Goal: Task Accomplishment & Management: Complete application form

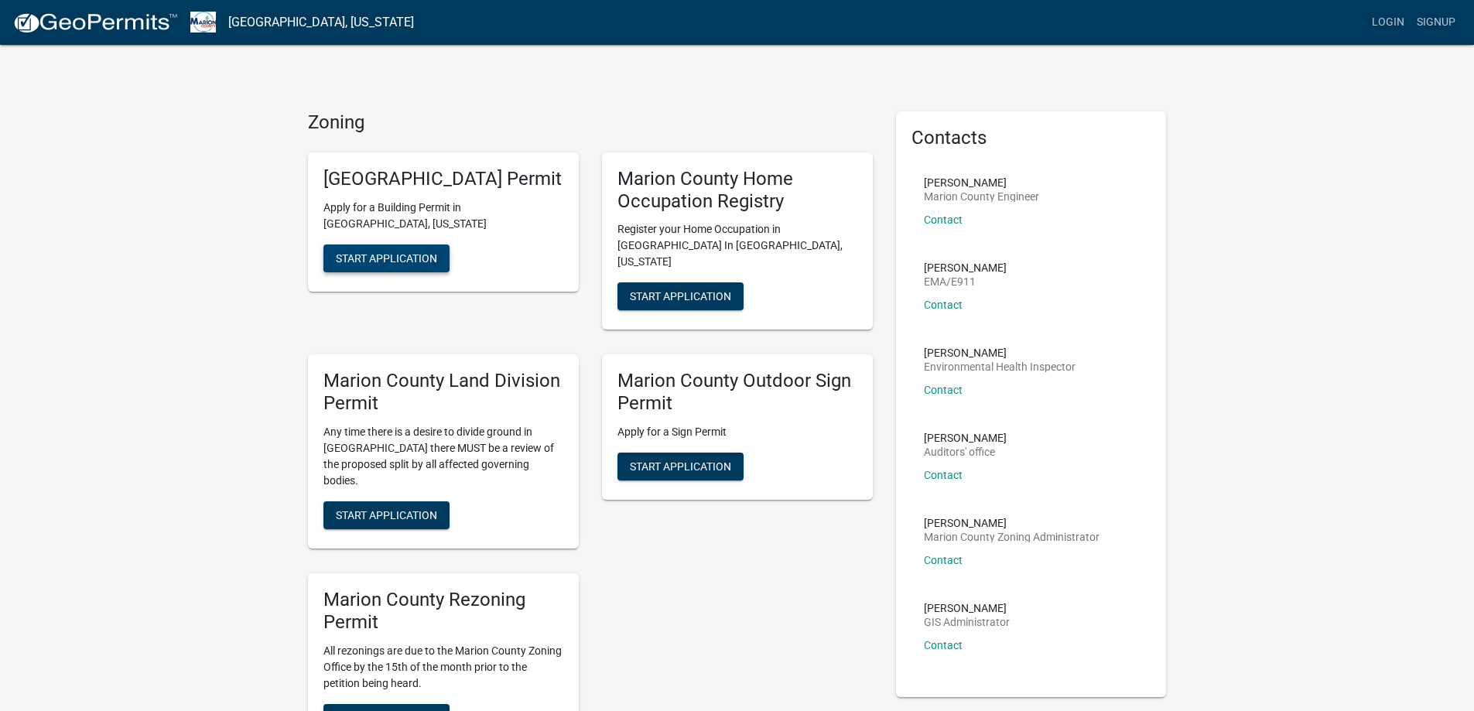
click at [391, 262] on span "Start Application" at bounding box center [386, 257] width 101 height 12
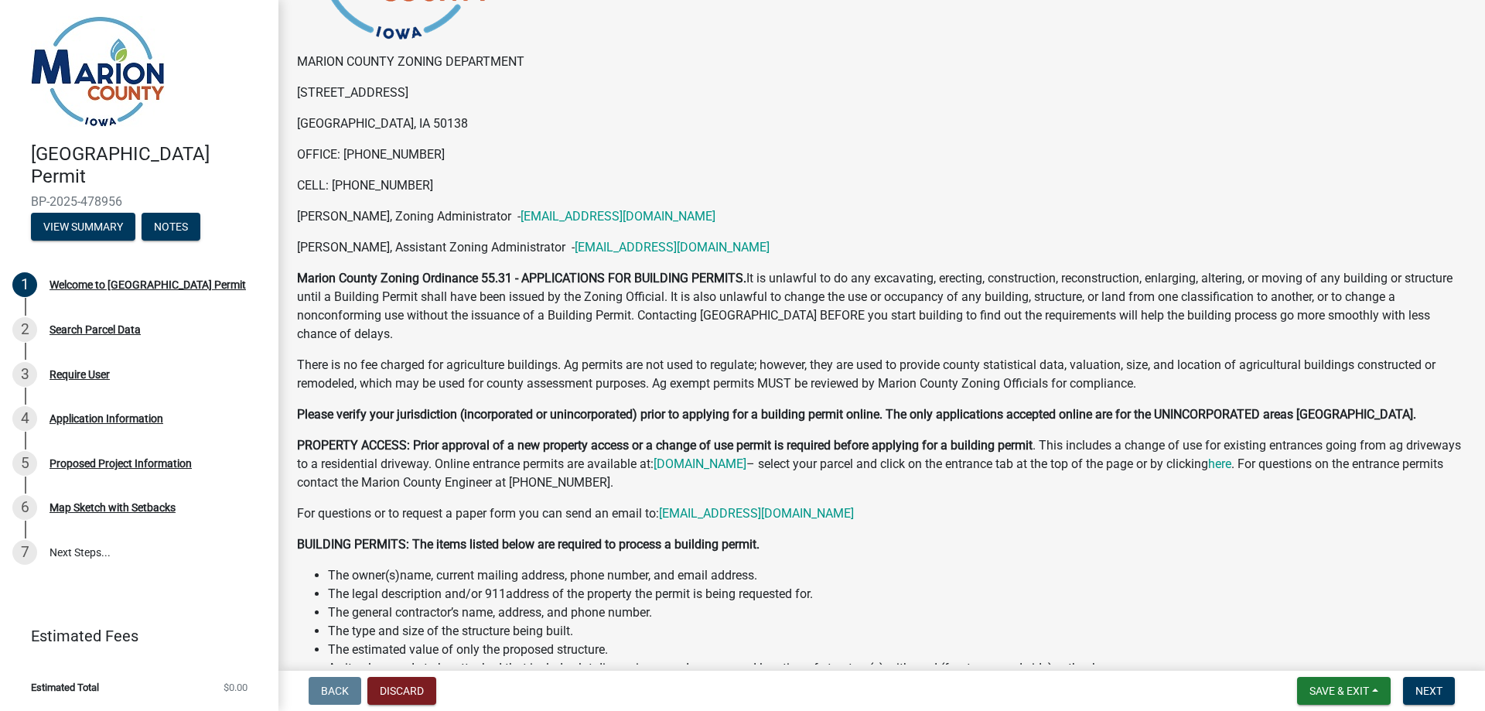
scroll to position [232, 0]
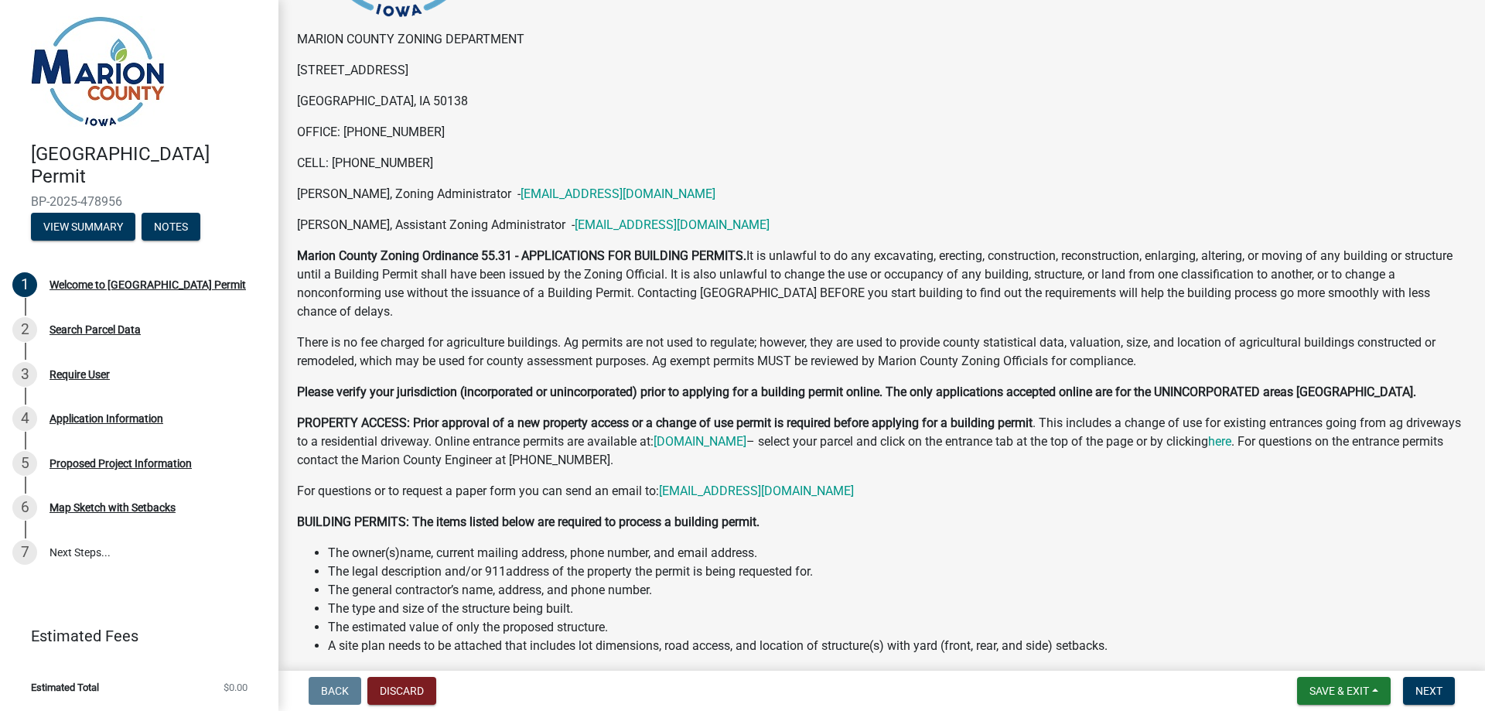
click at [1276, 413] on div "MARION COUNTY ZONING DEPARTMENT 214 EAST MAIN ST. KNOXVILLE, IA 50138 OFFICE: 6…" at bounding box center [882, 628] width 1170 height 1546
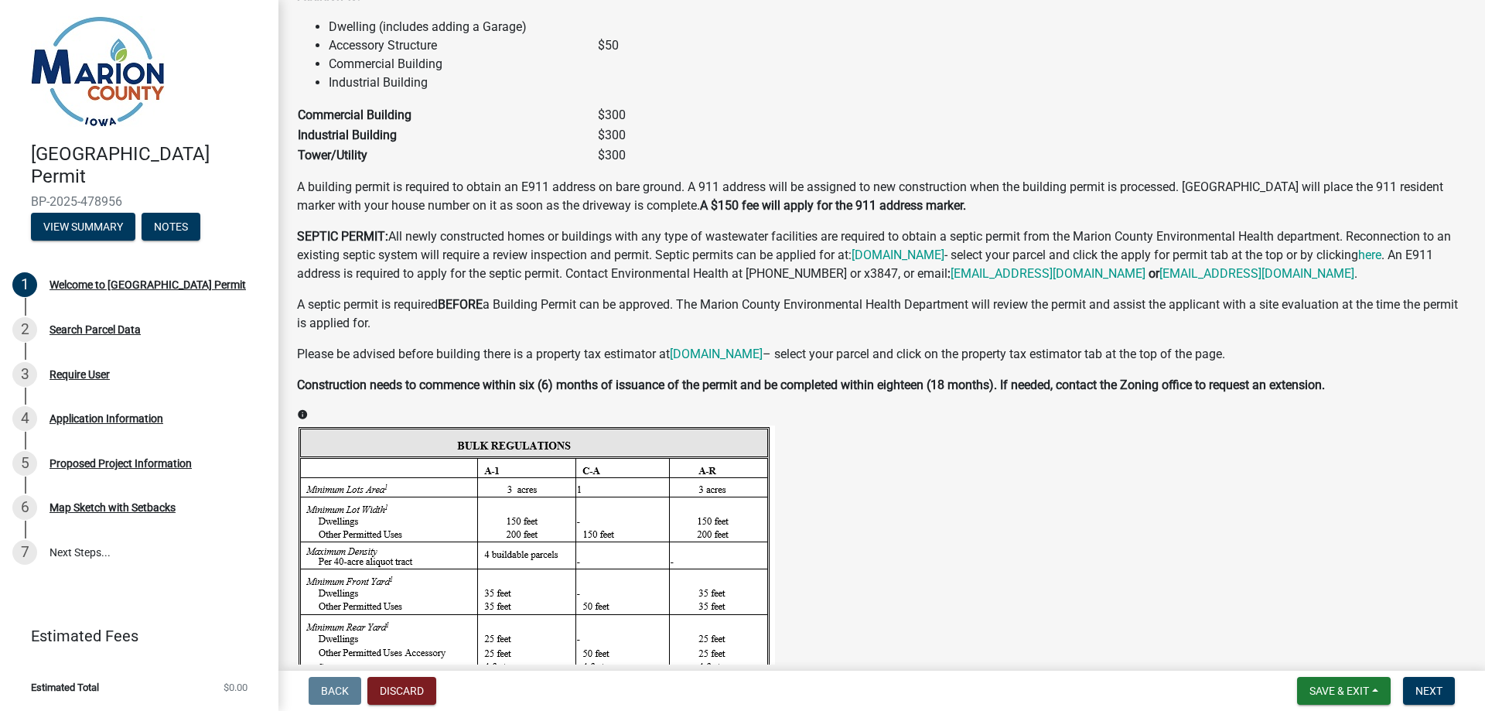
scroll to position [1315, 0]
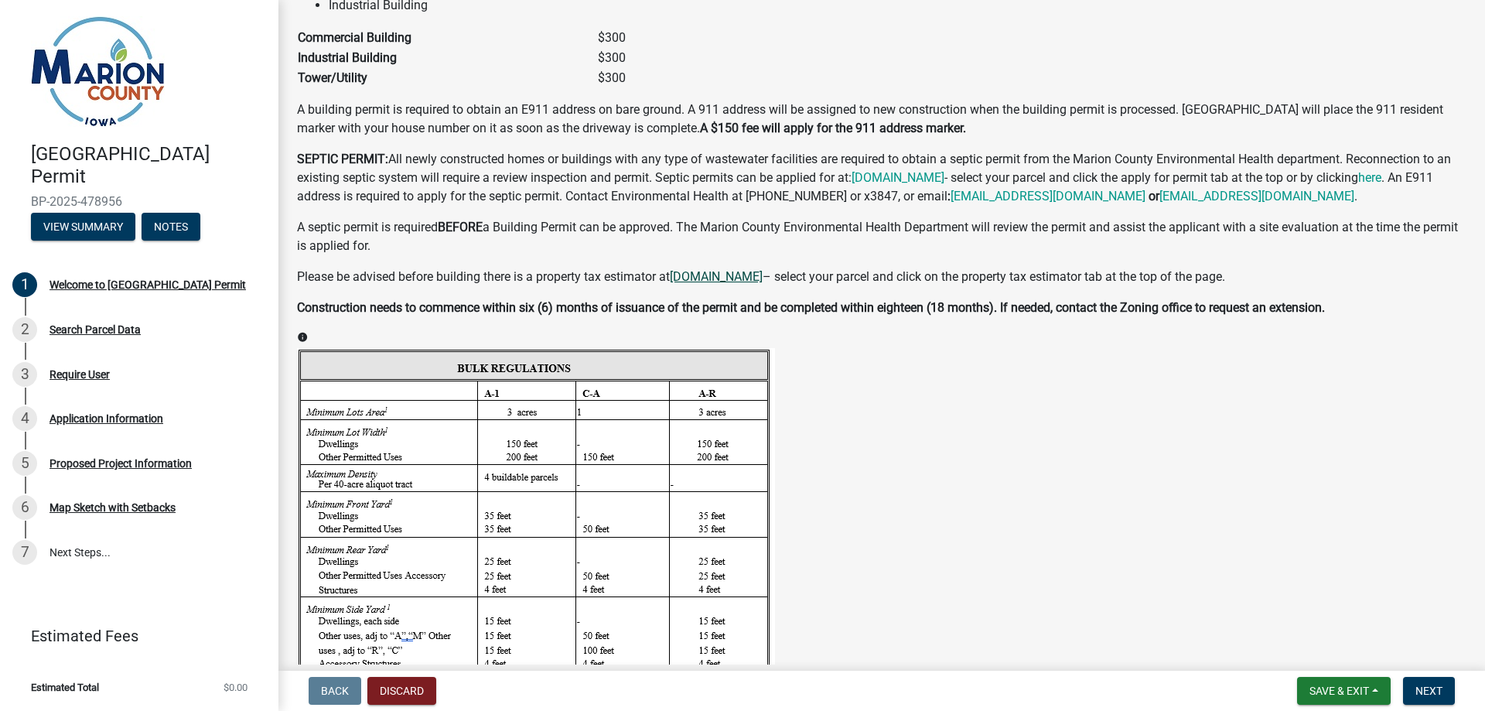
click at [761, 276] on link "marioncountyia.org" at bounding box center [716, 276] width 93 height 15
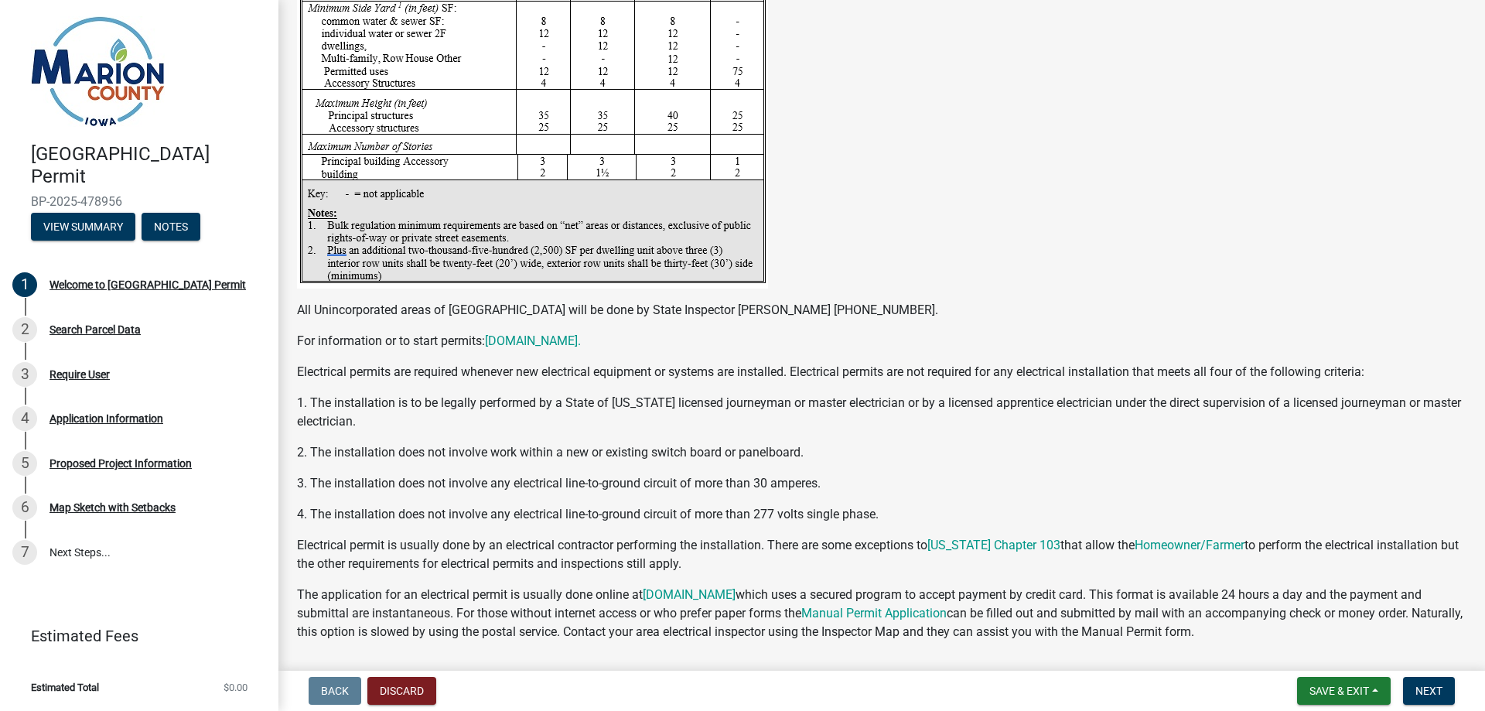
scroll to position [2631, 0]
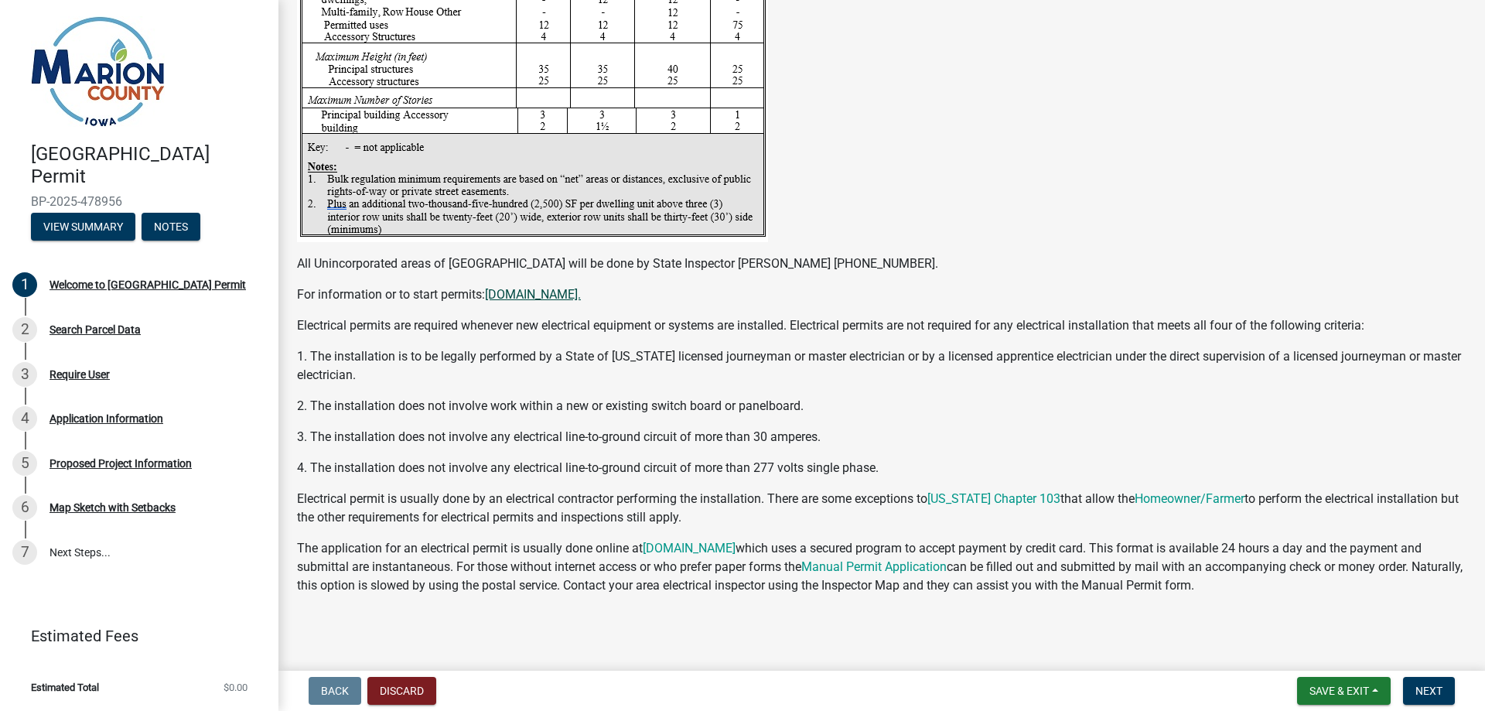
click at [553, 296] on link "www.iowaelectrical.gov." at bounding box center [533, 294] width 96 height 15
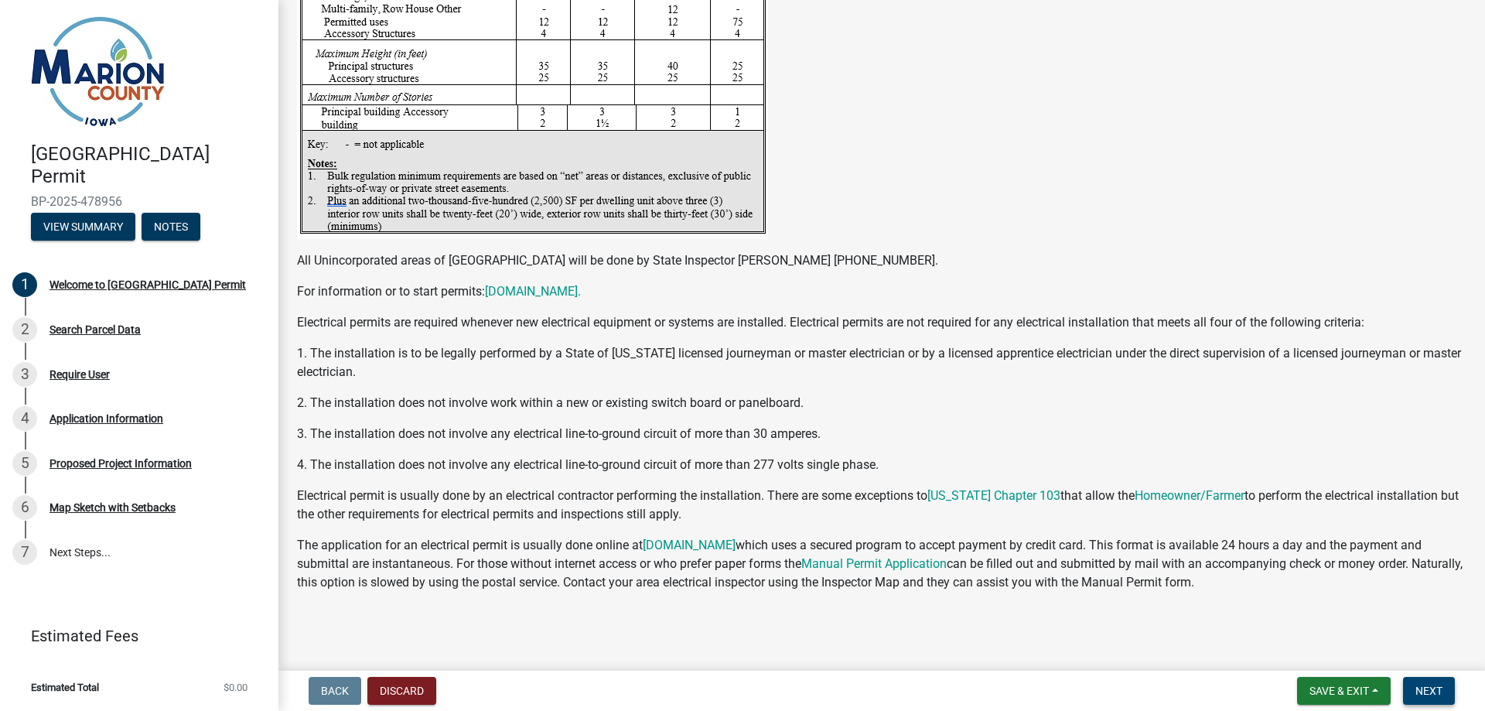
click at [1434, 685] on span "Next" at bounding box center [1429, 691] width 27 height 12
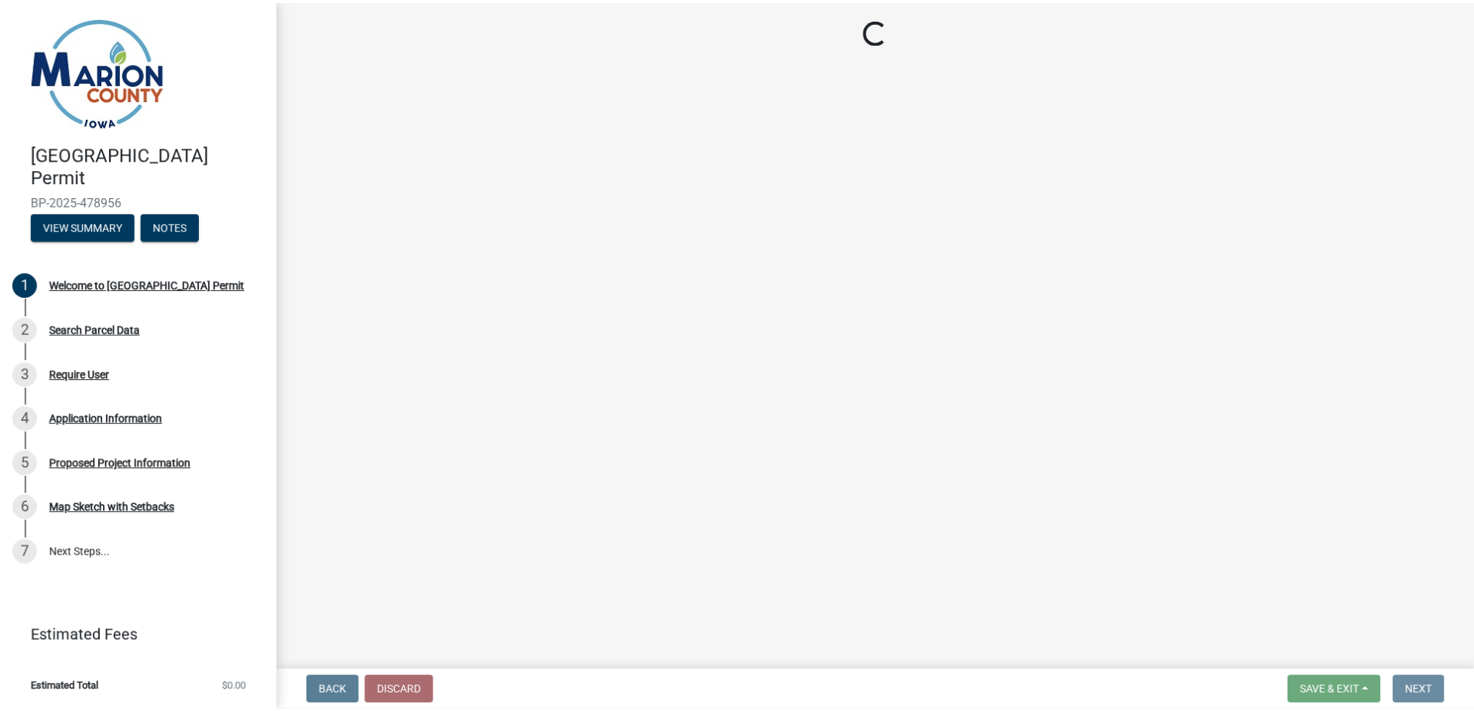
scroll to position [0, 0]
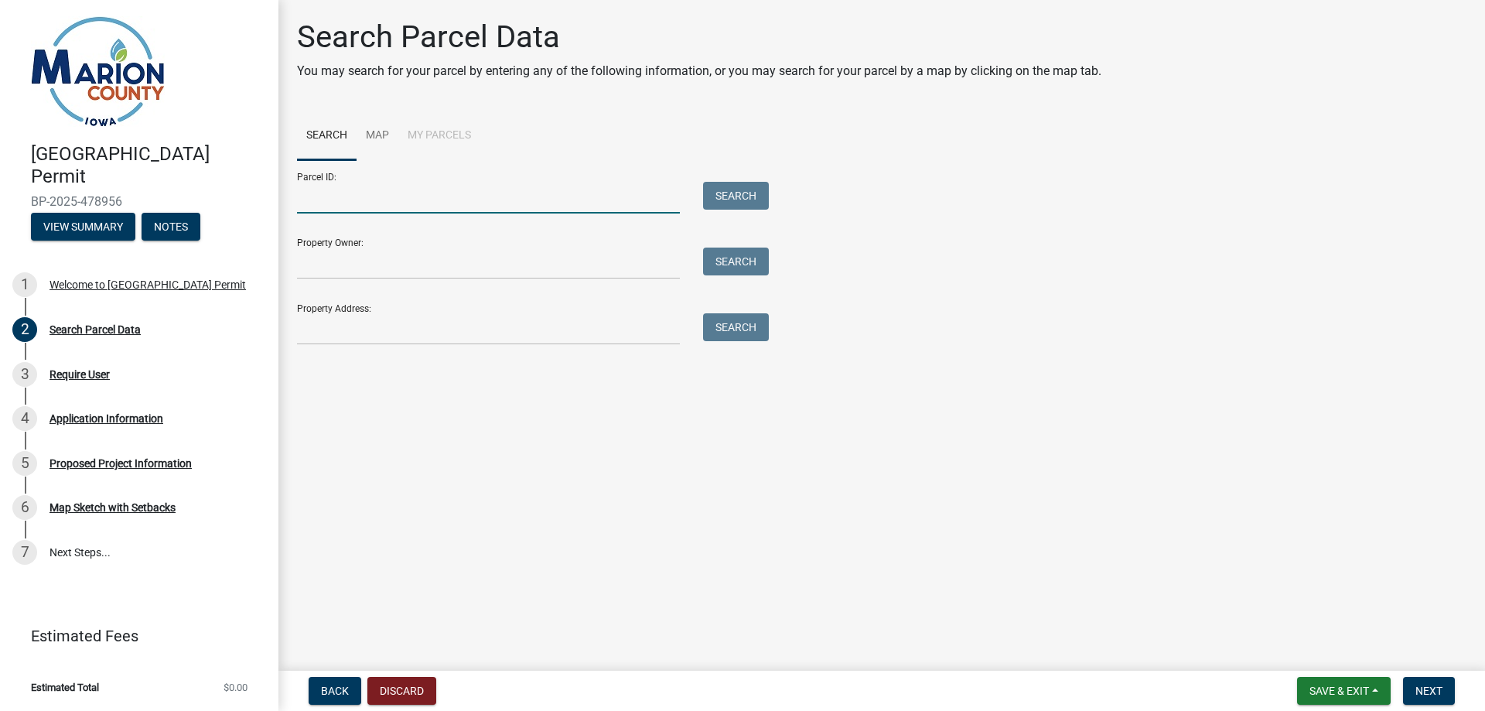
click at [364, 196] on input "Parcel ID:" at bounding box center [488, 198] width 383 height 32
click at [569, 212] on input "Parcel ID:" at bounding box center [488, 198] width 383 height 32
paste input "0469100000"
type input "0469100000"
click at [756, 194] on button "Search" at bounding box center [736, 196] width 66 height 28
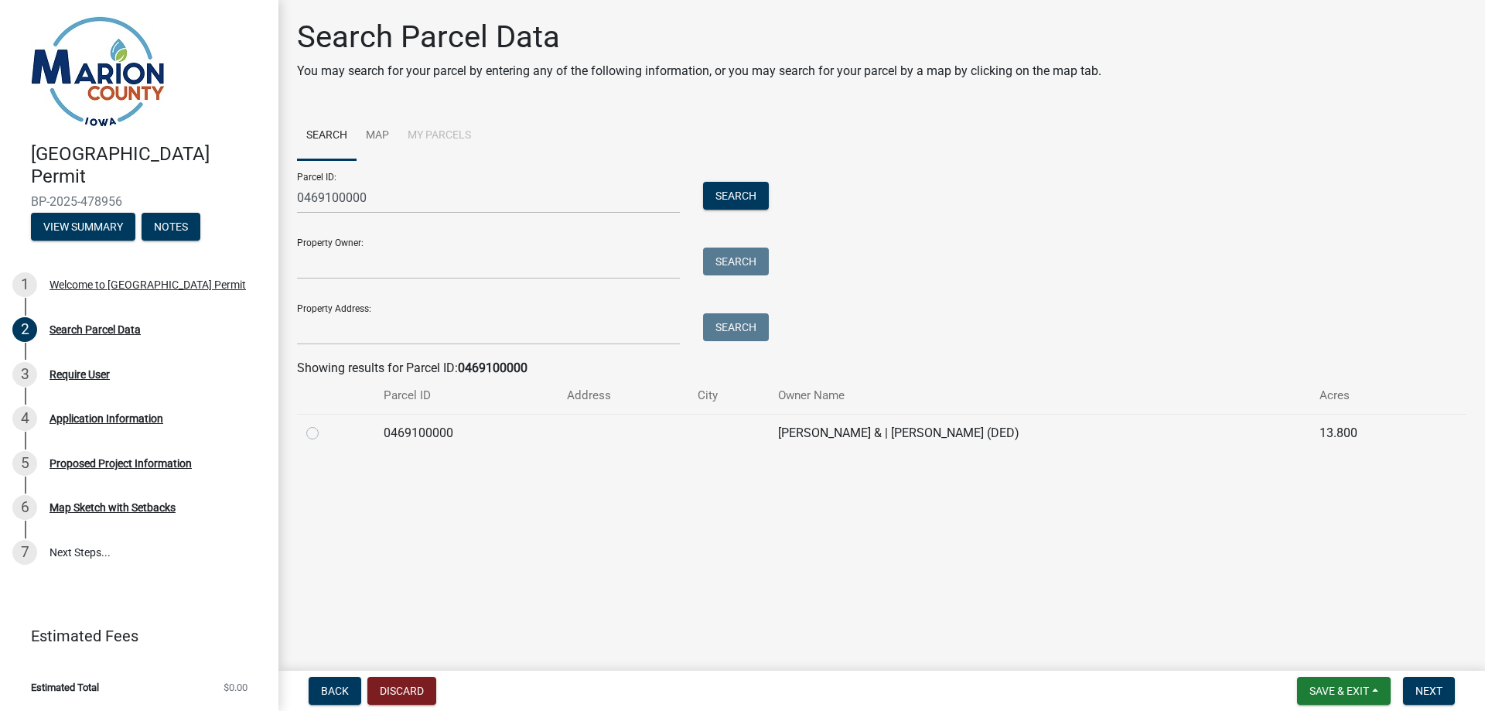
click at [325, 424] on label at bounding box center [325, 424] width 0 height 0
click at [325, 433] on input "radio" at bounding box center [330, 429] width 10 height 10
radio input "true"
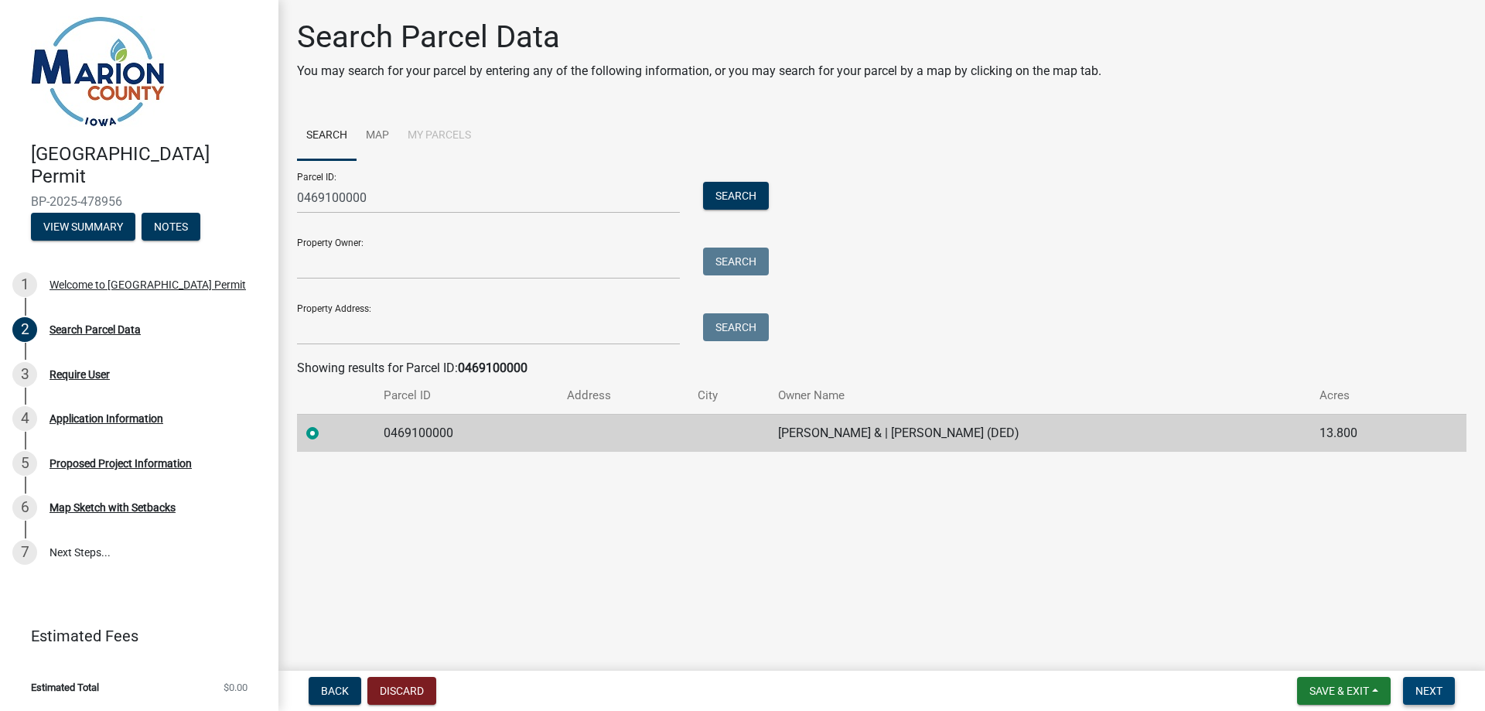
click at [1438, 688] on span "Next" at bounding box center [1429, 691] width 27 height 12
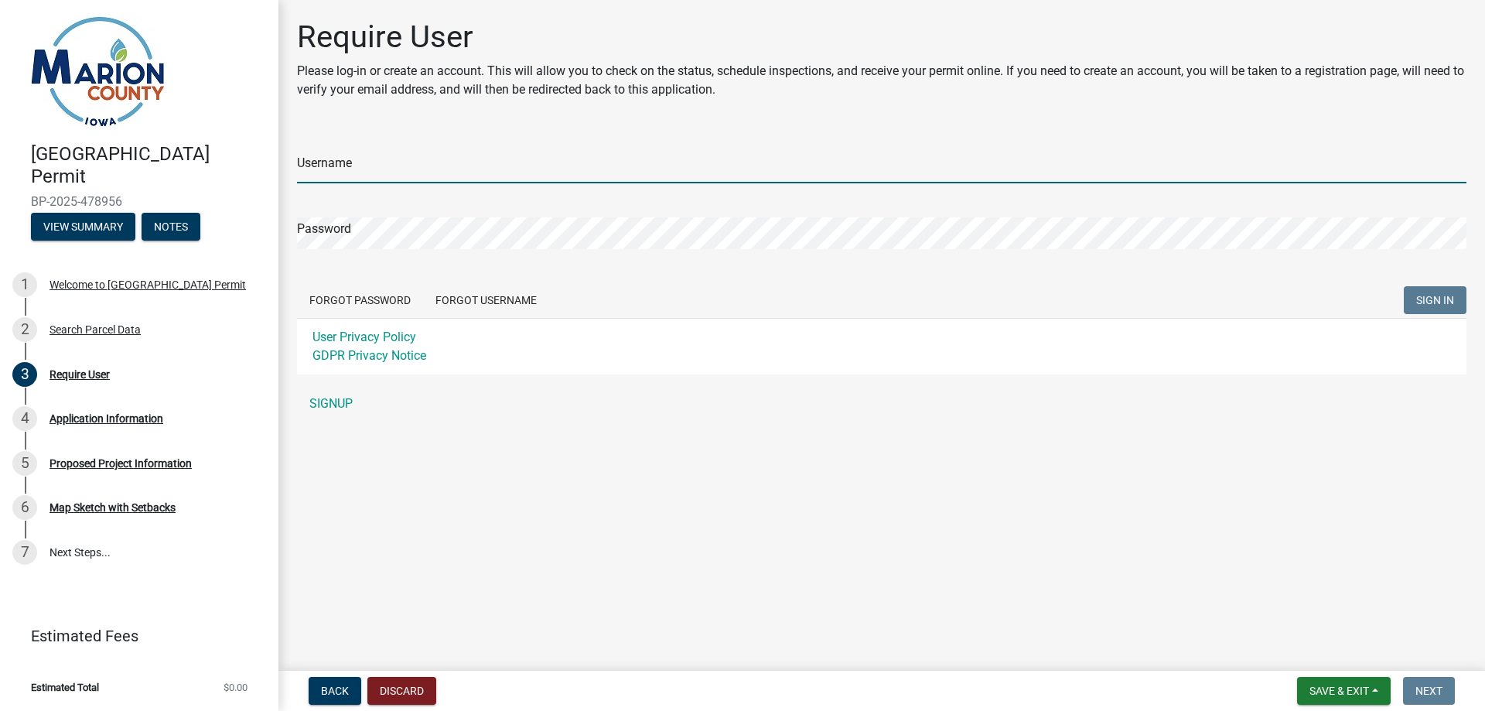
click at [662, 170] on input "Username" at bounding box center [882, 168] width 1170 height 32
click at [337, 401] on div "Username Password Forgot Password Forgot Username SIGN IN User Privacy Policy G…" at bounding box center [882, 274] width 1170 height 289
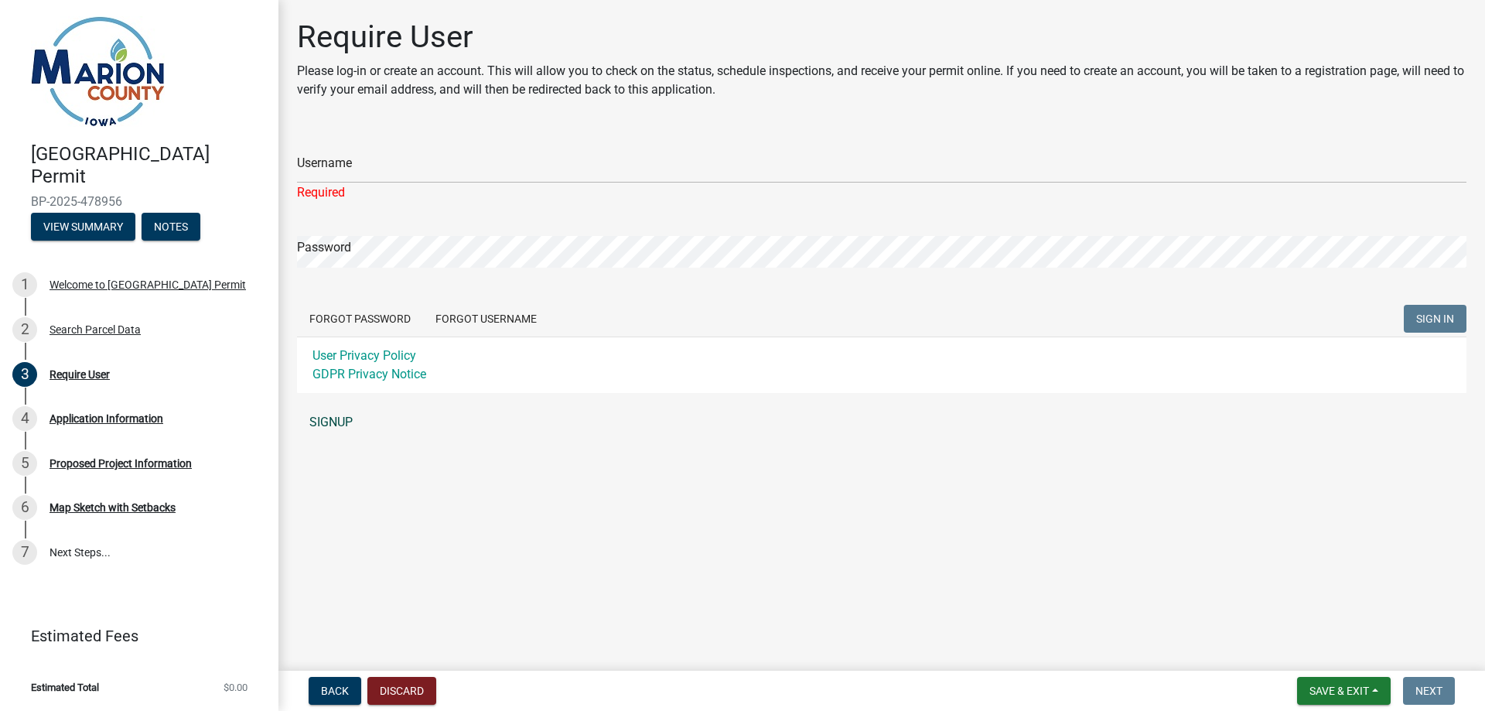
click at [343, 426] on link "SIGNUP" at bounding box center [882, 422] width 1170 height 31
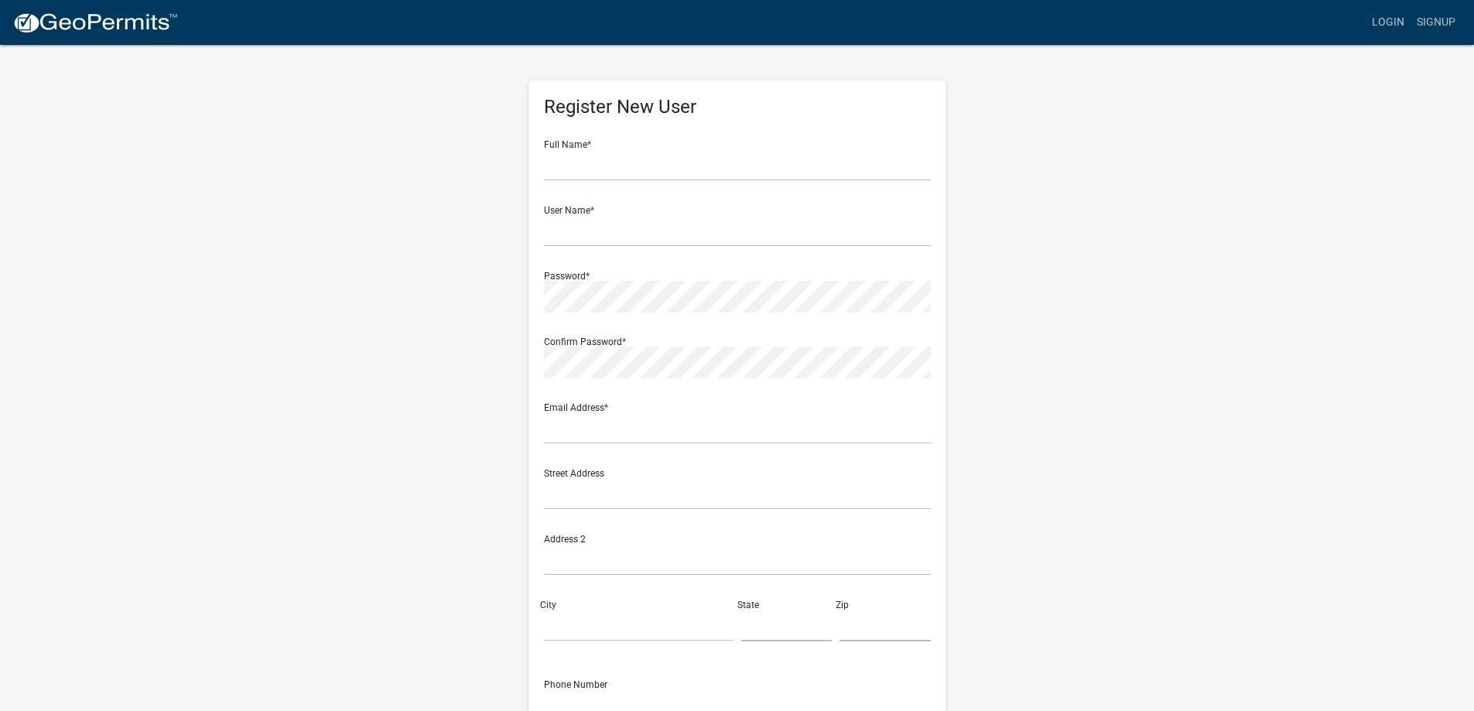
click at [627, 145] on div "Full Name *" at bounding box center [737, 154] width 387 height 53
click at [625, 160] on input "text" at bounding box center [737, 165] width 387 height 32
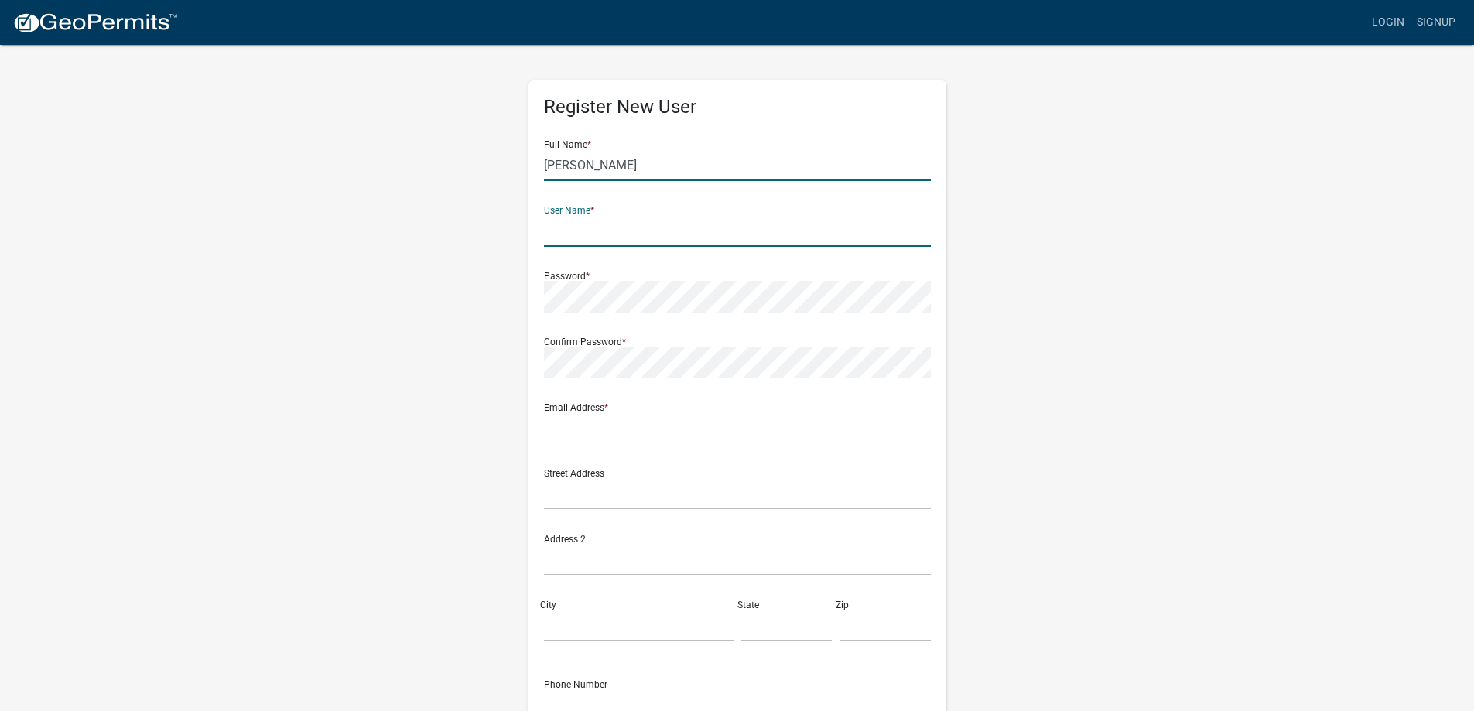
drag, startPoint x: 621, startPoint y: 160, endPoint x: 626, endPoint y: 169, distance: 9.7
click at [626, 169] on input "Tyler" at bounding box center [737, 165] width 387 height 32
type input "Tyler Baumgarten"
type input "twbaumgarten32"
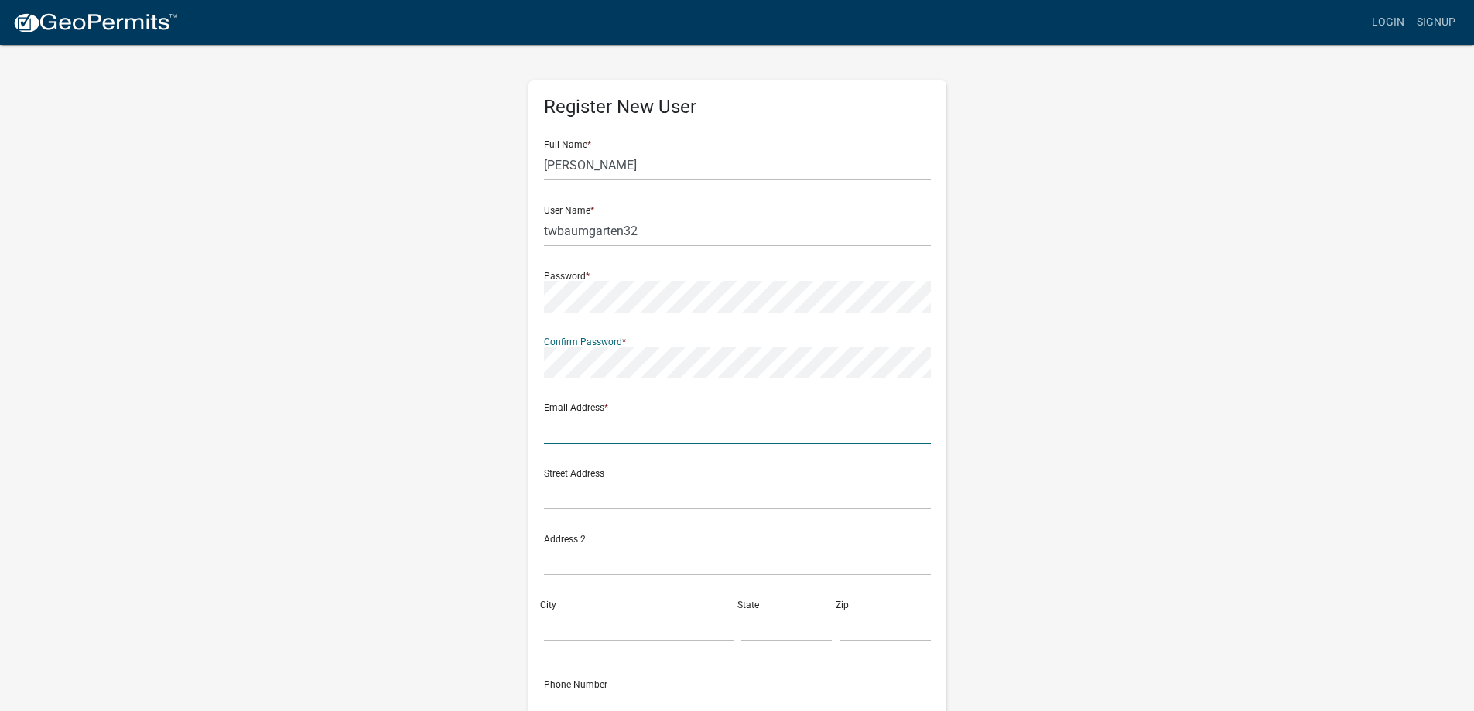
click at [619, 435] on input "text" at bounding box center [737, 428] width 387 height 32
type input "tyler.w.baumgarten@gmail.com"
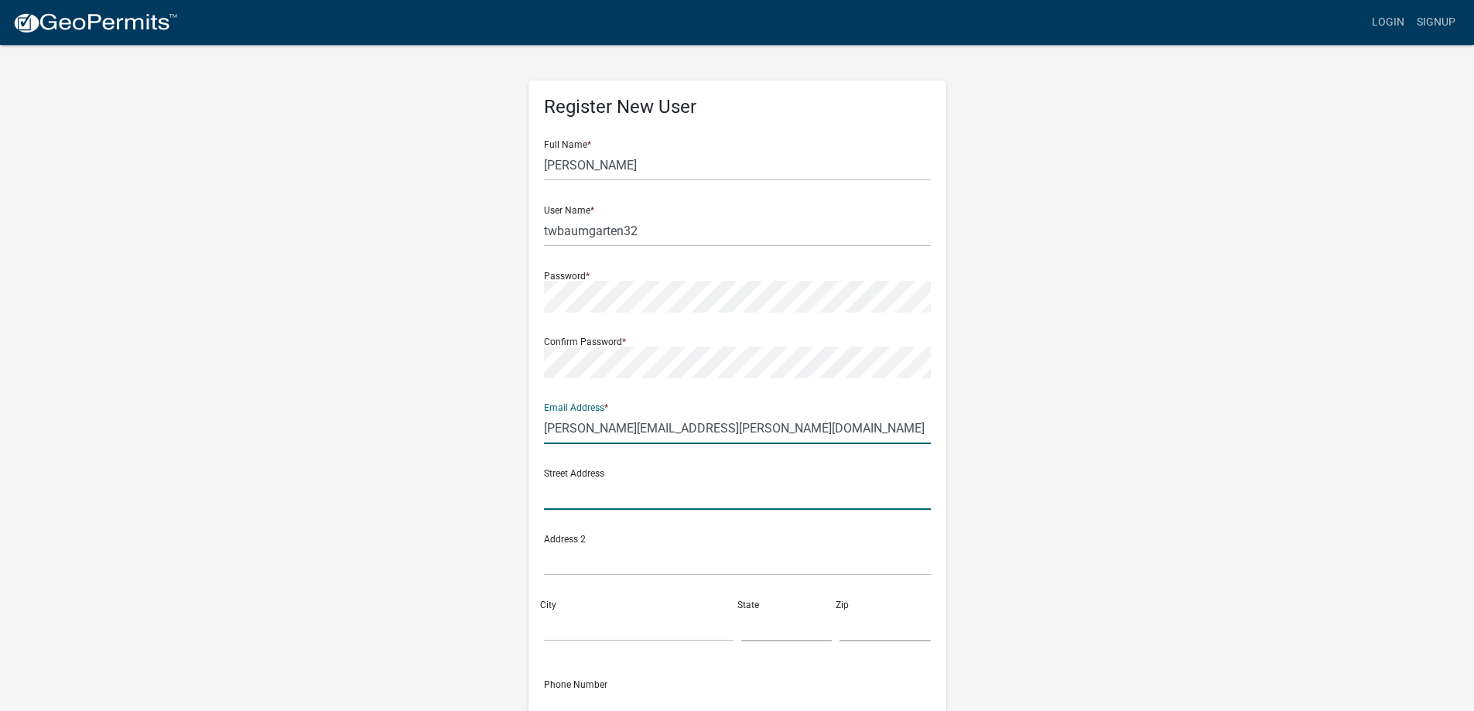
click at [620, 494] on input "text" at bounding box center [737, 494] width 387 height 32
type input "1610 Richard Drive"
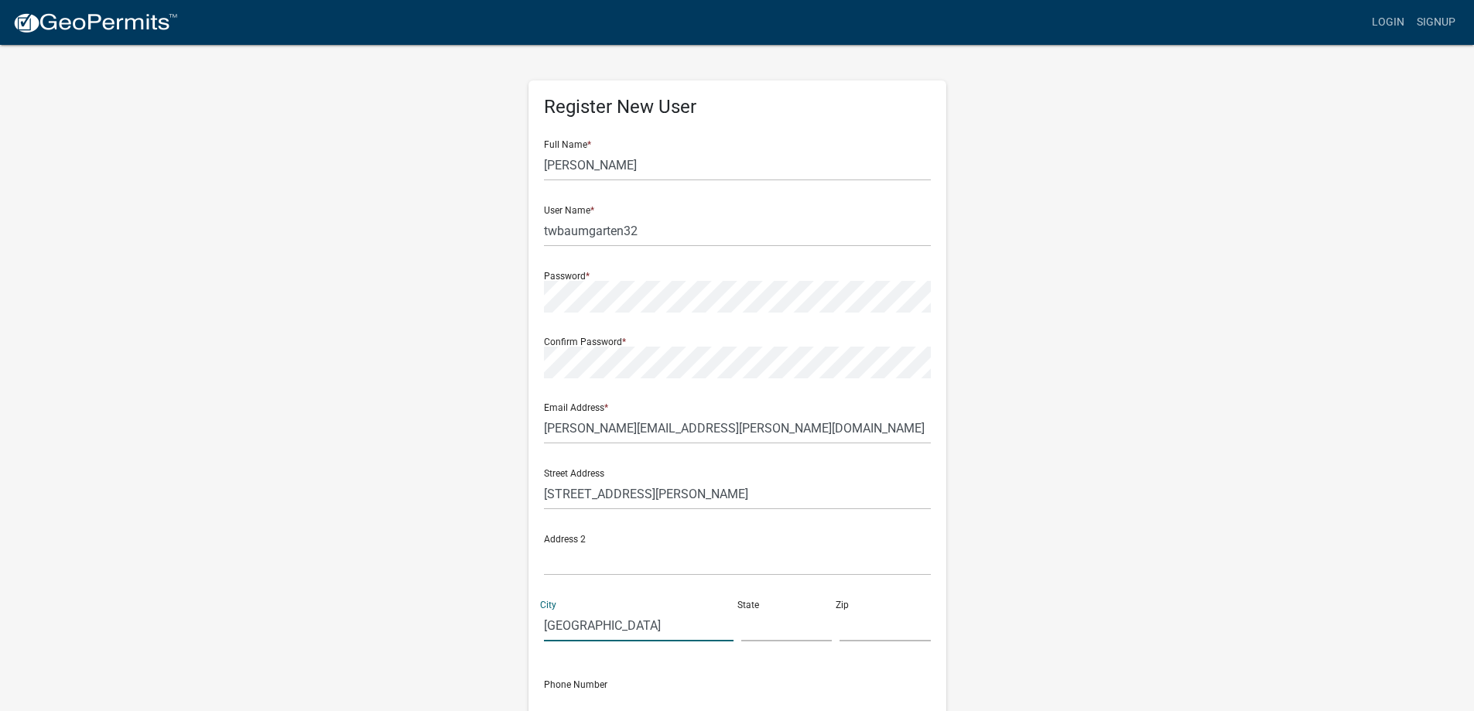
type input "Knoxville"
type input "ia"
type input "50138"
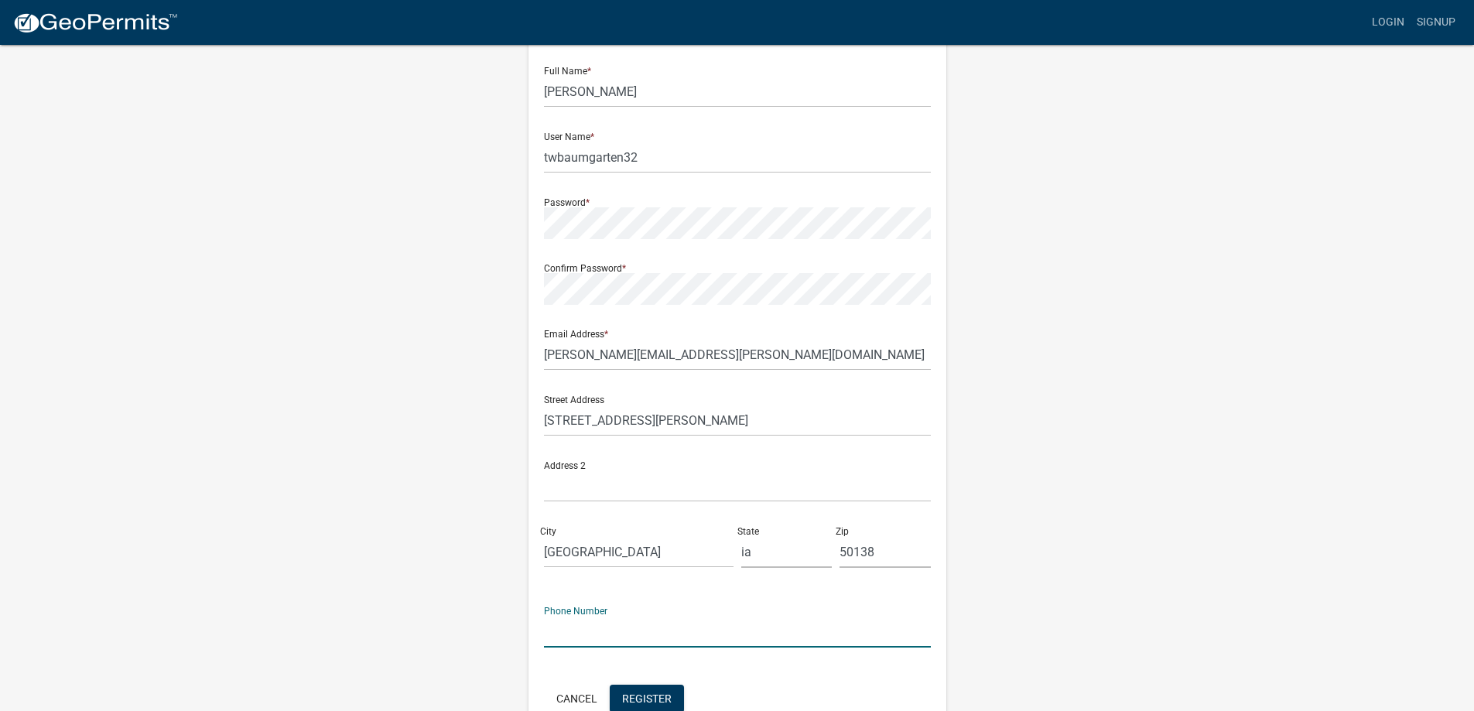
scroll to position [160, 0]
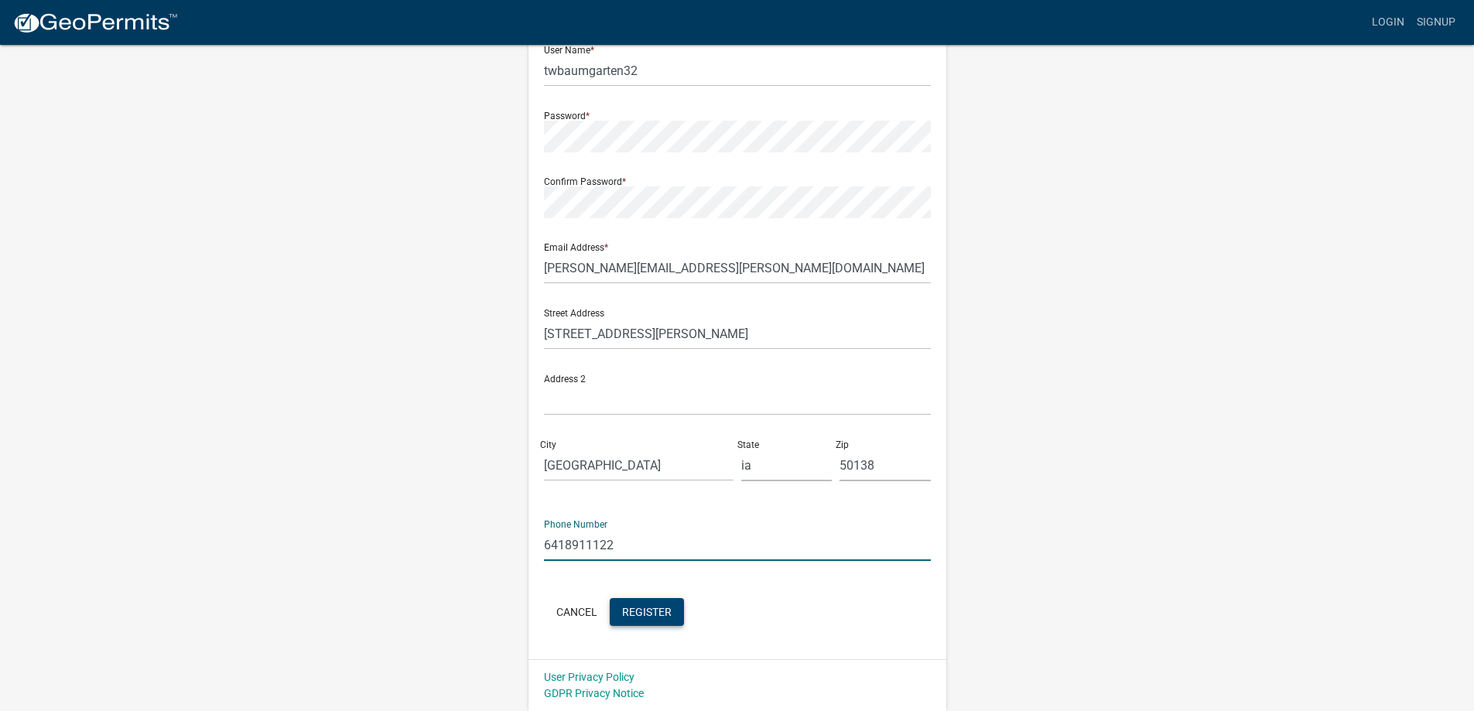
type input "6418911122"
click at [657, 614] on span "Register" at bounding box center [647, 611] width 50 height 12
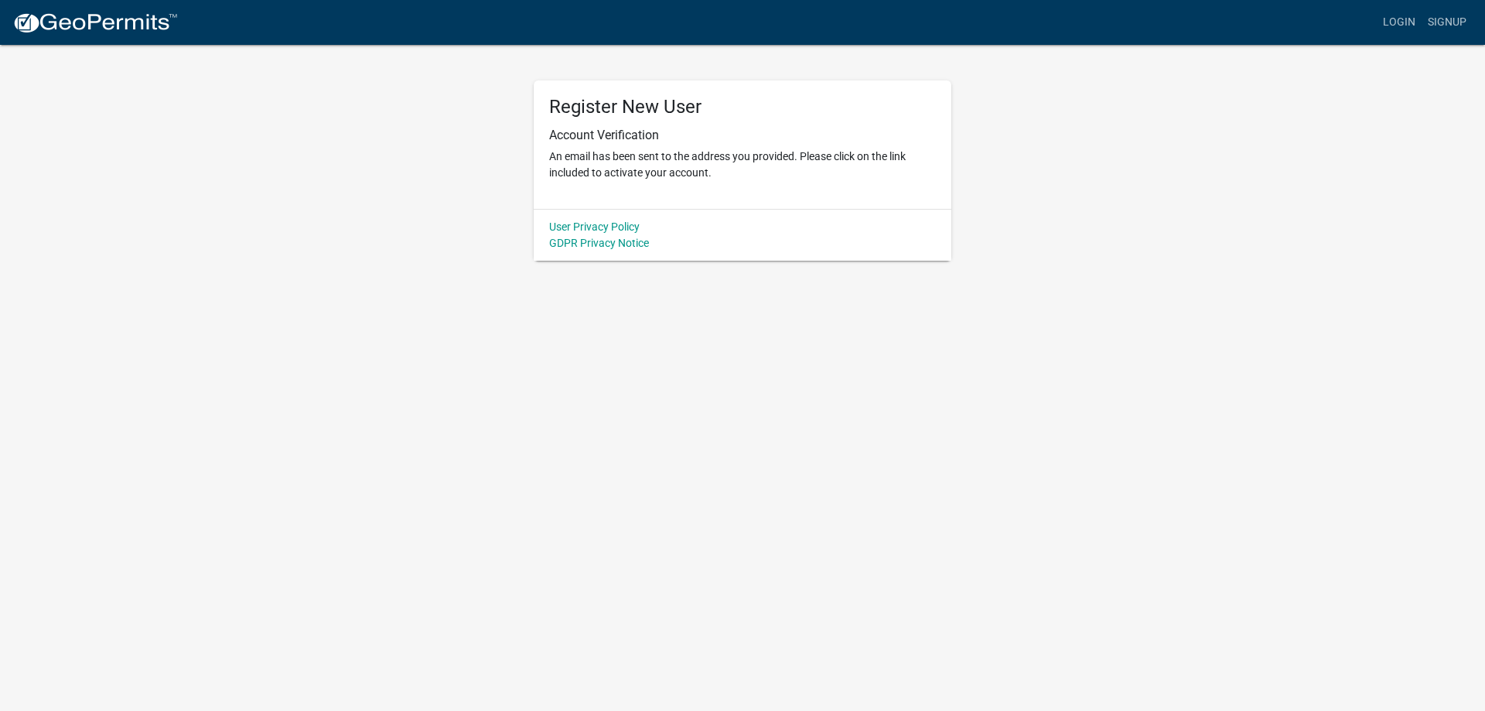
click at [998, 311] on body "Internet Explorer does NOT work with GeoPermits. Get a new browser for more sec…" at bounding box center [742, 355] width 1485 height 711
click at [1407, 25] on link "Login" at bounding box center [1399, 22] width 45 height 29
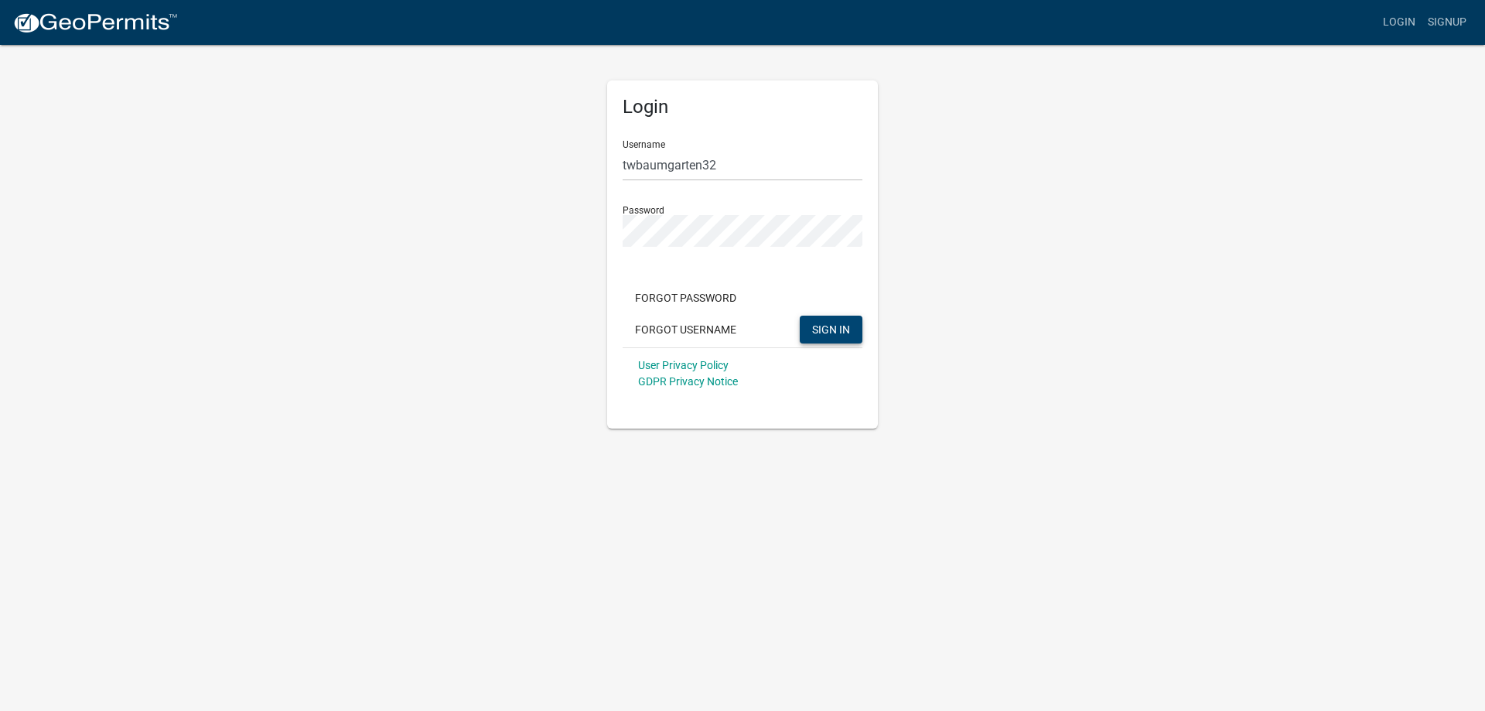
click at [839, 318] on button "SIGN IN" at bounding box center [831, 330] width 63 height 28
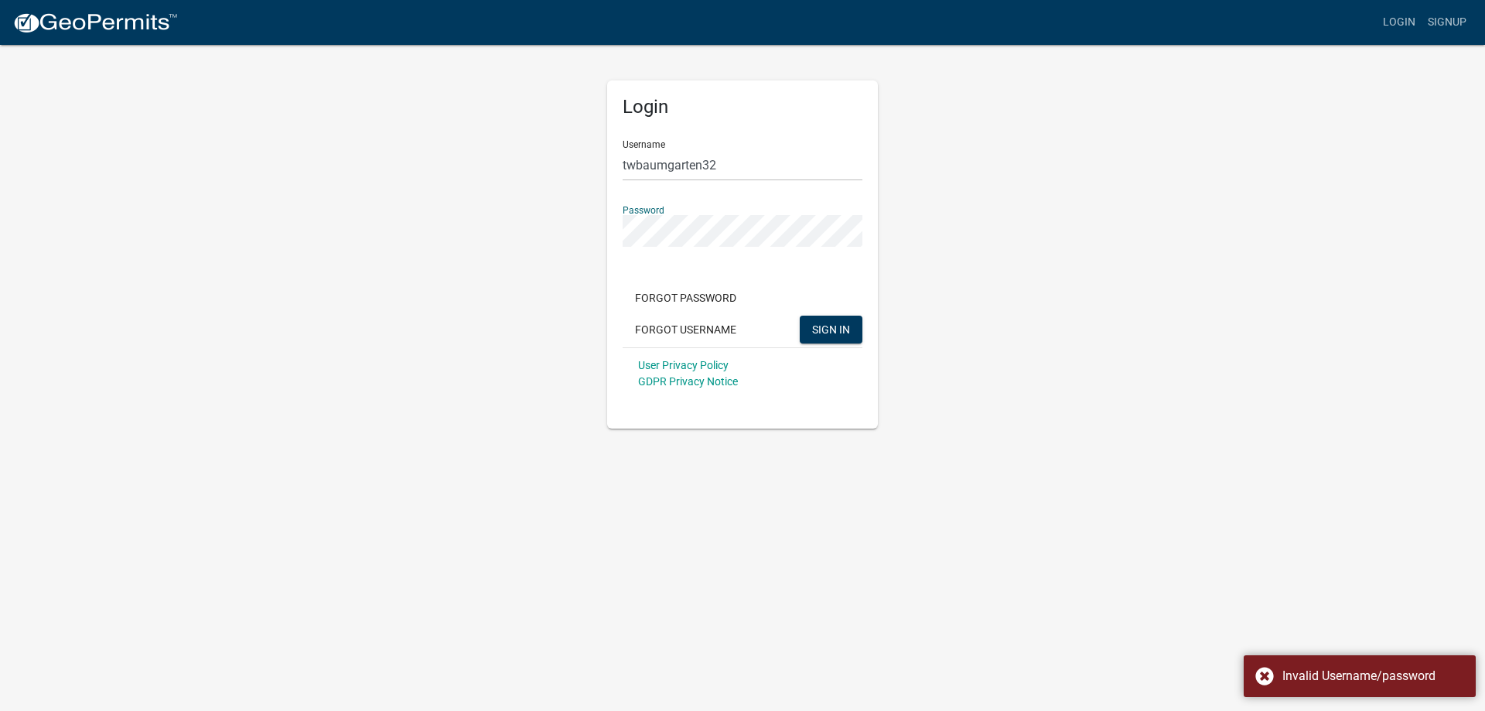
click at [544, 232] on div "Login Username twbaumgarten32 Password Forgot Password Forgot Username SIGN IN …" at bounding box center [743, 235] width 882 height 385
click at [1131, 223] on div "Login Username twbaumgarten32 Password Forgot Password Forgot Username SIGN IN …" at bounding box center [743, 235] width 882 height 385
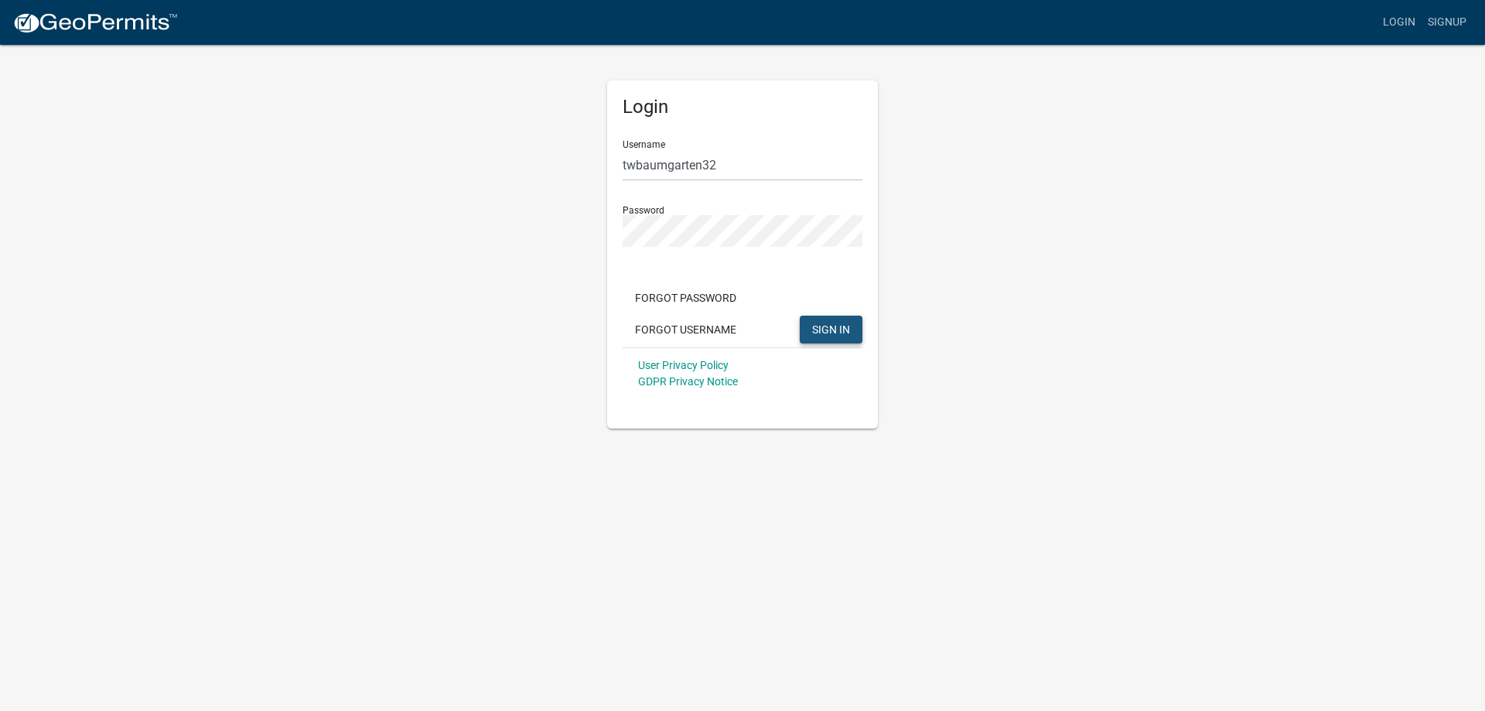
click at [841, 333] on span "SIGN IN" at bounding box center [831, 329] width 38 height 12
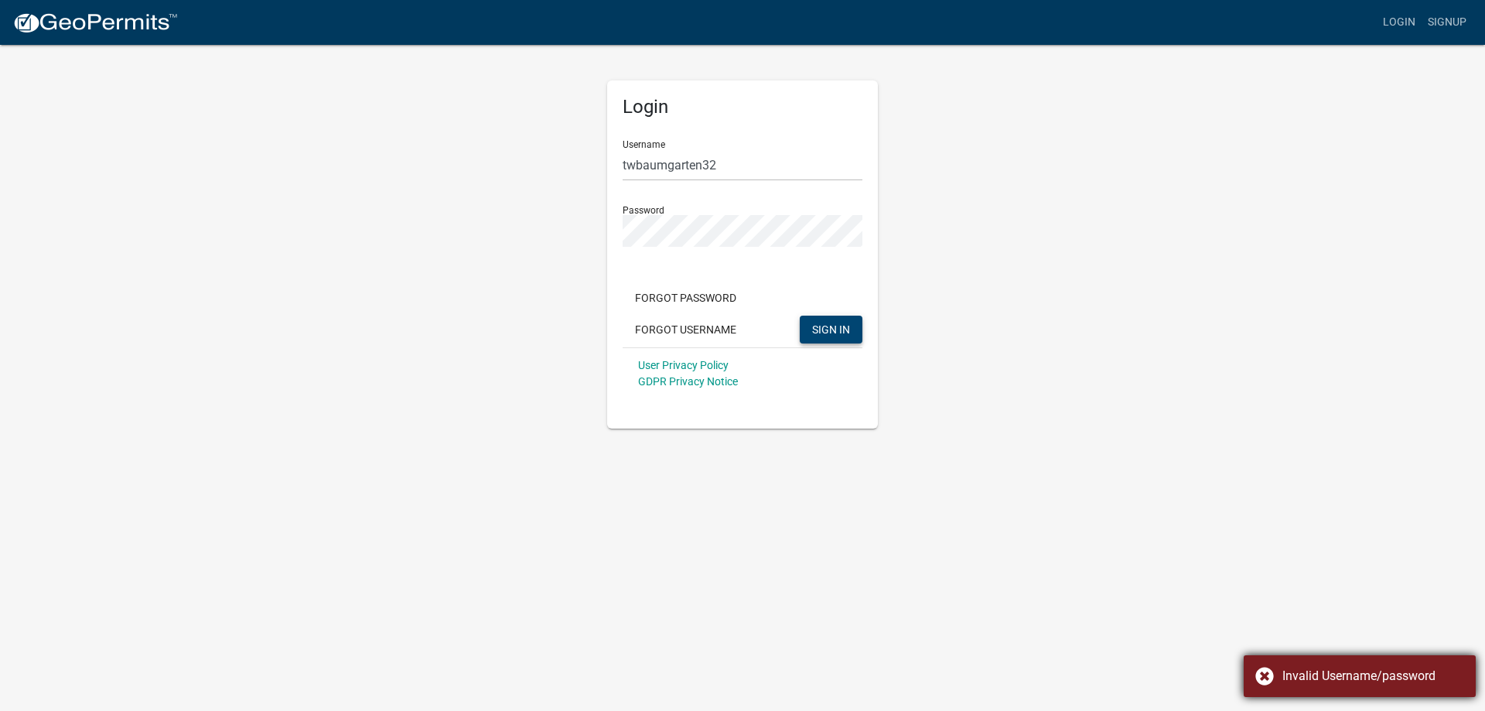
click at [1388, 679] on div "Invalid Username/password" at bounding box center [1374, 676] width 182 height 19
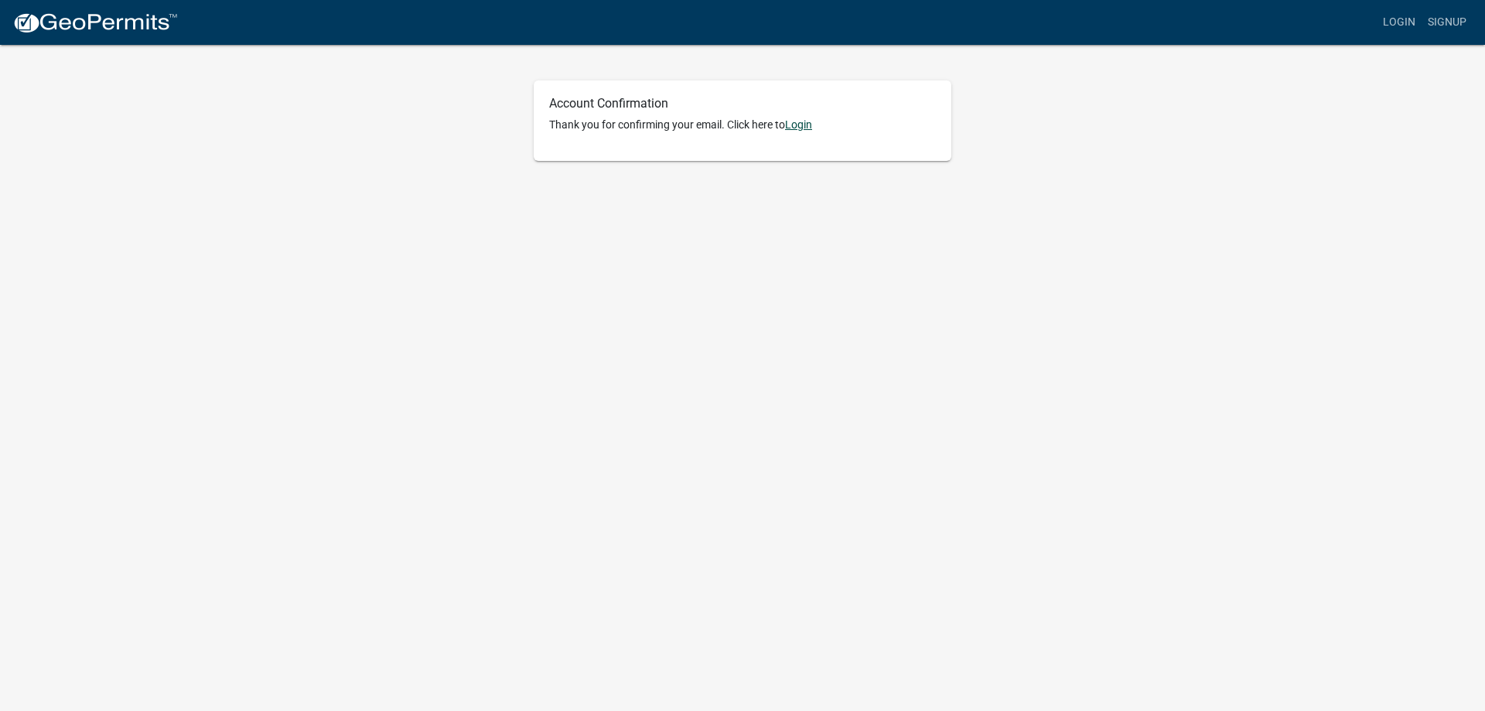
click at [803, 123] on link "Login" at bounding box center [798, 124] width 27 height 12
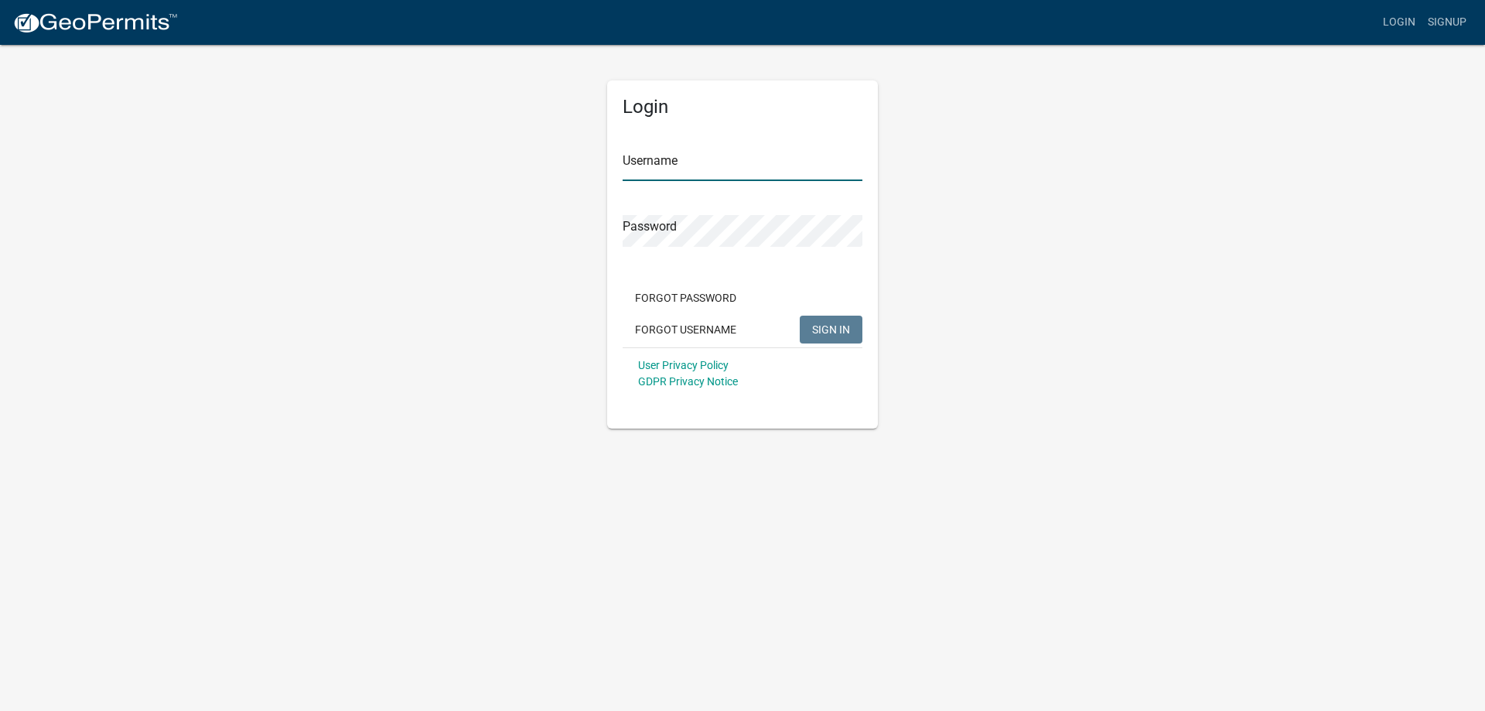
type input "twbaumgarten32"
click at [723, 166] on input "twbaumgarten32" at bounding box center [743, 165] width 240 height 32
click at [843, 327] on span "SIGN IN" at bounding box center [831, 329] width 38 height 12
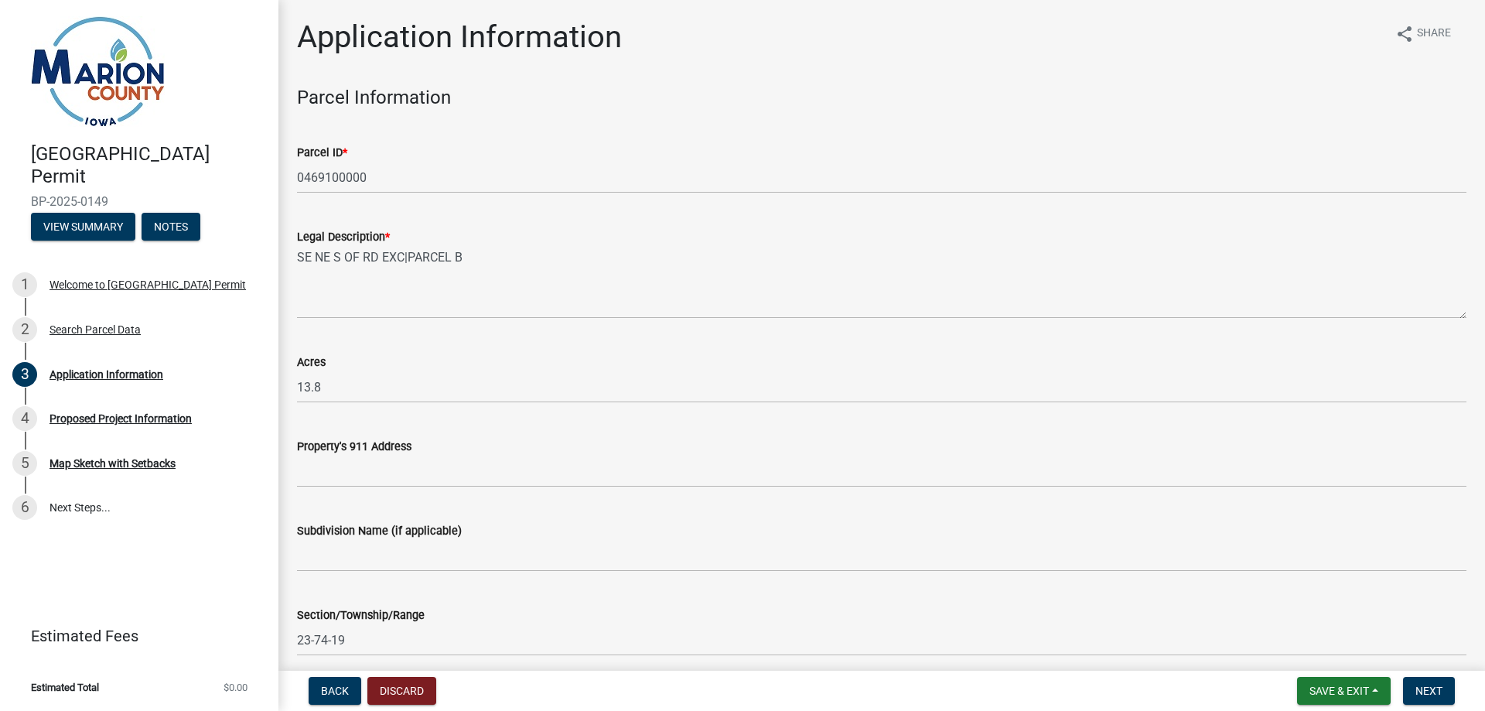
scroll to position [77, 0]
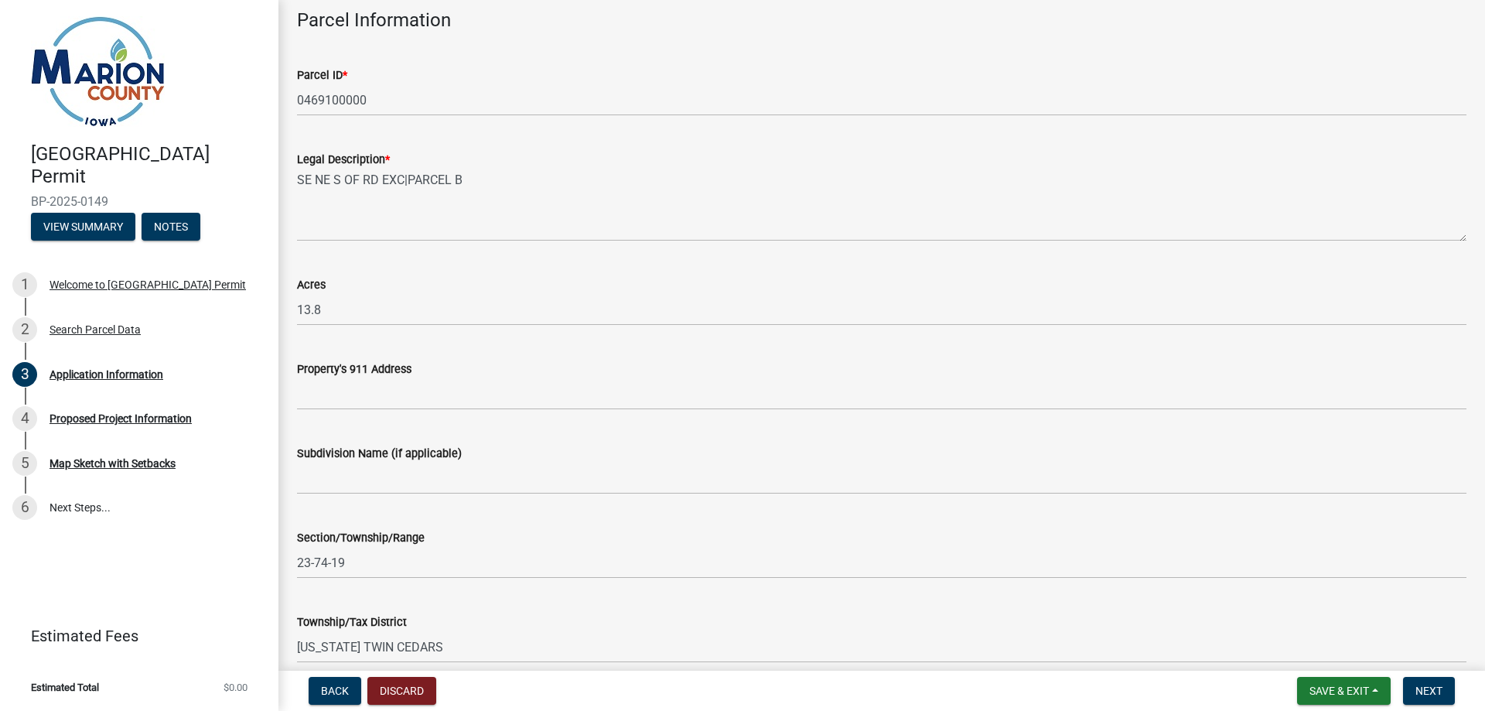
click at [374, 373] on label "Property's 911 Address" at bounding box center [354, 369] width 115 height 11
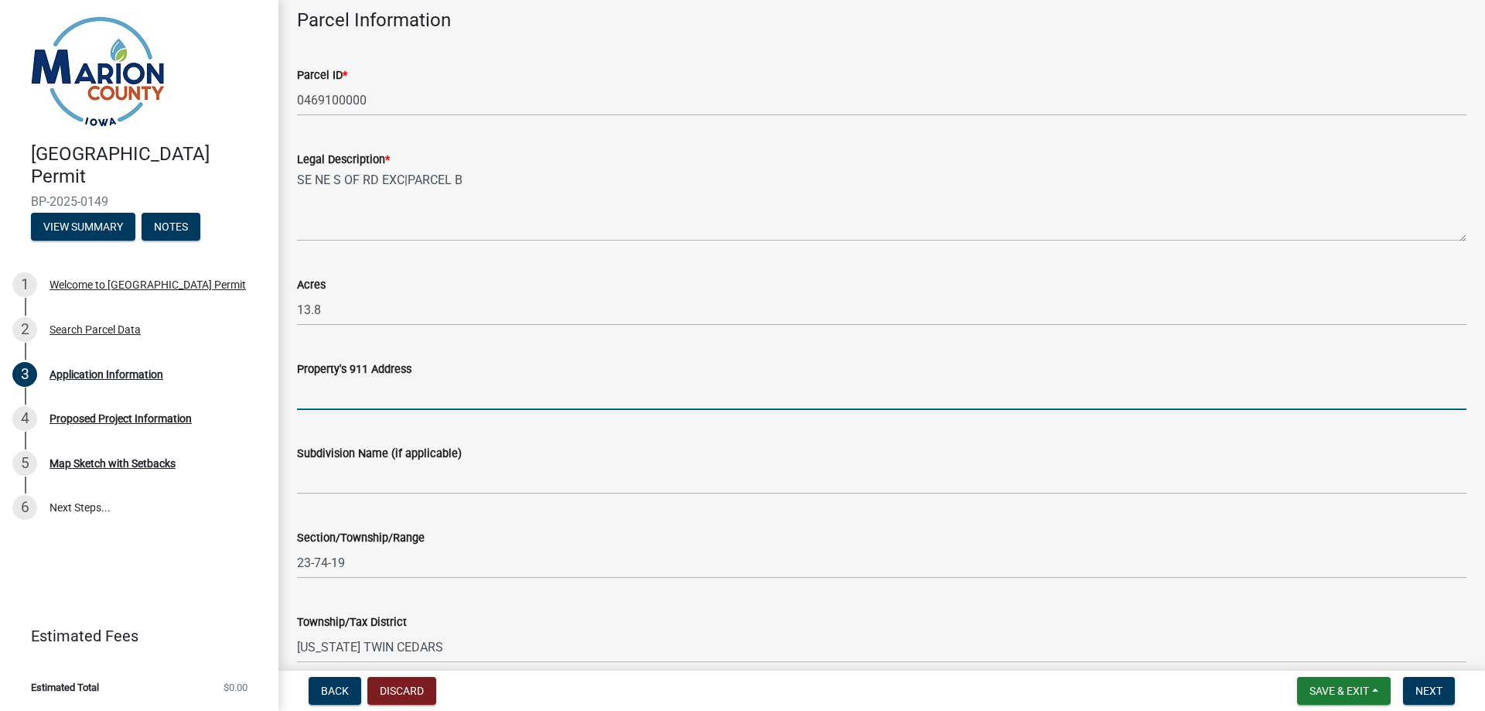
click at [374, 378] on input "Property's 911 Address" at bounding box center [882, 394] width 1170 height 32
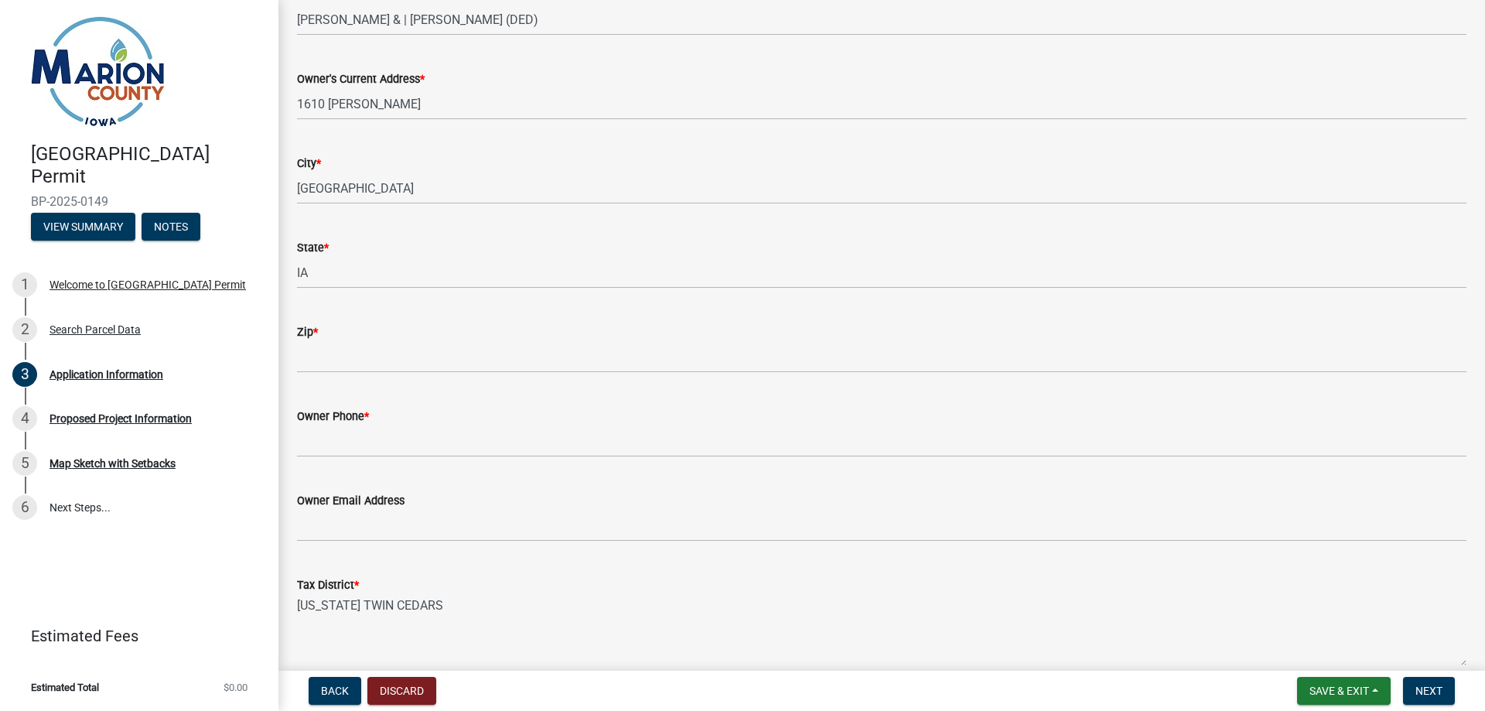
scroll to position [851, 0]
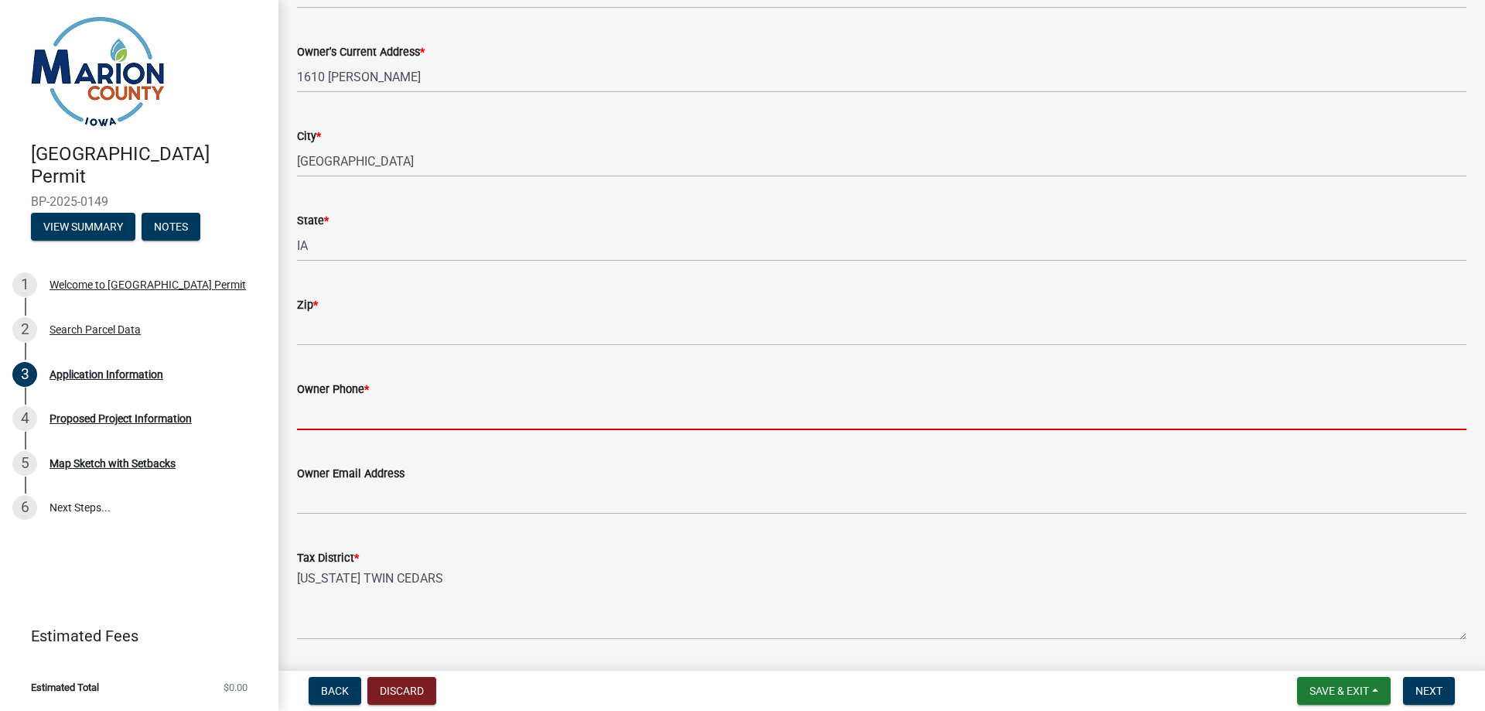
click at [355, 412] on input "Owner Phone *" at bounding box center [882, 414] width 1170 height 32
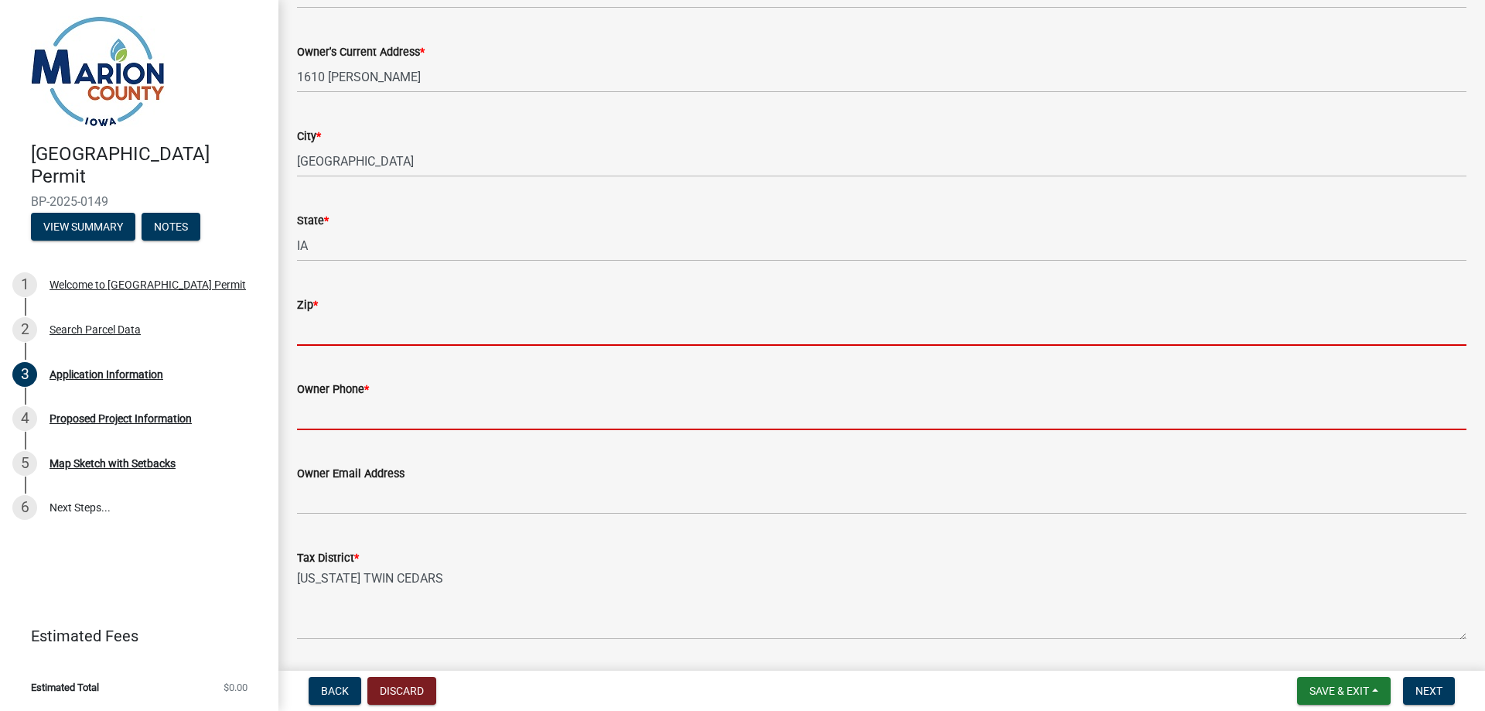
click at [374, 322] on input "Zip *" at bounding box center [882, 330] width 1170 height 32
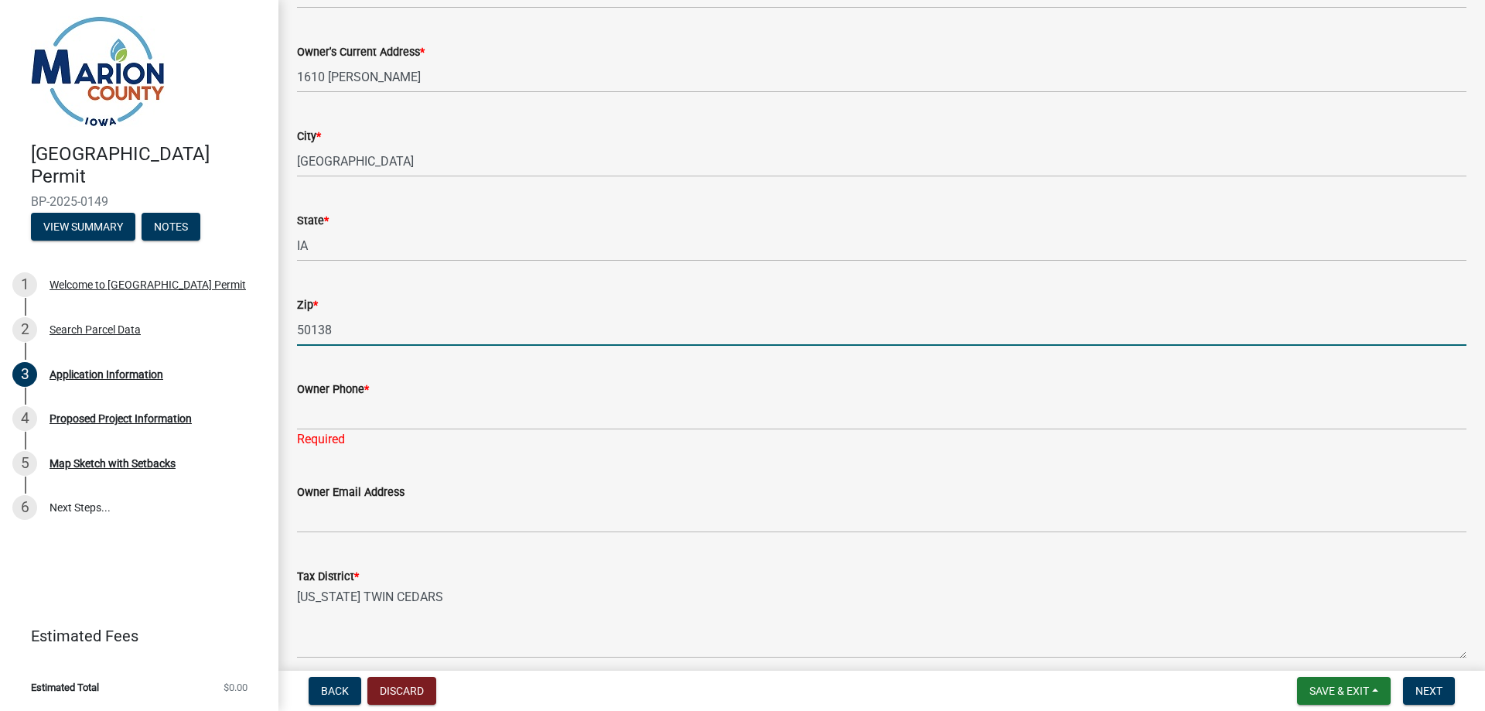
type input "50138"
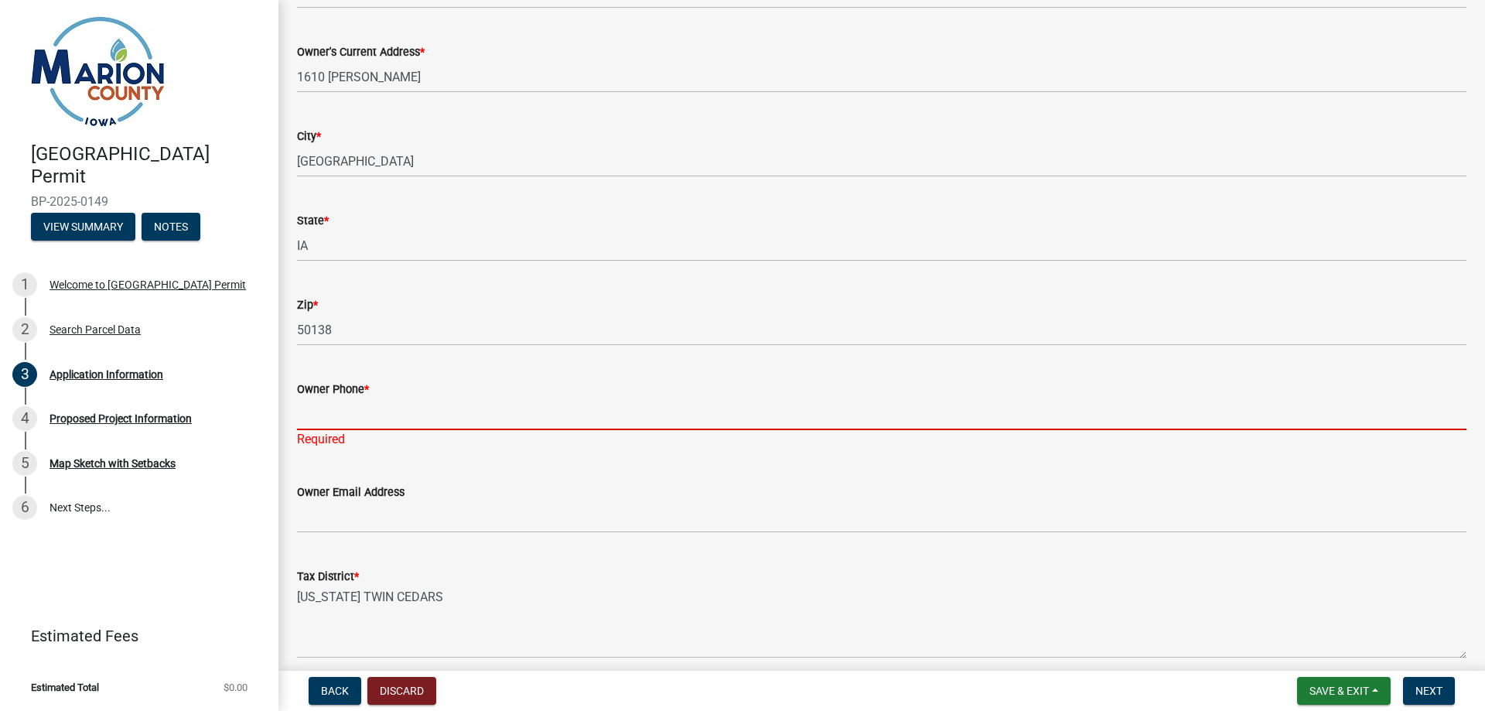
click at [333, 405] on input "Owner Phone *" at bounding box center [882, 414] width 1170 height 32
type input "6418911122"
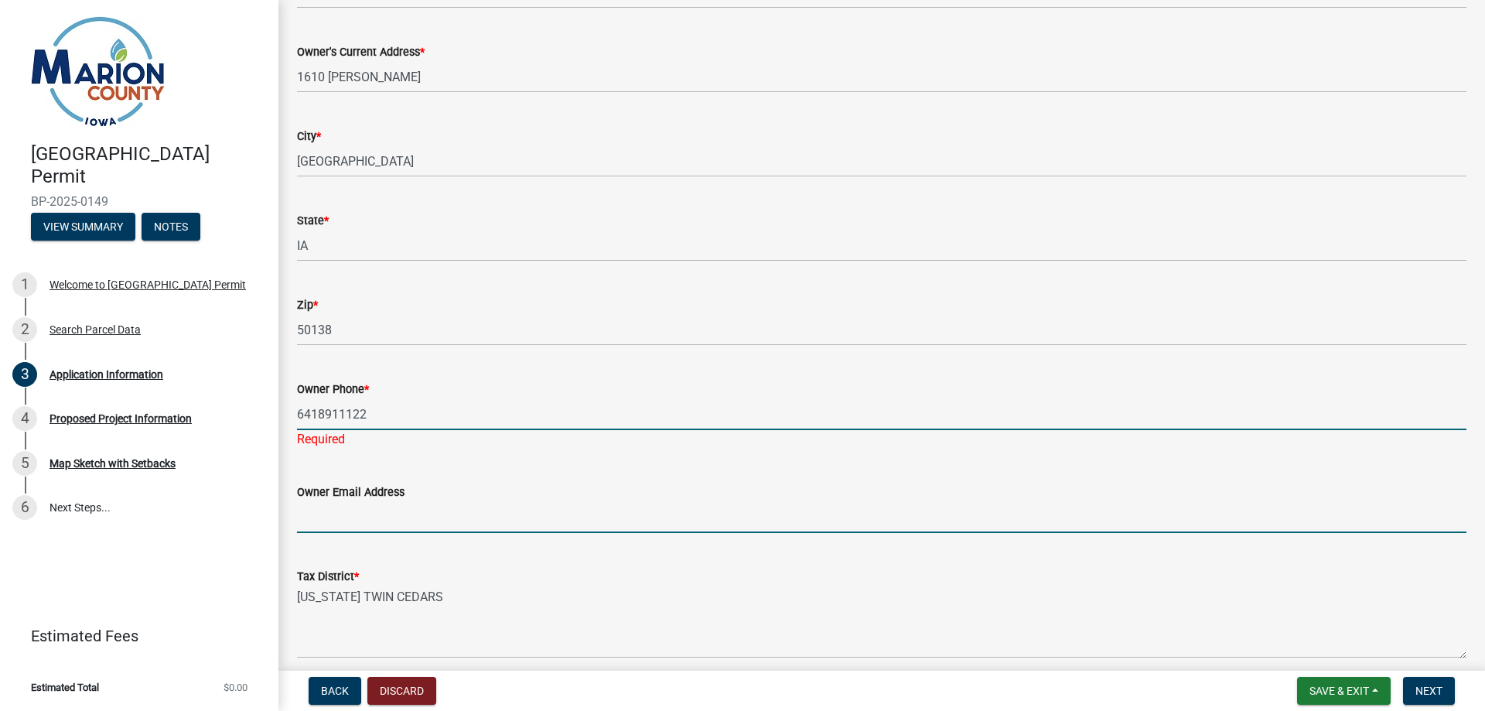
type input "tyler.w.baumgarten@gmail.com"
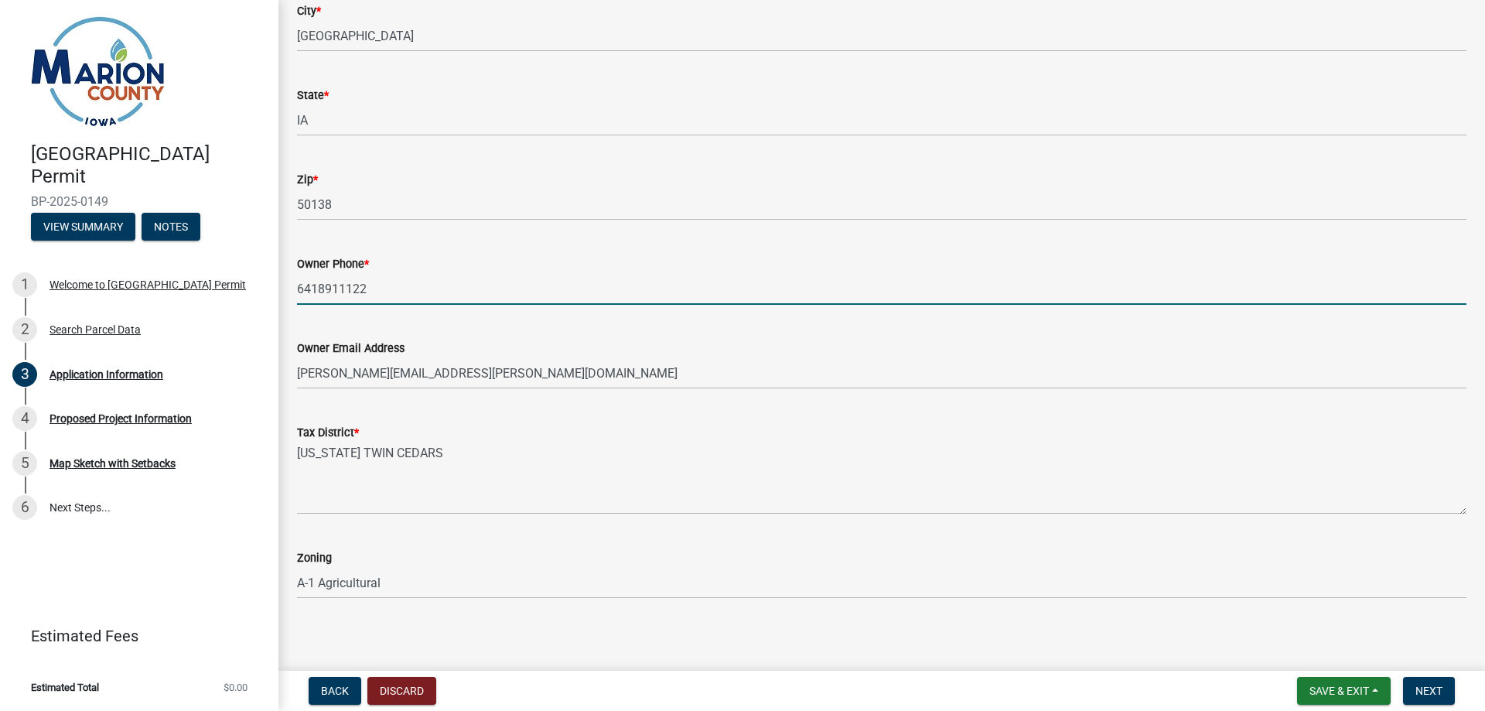
scroll to position [983, 0]
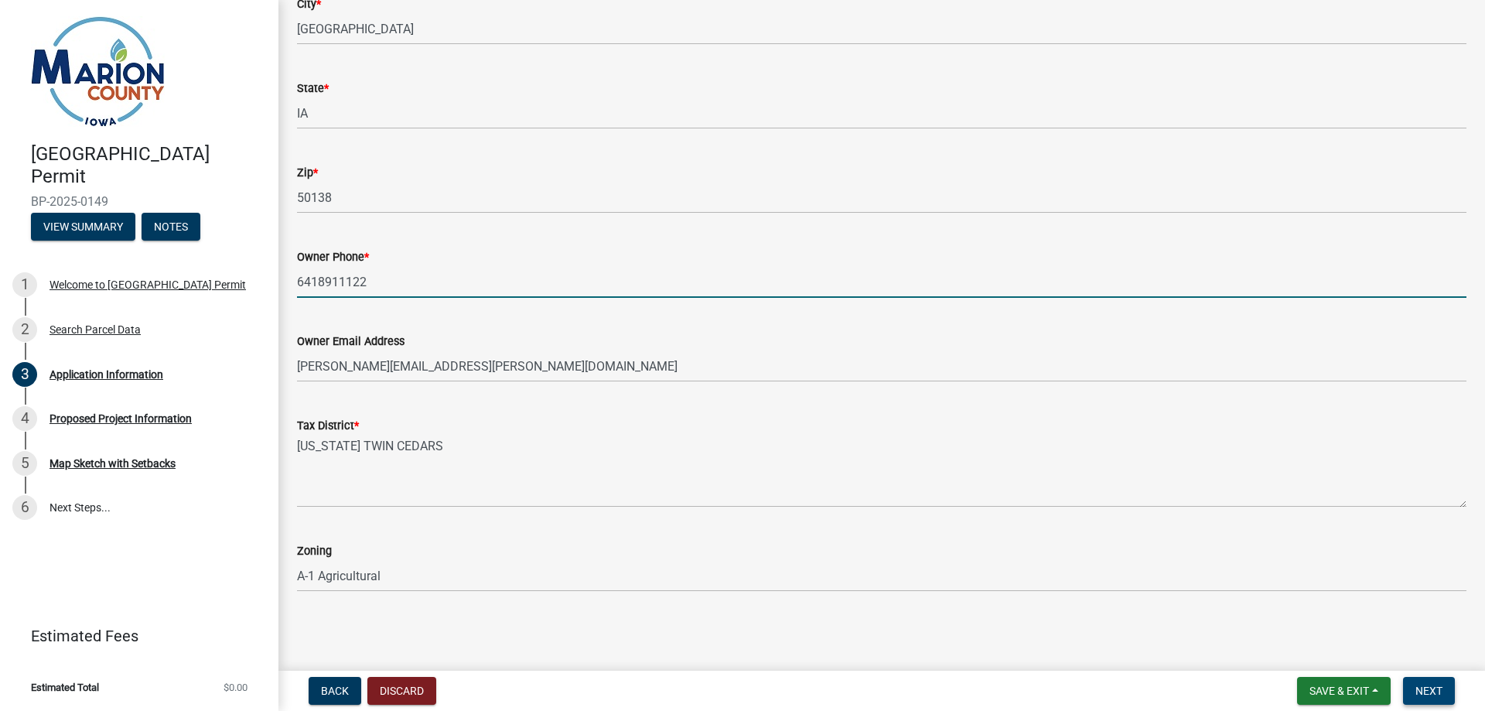
click at [1436, 686] on span "Next" at bounding box center [1429, 691] width 27 height 12
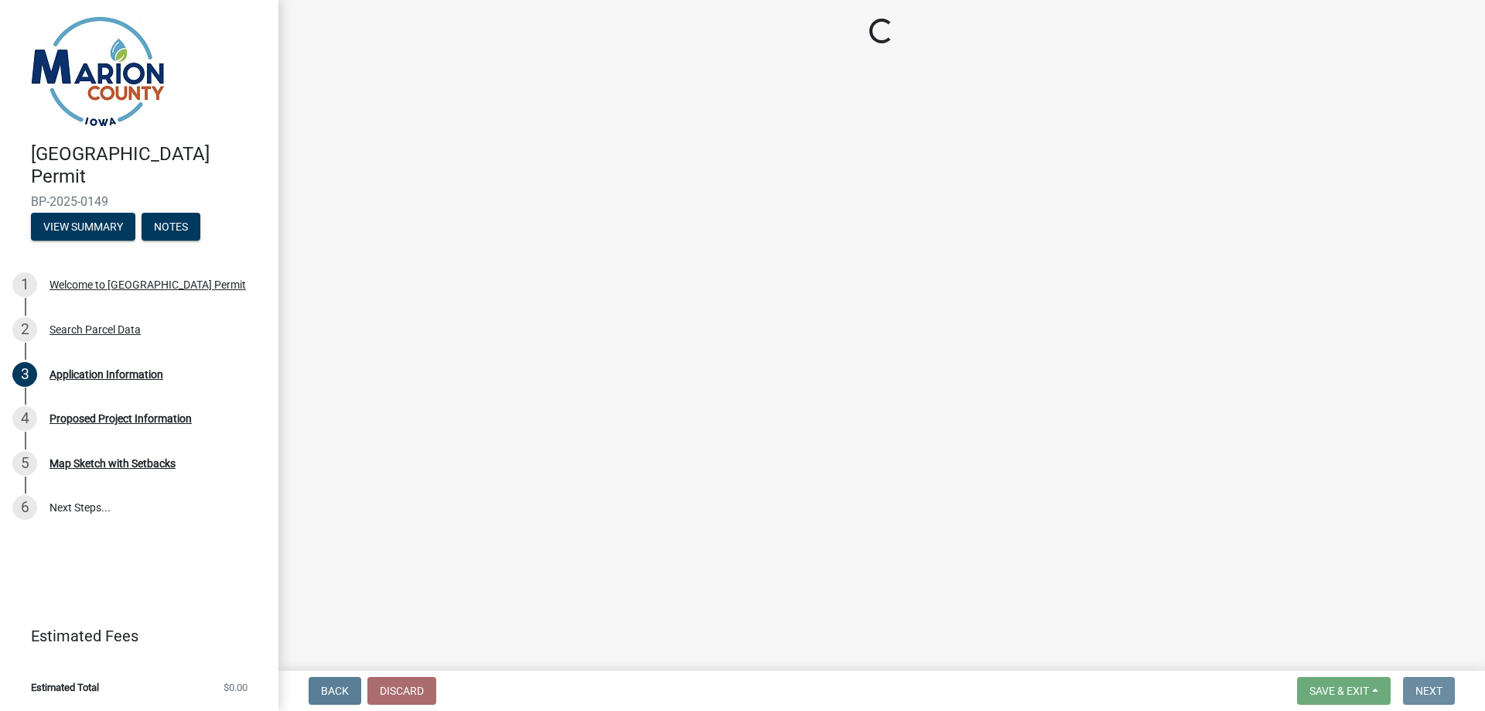
scroll to position [0, 0]
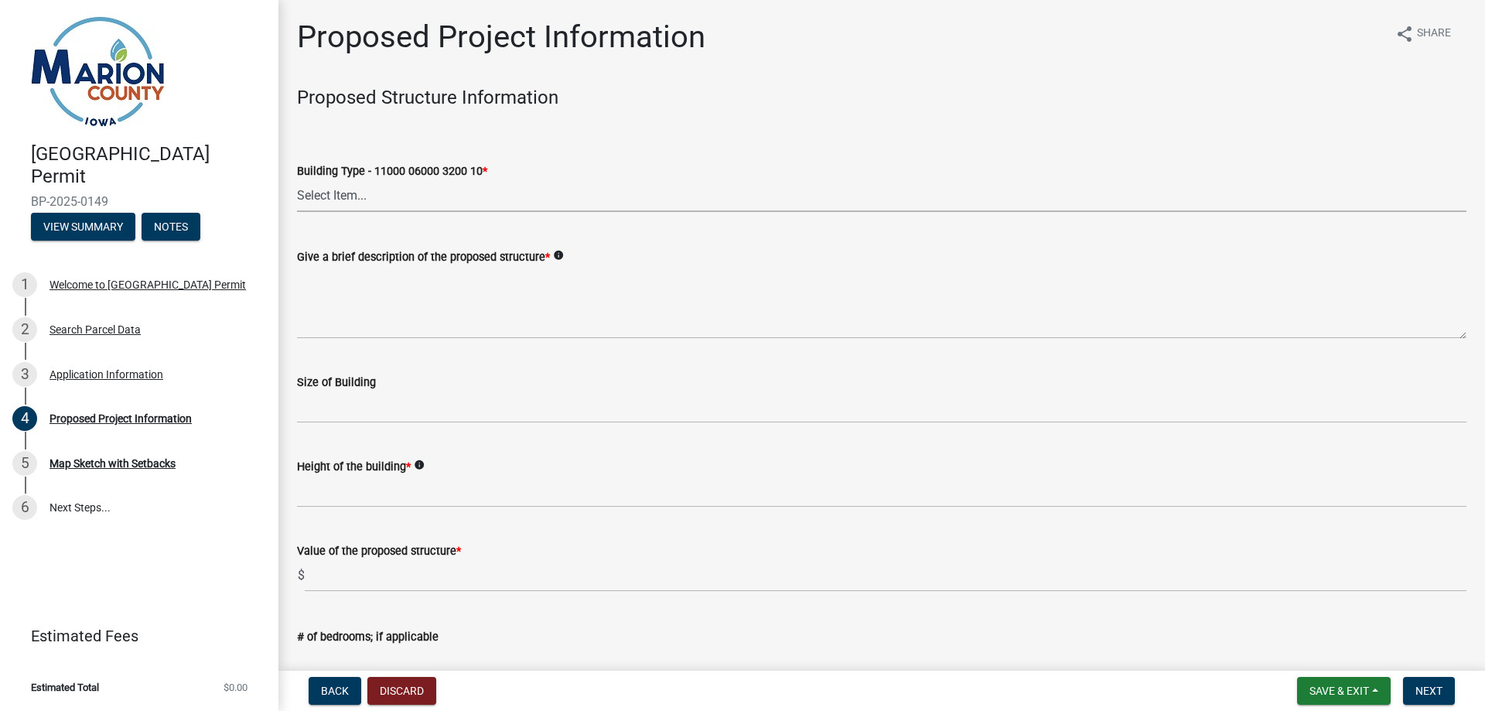
click at [343, 186] on select "Select Item... Dwellings - One Family Residential - 11000 06000 3200 10 Dwellin…" at bounding box center [882, 196] width 1170 height 32
click at [297, 180] on select "Select Item... Dwellings - One Family Residential - 11000 06000 3200 10 Dwellin…" at bounding box center [882, 196] width 1170 height 32
select select "ad82ad94-9bd8-43b2-a066-f5ac38fcadf5"
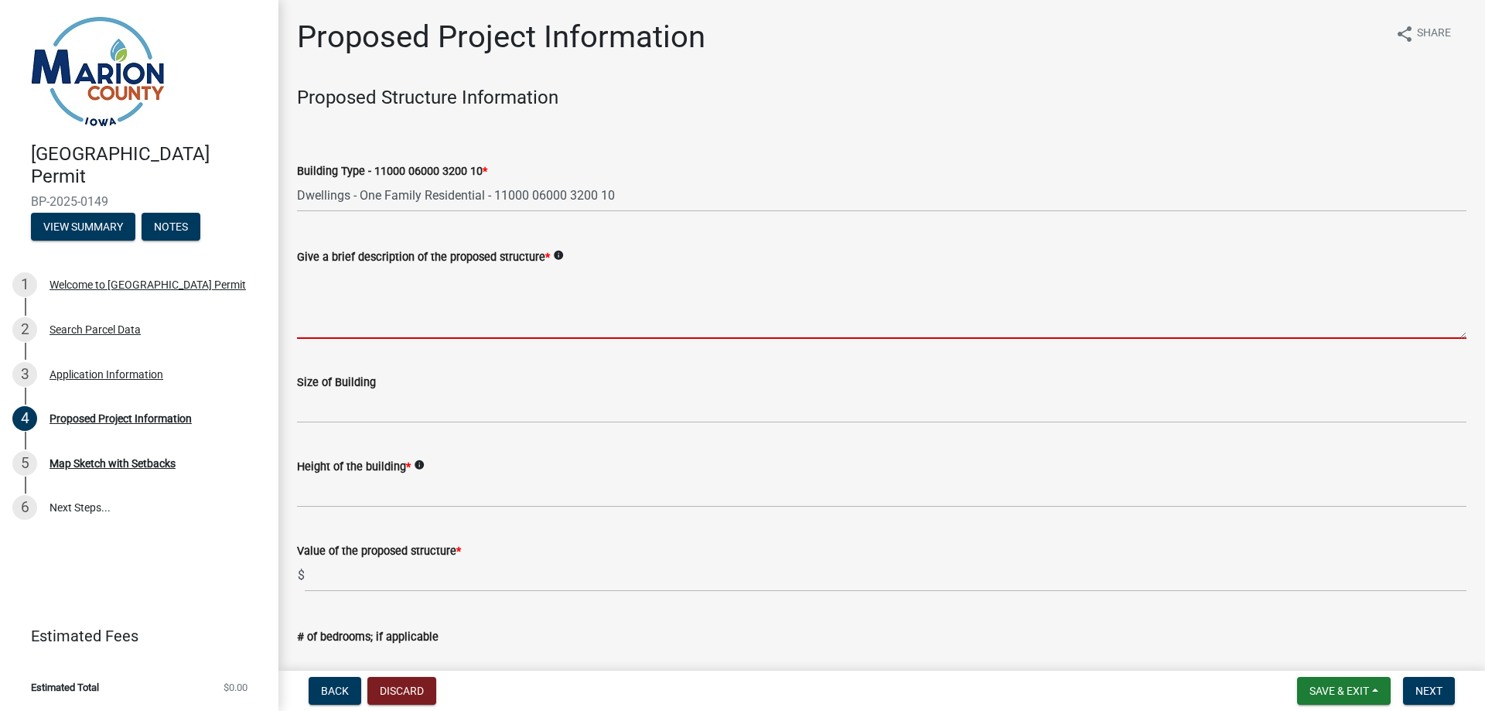
click at [363, 323] on textarea "Give a brief description of the proposed structure *" at bounding box center [882, 302] width 1170 height 73
type textarea "r"
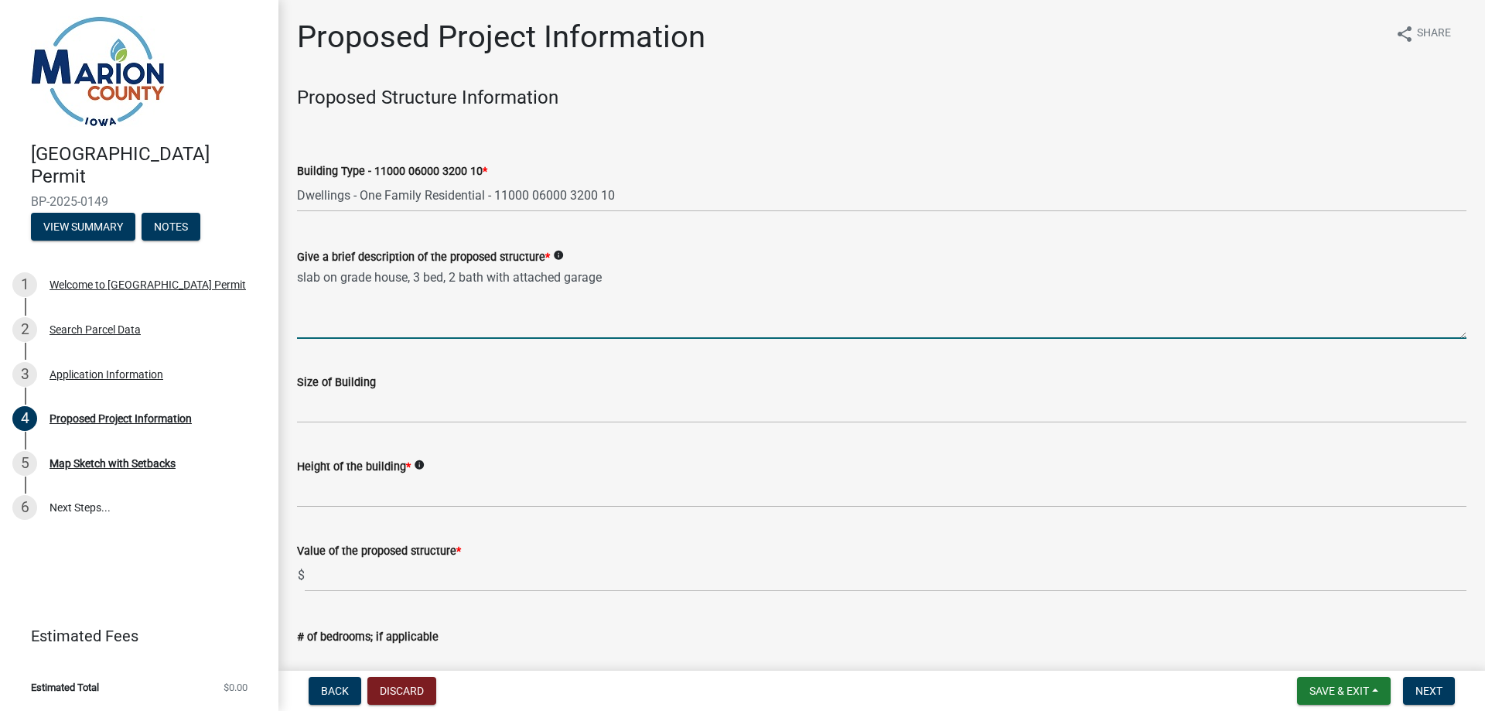
type textarea "slab on grade house, 3 bed, 2 bath with attached garage"
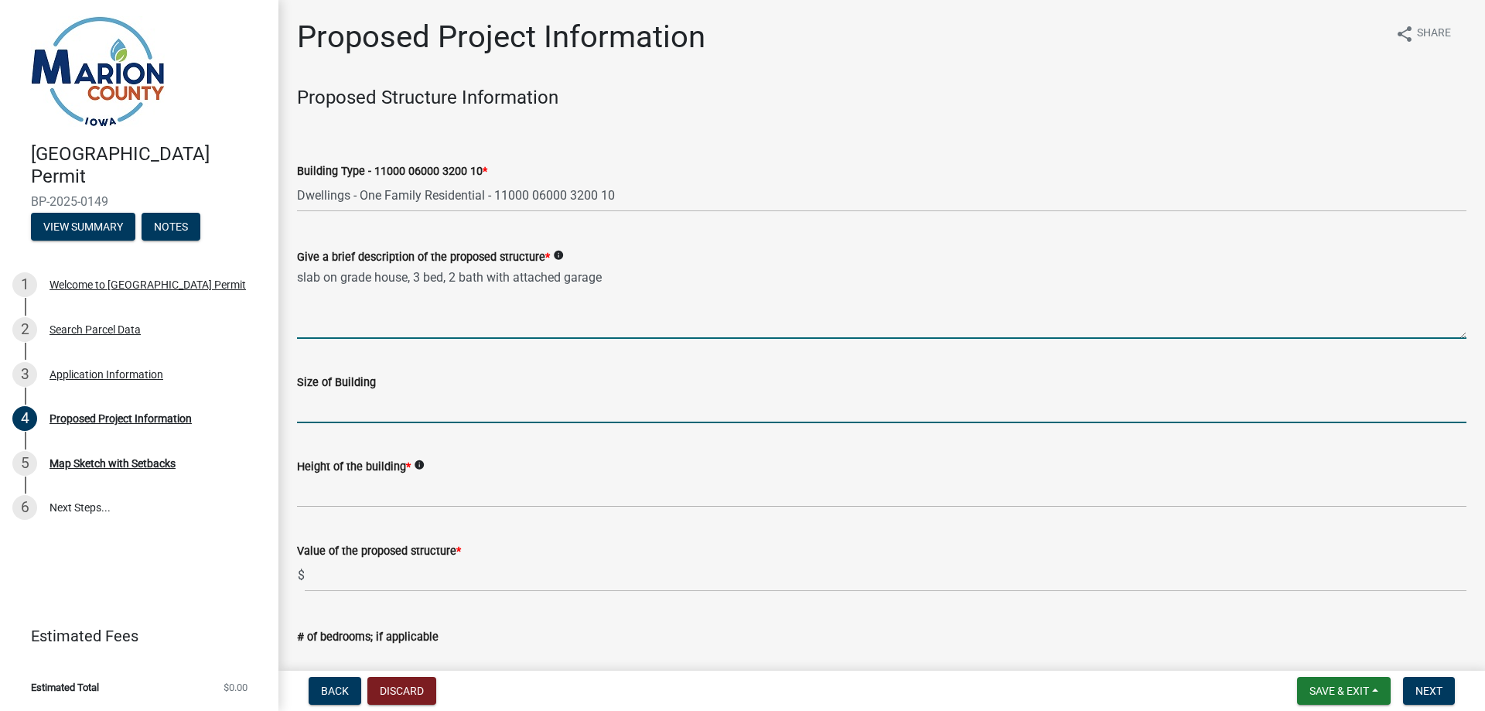
click at [364, 415] on input "Size of Building" at bounding box center [882, 407] width 1170 height 32
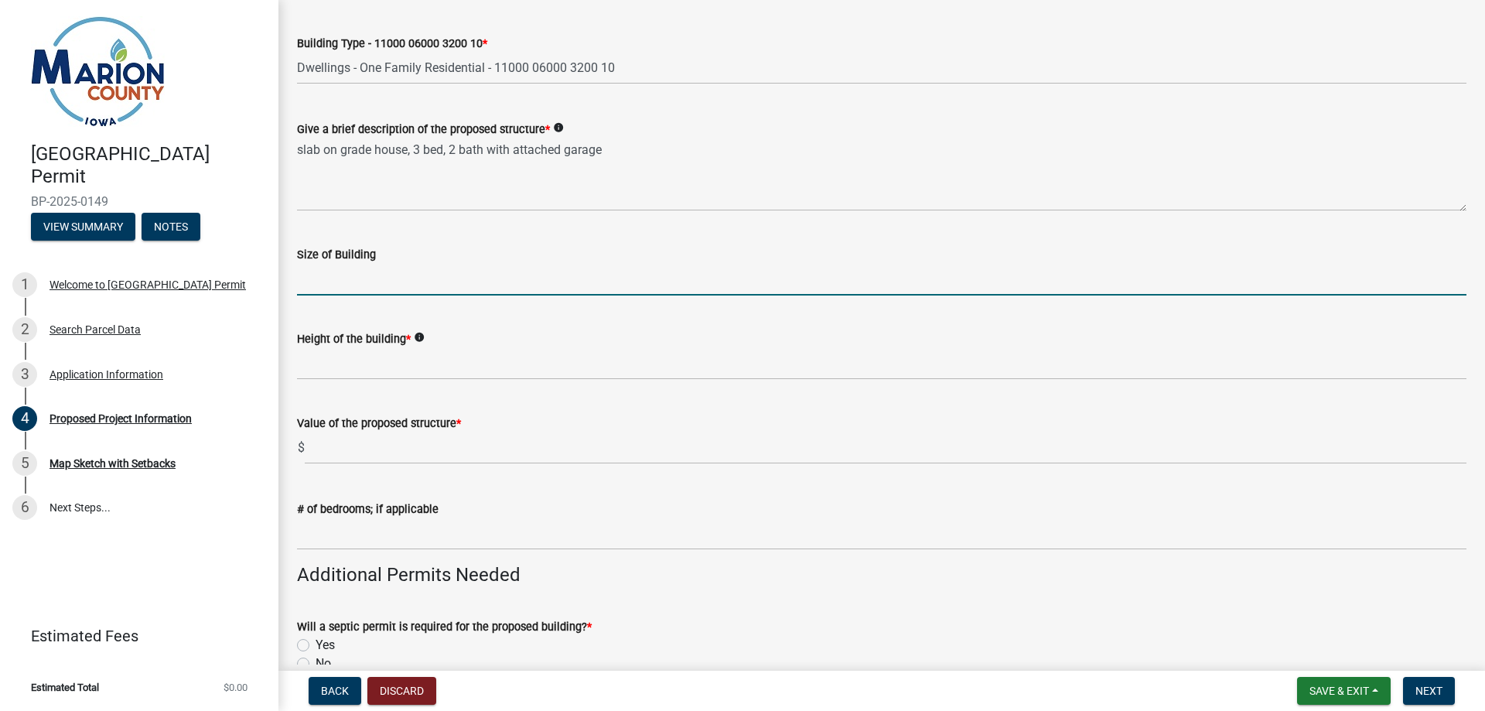
scroll to position [155, 0]
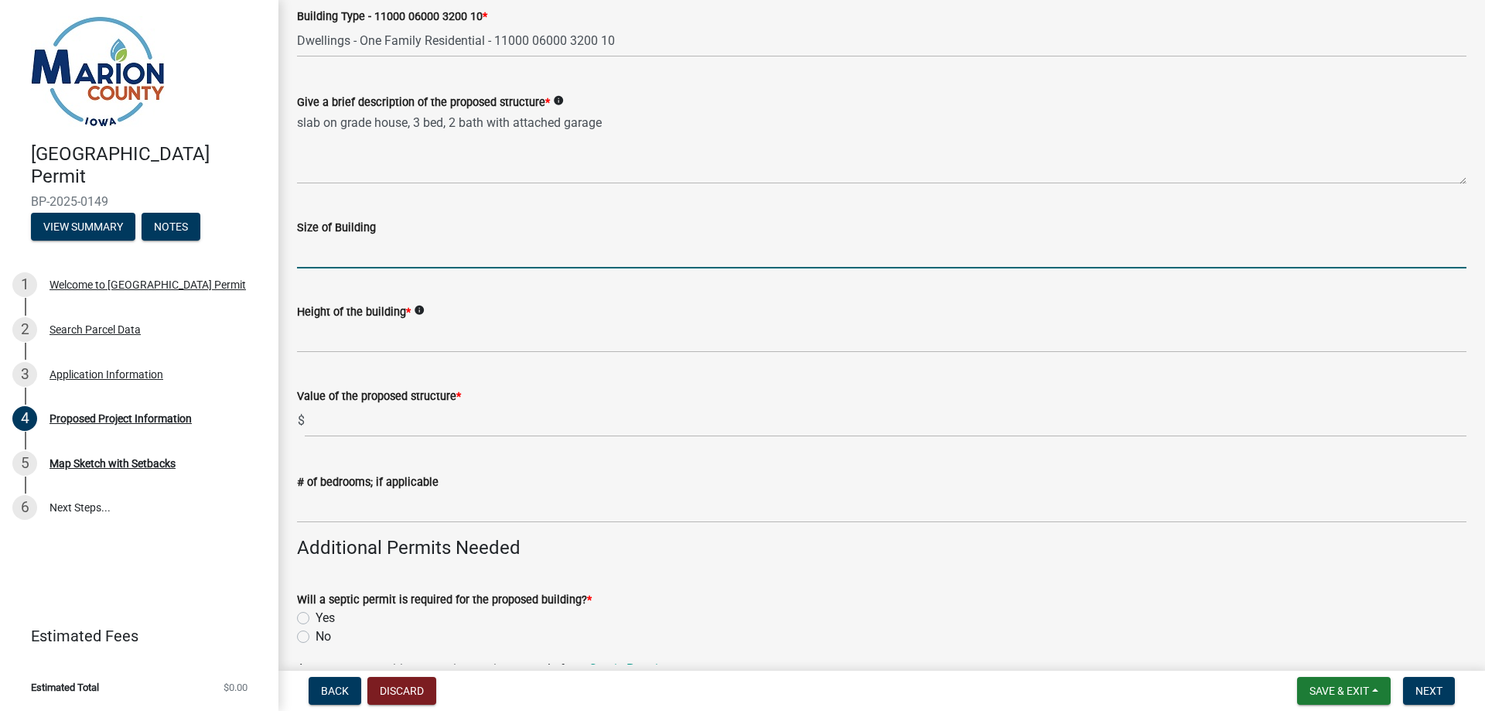
click at [347, 253] on input "Size of Building" at bounding box center [882, 253] width 1170 height 32
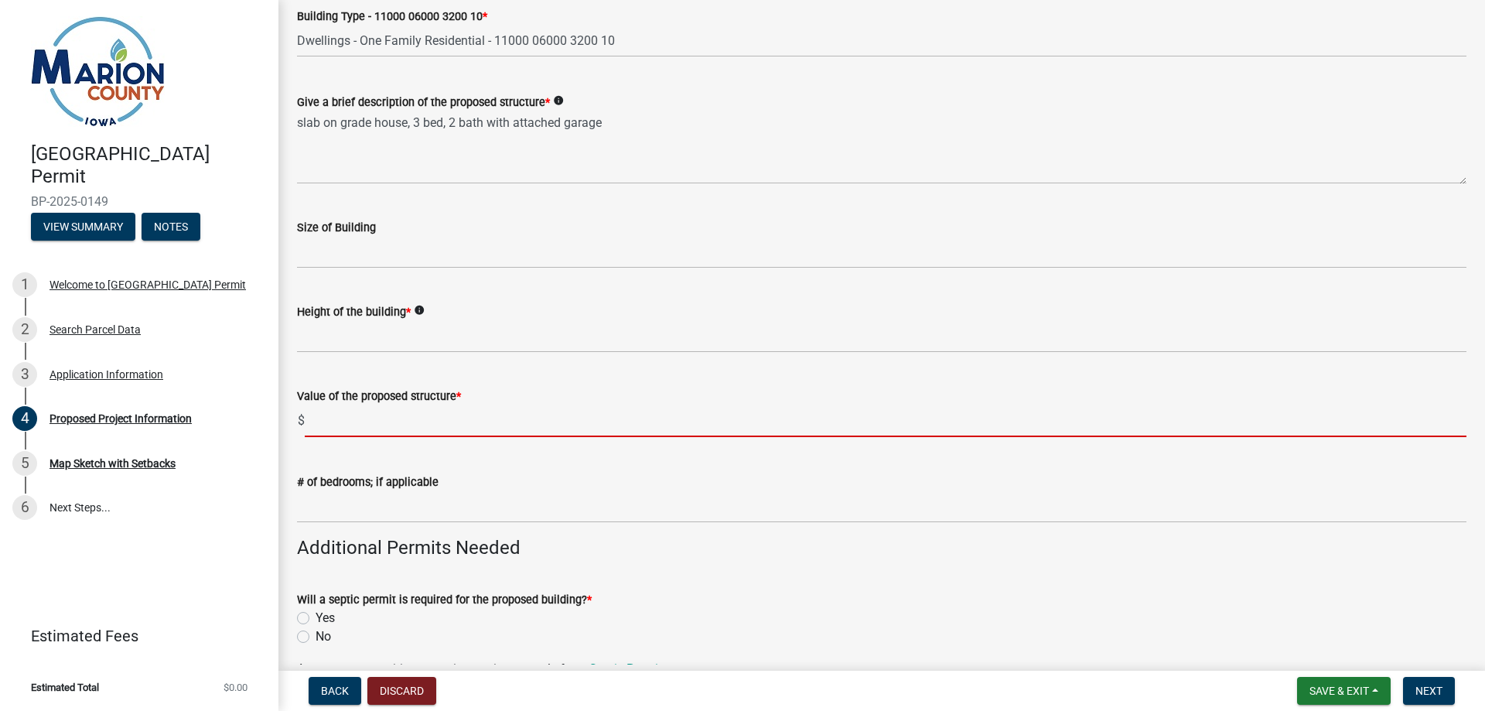
click at [374, 426] on input "text" at bounding box center [886, 421] width 1162 height 32
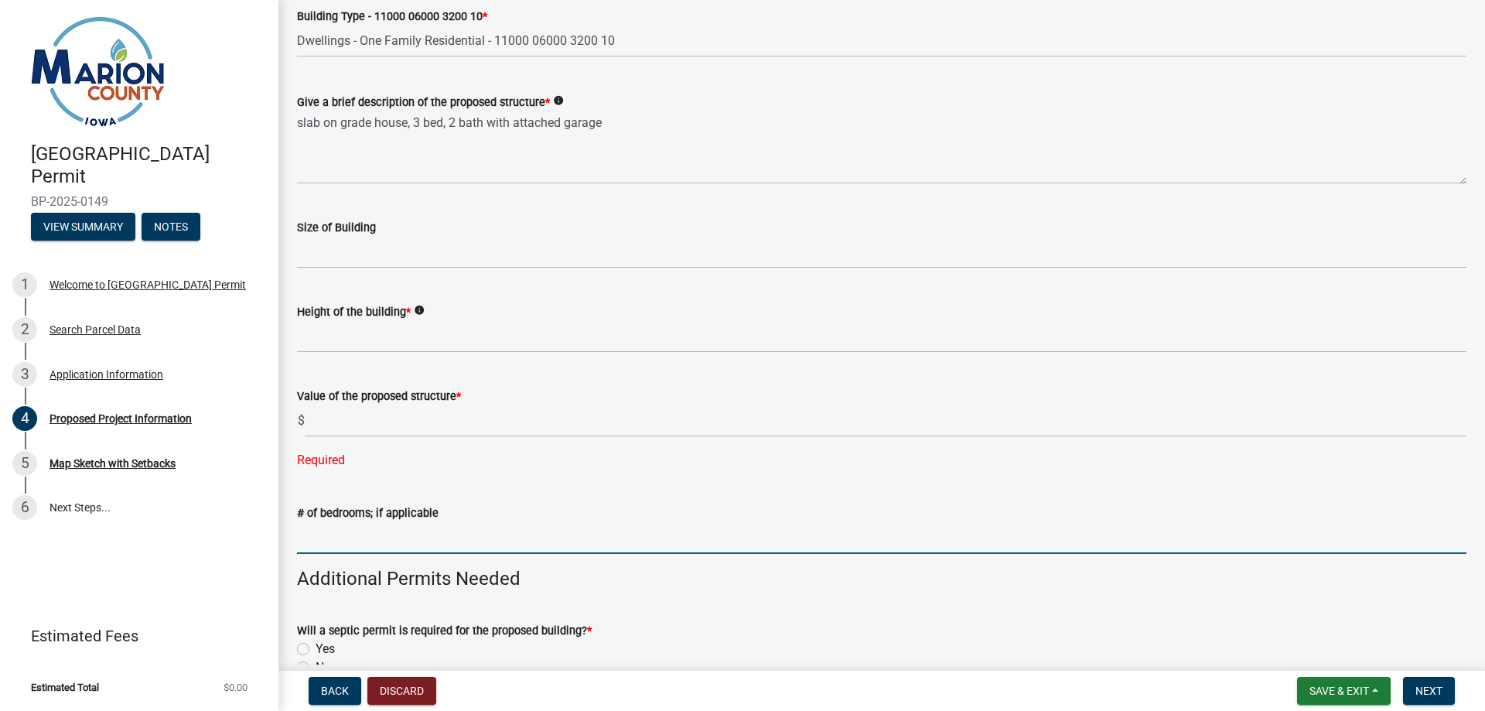
click at [385, 510] on form "# of bedrooms; if applicable" at bounding box center [882, 529] width 1170 height 50
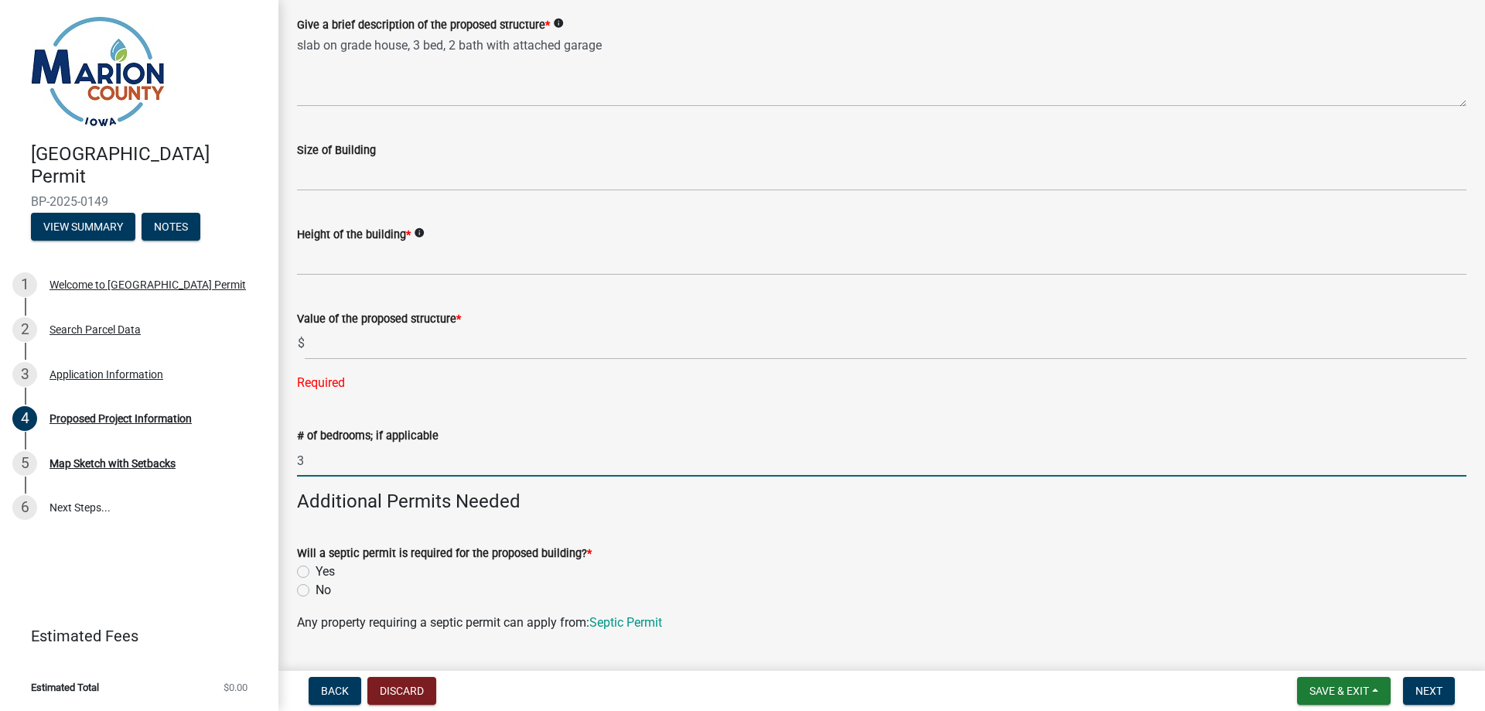
type input "3"
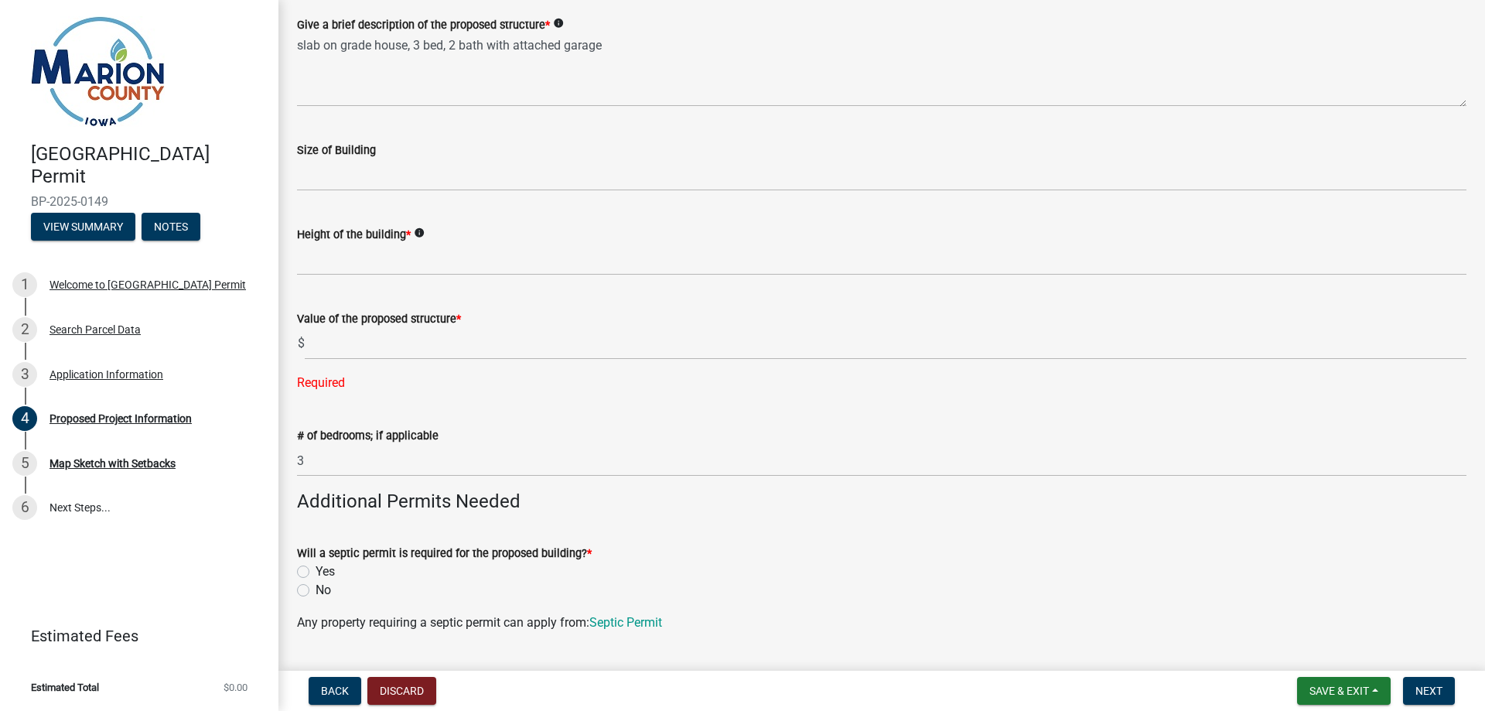
click at [326, 573] on label "Yes" at bounding box center [325, 571] width 19 height 19
click at [326, 573] on input "Yes" at bounding box center [321, 567] width 10 height 10
radio input "true"
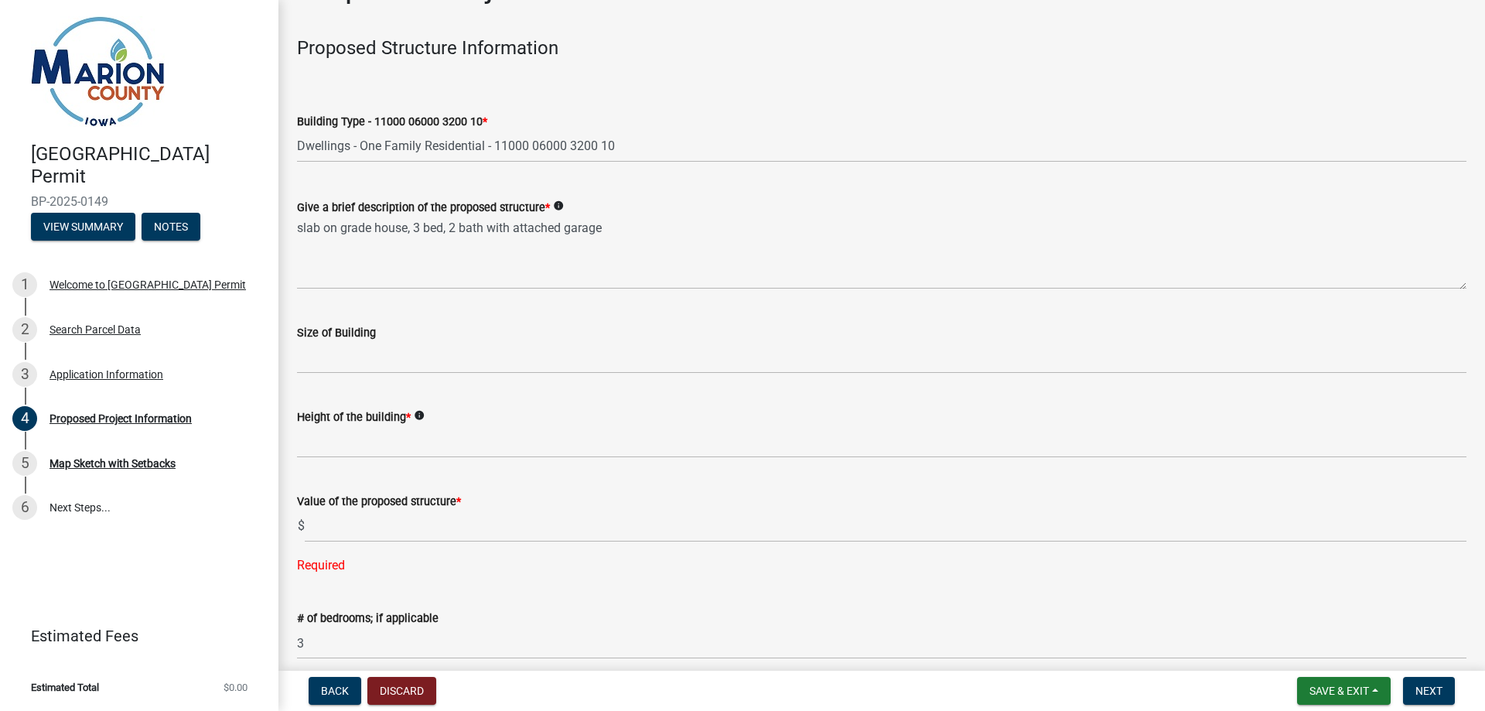
scroll to position [0, 0]
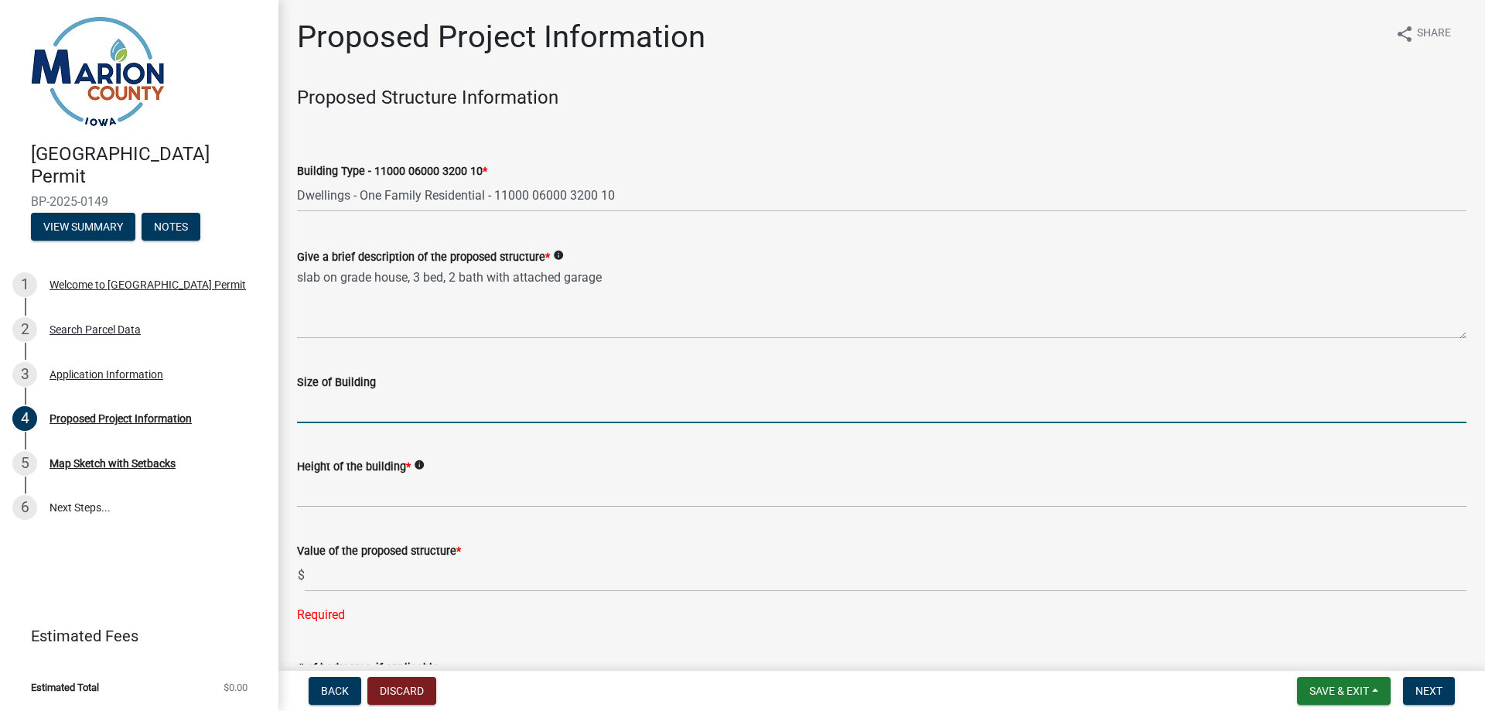
click at [340, 415] on input "Size of Building" at bounding box center [882, 407] width 1170 height 32
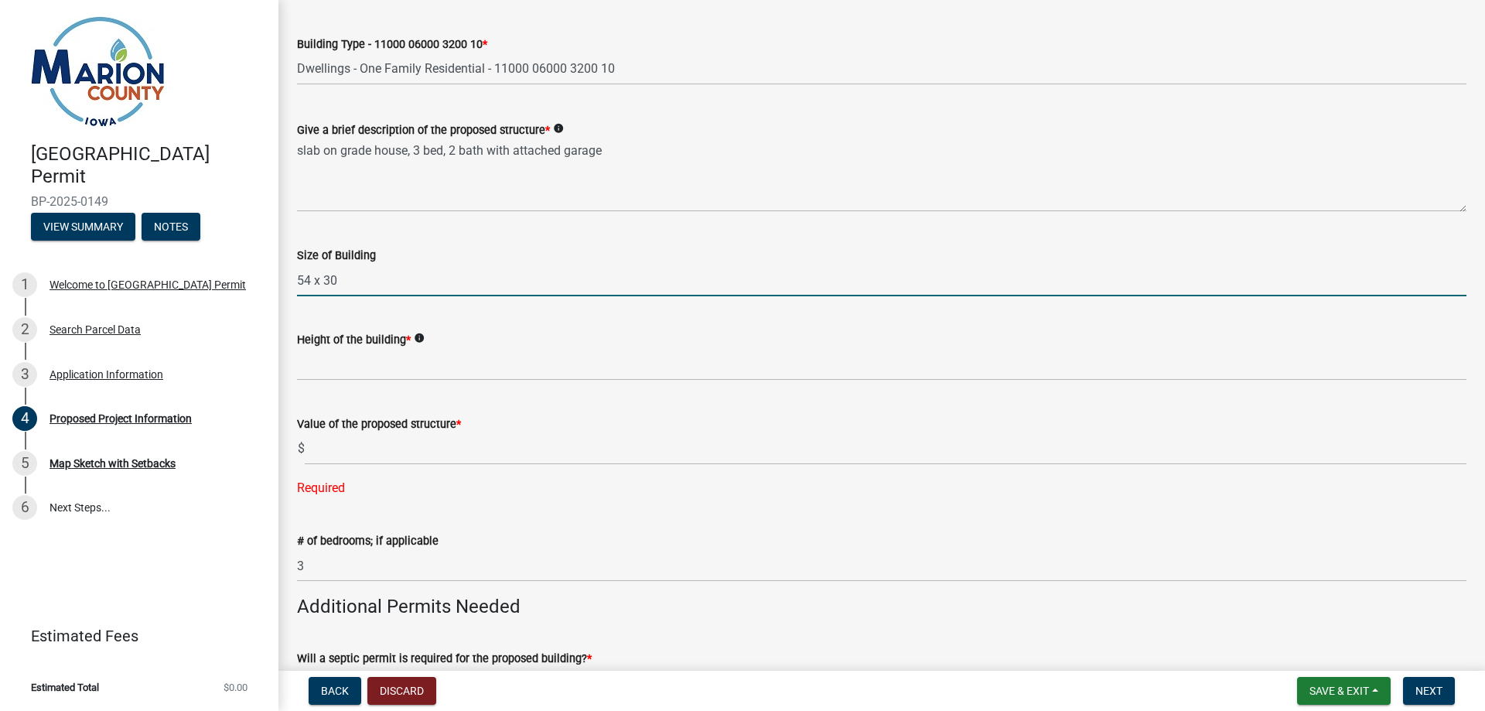
scroll to position [155, 0]
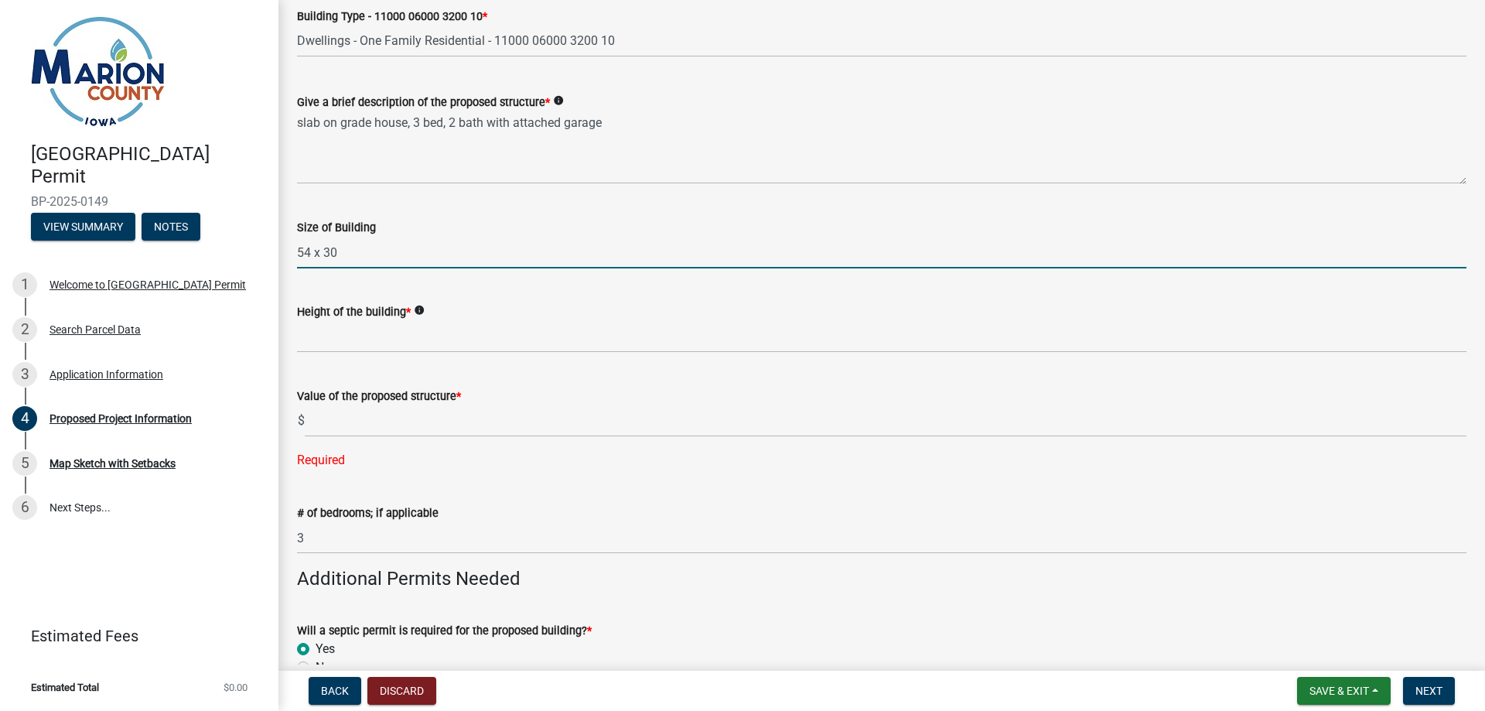
type input "54 x 30"
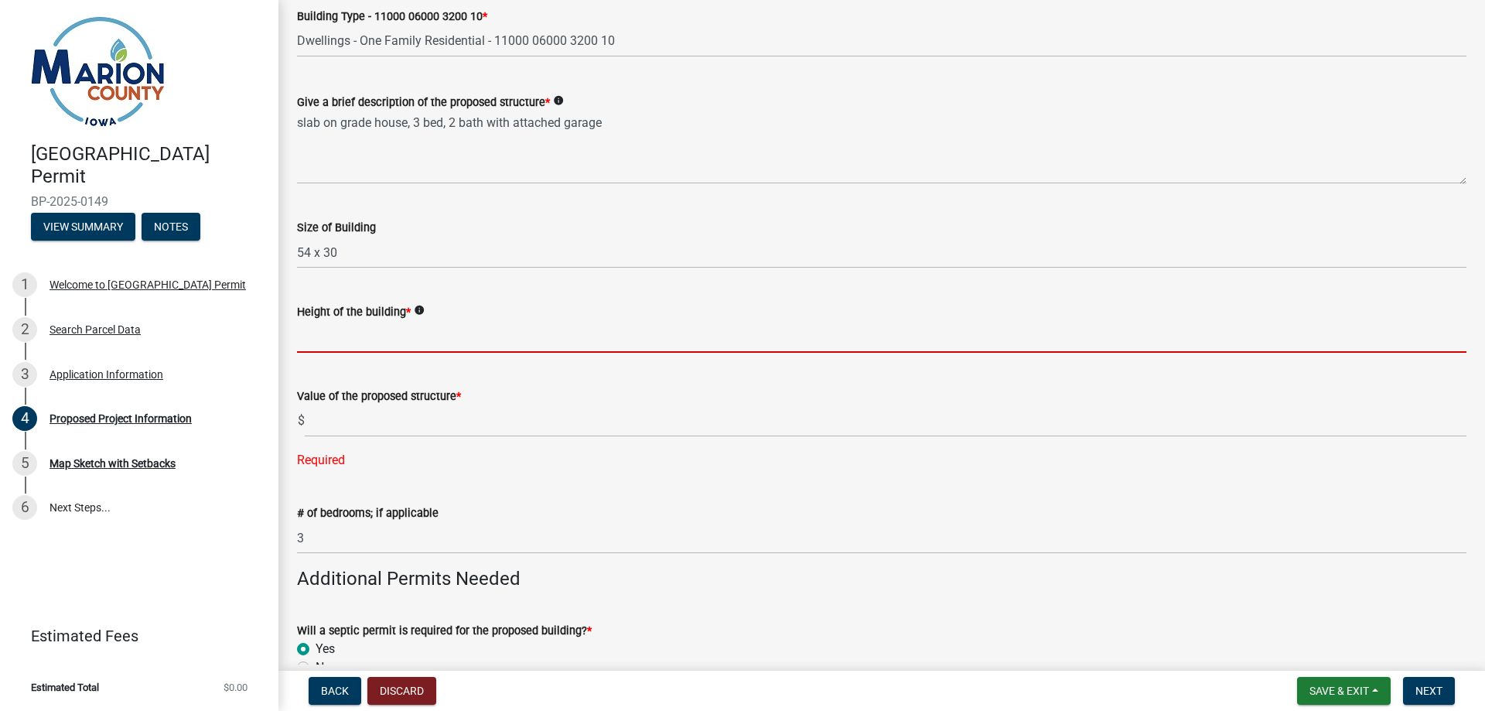
click at [436, 333] on input "Height of the building *" at bounding box center [882, 337] width 1170 height 32
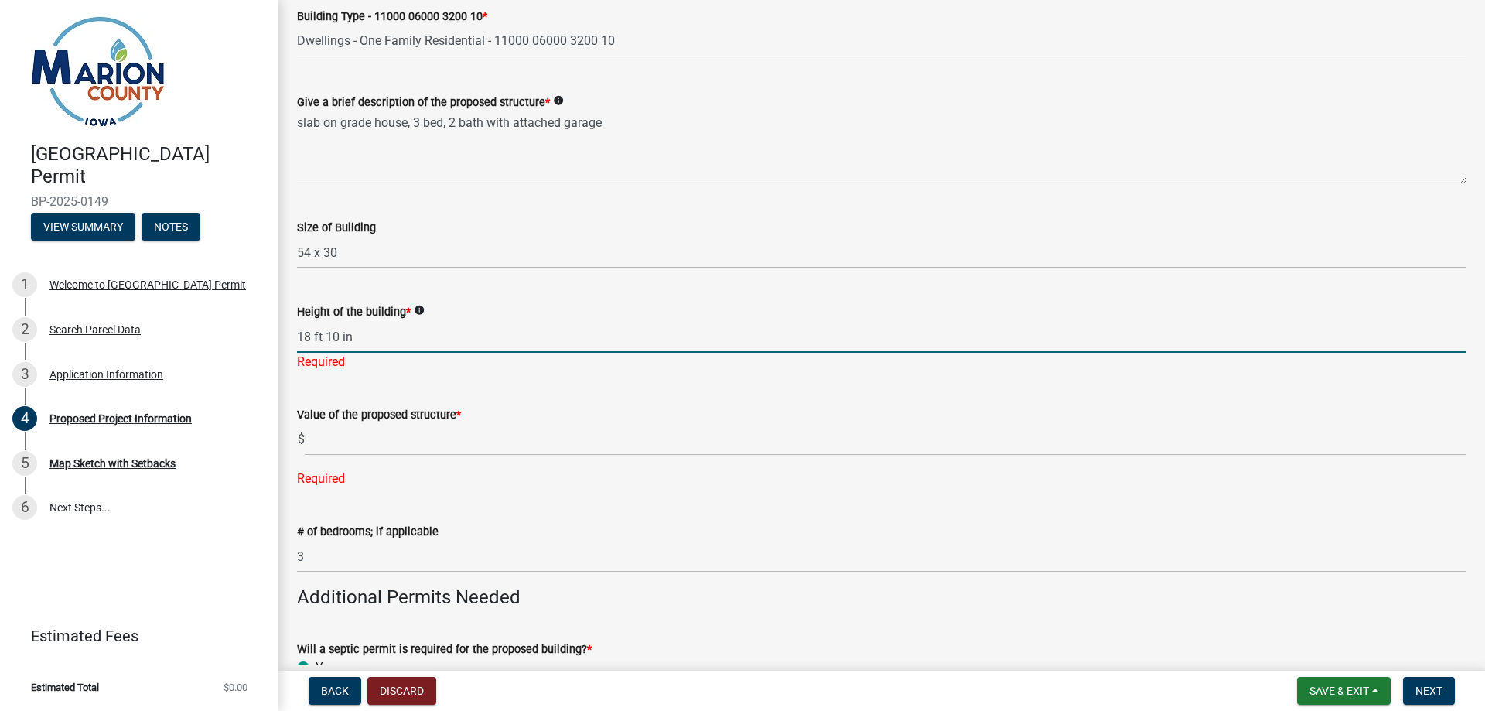
type input "18 ft 10 in"
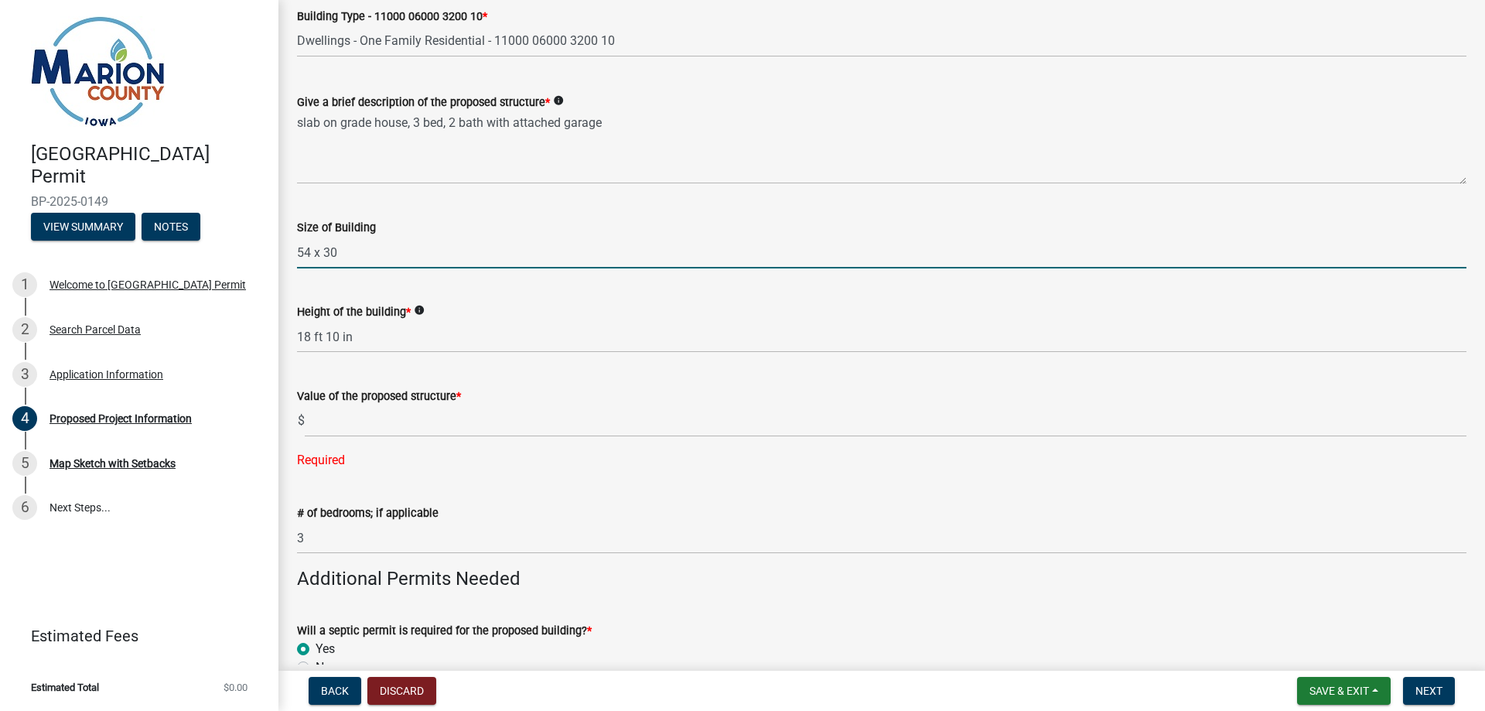
click at [312, 258] on input "54 x 30" at bounding box center [882, 253] width 1170 height 32
click at [432, 263] on input "54ft x 30" at bounding box center [882, 253] width 1170 height 32
type input "54ft x 30 ft"
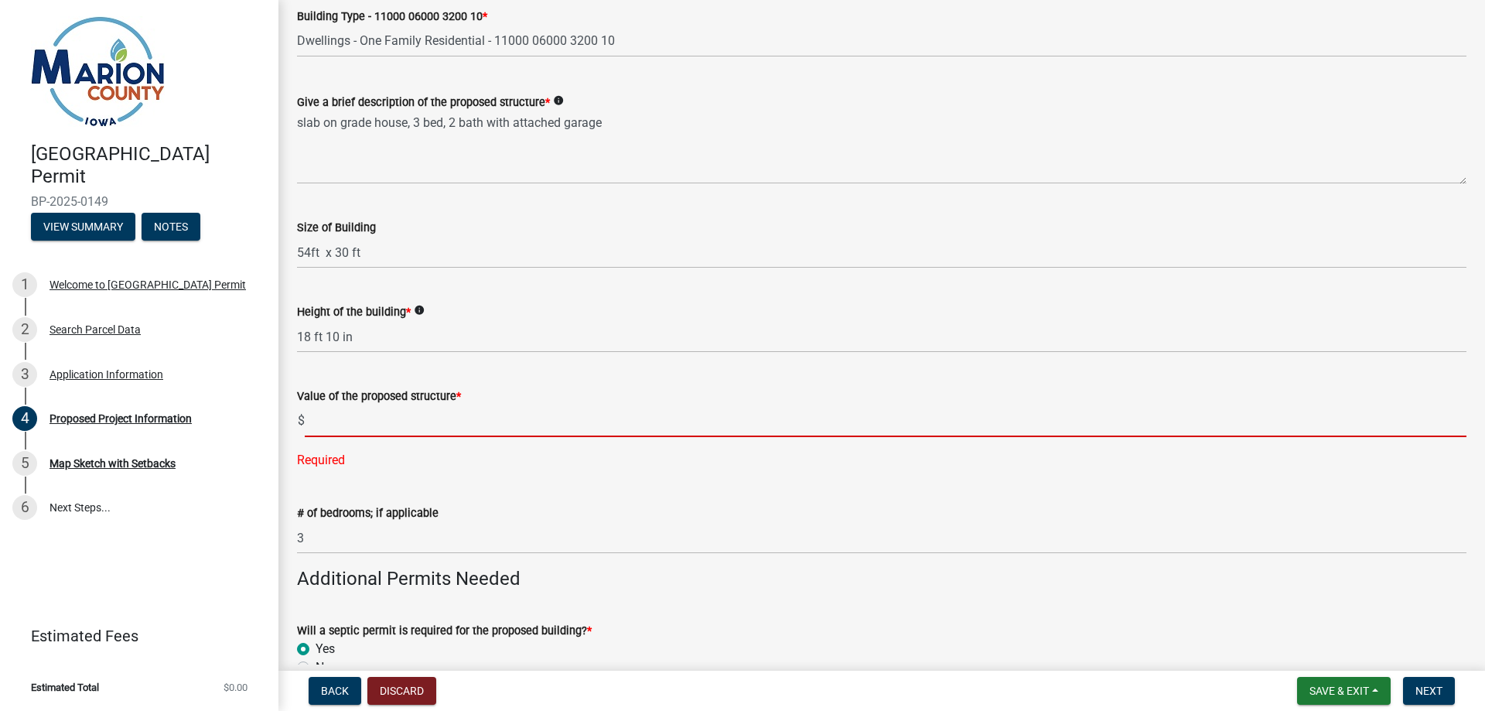
click at [372, 425] on input "text" at bounding box center [886, 421] width 1162 height 32
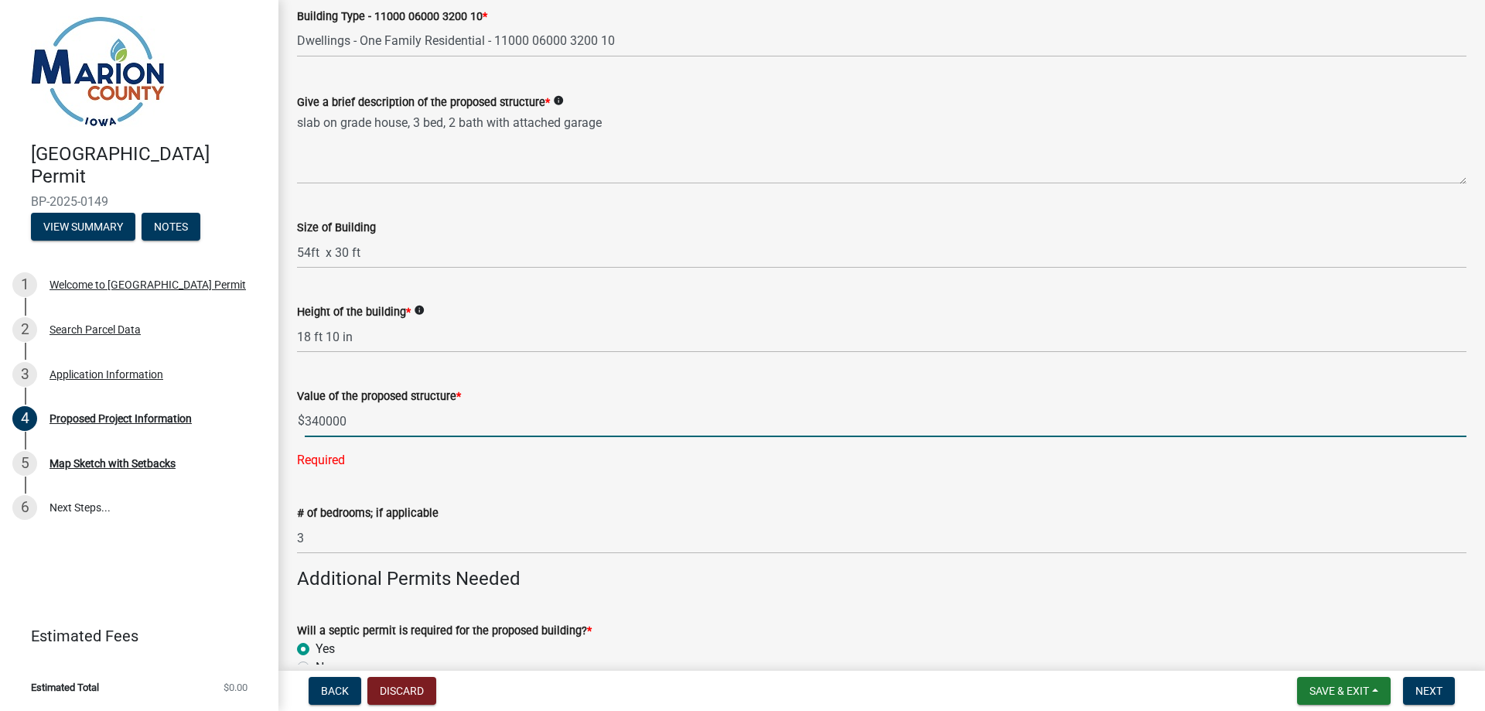
type input "340000"
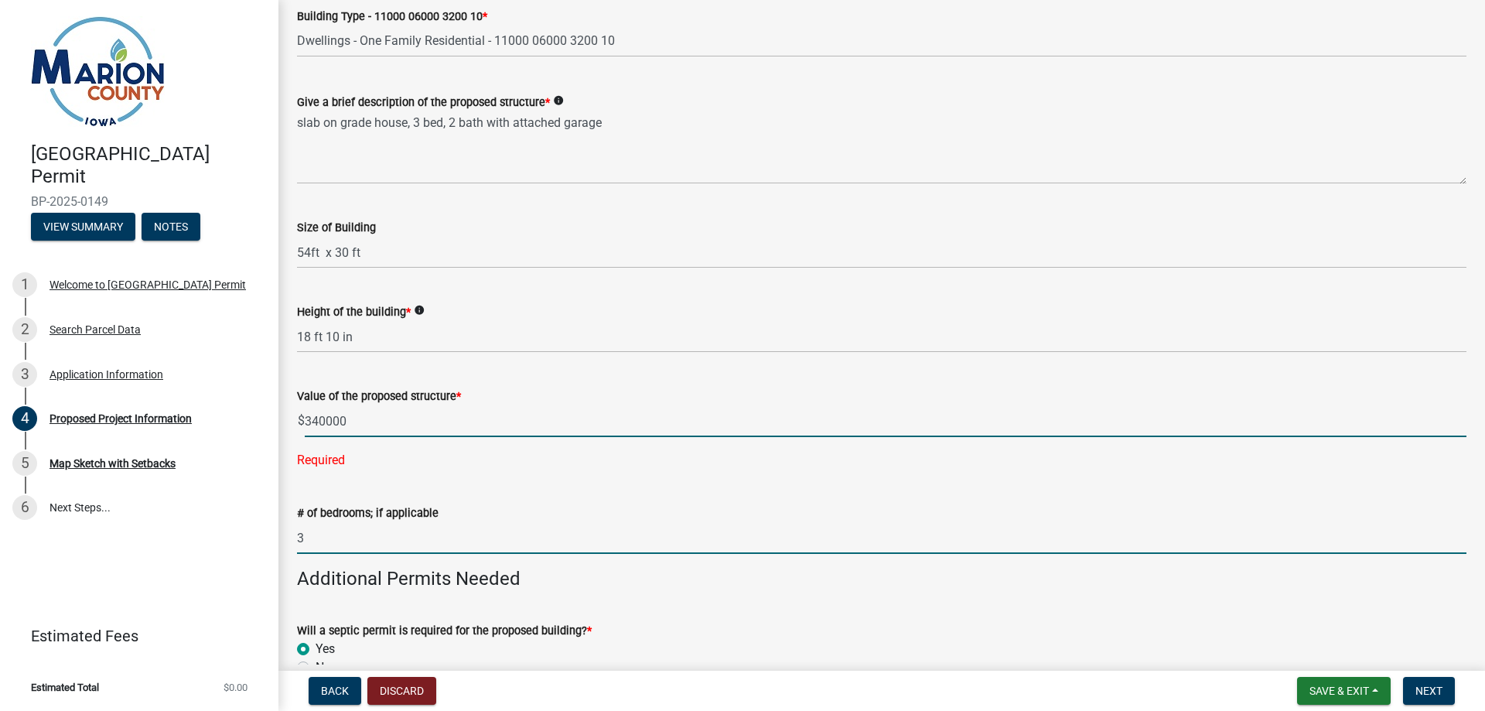
click at [528, 494] on div "# of bedrooms; if applicable 3" at bounding box center [882, 518] width 1170 height 72
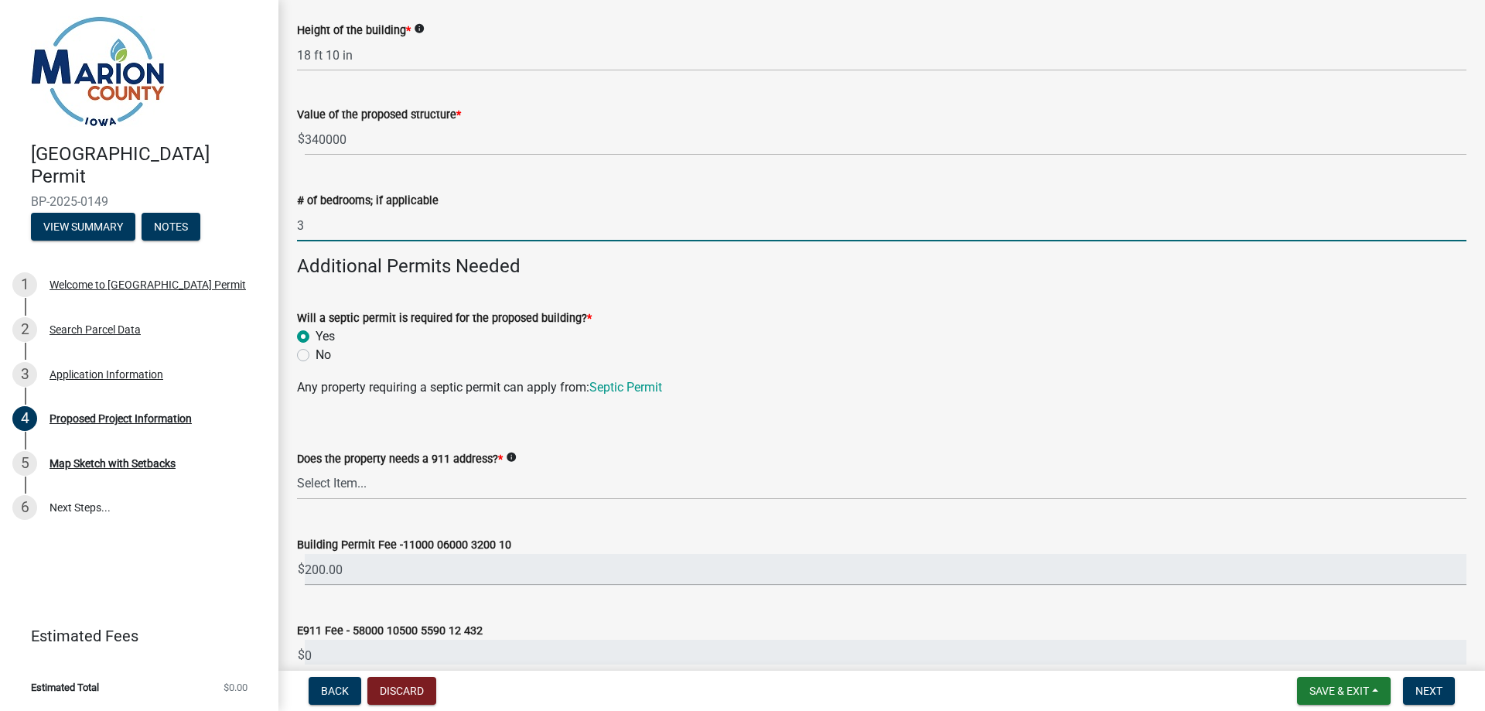
scroll to position [464, 0]
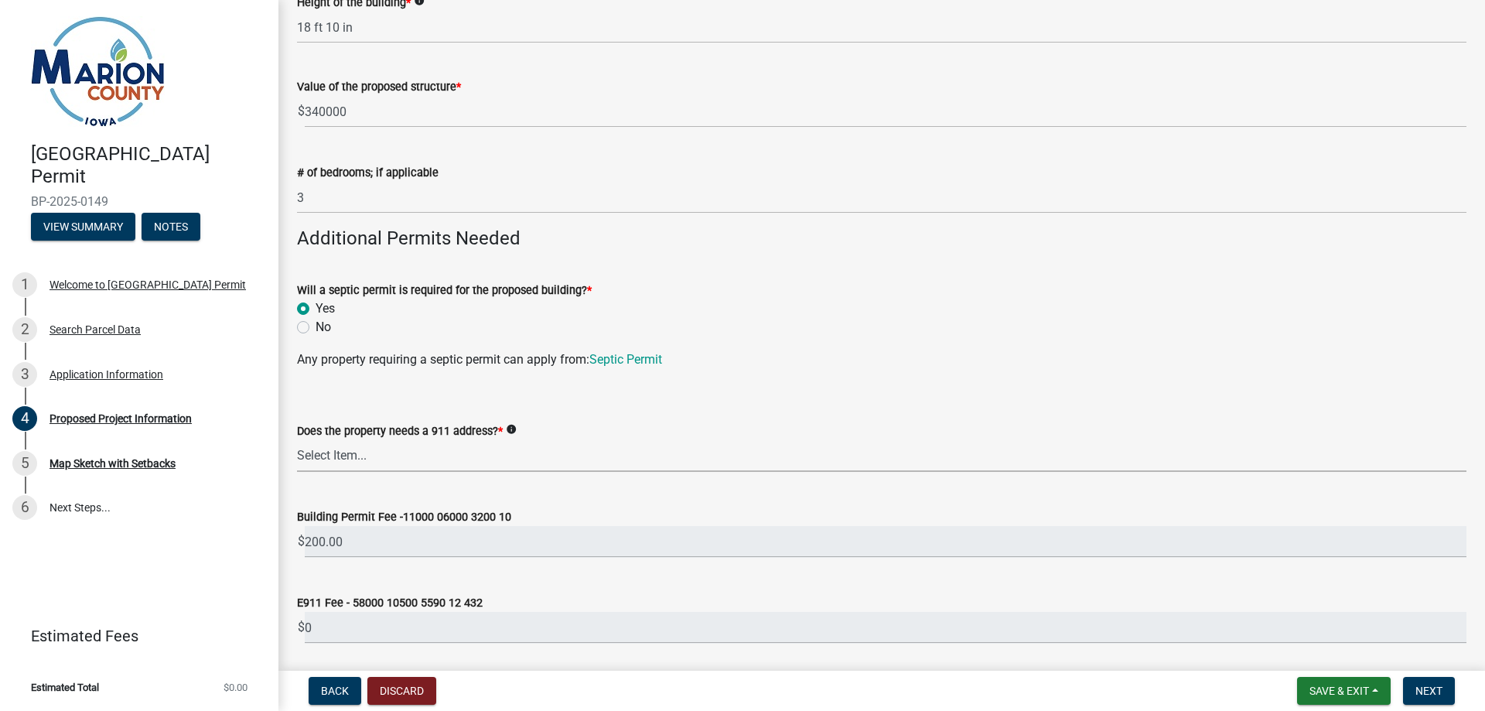
click at [463, 458] on select "Select Item... Yes No" at bounding box center [882, 456] width 1170 height 32
click at [297, 440] on select "Select Item... Yes No" at bounding box center [882, 456] width 1170 height 32
select select "f37e860c-a887-41e0-a466-b738e3b0a2db"
click at [650, 364] on link "Septic Permit" at bounding box center [626, 359] width 73 height 15
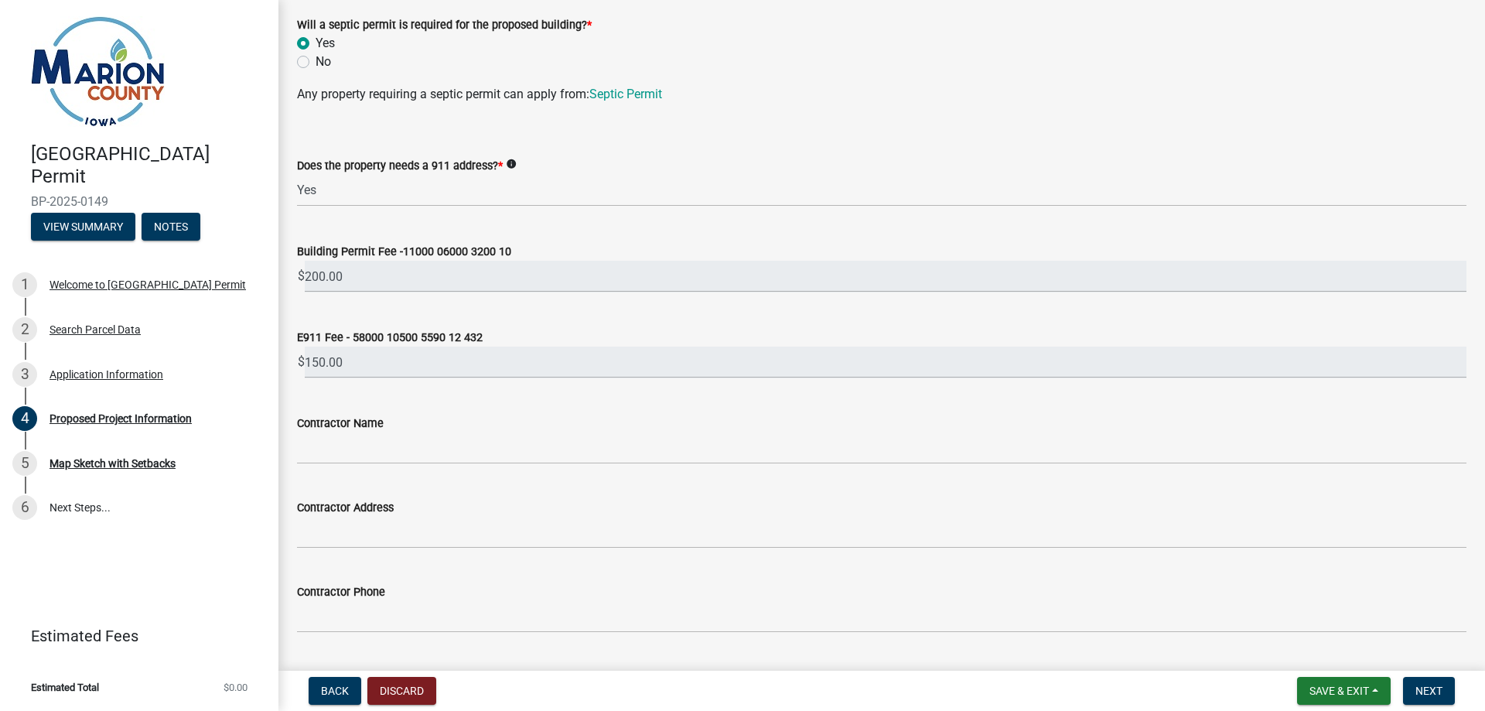
scroll to position [774, 0]
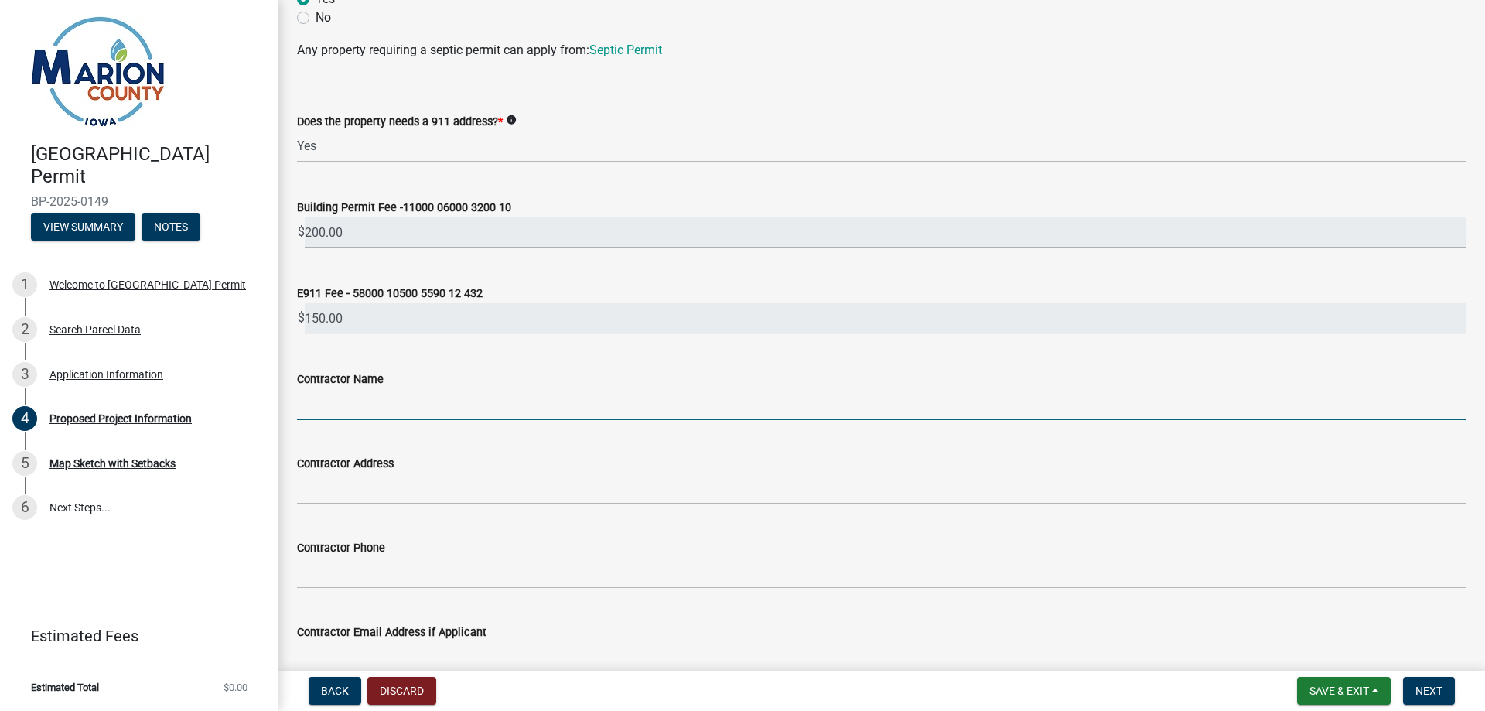
click at [367, 406] on input "Contractor Name" at bounding box center [882, 404] width 1170 height 32
type input "Rick Slocum"
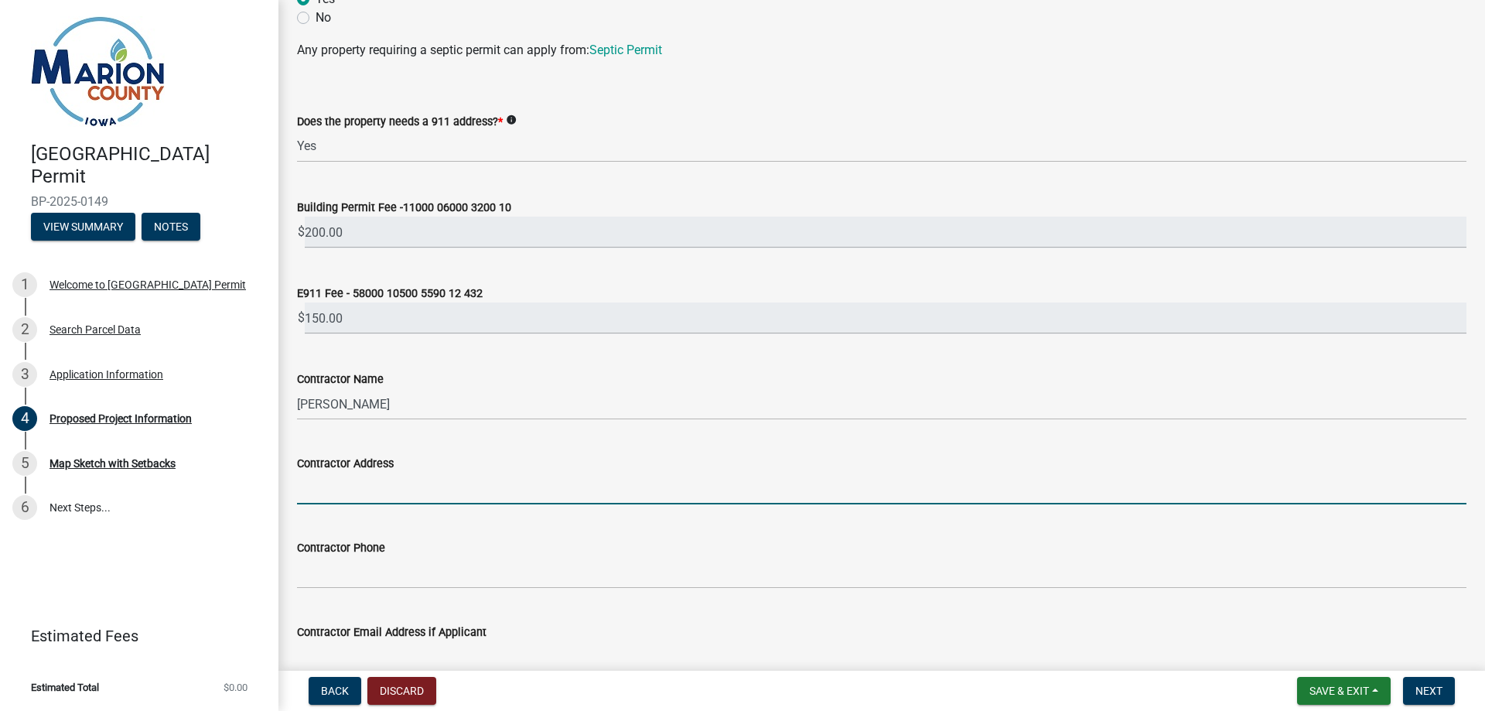
click at [368, 487] on input "Contractor Address" at bounding box center [882, 489] width 1170 height 32
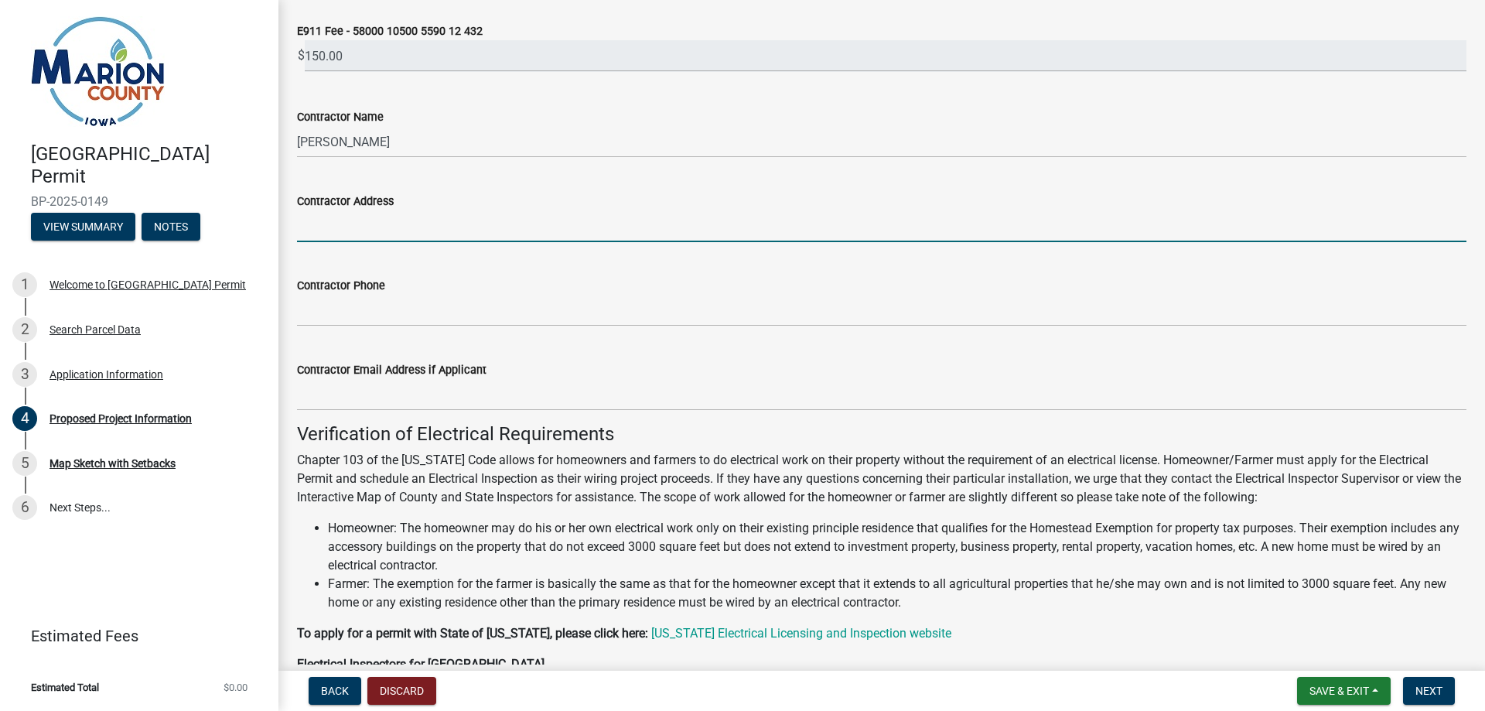
scroll to position [1083, 0]
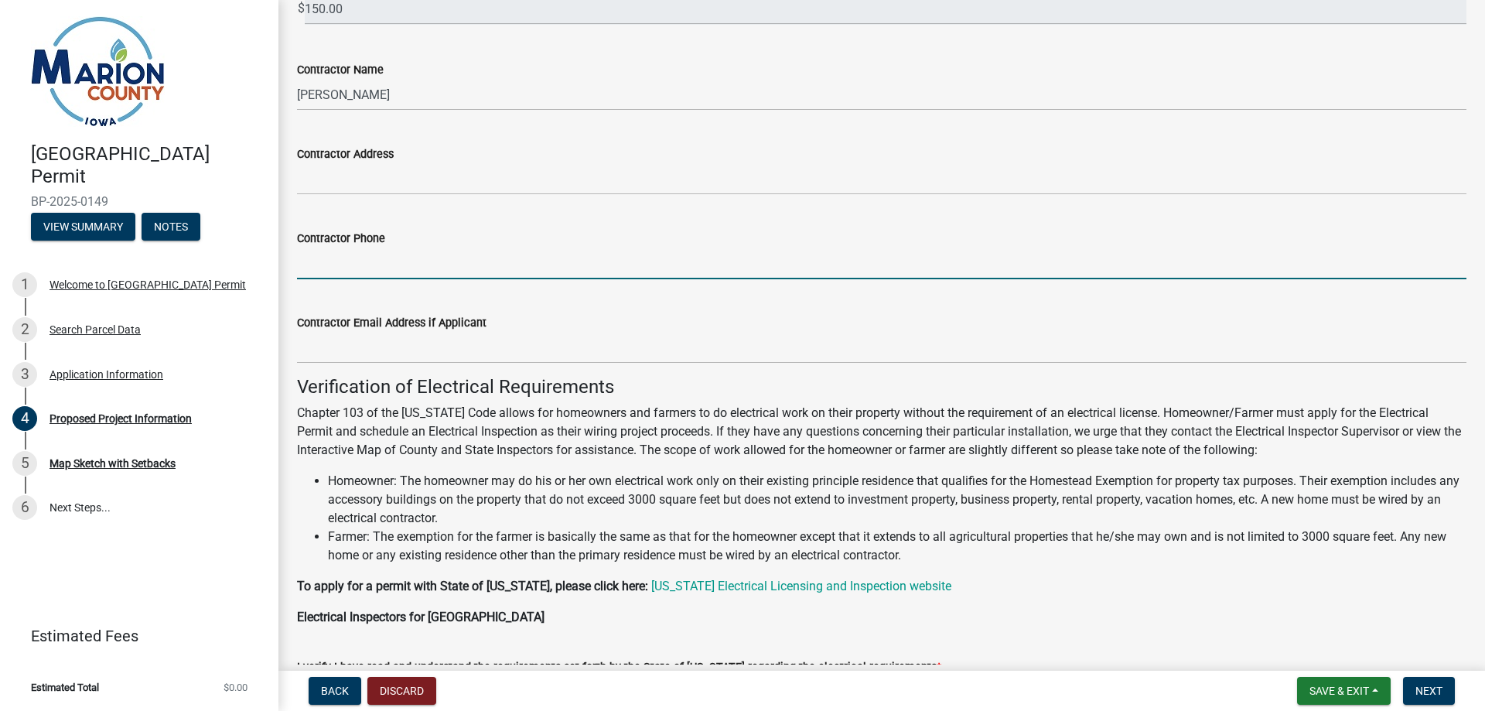
click at [407, 264] on input "Contractor Phone" at bounding box center [882, 264] width 1170 height 32
type input "660-216-2830"
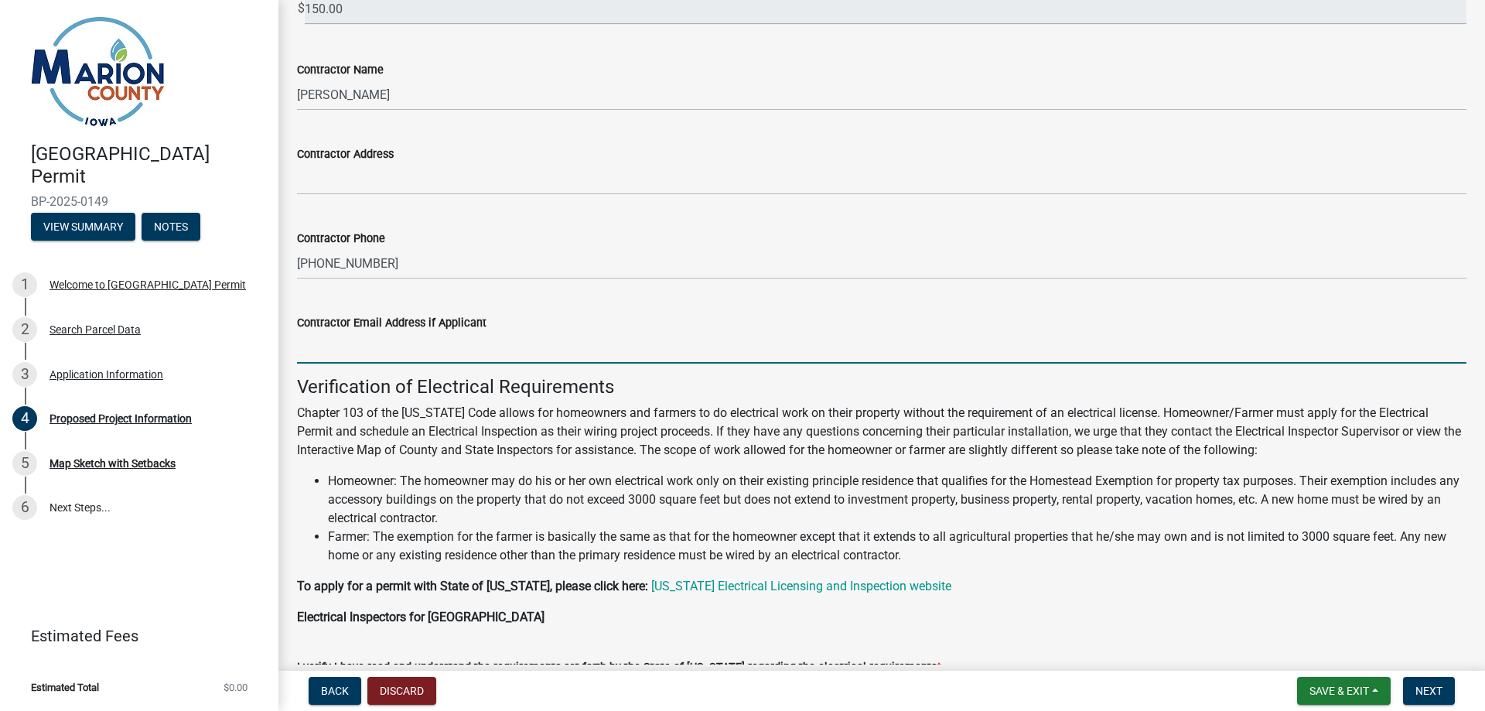
click at [631, 358] on input "Contractor Email Address if Applicant" at bounding box center [882, 348] width 1170 height 32
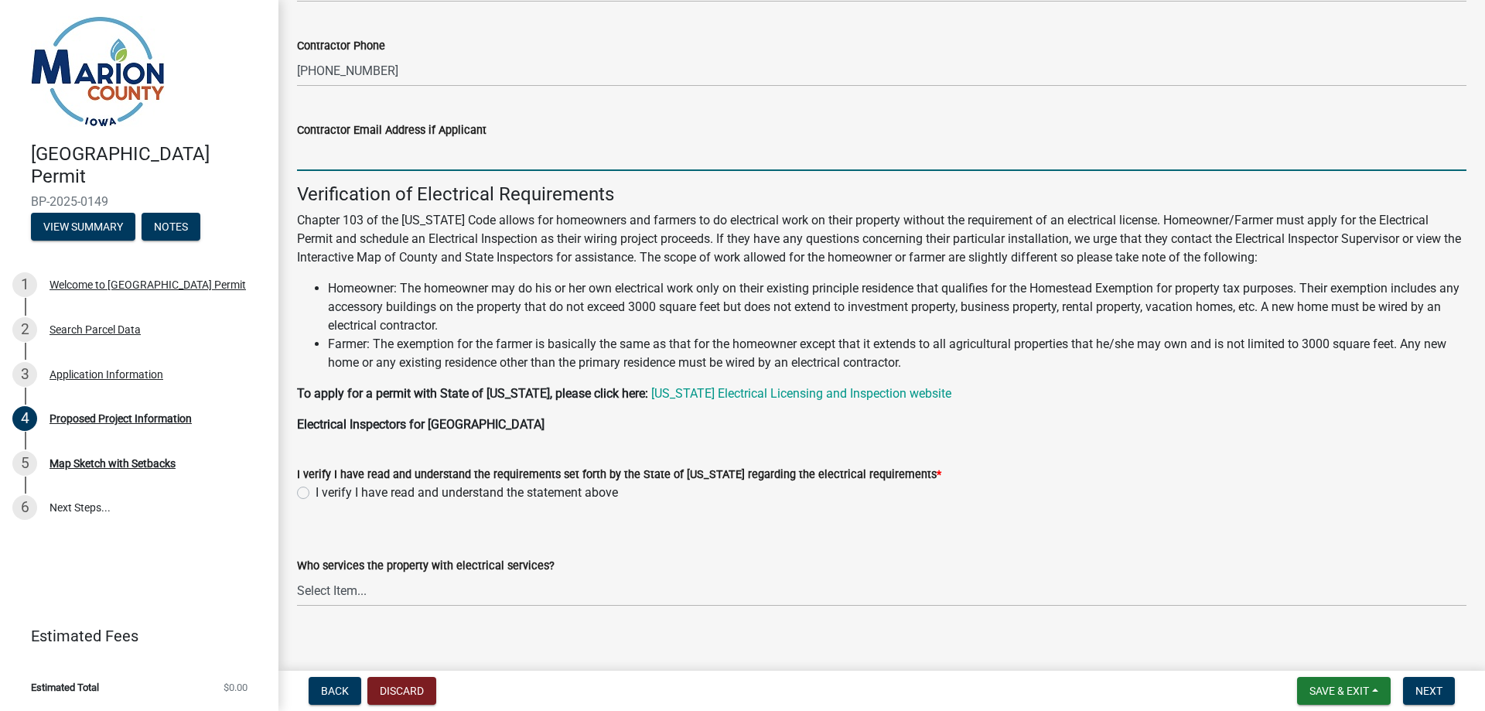
scroll to position [1292, 0]
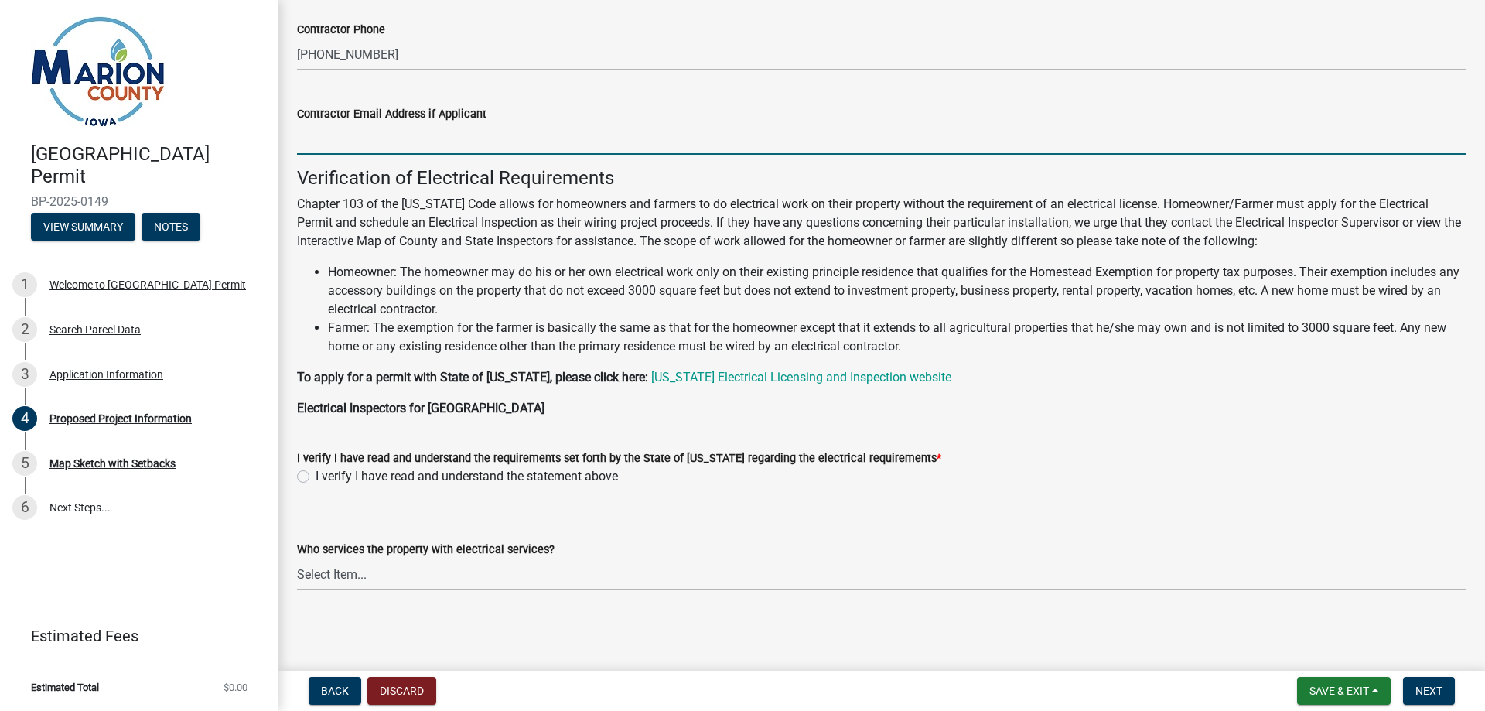
click at [409, 480] on label "I verify I have read and understand the statement above" at bounding box center [467, 476] width 303 height 19
click at [326, 477] on input "I verify I have read and understand the statement above" at bounding box center [321, 472] width 10 height 10
radio input "true"
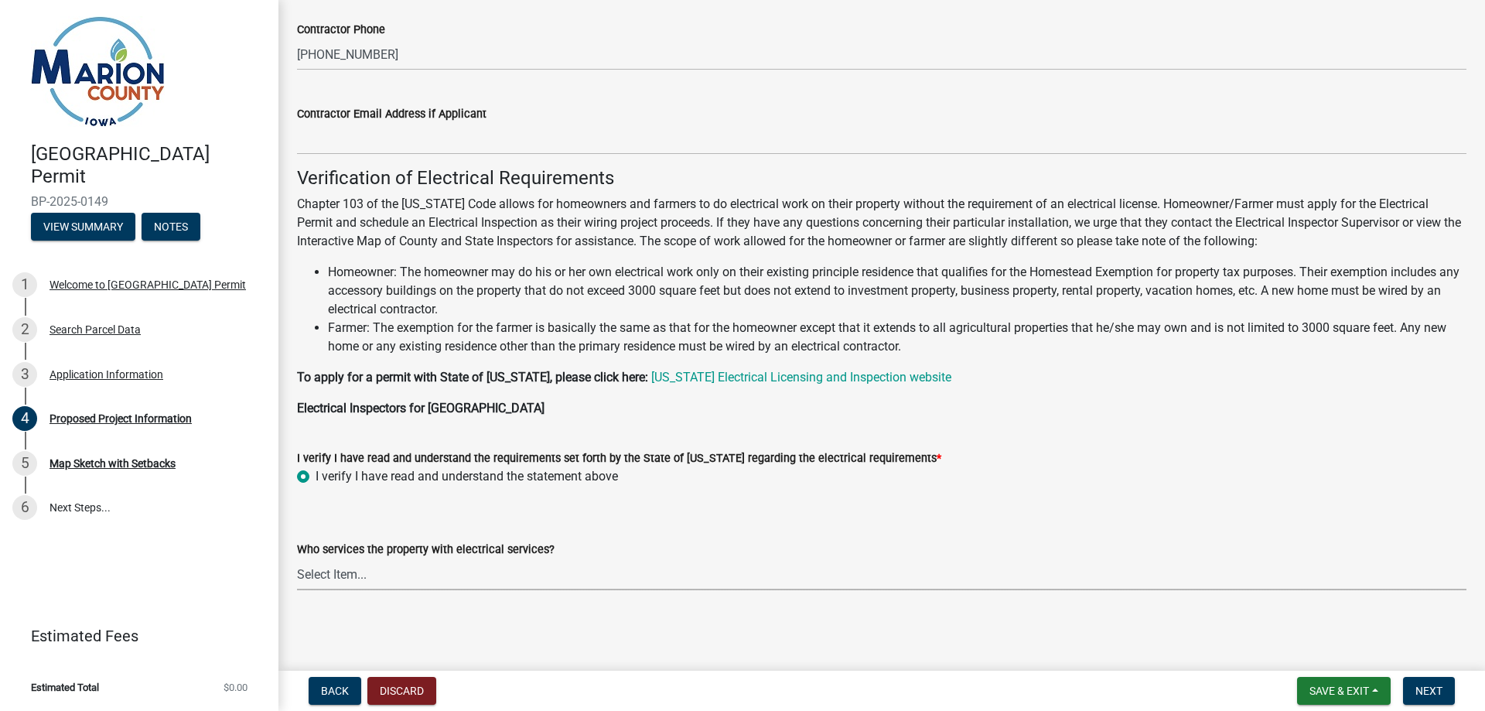
click at [456, 578] on select "Select Item... Pella REC MidAmerican Energy Other" at bounding box center [882, 575] width 1170 height 32
click at [297, 559] on select "Select Item... Pella REC MidAmerican Energy Other" at bounding box center [882, 575] width 1170 height 32
select select "decfd9bc-125b-4999-8bfa-5ebe2cf995f7"
click at [664, 632] on main "Proposed Project Information share Share Proposed Structure Information Buildin…" at bounding box center [882, 332] width 1207 height 665
click at [515, 562] on select "Select Item... Pella REC MidAmerican Energy Other" at bounding box center [882, 575] width 1170 height 32
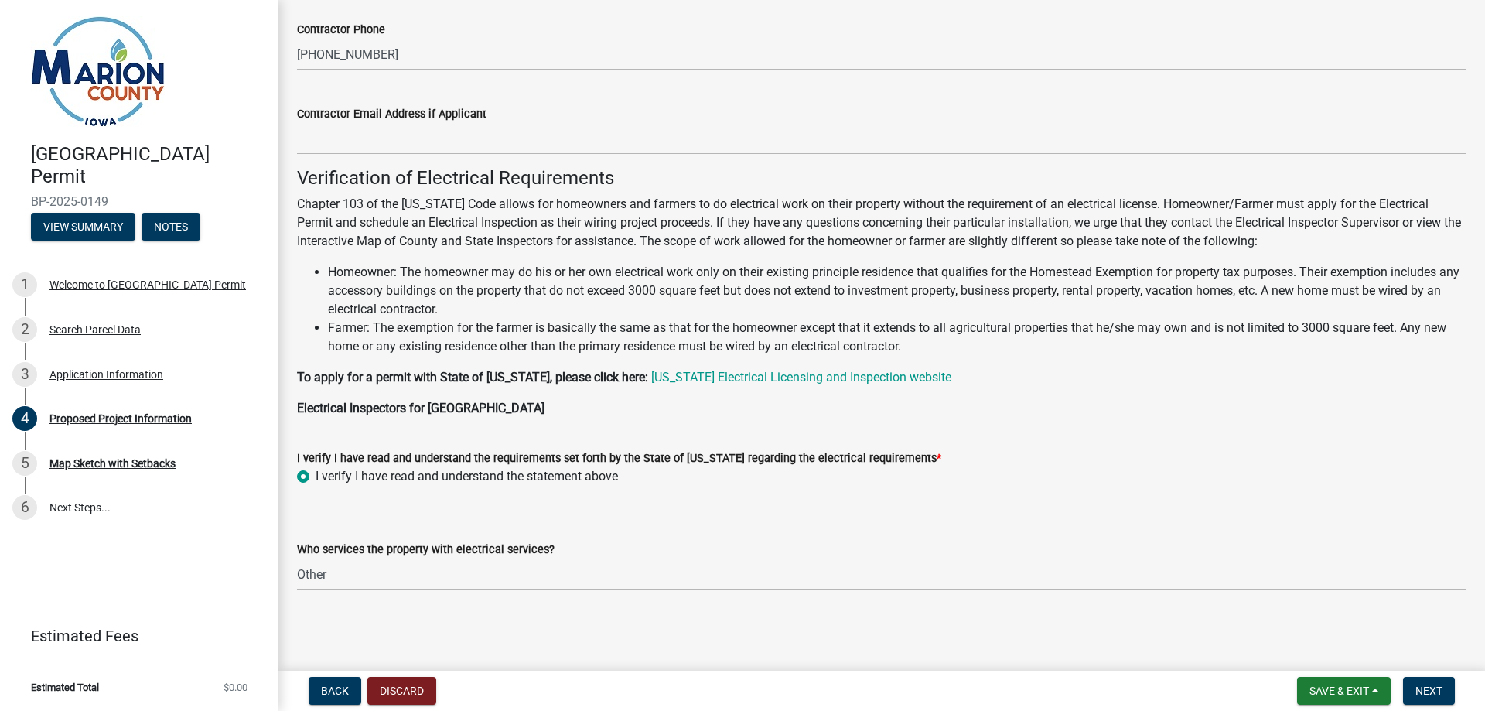
click at [297, 559] on select "Select Item... Pella REC MidAmerican Energy Other" at bounding box center [882, 575] width 1170 height 32
click at [1443, 693] on span "Next" at bounding box center [1429, 691] width 27 height 12
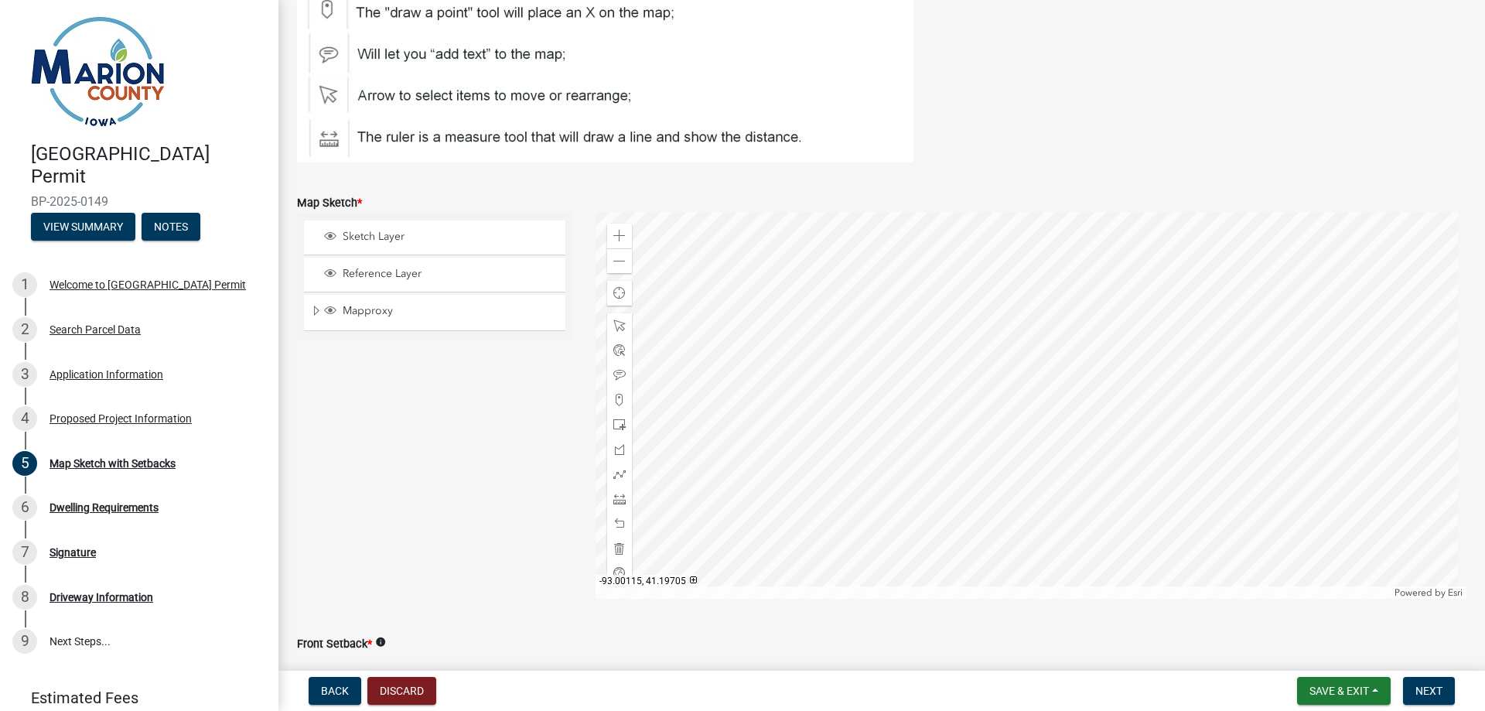
scroll to position [232, 0]
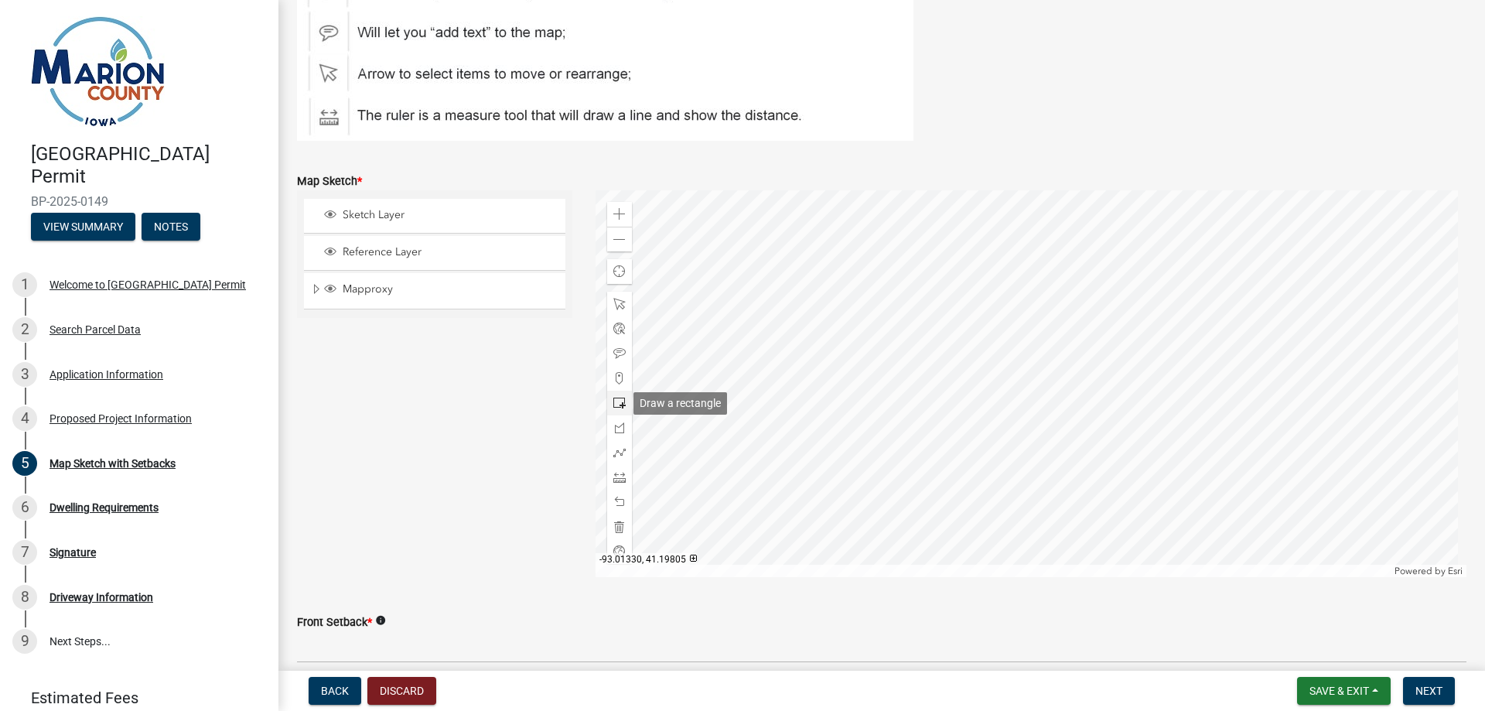
click at [617, 405] on span at bounding box center [620, 403] width 12 height 12
click at [1042, 432] on div at bounding box center [1032, 383] width 872 height 387
click at [1054, 428] on div at bounding box center [1032, 383] width 872 height 387
click at [617, 504] on span at bounding box center [620, 502] width 12 height 12
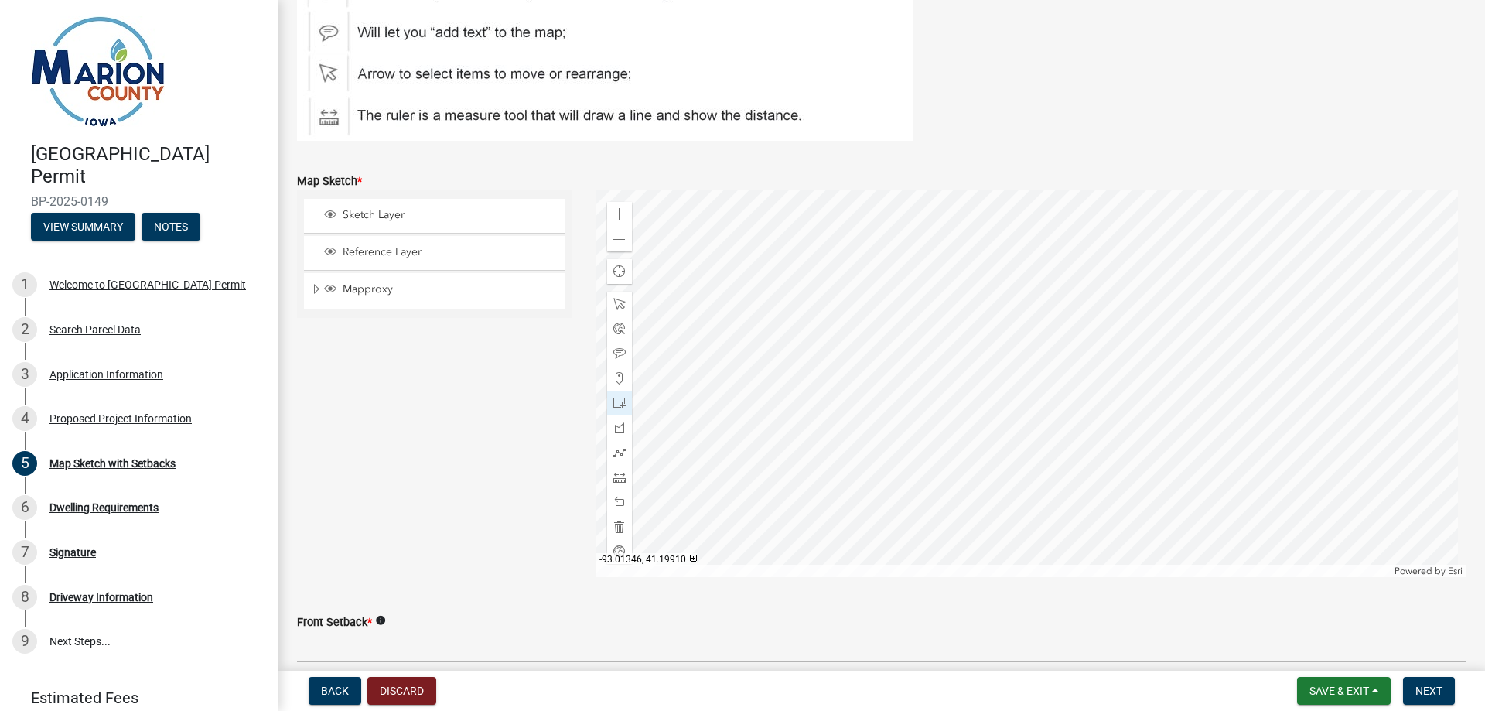
click at [773, 120] on img at bounding box center [605, 35] width 617 height 212
click at [614, 476] on span at bounding box center [620, 477] width 12 height 12
click at [620, 221] on div "Zoom in" at bounding box center [619, 214] width 25 height 25
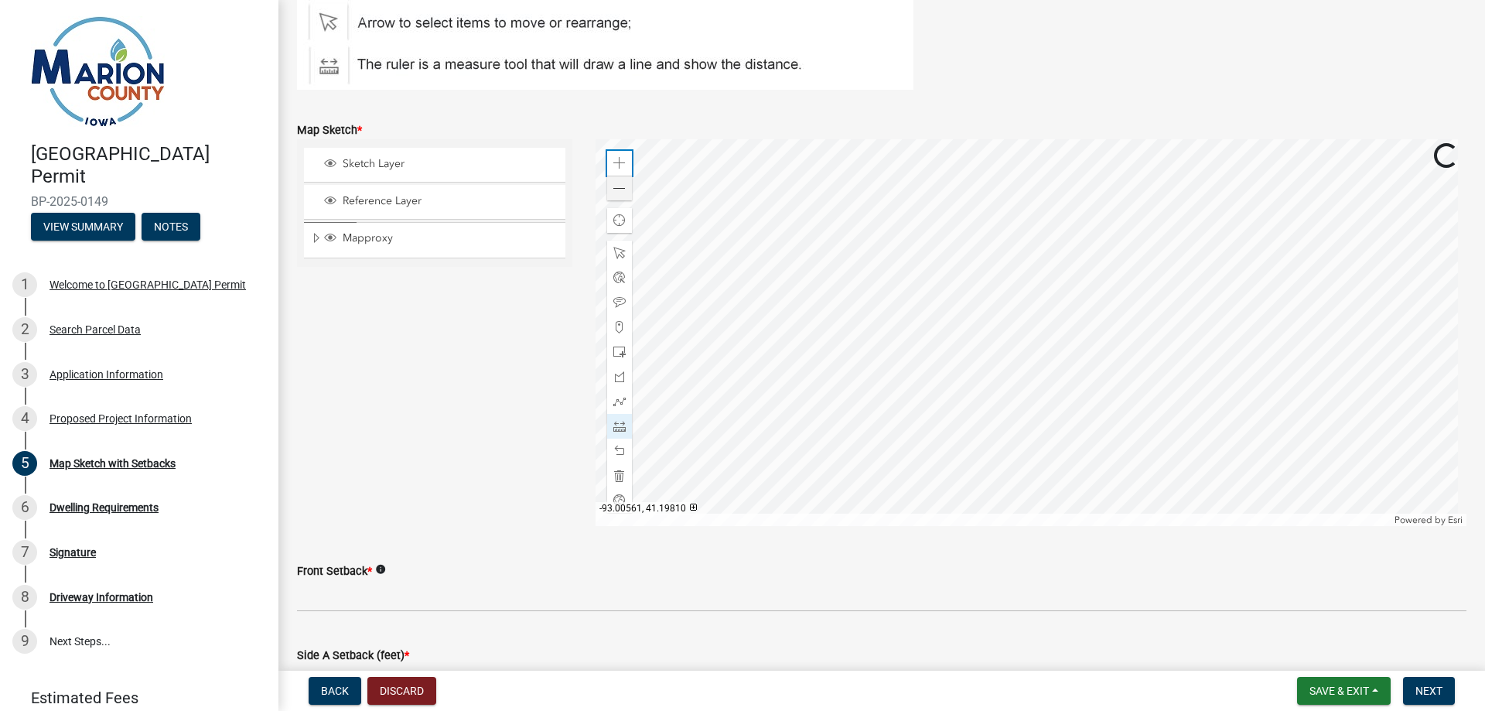
scroll to position [309, 0]
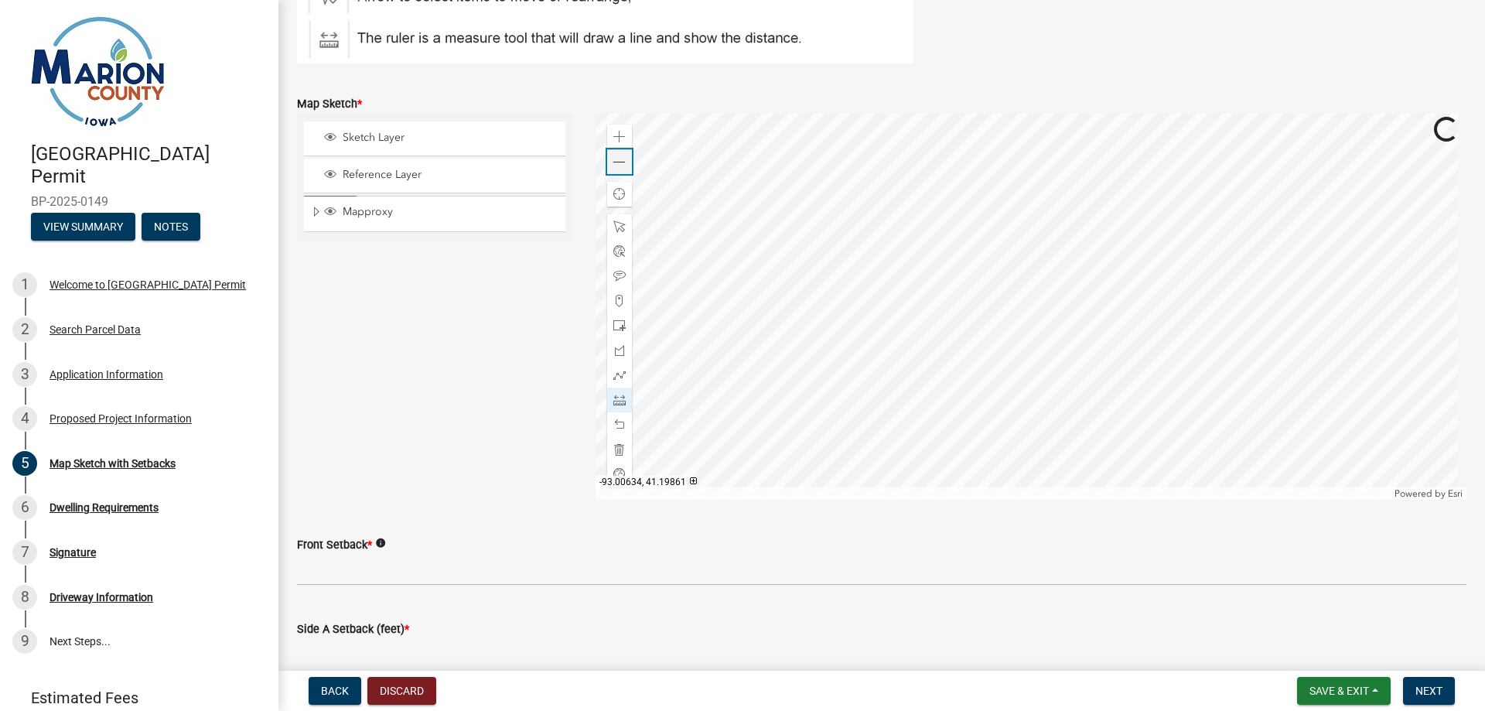
click at [620, 169] on div "Zoom out" at bounding box center [619, 161] width 25 height 25
click at [621, 226] on span at bounding box center [620, 227] width 12 height 12
click at [1028, 284] on div at bounding box center [1032, 306] width 872 height 387
click at [1126, 285] on div at bounding box center [1032, 306] width 872 height 387
click at [1123, 350] on div at bounding box center [1032, 306] width 872 height 387
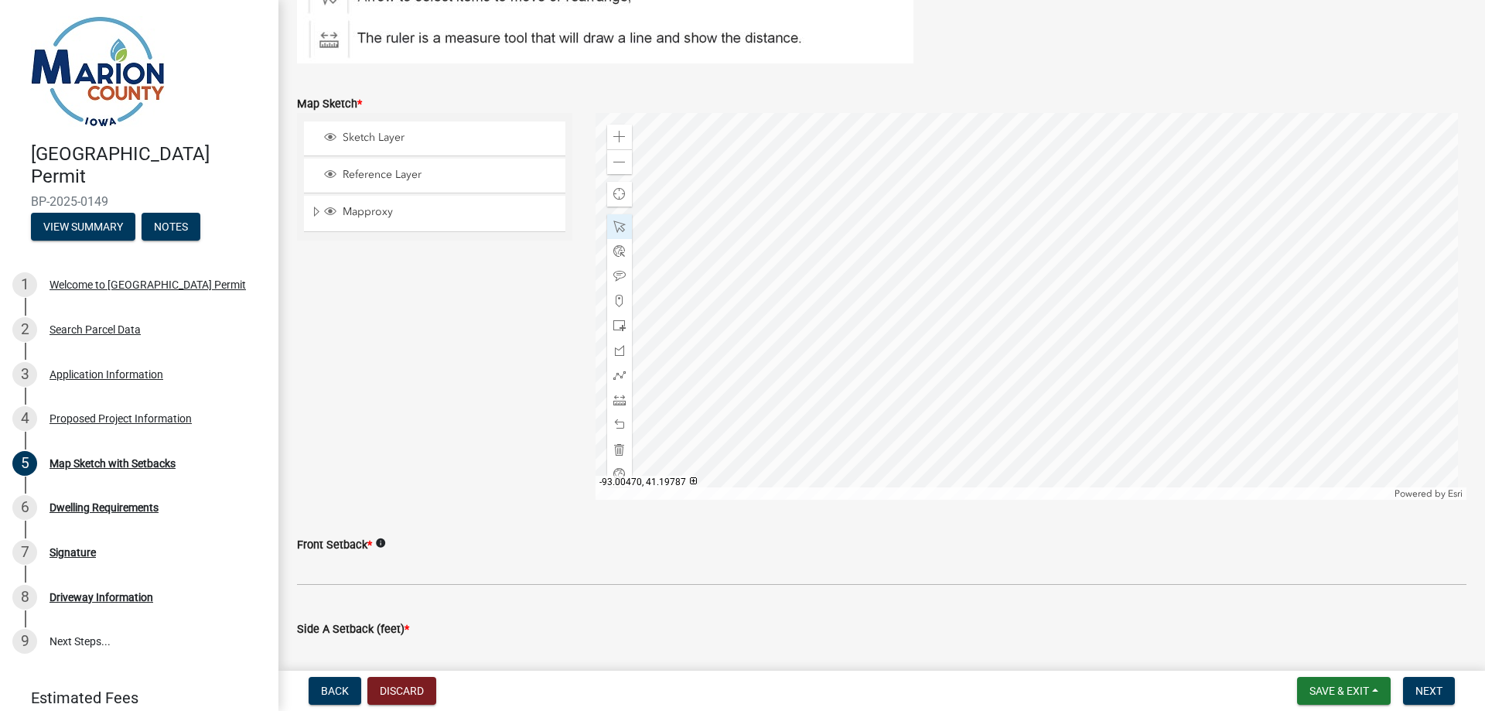
click at [1139, 366] on div at bounding box center [1032, 306] width 872 height 387
click at [614, 398] on span at bounding box center [620, 400] width 12 height 12
click at [1155, 338] on div at bounding box center [1032, 306] width 872 height 387
click at [1120, 342] on div at bounding box center [1032, 306] width 872 height 387
click at [1117, 319] on div at bounding box center [1032, 306] width 872 height 387
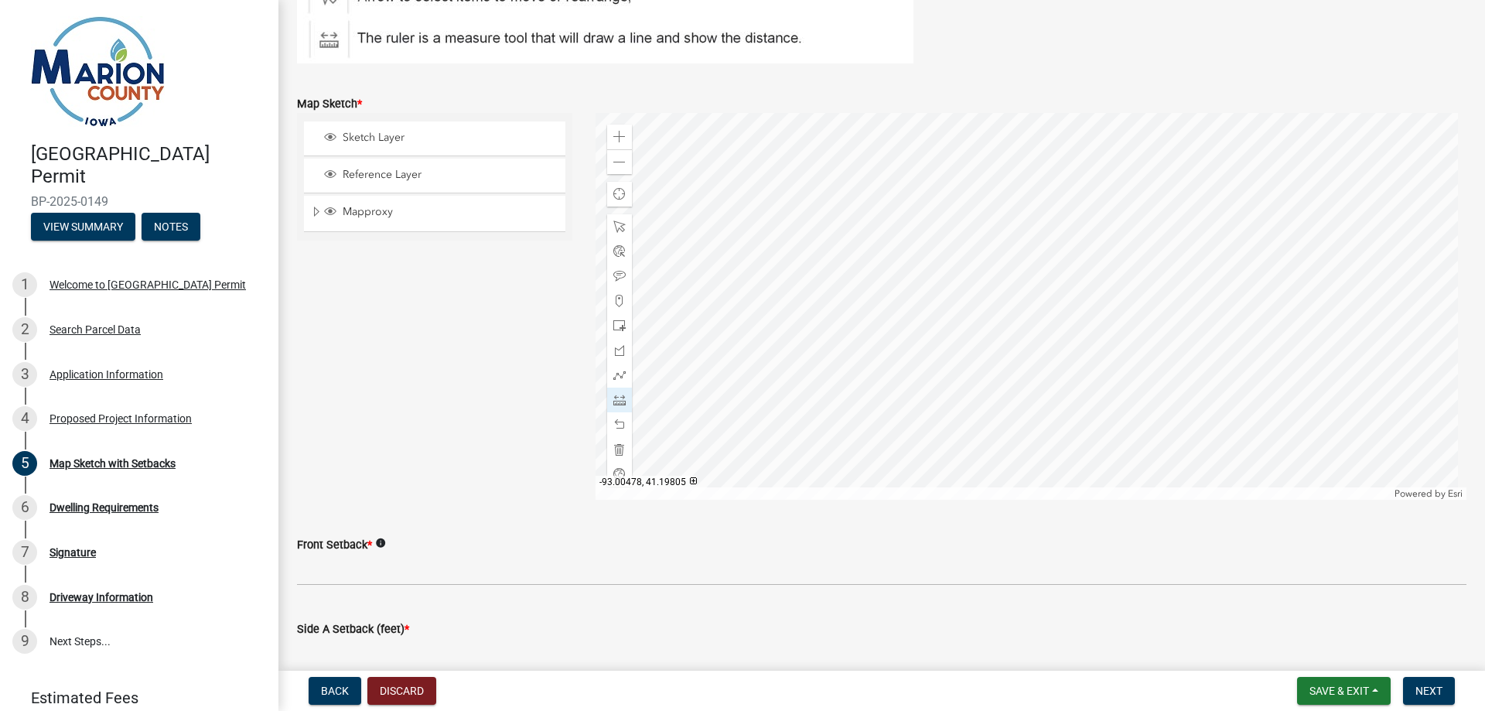
click at [1123, 316] on div at bounding box center [1032, 306] width 872 height 387
click at [1119, 275] on div at bounding box center [1032, 306] width 872 height 387
click at [1142, 272] on div at bounding box center [1032, 306] width 872 height 387
click at [1148, 313] on div at bounding box center [1032, 306] width 872 height 387
click at [1154, 313] on div at bounding box center [1032, 306] width 872 height 387
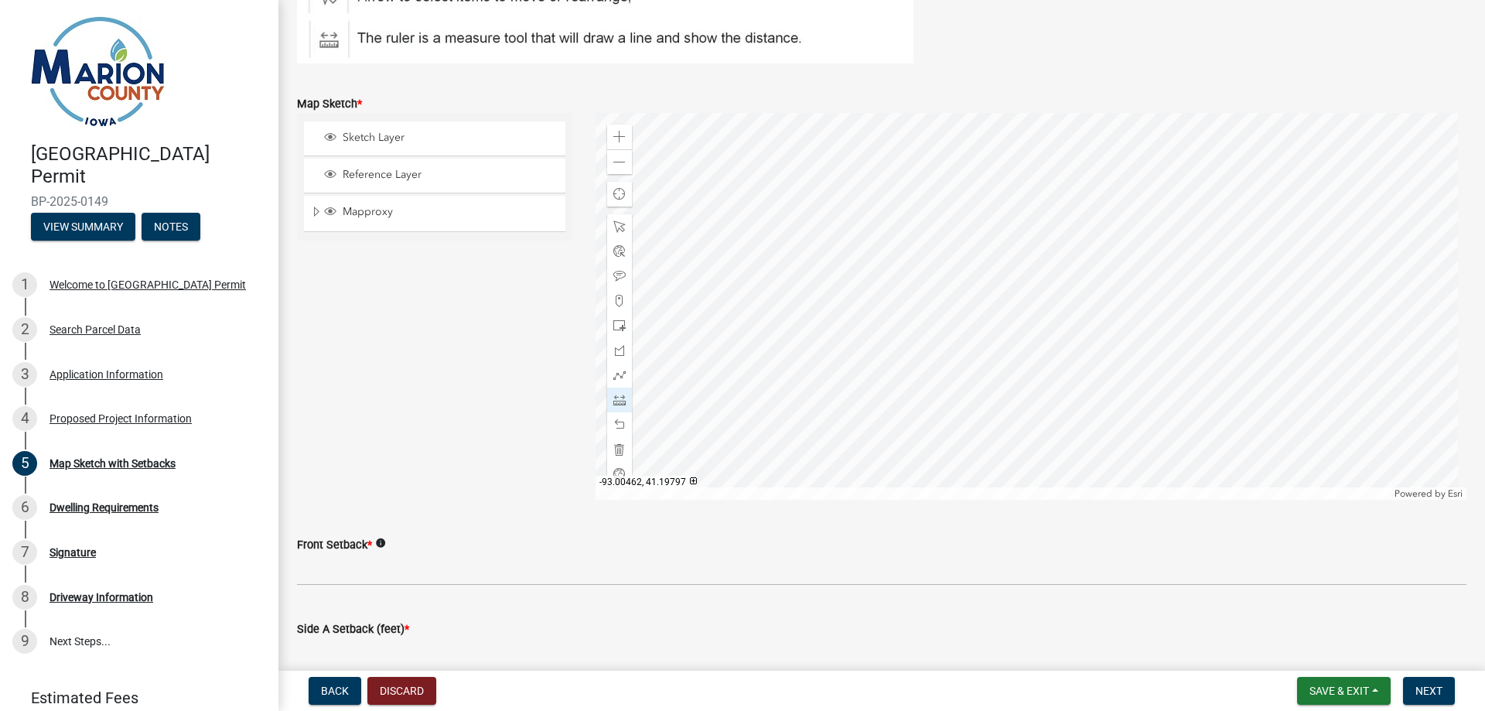
click at [1157, 340] on div at bounding box center [1032, 306] width 872 height 387
click at [618, 402] on span at bounding box center [620, 400] width 12 height 12
click at [1149, 337] on div at bounding box center [1032, 306] width 872 height 387
click at [1113, 337] on div at bounding box center [1032, 306] width 872 height 387
click at [1115, 314] on div at bounding box center [1032, 306] width 872 height 387
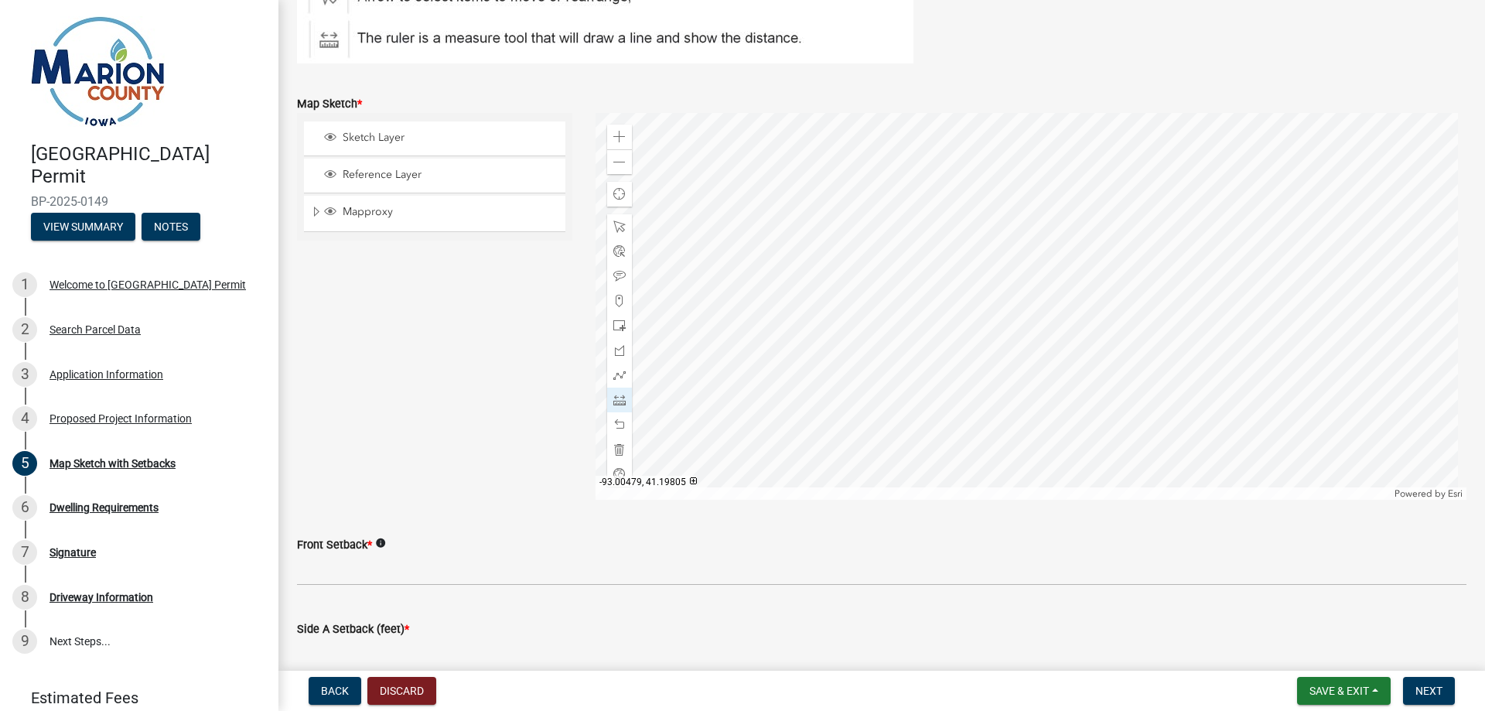
click at [1121, 316] on div at bounding box center [1032, 306] width 872 height 387
click at [1120, 274] on div at bounding box center [1032, 306] width 872 height 387
click at [1143, 274] on div at bounding box center [1032, 306] width 872 height 387
click at [1148, 315] on div at bounding box center [1032, 306] width 872 height 387
click at [1154, 315] on div at bounding box center [1032, 306] width 872 height 387
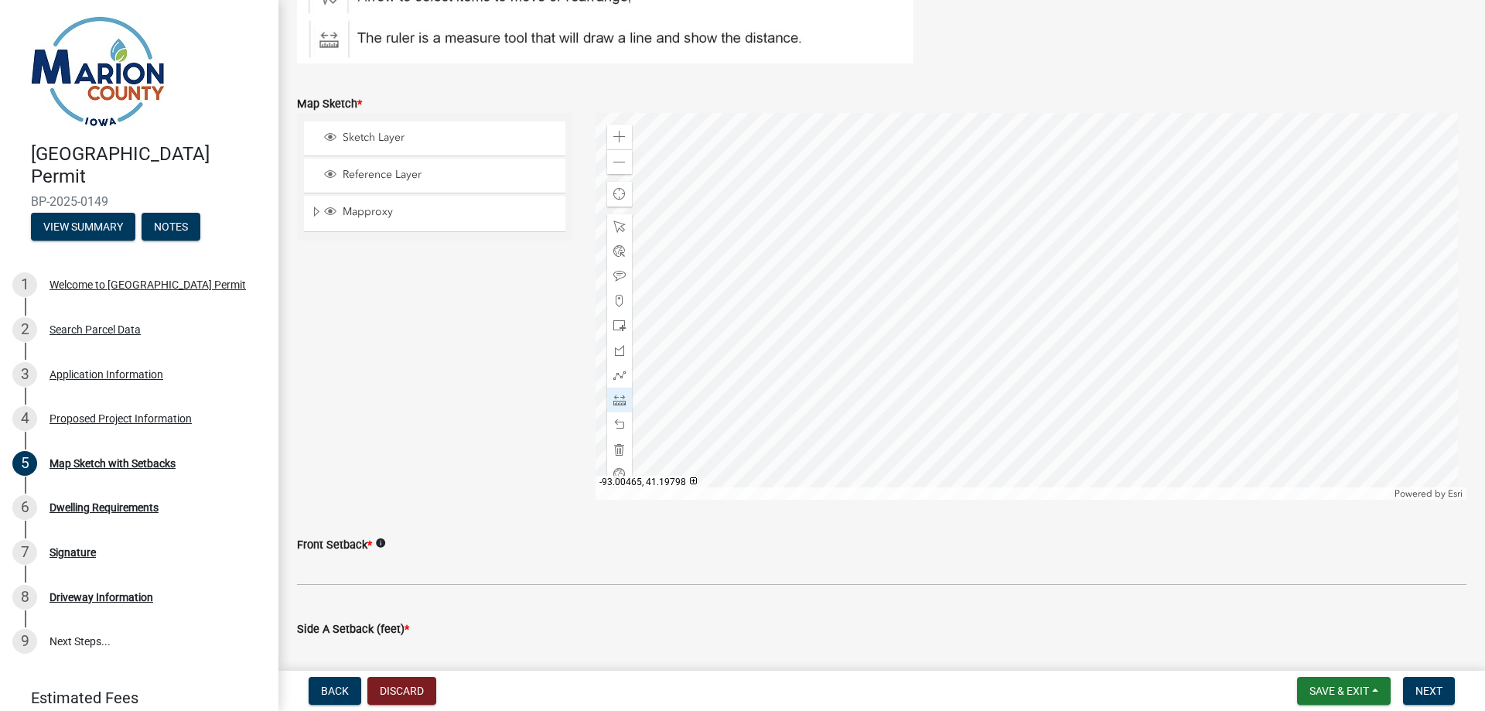
click at [1150, 337] on div at bounding box center [1032, 306] width 872 height 387
click at [621, 380] on span at bounding box center [620, 375] width 12 height 12
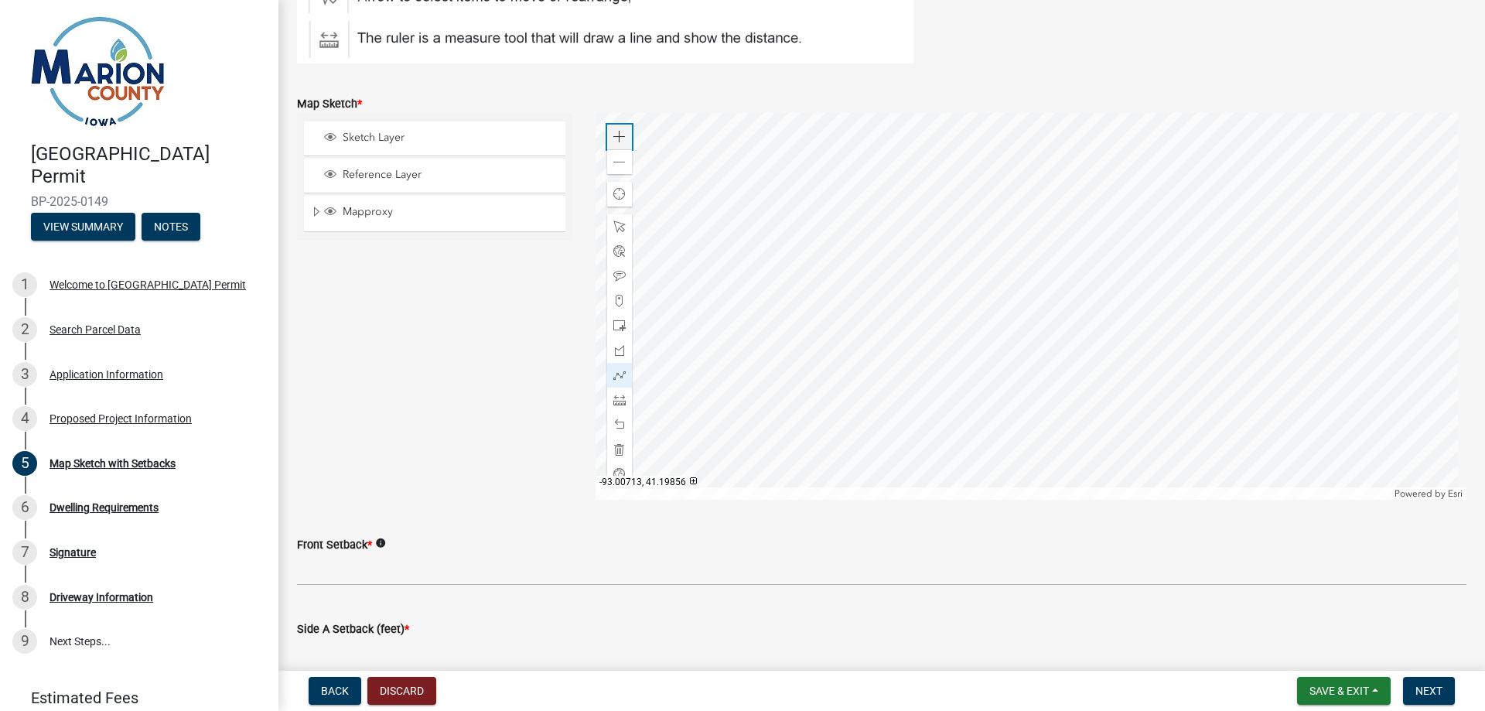
click at [622, 138] on span at bounding box center [620, 137] width 12 height 12
click at [1273, 368] on div at bounding box center [1032, 306] width 872 height 387
click at [1203, 368] on div at bounding box center [1032, 306] width 872 height 387
click at [1205, 324] on div at bounding box center [1032, 306] width 872 height 387
click at [1221, 324] on div at bounding box center [1032, 306] width 872 height 387
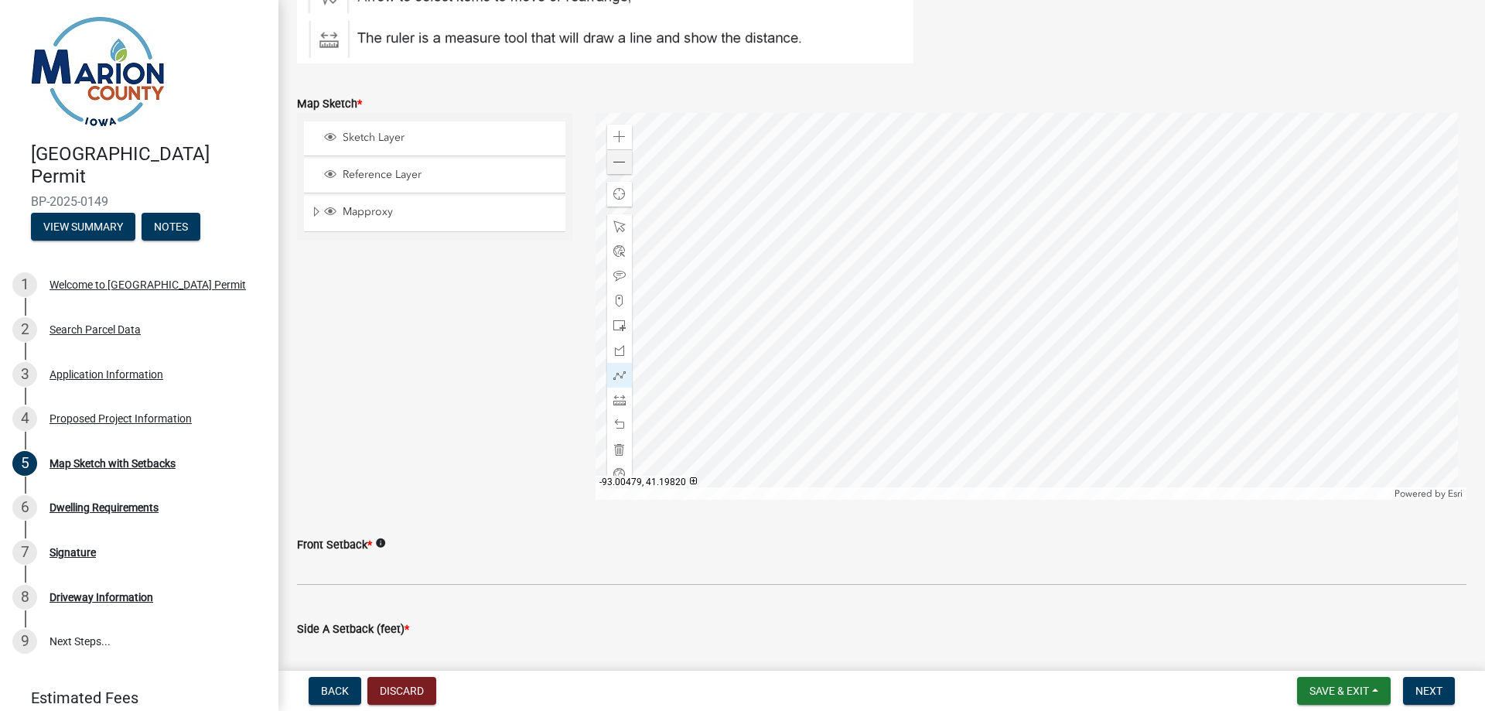
click at [1215, 241] on div at bounding box center [1032, 306] width 872 height 387
click at [1264, 243] on div at bounding box center [1032, 306] width 872 height 387
click at [1273, 325] on div at bounding box center [1032, 306] width 872 height 387
click at [1287, 323] on div at bounding box center [1032, 306] width 872 height 387
click at [1277, 369] on div at bounding box center [1032, 306] width 872 height 387
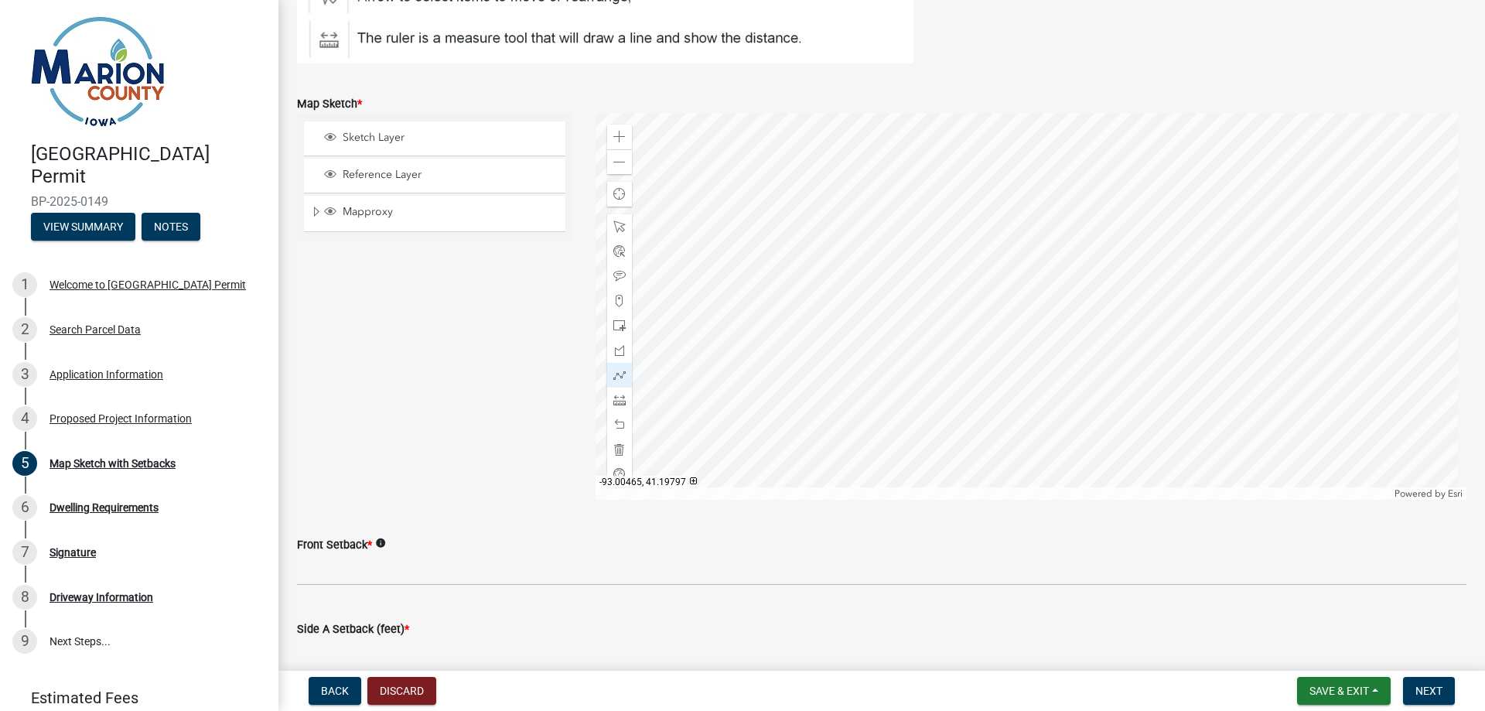
click at [1274, 369] on div at bounding box center [1032, 306] width 872 height 387
click at [1274, 368] on div at bounding box center [1032, 306] width 872 height 387
click at [1278, 368] on div at bounding box center [1032, 306] width 872 height 387
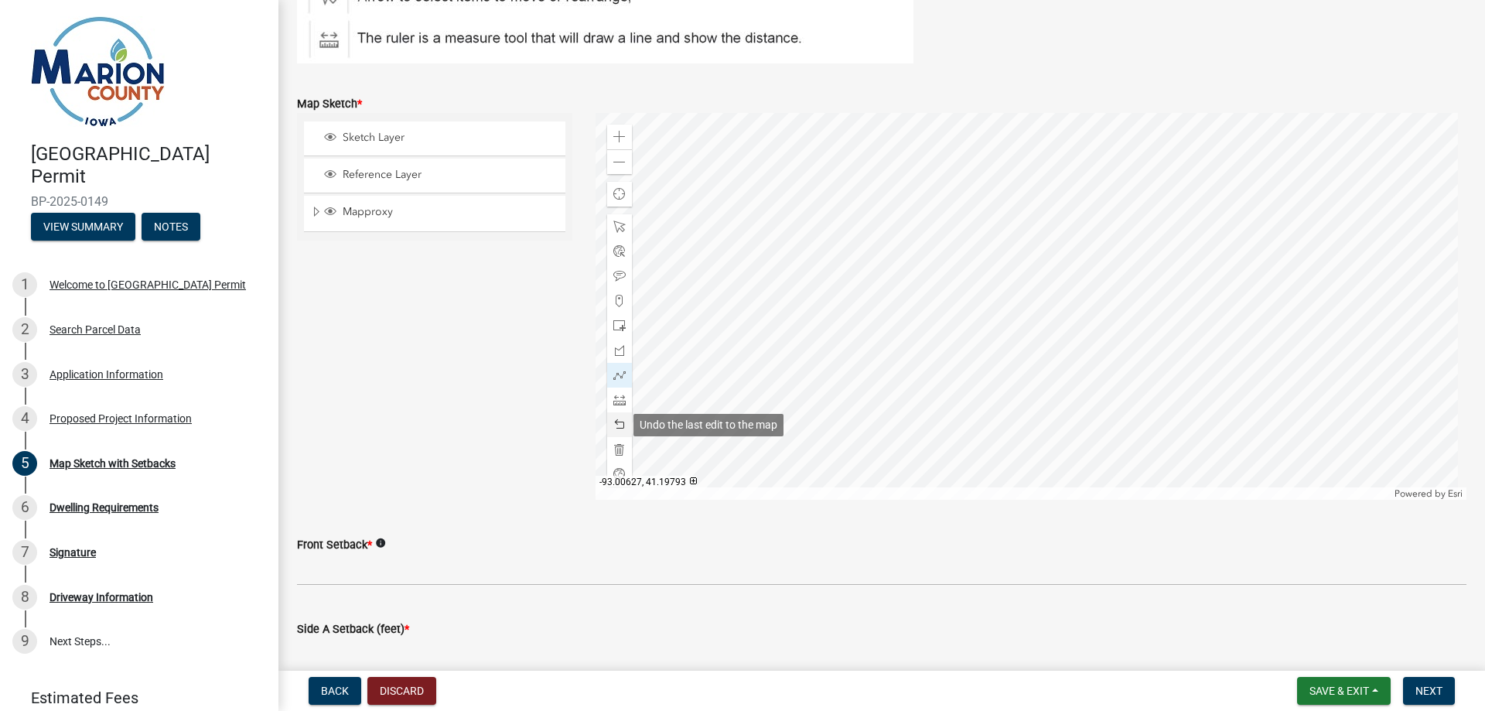
click at [617, 424] on span at bounding box center [620, 425] width 12 height 12
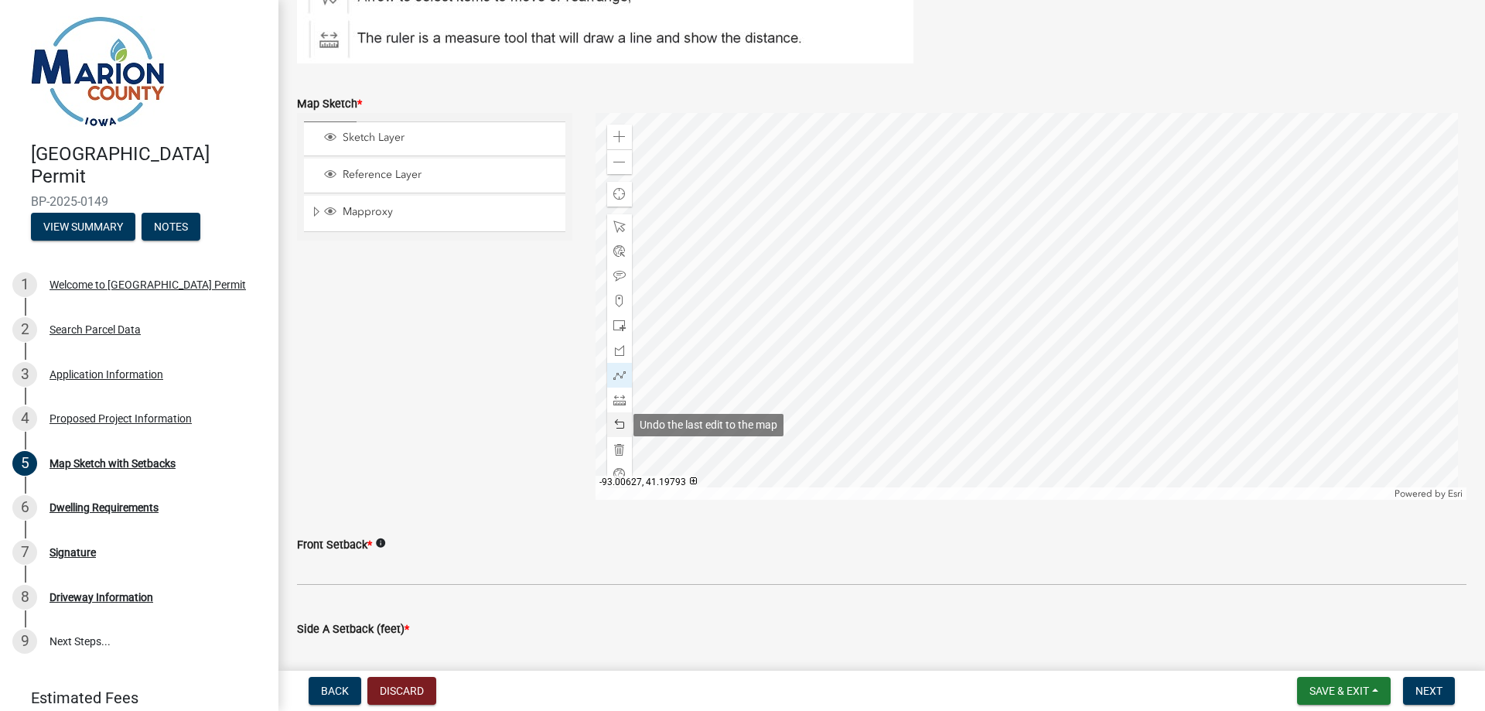
click at [617, 424] on span at bounding box center [620, 425] width 12 height 12
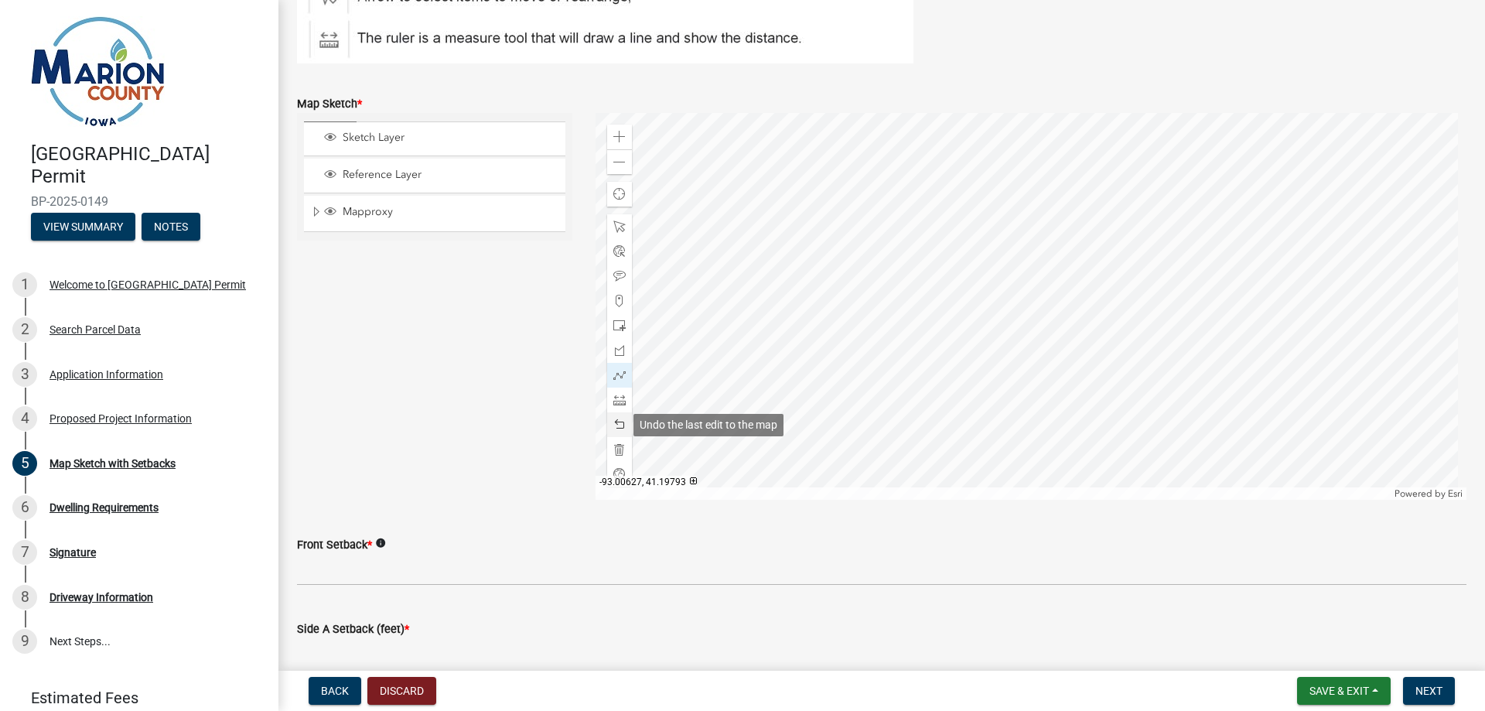
click at [617, 424] on span at bounding box center [620, 425] width 12 height 12
click at [623, 399] on div at bounding box center [619, 400] width 25 height 25
click at [1286, 363] on div at bounding box center [1032, 306] width 872 height 387
click at [1215, 364] on div at bounding box center [1032, 306] width 872 height 387
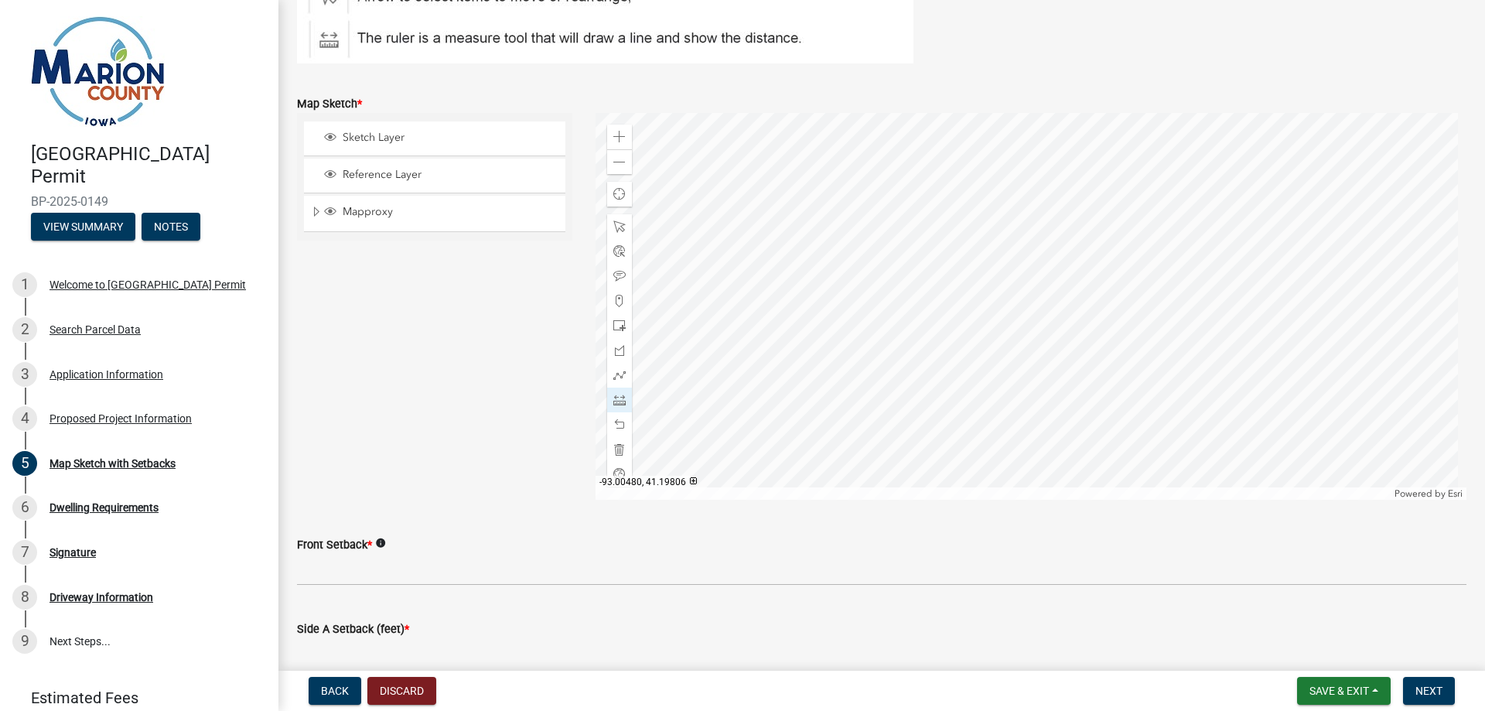
click at [1215, 319] on div at bounding box center [1032, 306] width 872 height 387
click at [1227, 320] on div at bounding box center [1032, 306] width 872 height 387
click at [1227, 237] on div at bounding box center [1032, 306] width 872 height 387
click at [1273, 238] on div at bounding box center [1032, 306] width 872 height 387
click at [1274, 320] on div at bounding box center [1032, 306] width 872 height 387
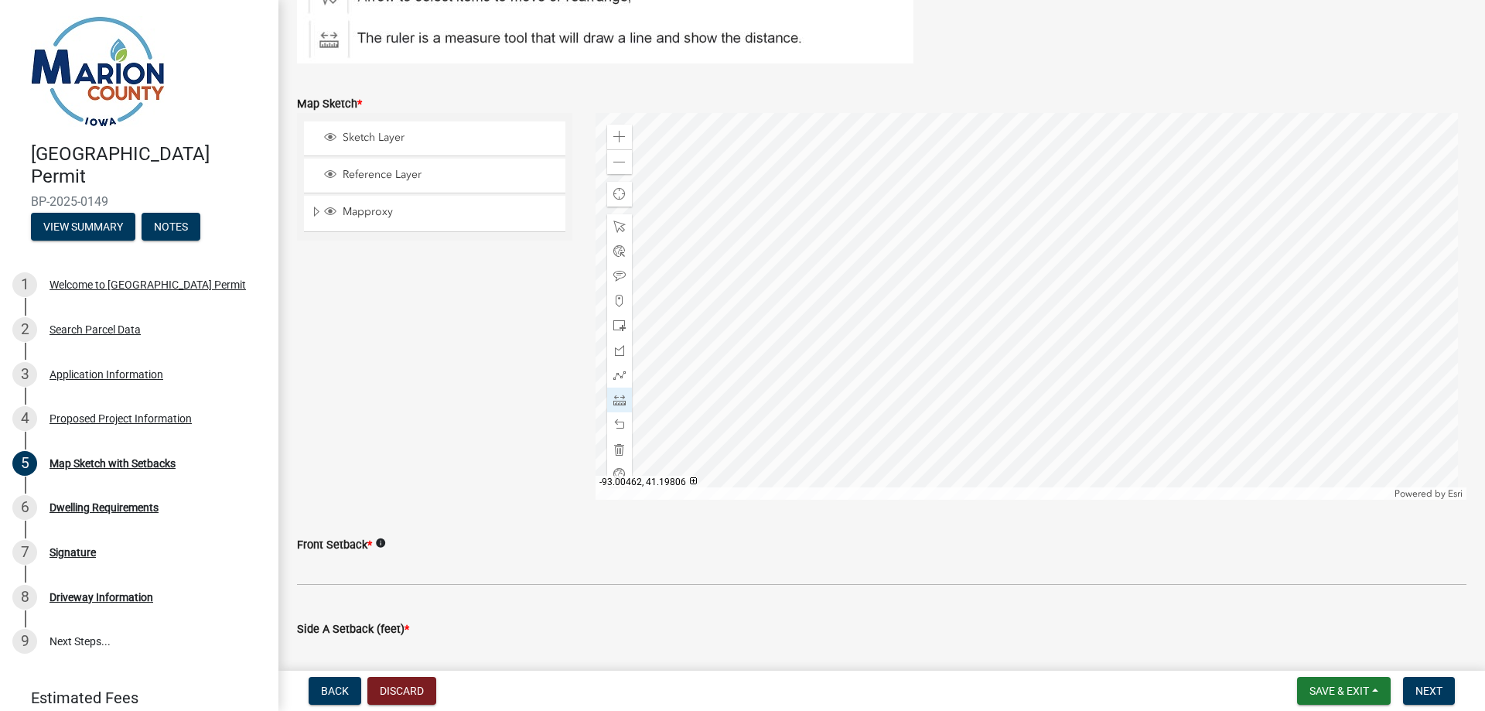
click at [1287, 320] on div at bounding box center [1032, 306] width 872 height 387
click at [1288, 365] on div at bounding box center [1032, 306] width 872 height 387
click at [1286, 367] on div at bounding box center [1032, 306] width 872 height 387
click at [616, 382] on div at bounding box center [619, 375] width 25 height 25
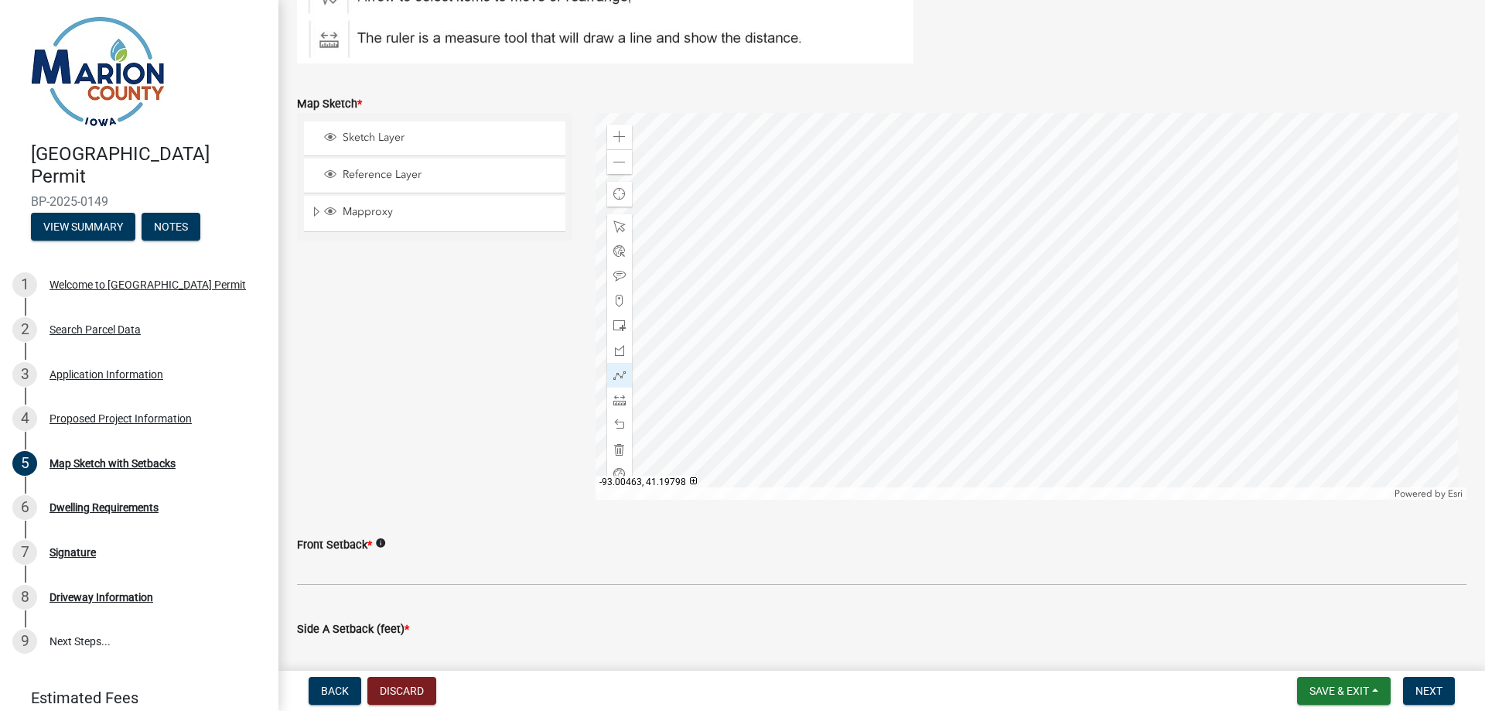
click at [1286, 364] on div at bounding box center [1032, 306] width 872 height 387
click at [1218, 364] on div at bounding box center [1032, 306] width 872 height 387
click at [1215, 321] on div at bounding box center [1032, 306] width 872 height 387
click at [1229, 321] on div at bounding box center [1032, 306] width 872 height 387
click at [1229, 241] on div at bounding box center [1032, 306] width 872 height 387
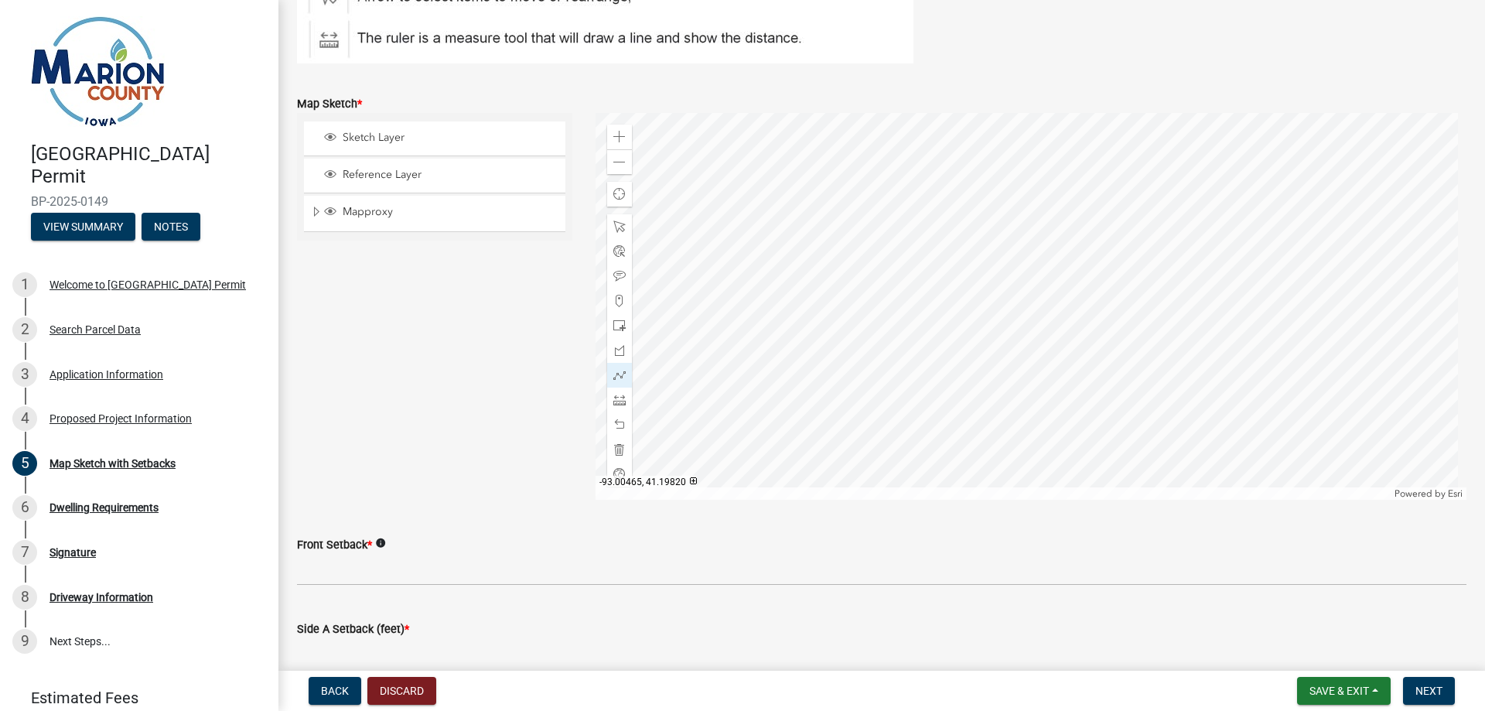
click at [1274, 241] on div at bounding box center [1032, 306] width 872 height 387
click at [1273, 323] on div at bounding box center [1032, 306] width 872 height 387
click at [1285, 323] on div at bounding box center [1032, 306] width 872 height 387
click at [1287, 364] on div at bounding box center [1032, 306] width 872 height 387
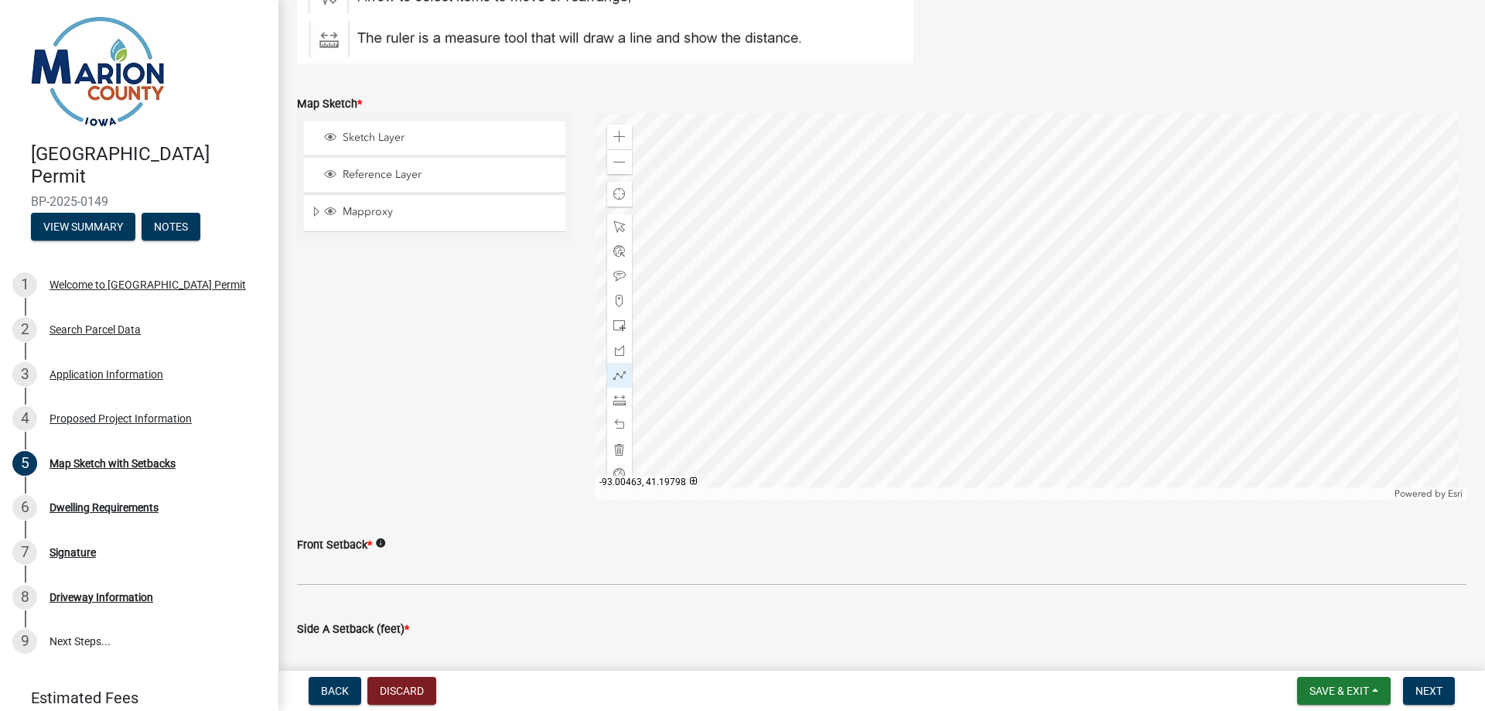
click at [1283, 365] on div at bounding box center [1032, 306] width 872 height 387
click at [1287, 362] on div at bounding box center [1032, 306] width 872 height 387
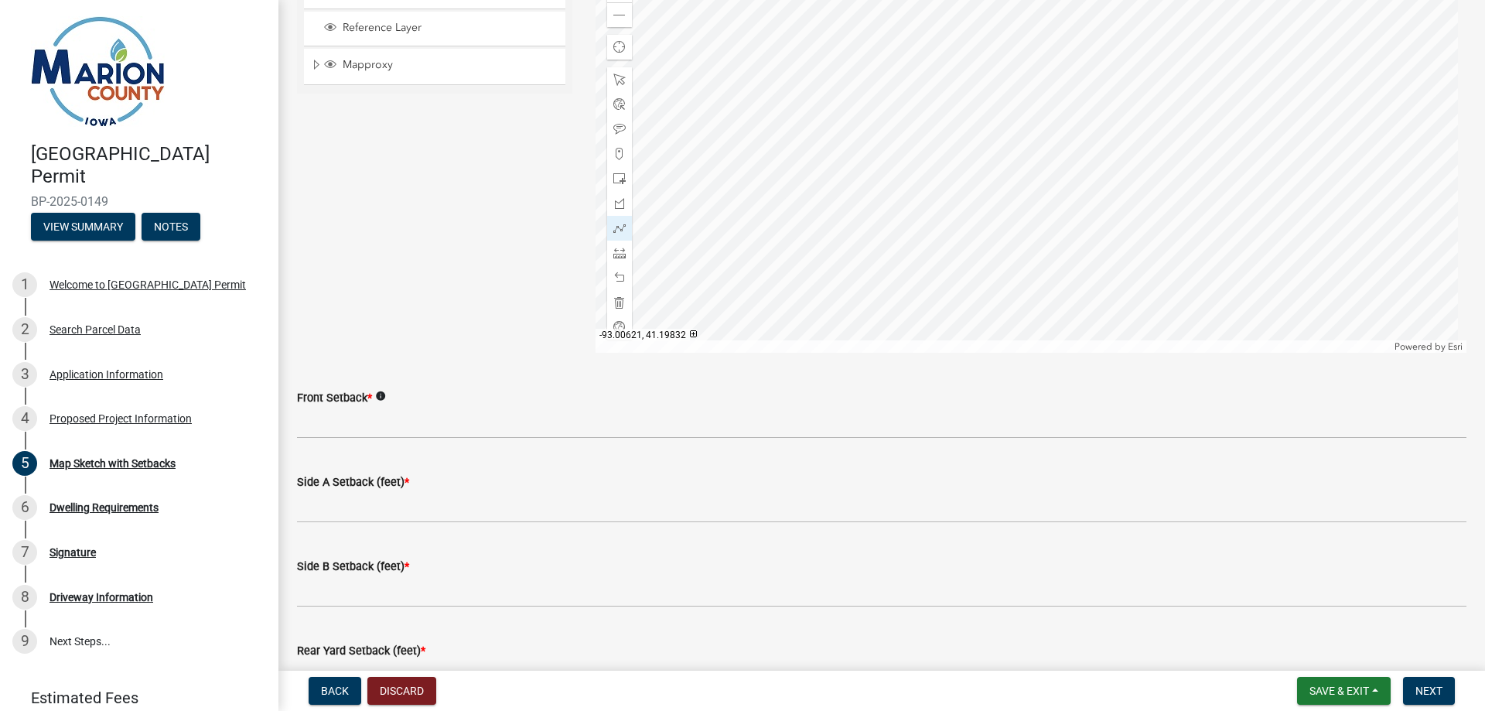
scroll to position [464, 0]
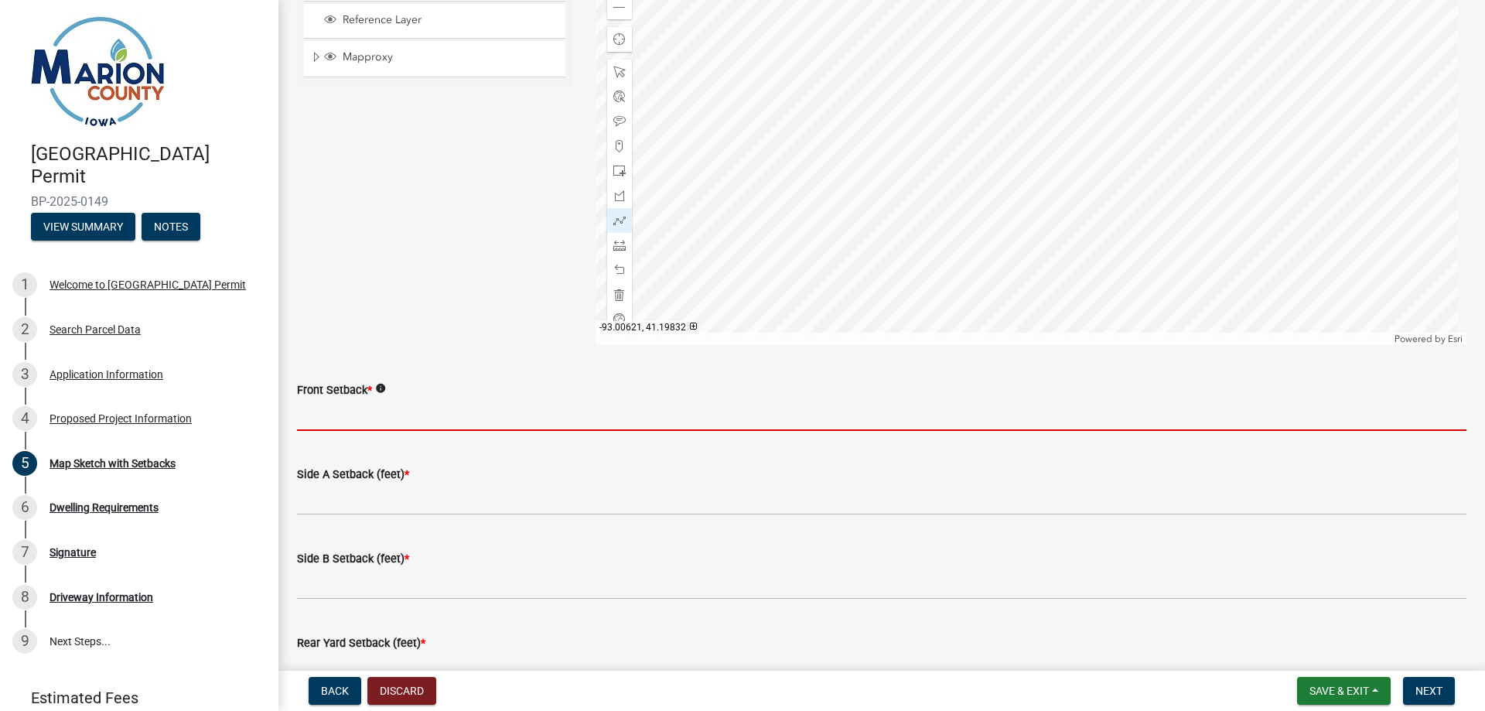
click at [363, 413] on input "Front Setback *" at bounding box center [882, 415] width 1170 height 32
click at [382, 390] on icon "info" at bounding box center [380, 388] width 11 height 11
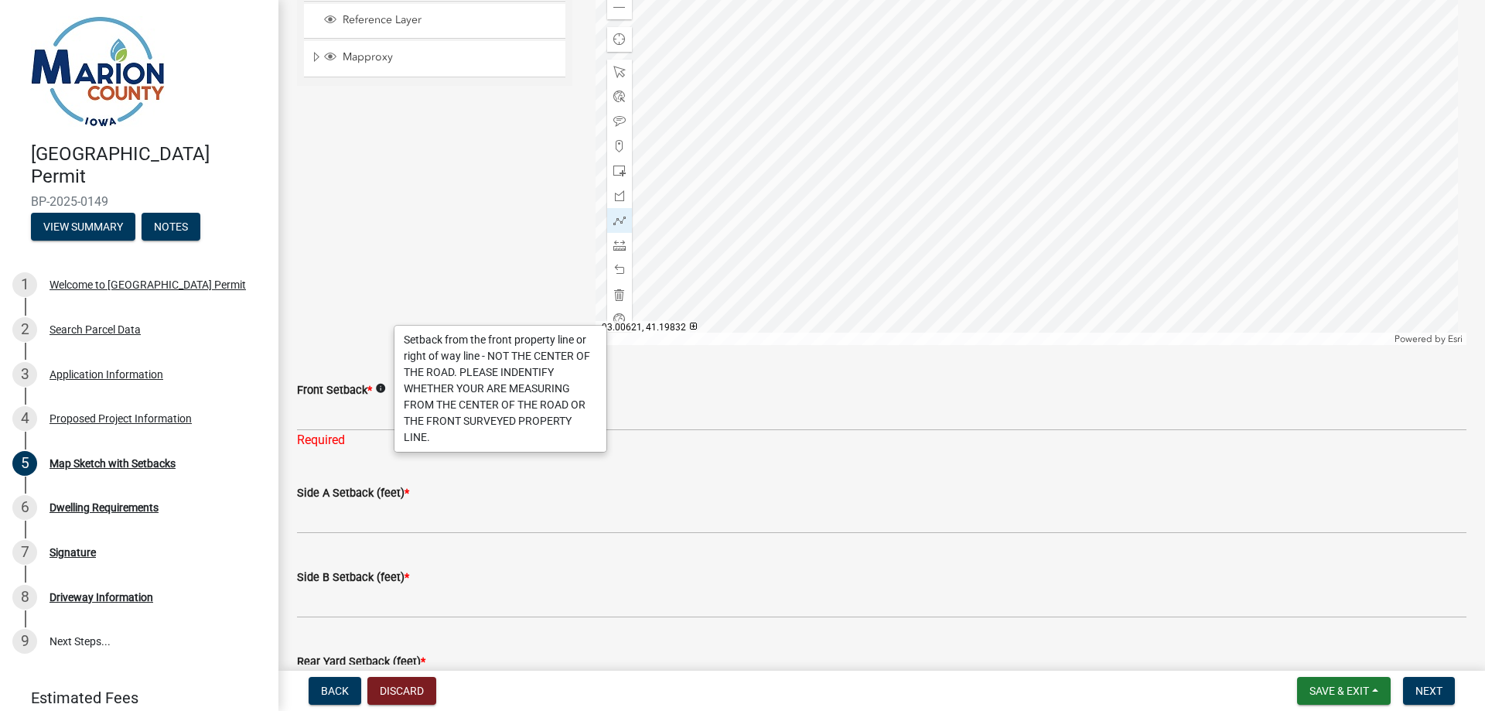
click at [382, 390] on icon "info" at bounding box center [380, 388] width 11 height 11
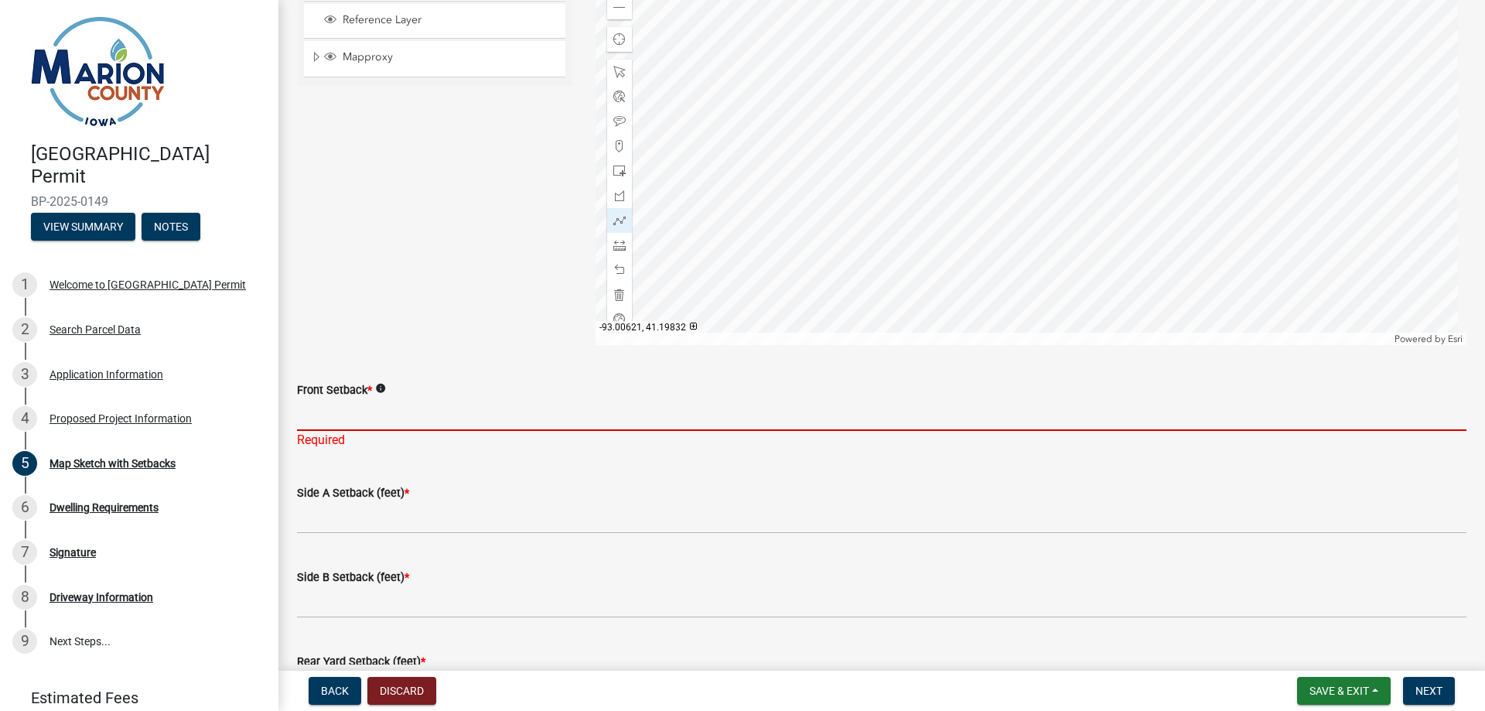
click at [344, 405] on input "Front Setback *" at bounding box center [882, 415] width 1170 height 32
click at [622, 11] on span at bounding box center [620, 8] width 12 height 12
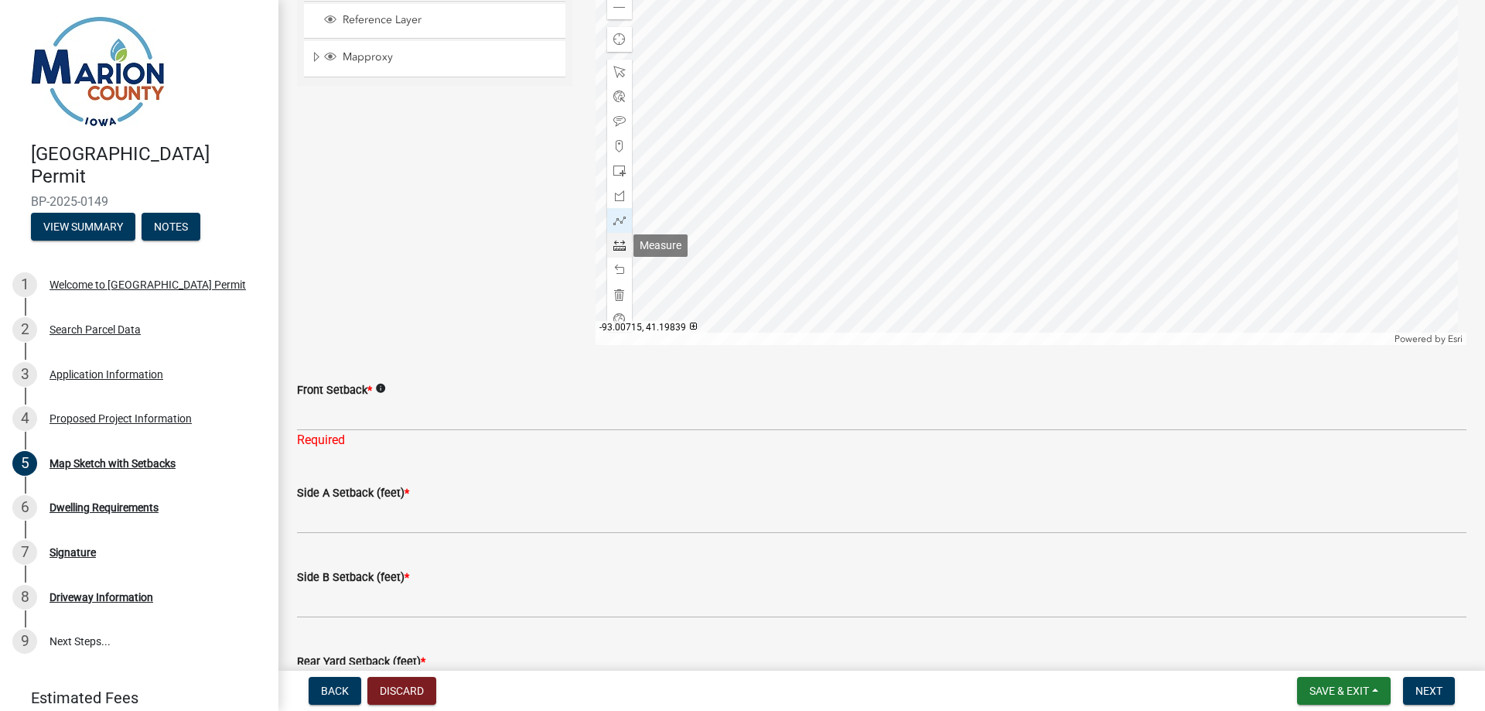
click at [614, 250] on span at bounding box center [620, 245] width 12 height 12
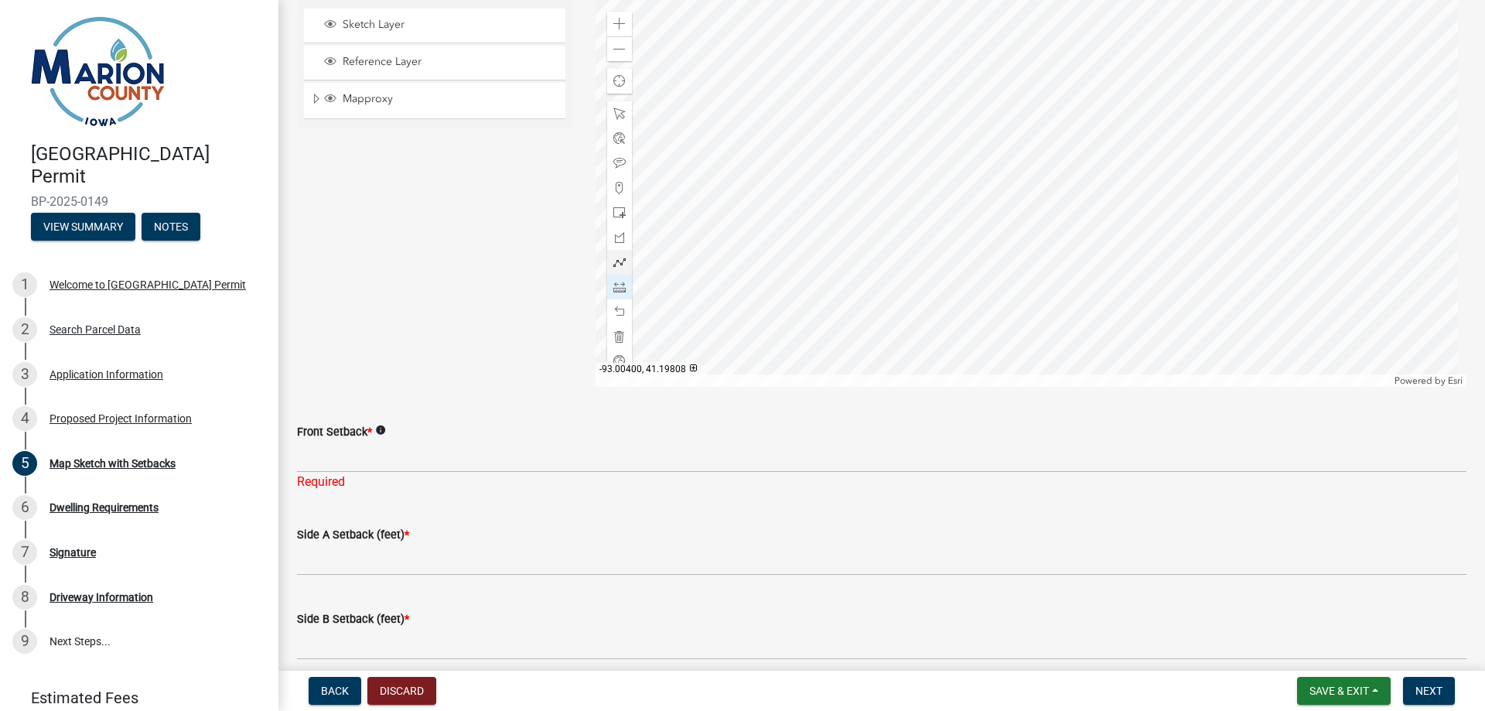
click at [1286, 196] on div at bounding box center [1032, 193] width 872 height 387
click at [1151, 191] on div at bounding box center [1032, 193] width 872 height 387
click at [1152, 192] on div at bounding box center [1032, 193] width 872 height 387
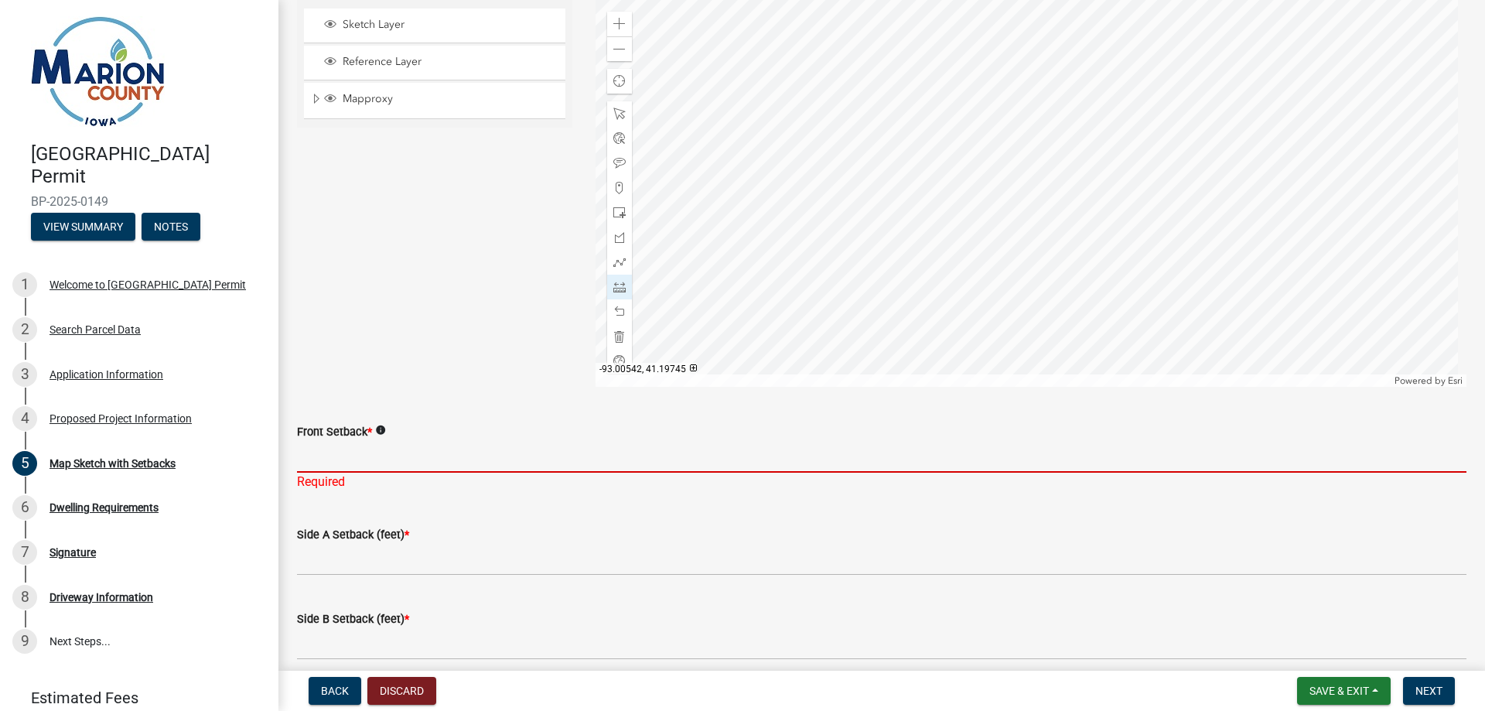
click at [562, 453] on input "Front Setback *" at bounding box center [882, 457] width 1170 height 32
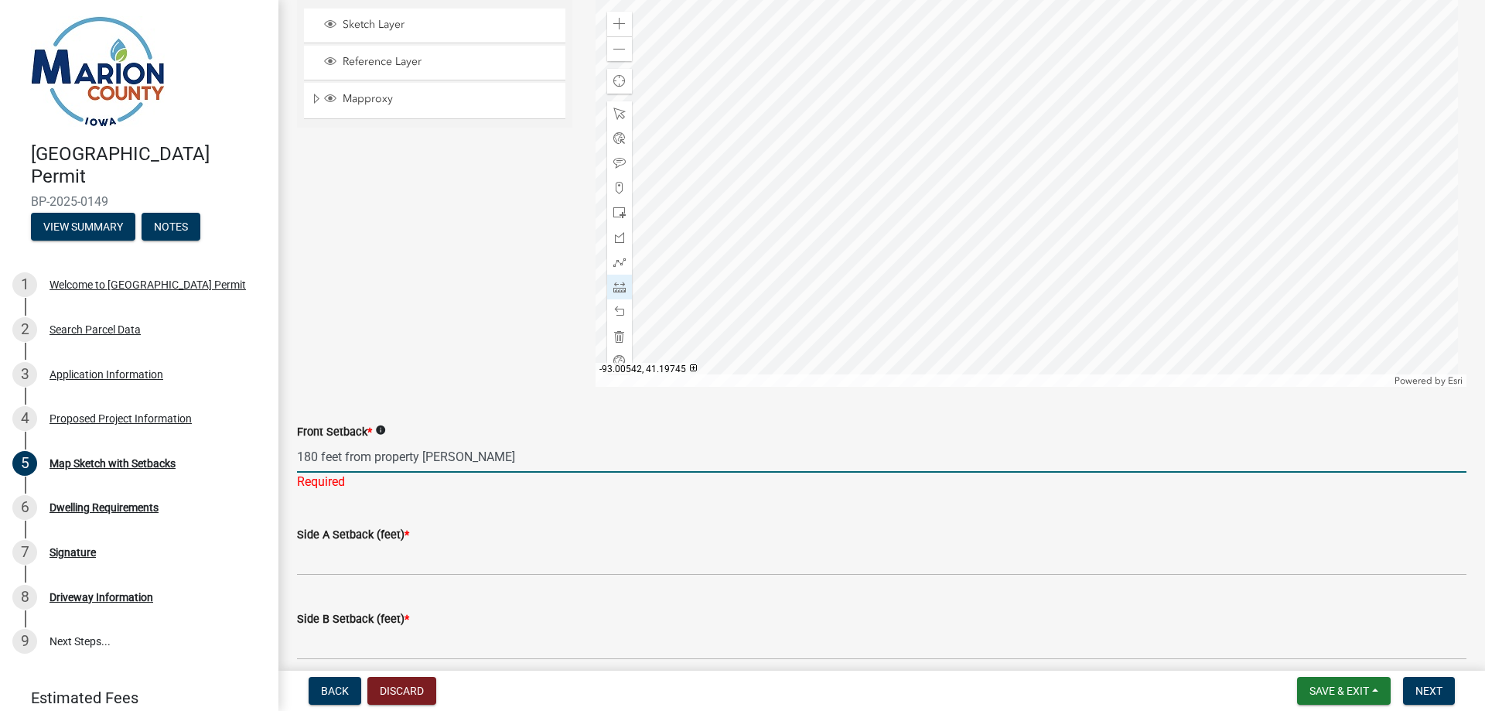
type input "180 feet from property line"
drag, startPoint x: 441, startPoint y: 455, endPoint x: 291, endPoint y: 456, distance: 150.1
click at [293, 459] on div "Front Setback * info 180 feet from property line Required" at bounding box center [881, 446] width 1193 height 91
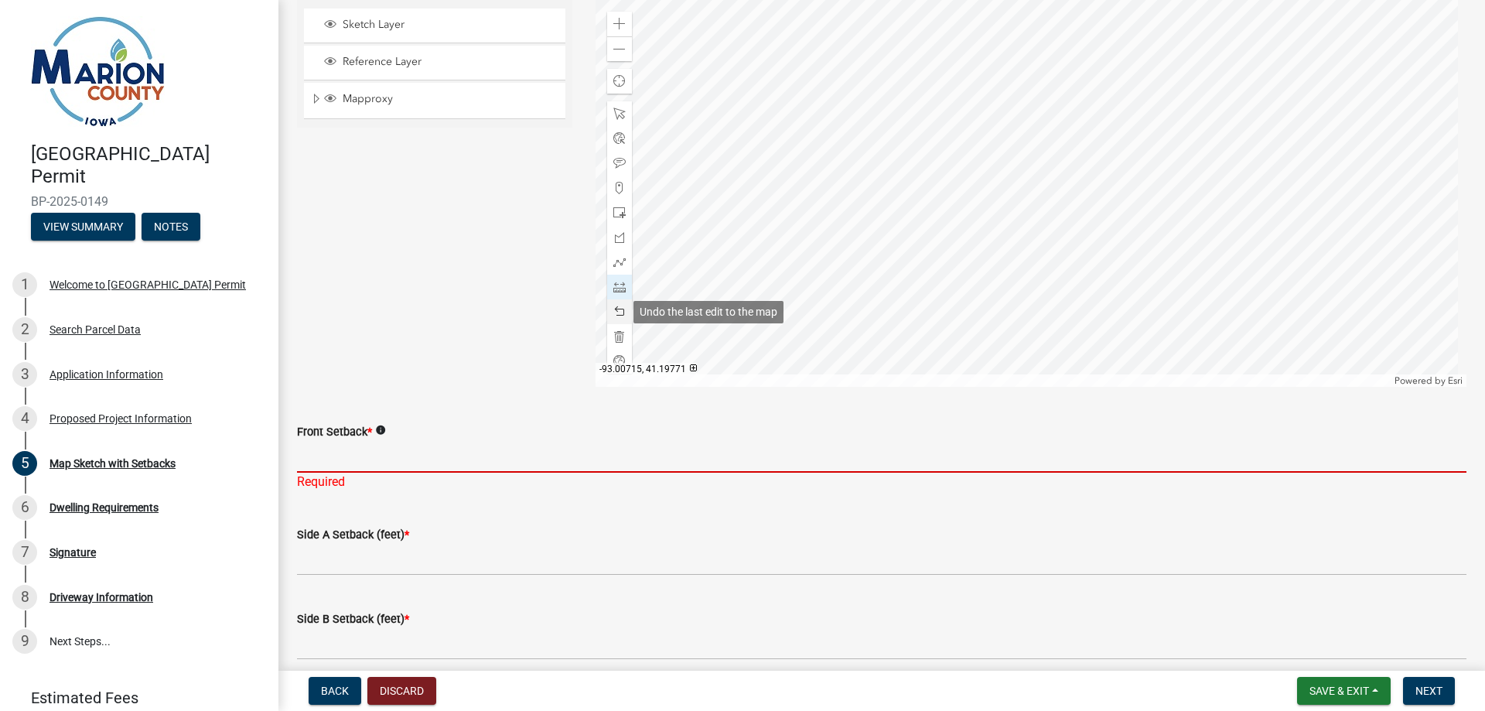
click at [614, 307] on span at bounding box center [620, 312] width 12 height 12
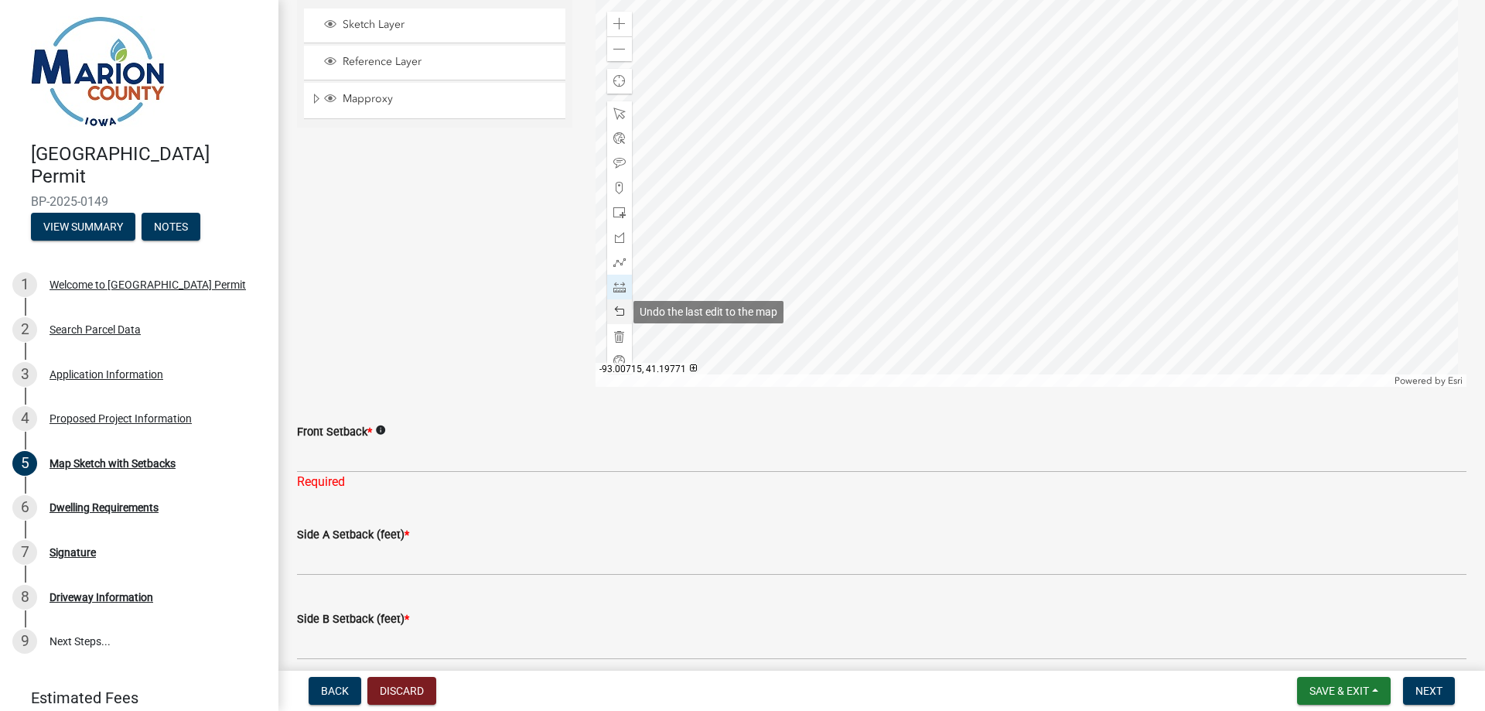
click at [614, 311] on span at bounding box center [620, 312] width 12 height 12
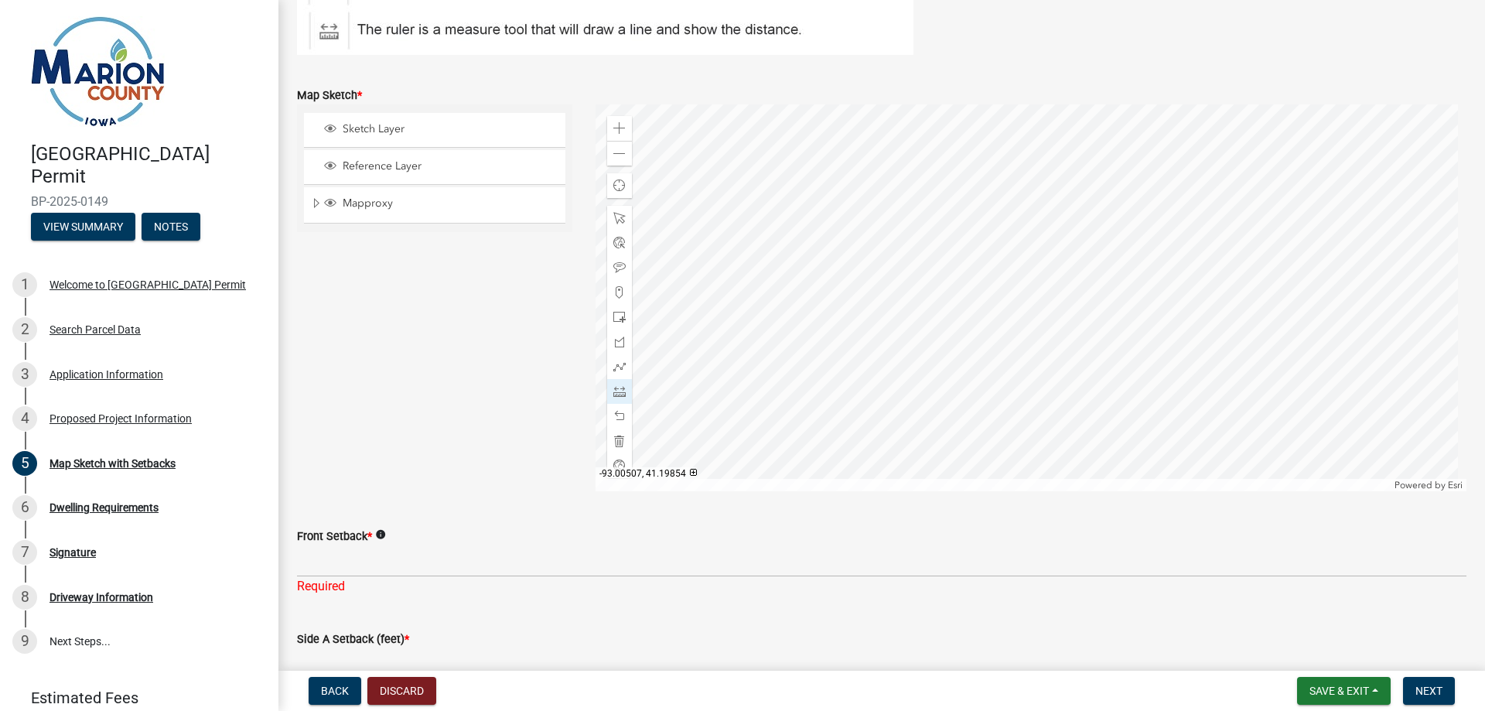
scroll to position [345, 0]
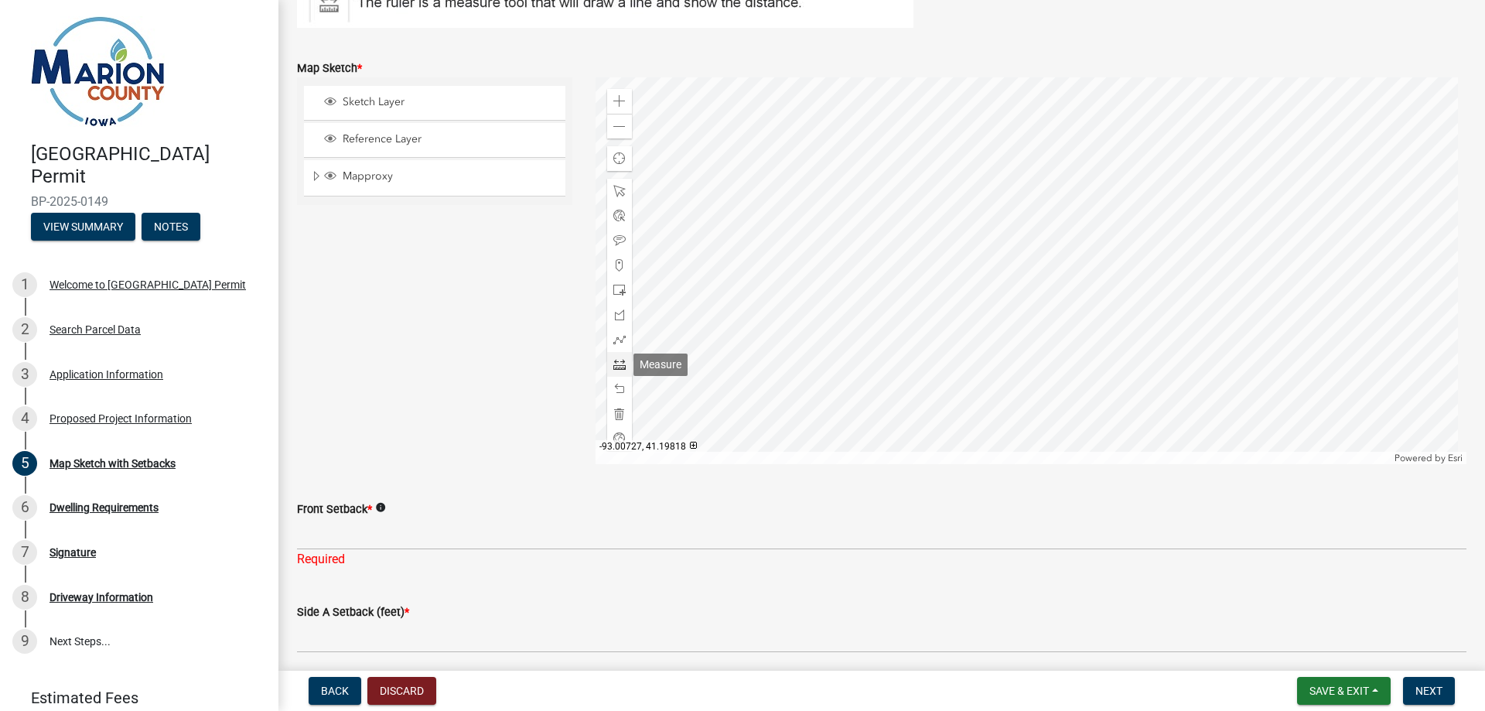
click at [619, 374] on div at bounding box center [619, 364] width 25 height 25
click at [1139, 84] on div at bounding box center [1032, 270] width 872 height 387
click at [1138, 238] on div at bounding box center [1032, 270] width 872 height 387
click at [1141, 239] on div at bounding box center [1032, 270] width 872 height 387
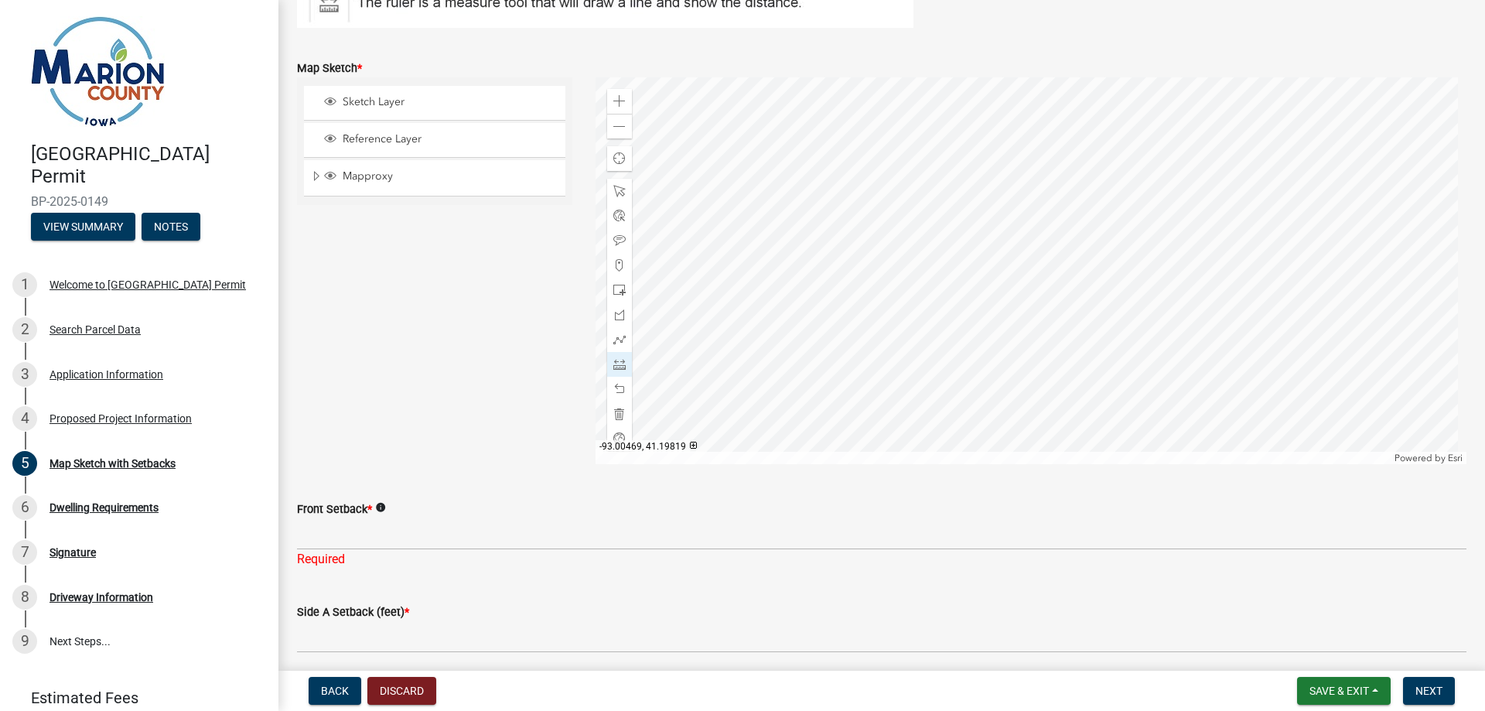
click at [1141, 241] on div at bounding box center [1032, 270] width 872 height 387
click at [472, 516] on div "Front Setback * info" at bounding box center [882, 509] width 1170 height 19
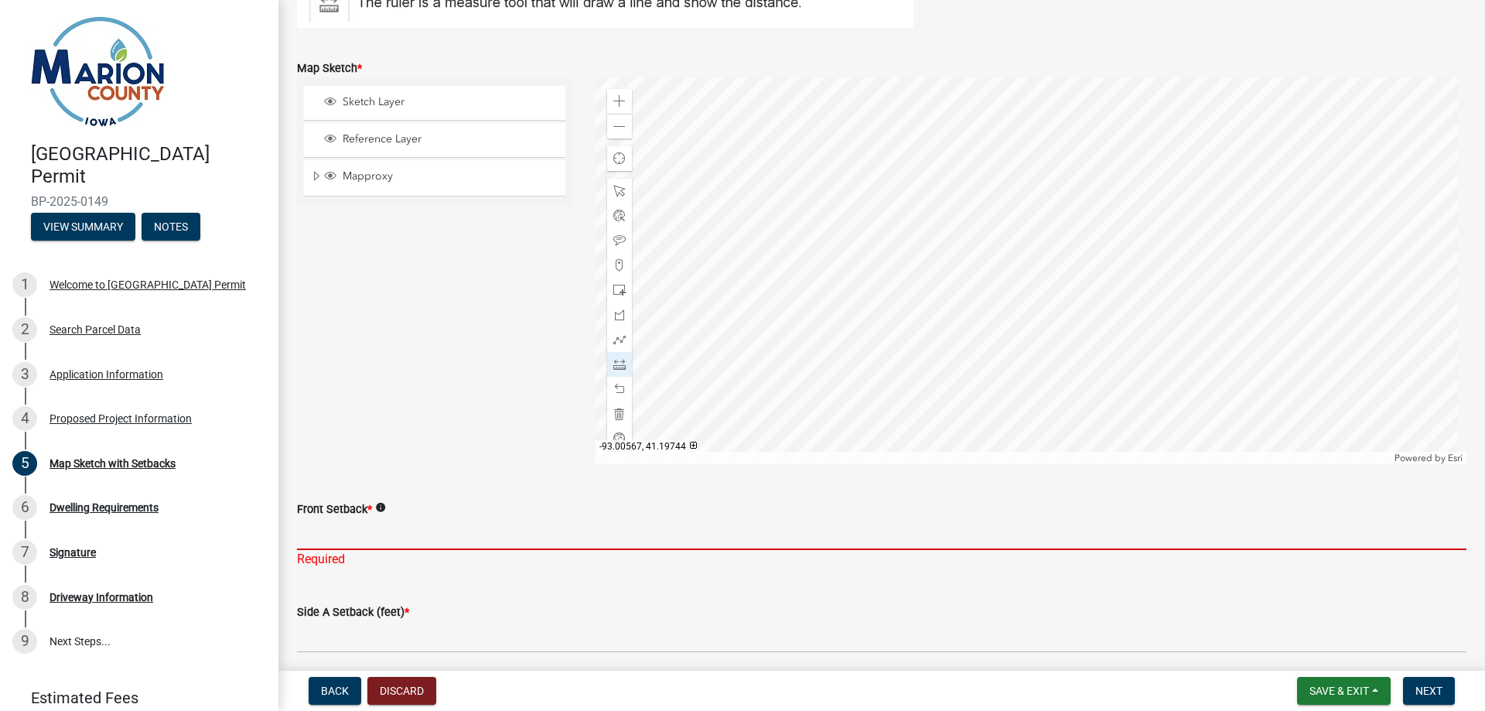
click at [467, 533] on input "Front Setback *" at bounding box center [882, 534] width 1170 height 32
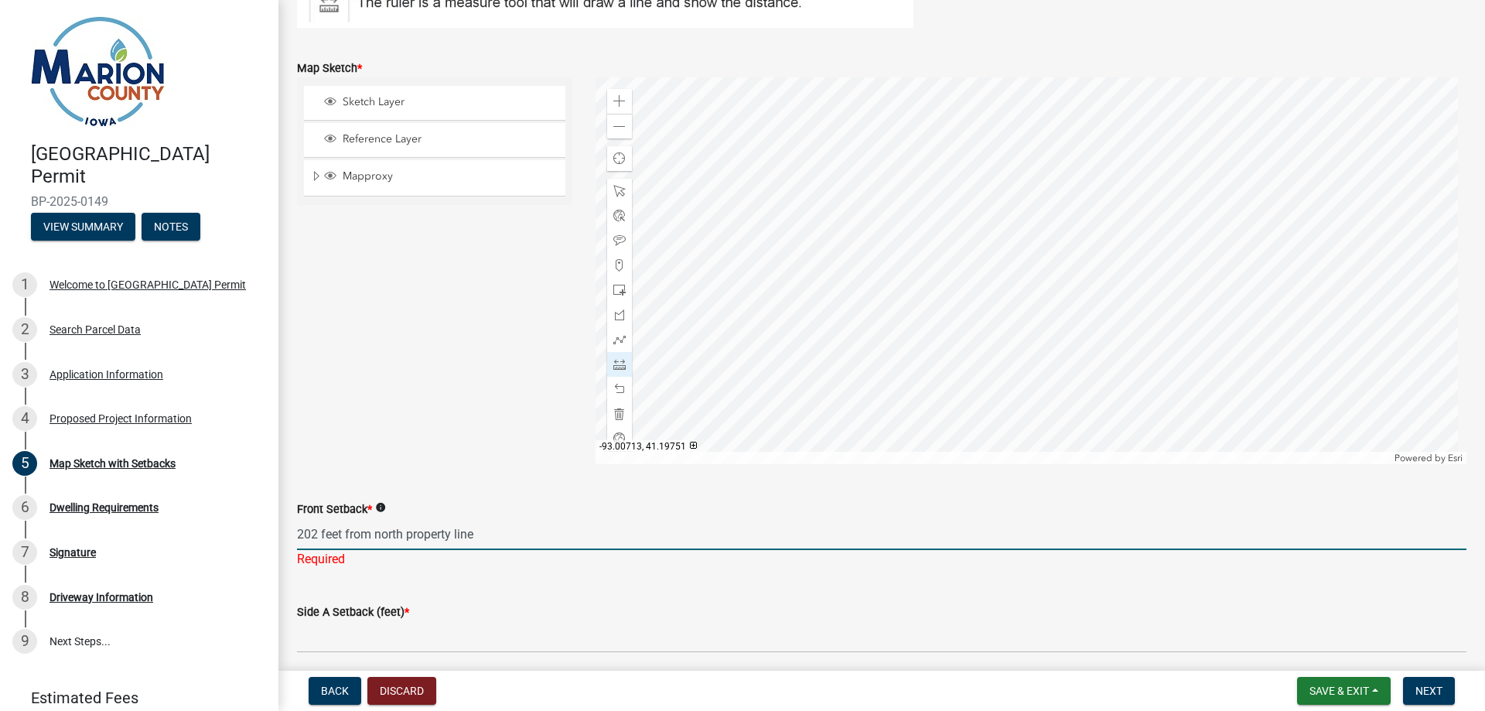
type input "202 feet from north property line"
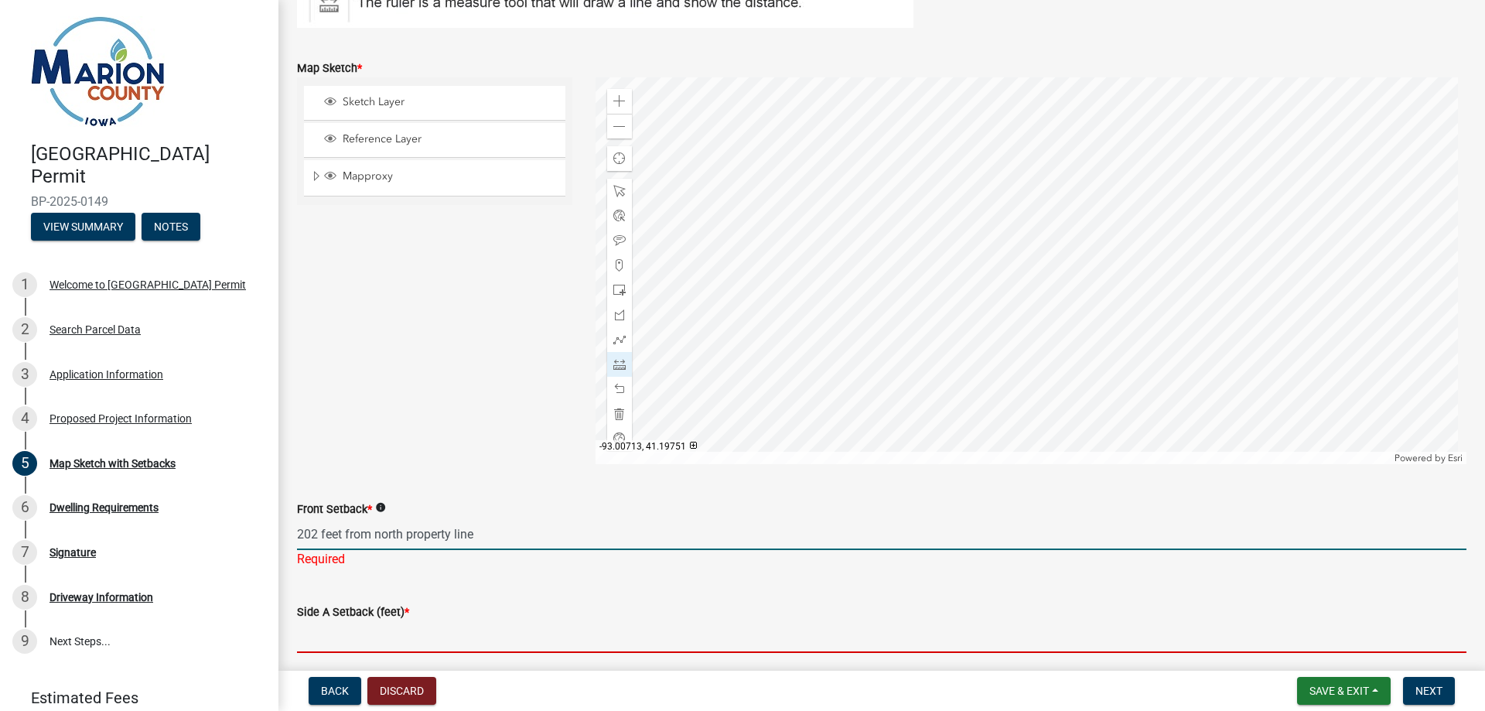
click at [448, 621] on input "Side A Setback (feet) *" at bounding box center [882, 637] width 1170 height 32
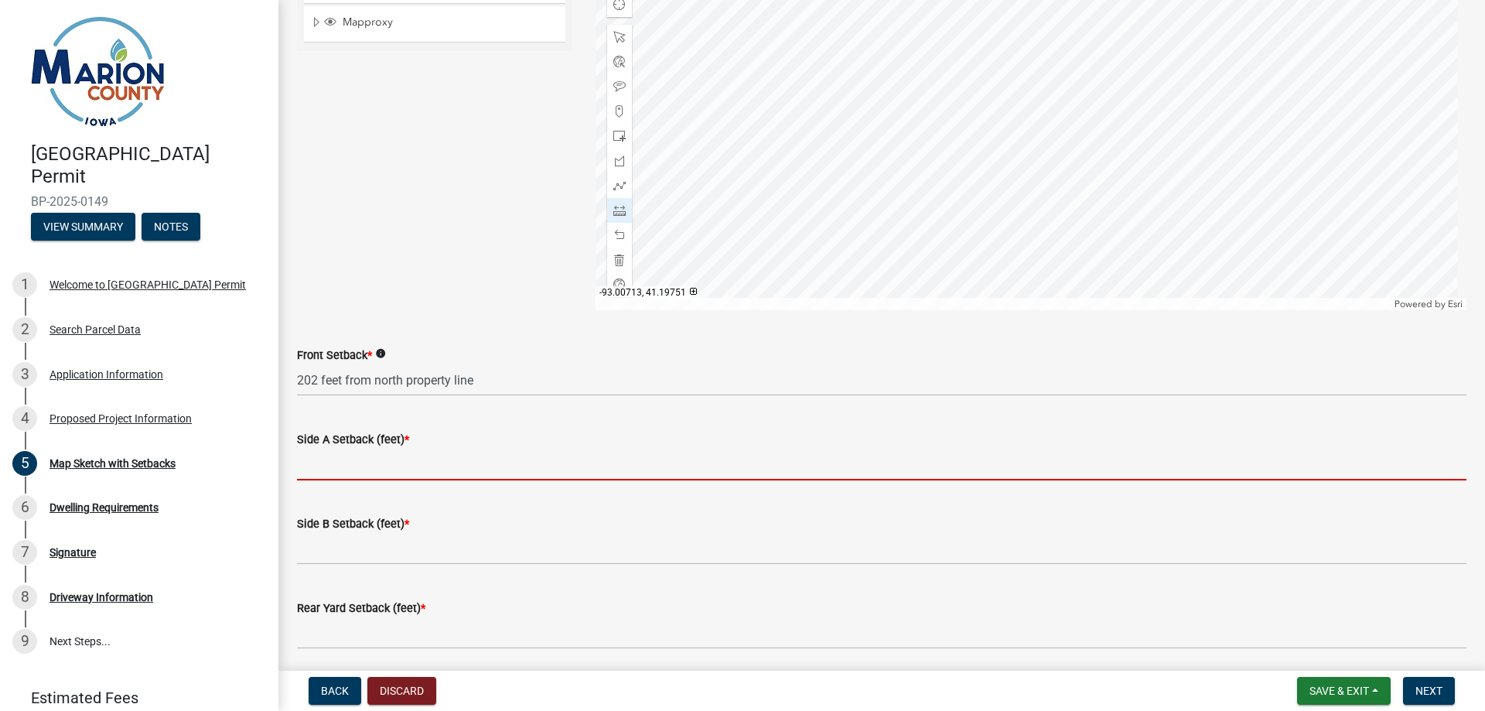
scroll to position [500, 0]
click at [1151, 109] on div at bounding box center [1032, 116] width 872 height 387
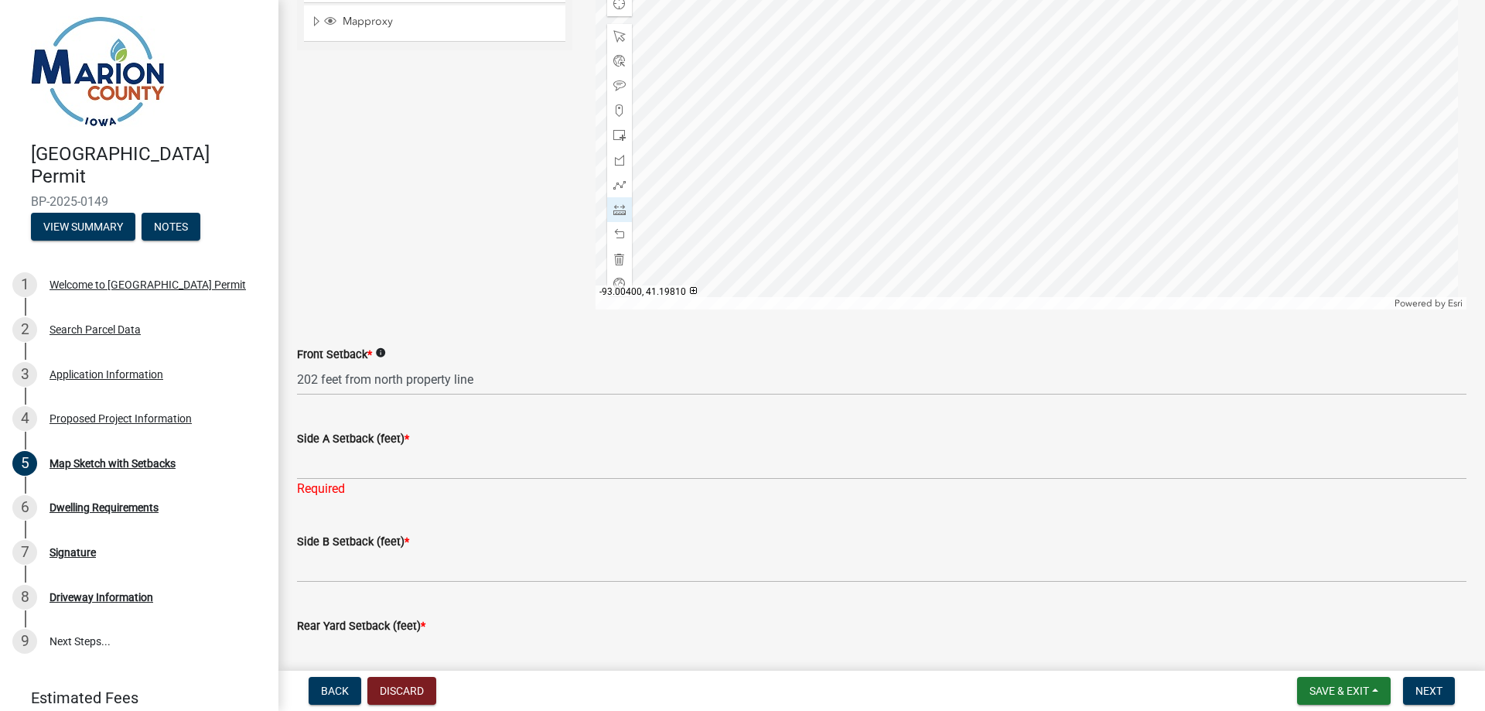
click at [1286, 111] on div at bounding box center [1032, 116] width 872 height 387
drag, startPoint x: 449, startPoint y: 480, endPoint x: 452, endPoint y: 467, distance: 14.3
click at [448, 475] on div "Side A Setback (feet) * Required" at bounding box center [882, 453] width 1170 height 91
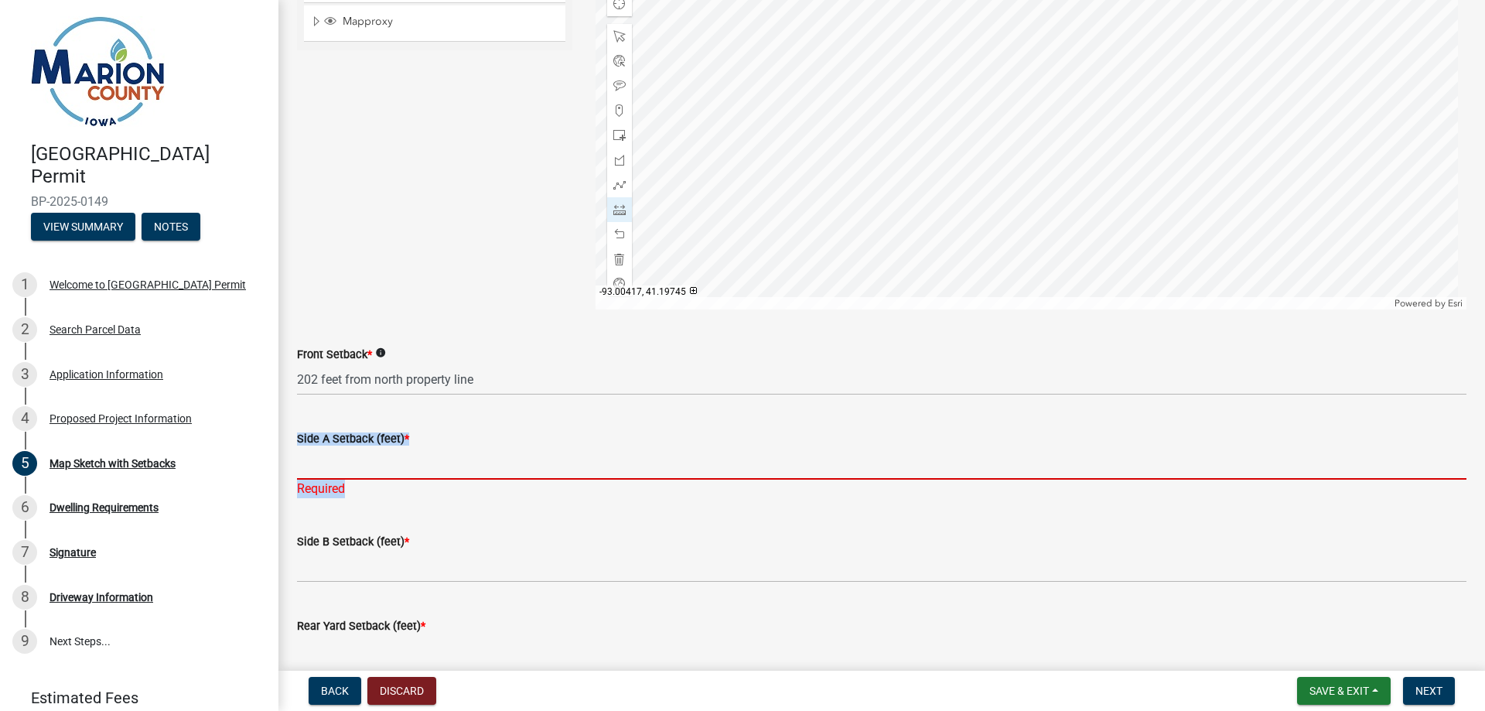
click at [468, 454] on input "Side A Setback (feet) *" at bounding box center [882, 464] width 1170 height 32
click at [416, 470] on input "Side A Setback (feet) *" at bounding box center [882, 464] width 1170 height 32
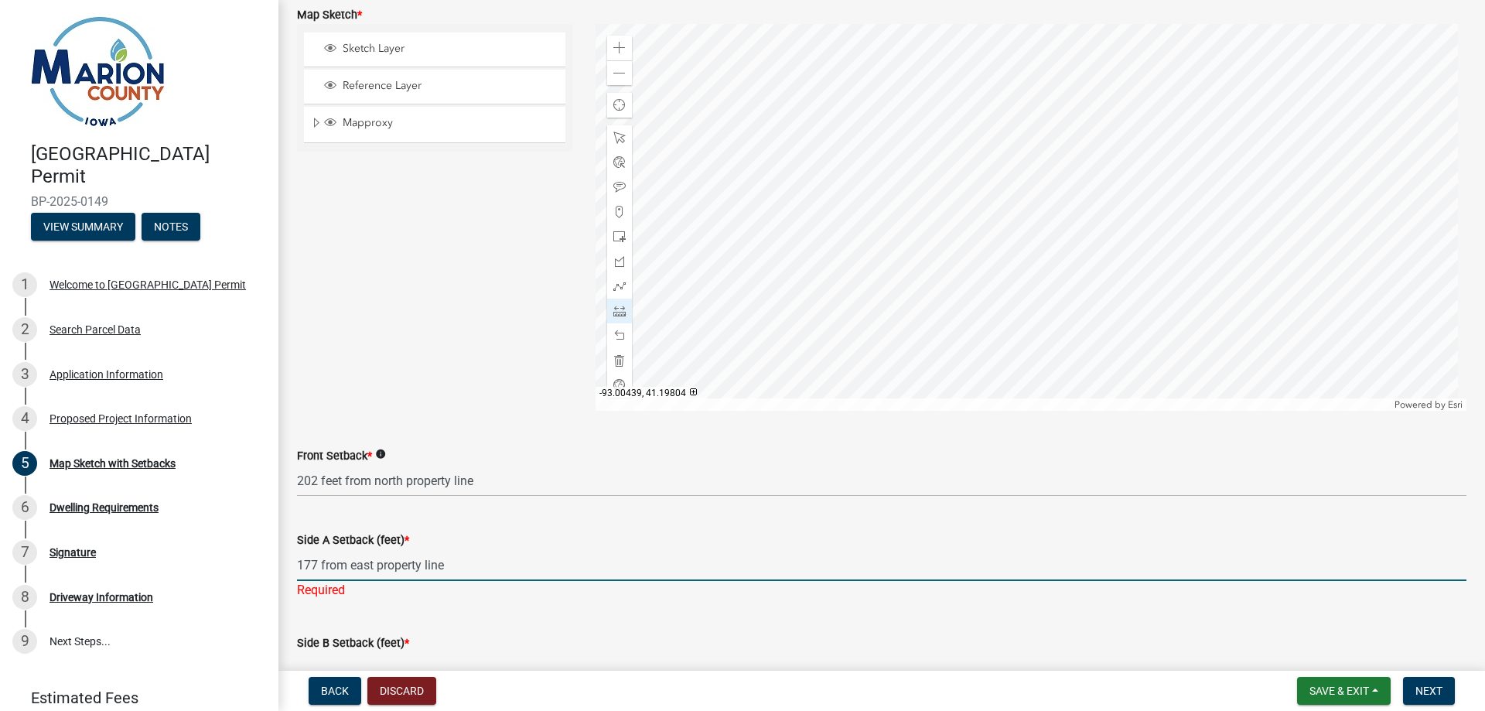
scroll to position [345, 0]
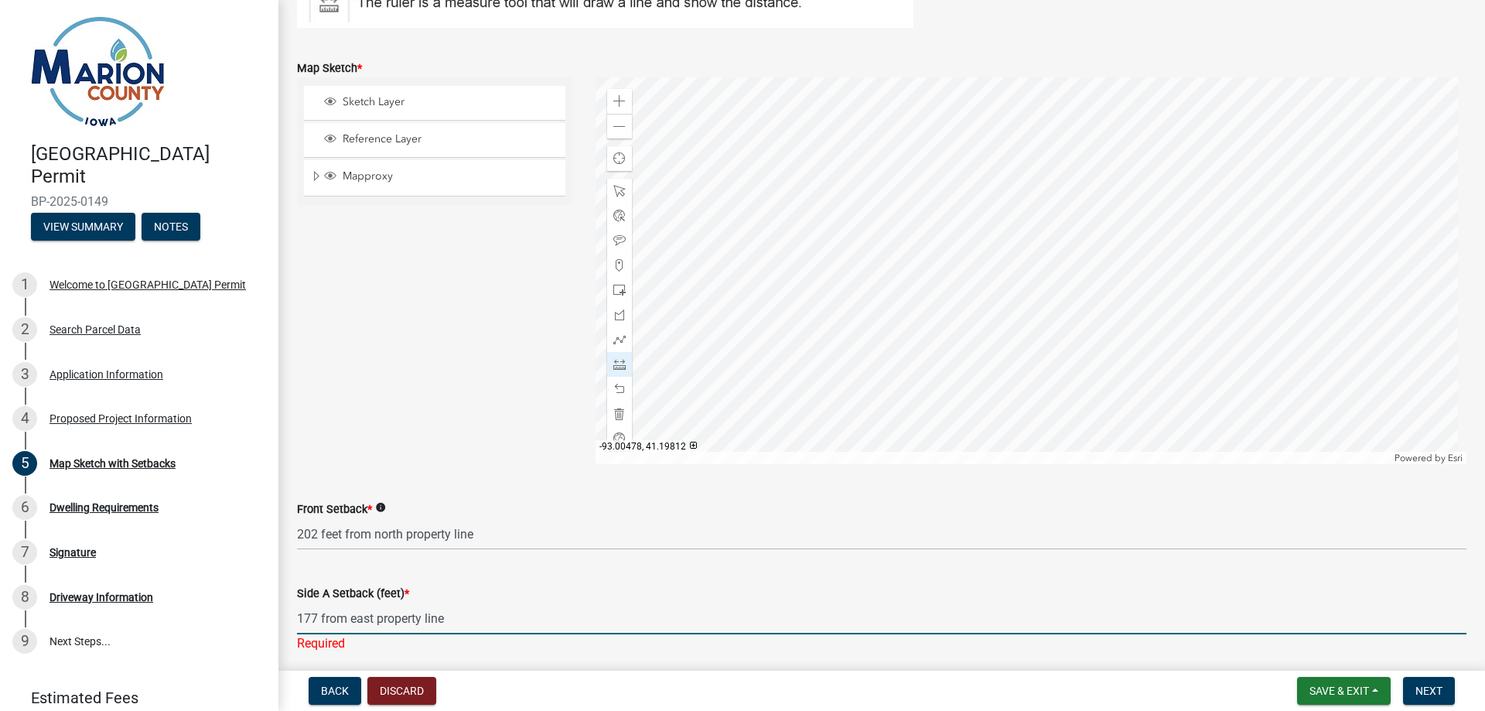
type input "177 from east property line"
click at [1123, 262] on div at bounding box center [1032, 270] width 872 height 387
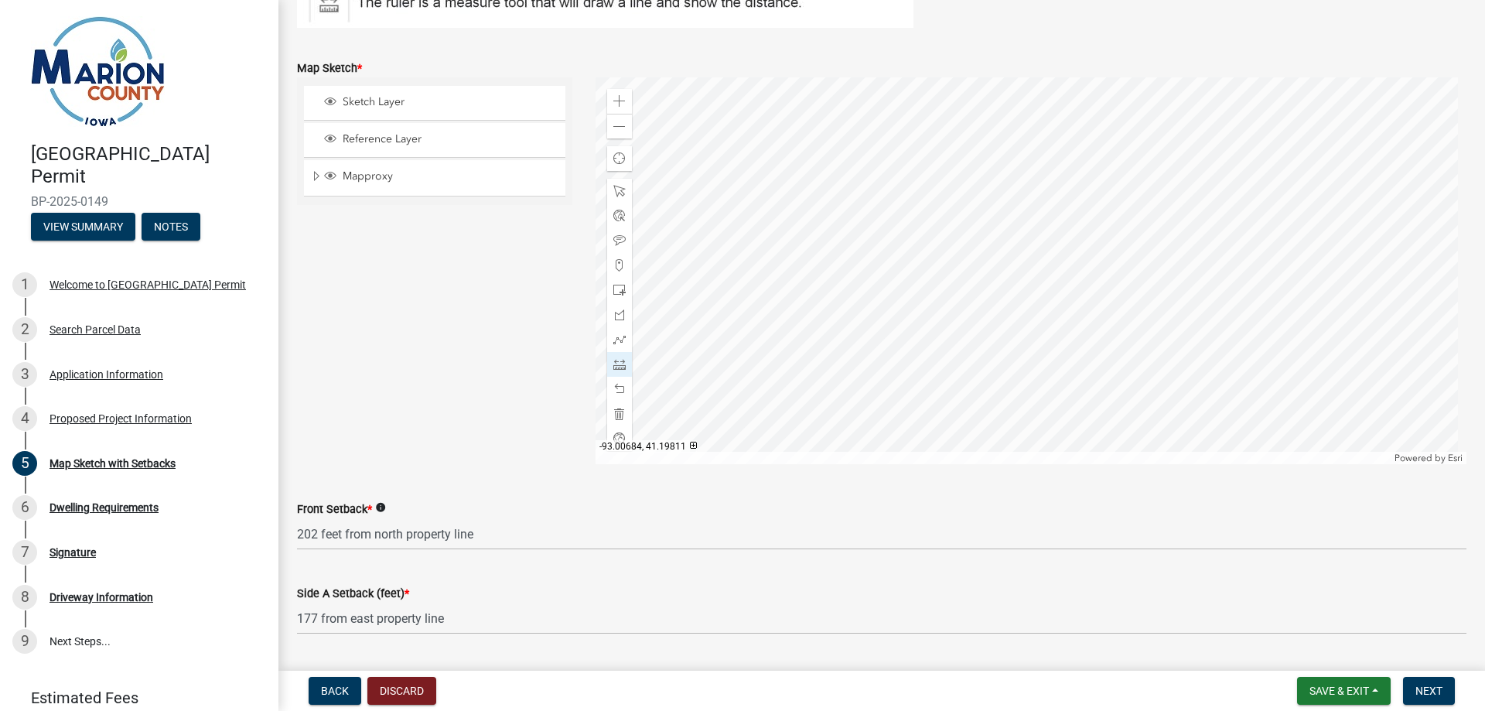
click at [692, 265] on div at bounding box center [1032, 270] width 872 height 387
click at [694, 264] on div at bounding box center [1032, 270] width 872 height 387
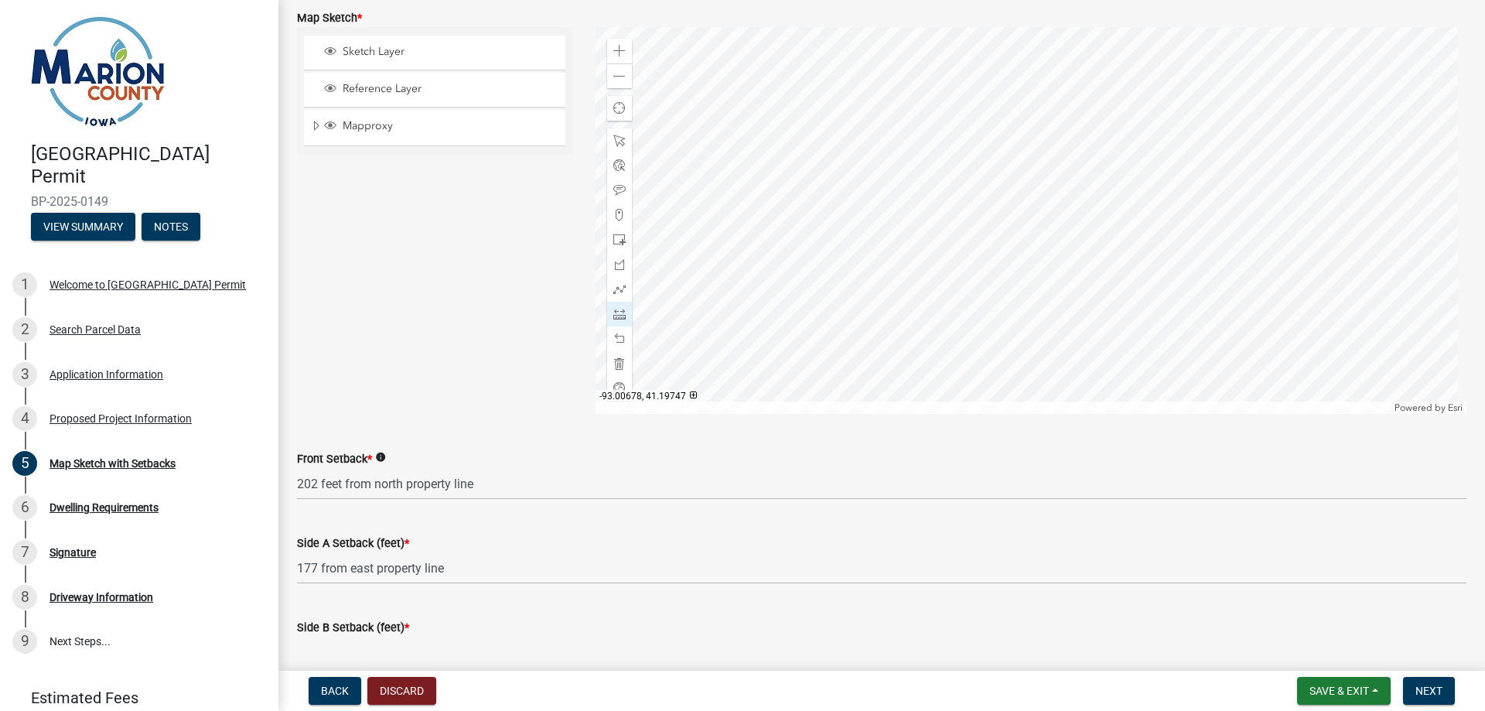
scroll to position [500, 0]
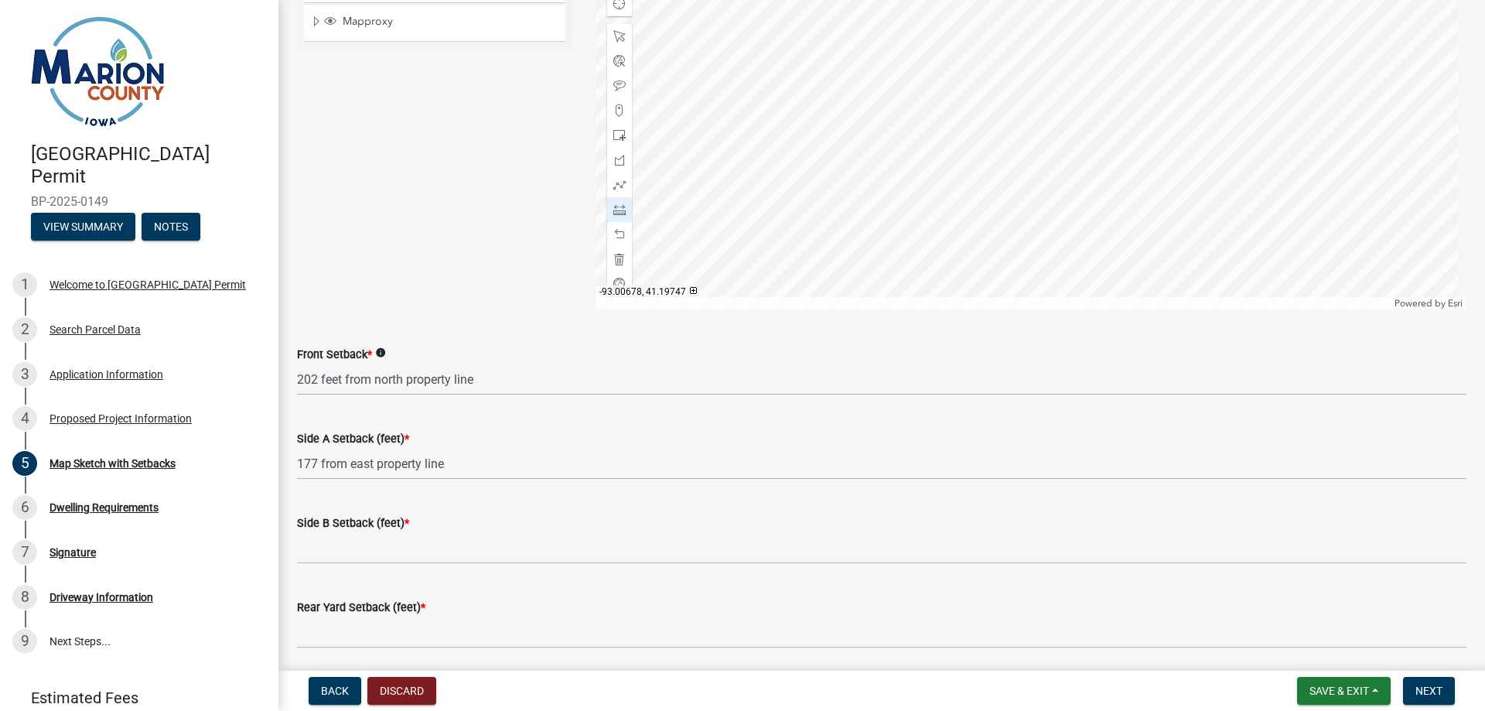
click at [454, 531] on div "Side B Setback (feet) *" at bounding box center [882, 523] width 1170 height 19
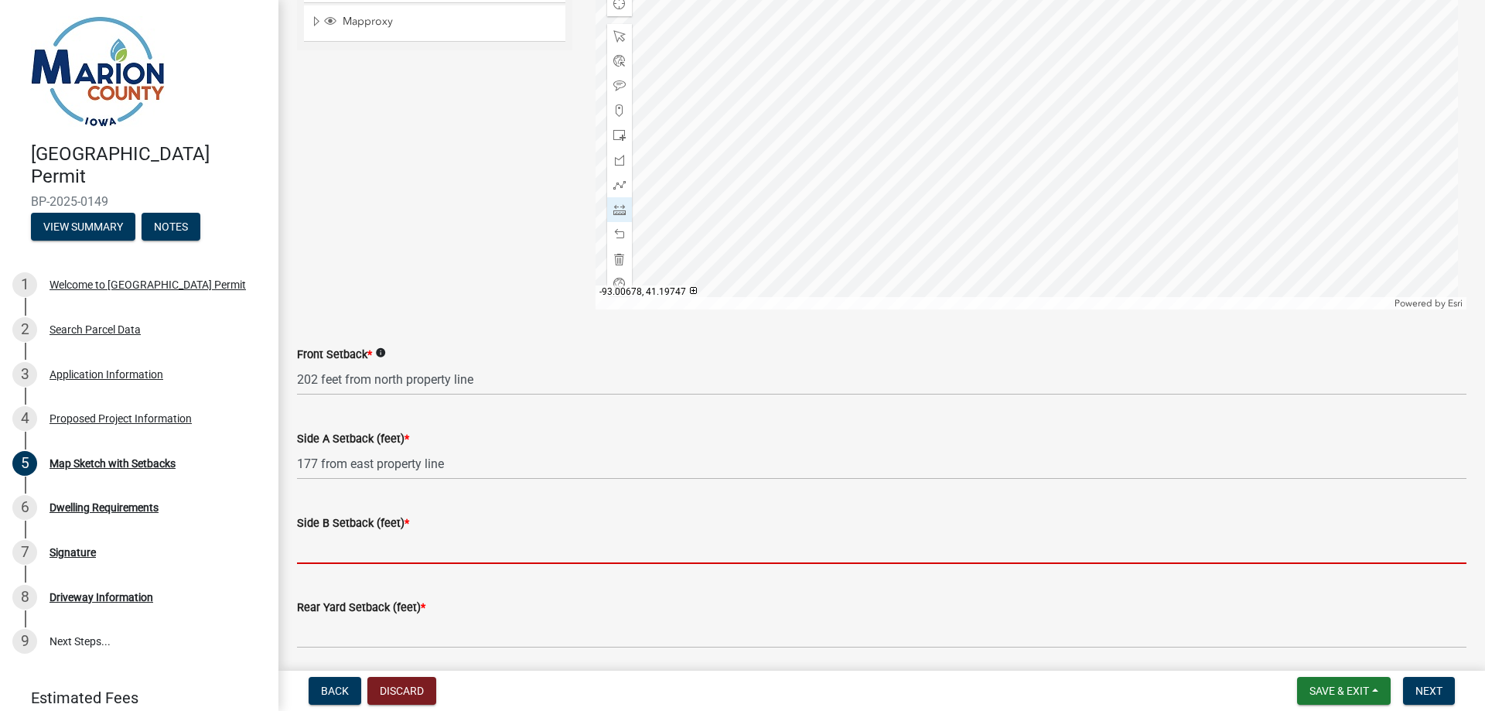
click at [450, 548] on input "Side B Setback (feet) *" at bounding box center [882, 548] width 1170 height 32
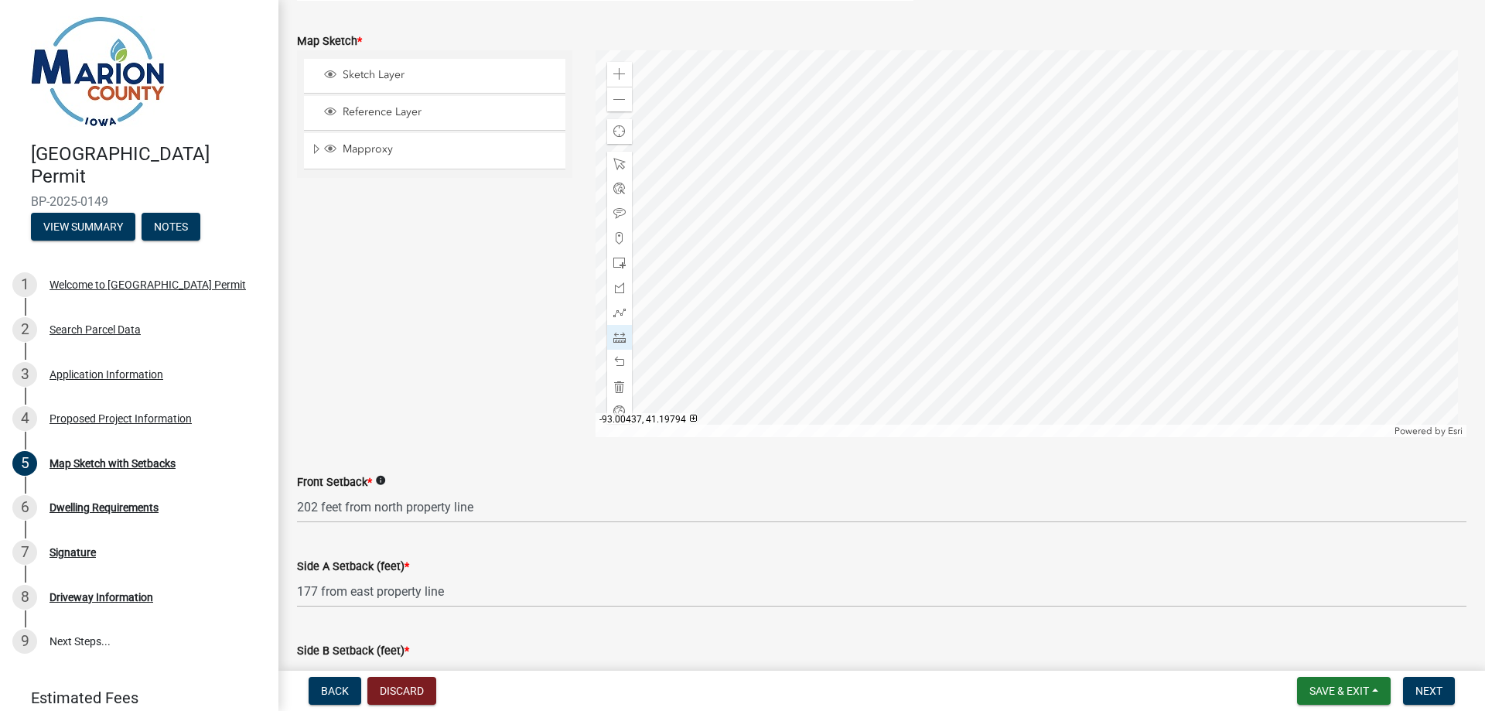
scroll to position [345, 0]
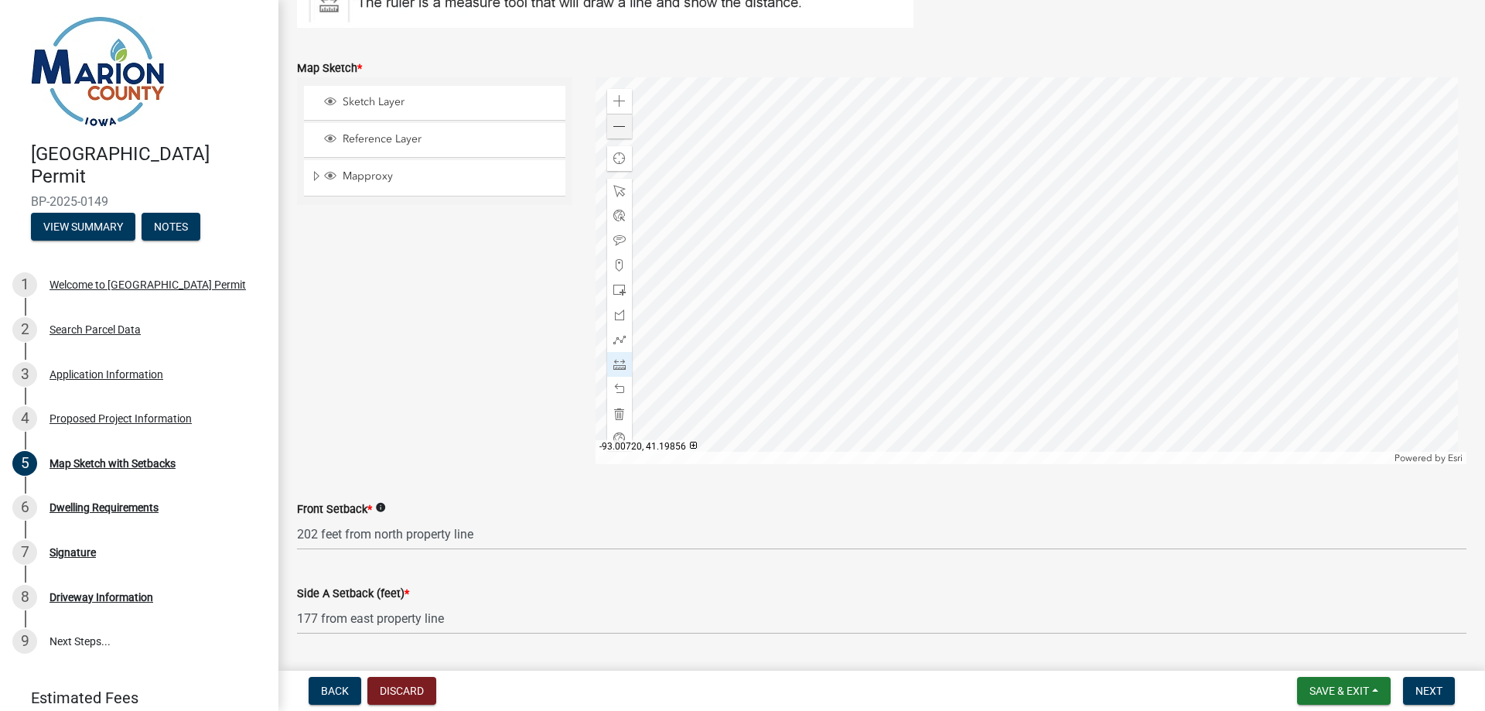
type input "567 feet from west property line"
click at [621, 132] on span at bounding box center [620, 127] width 12 height 12
click at [1082, 286] on div at bounding box center [1032, 270] width 872 height 387
click at [1084, 419] on div at bounding box center [1032, 270] width 872 height 387
click at [1082, 419] on div at bounding box center [1032, 270] width 872 height 387
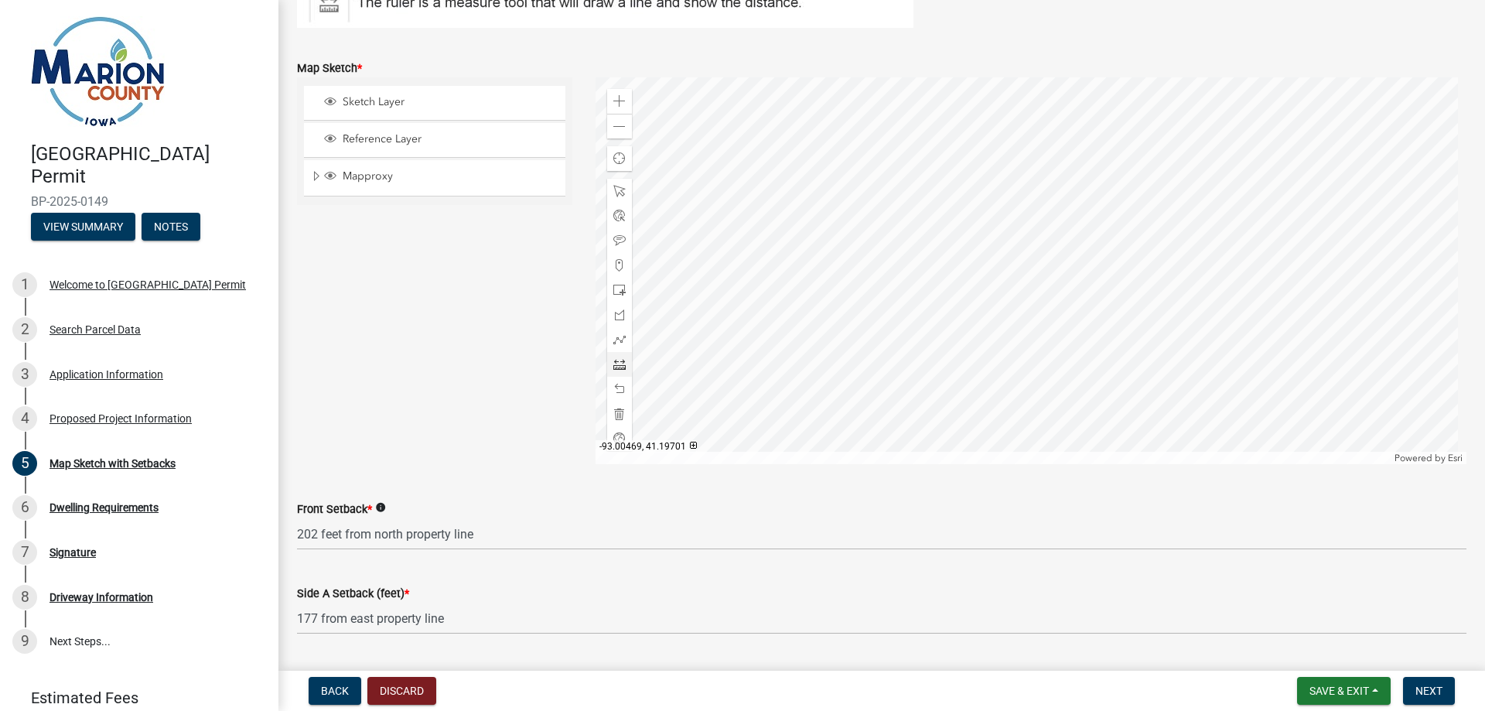
click at [1082, 419] on div at bounding box center [1032, 270] width 872 height 387
click at [1086, 419] on div at bounding box center [1032, 270] width 872 height 387
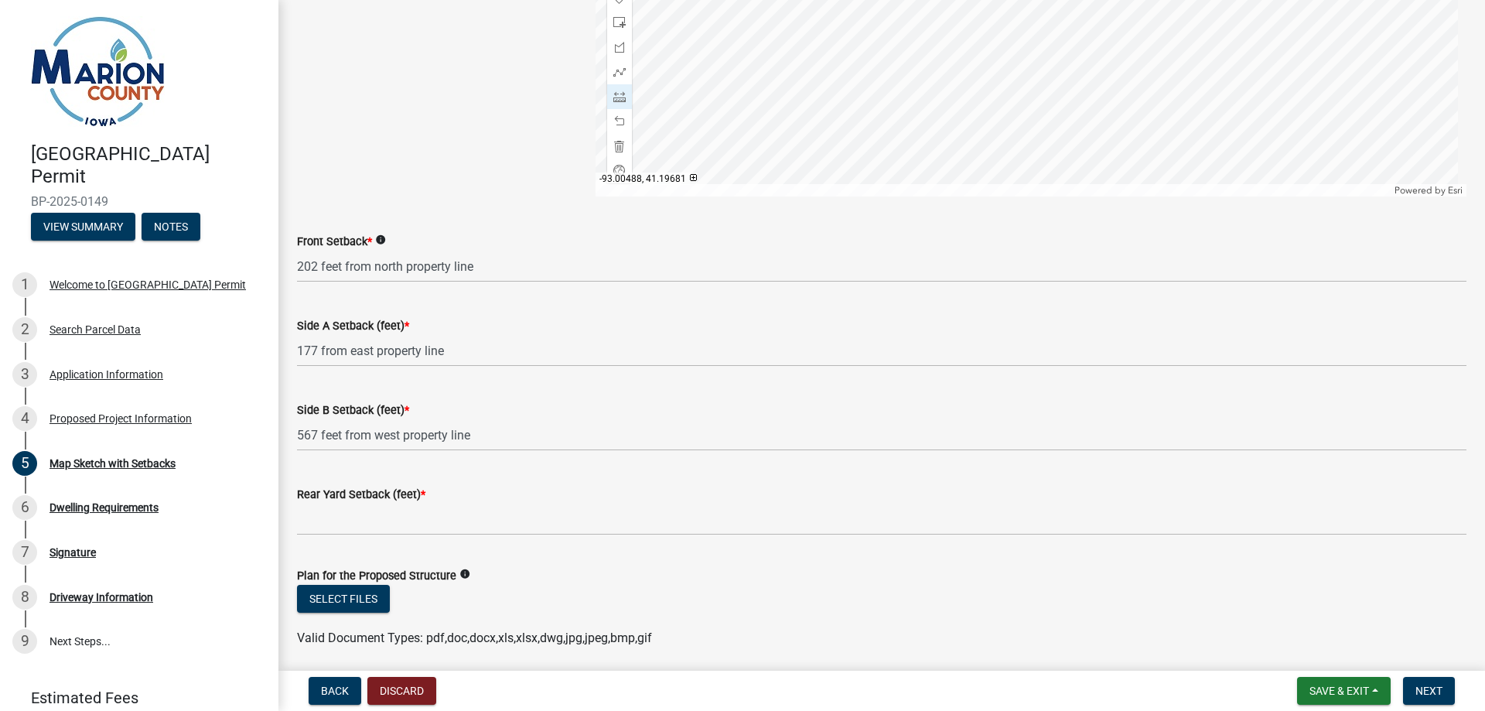
scroll to position [655, 0]
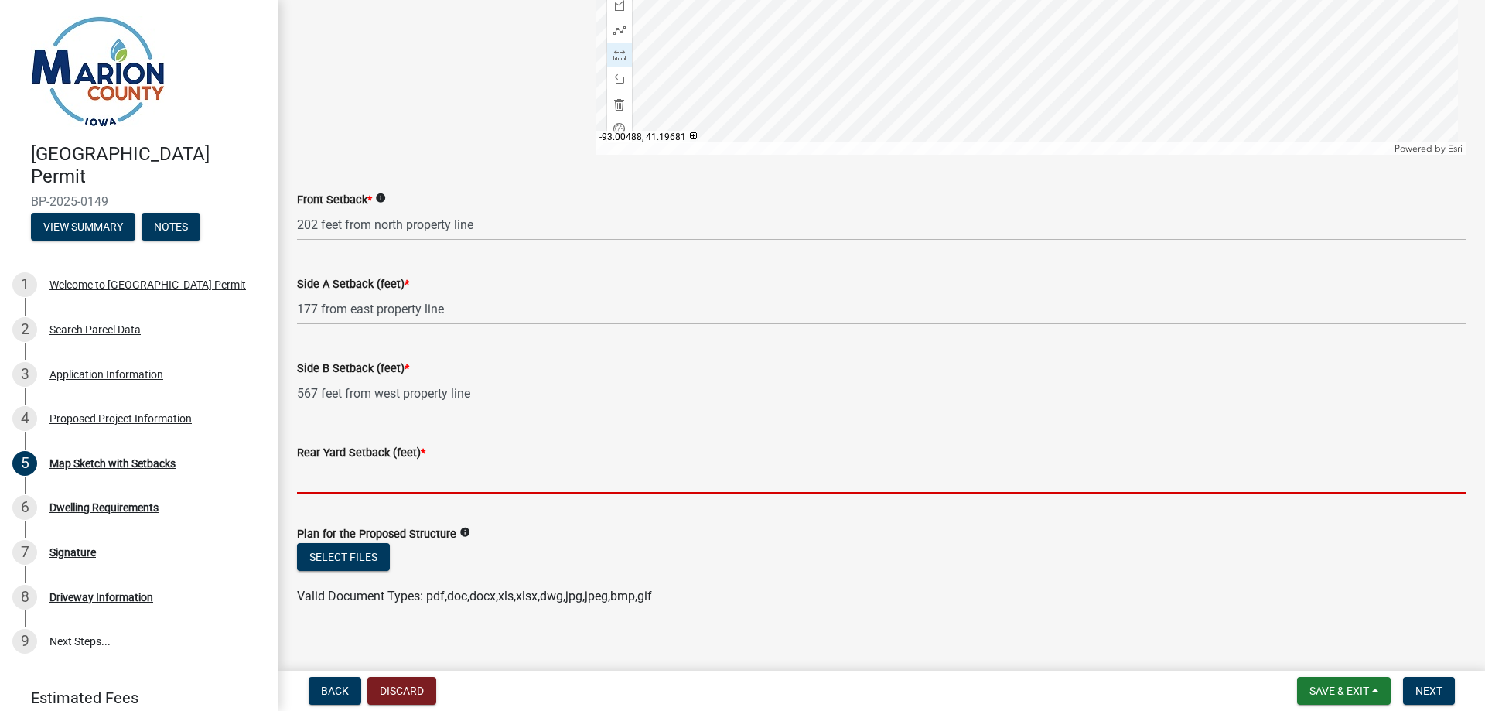
click at [407, 469] on input "Rear Yard Setback (feet) *" at bounding box center [882, 478] width 1170 height 32
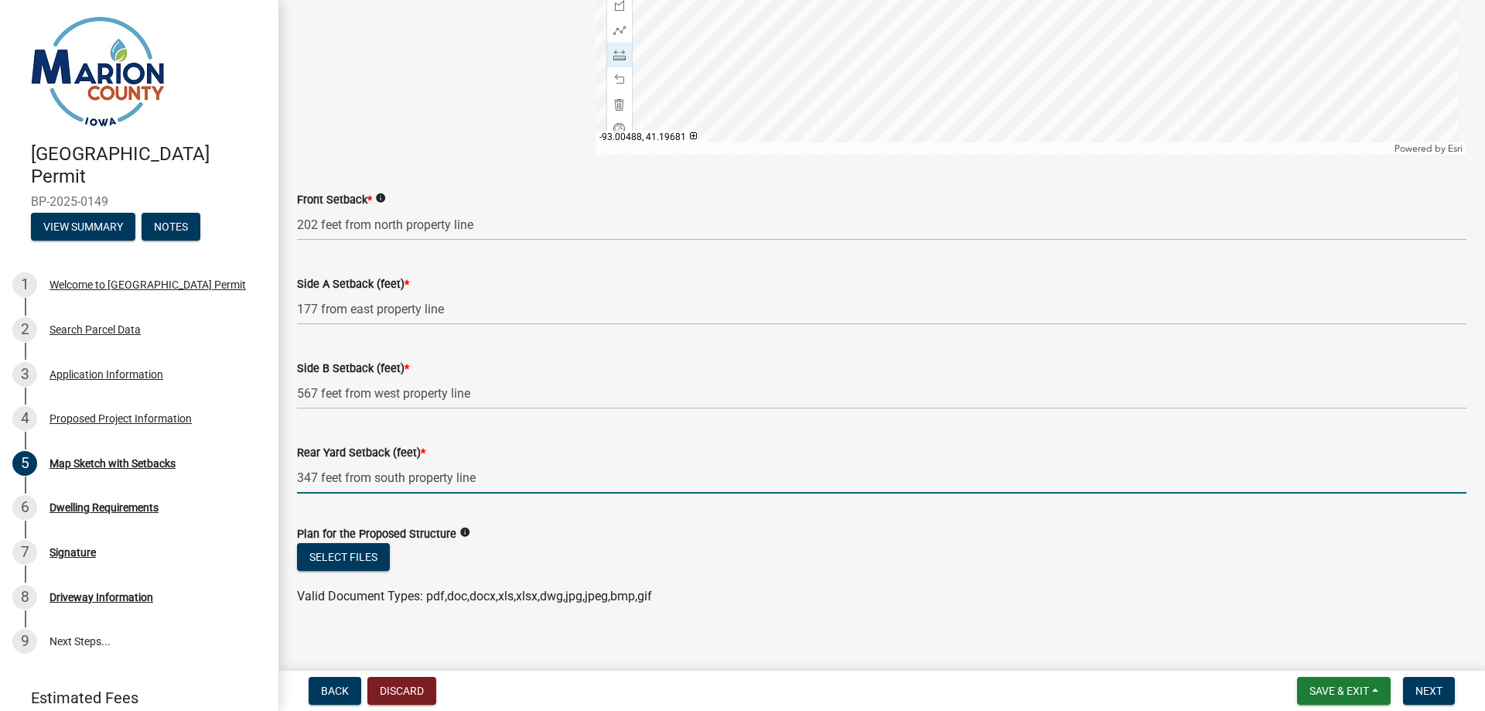
type input "347 feet from south property line"
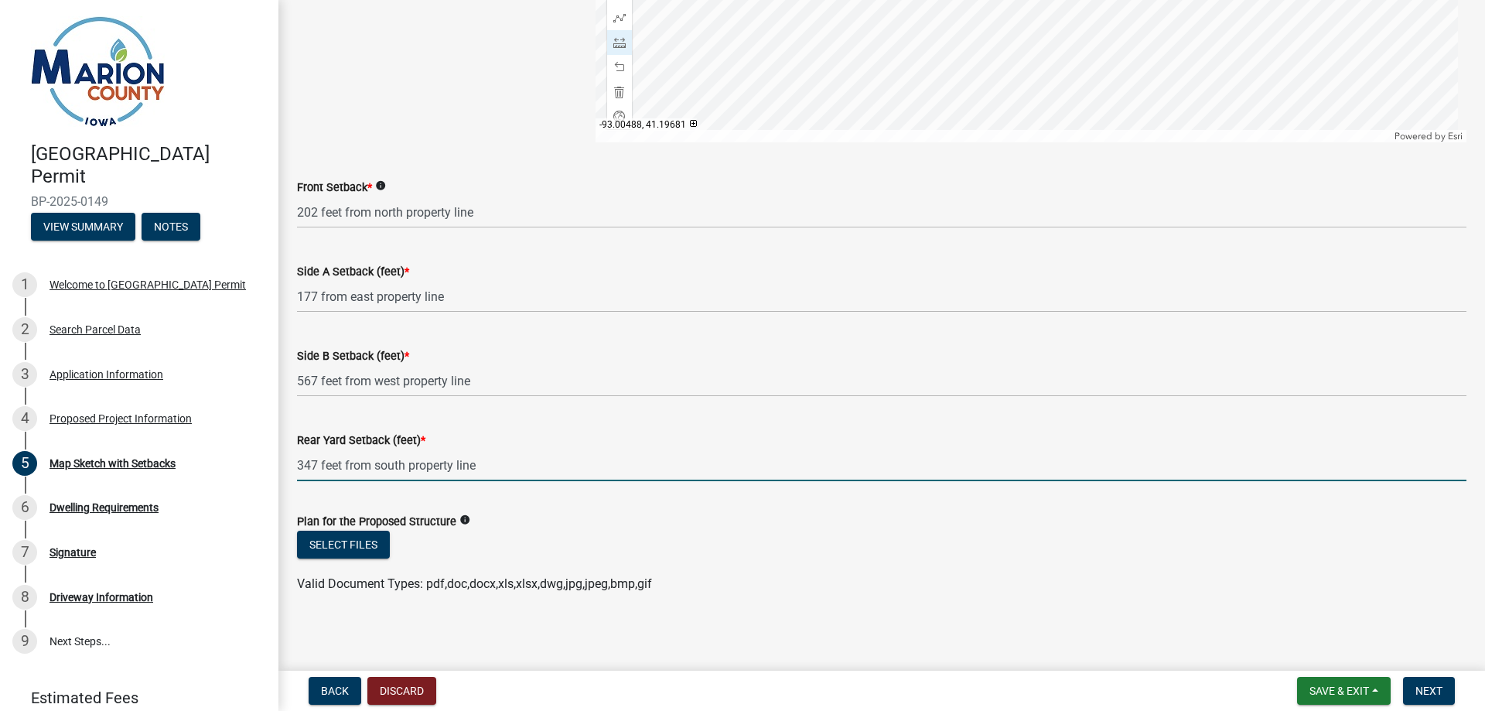
scroll to position [670, 0]
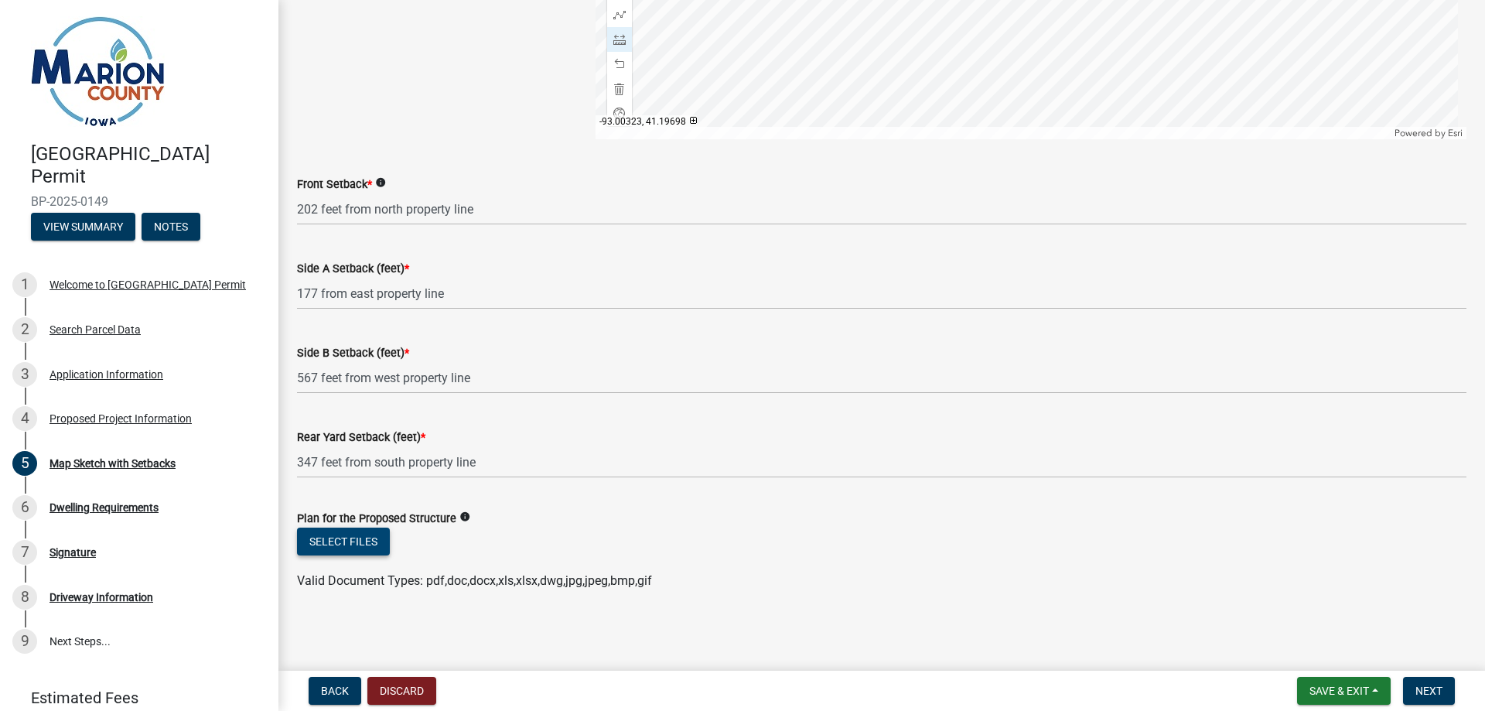
click at [340, 542] on button "Select files" at bounding box center [343, 542] width 93 height 28
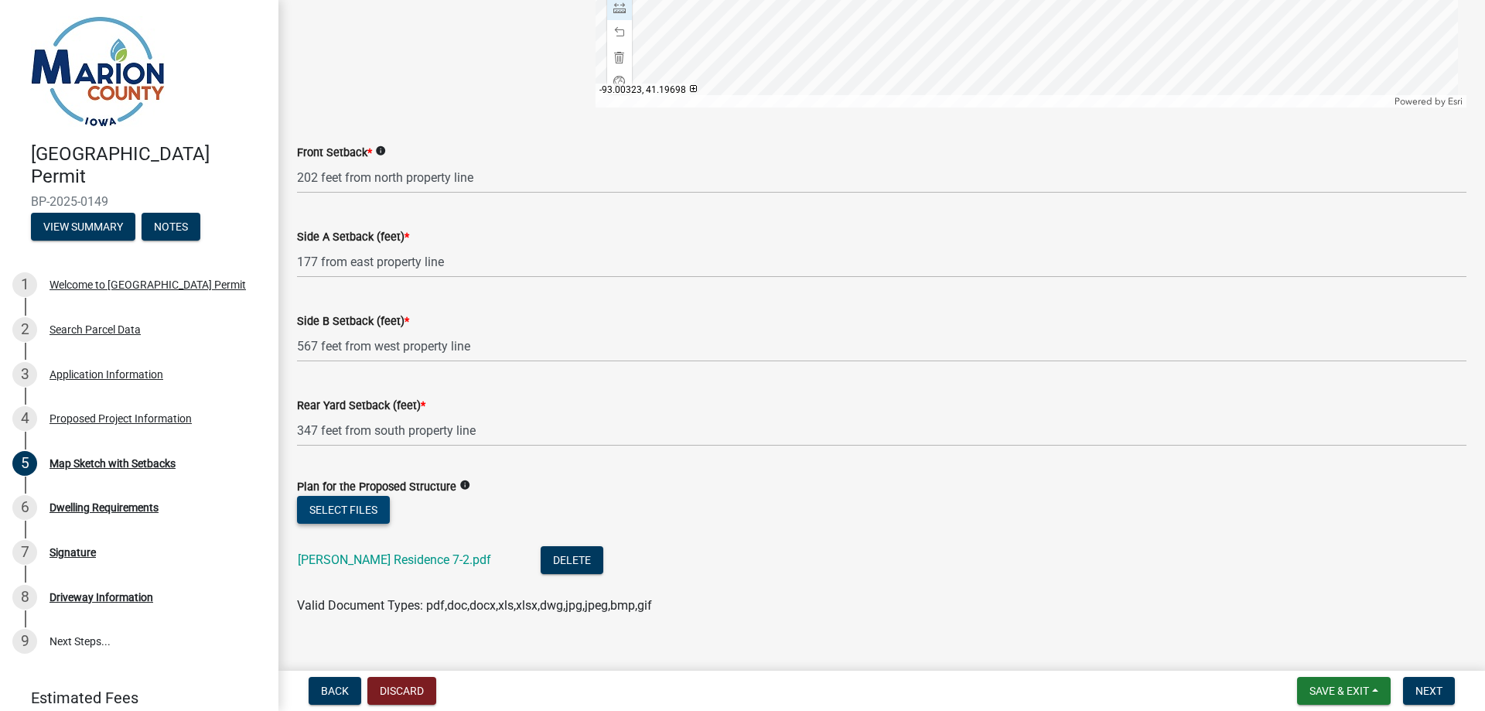
scroll to position [726, 0]
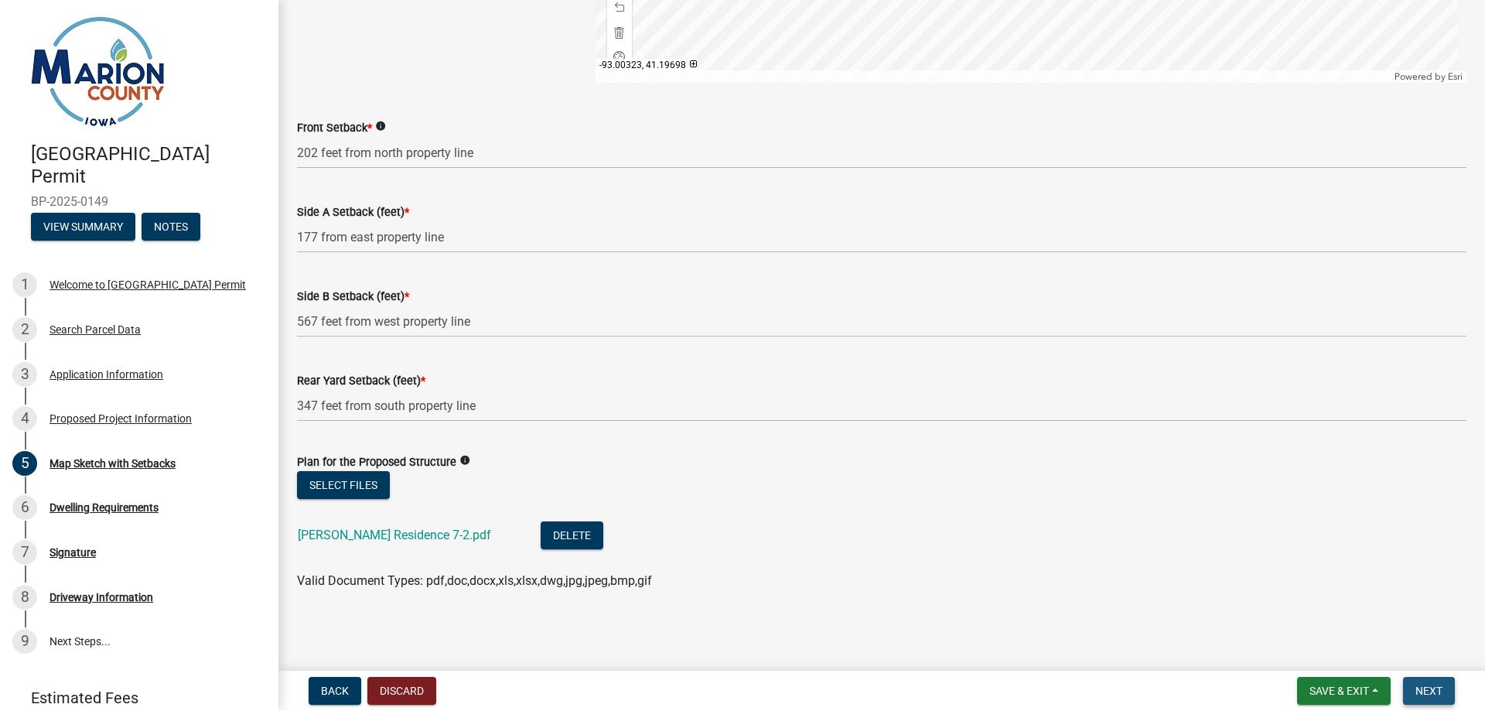
click at [1441, 689] on span "Next" at bounding box center [1429, 691] width 27 height 12
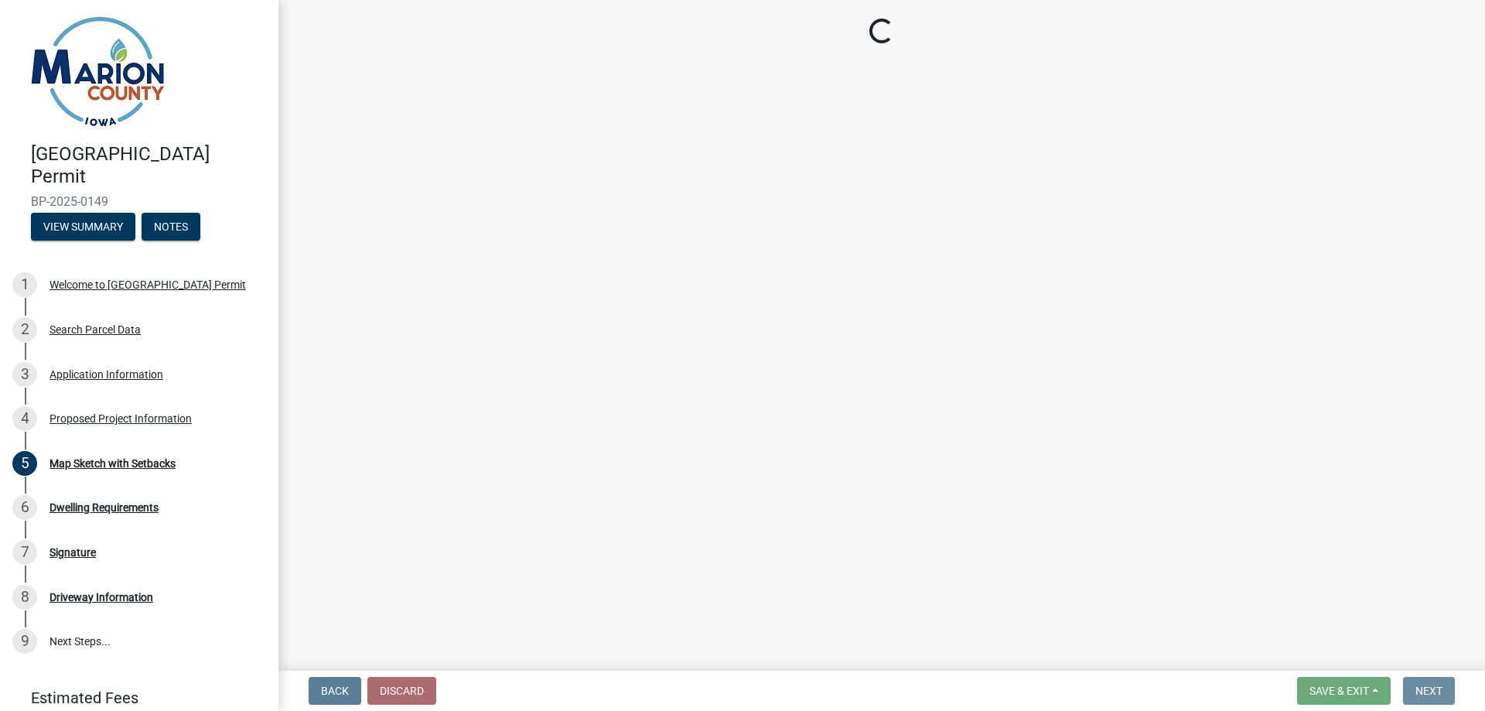
scroll to position [0, 0]
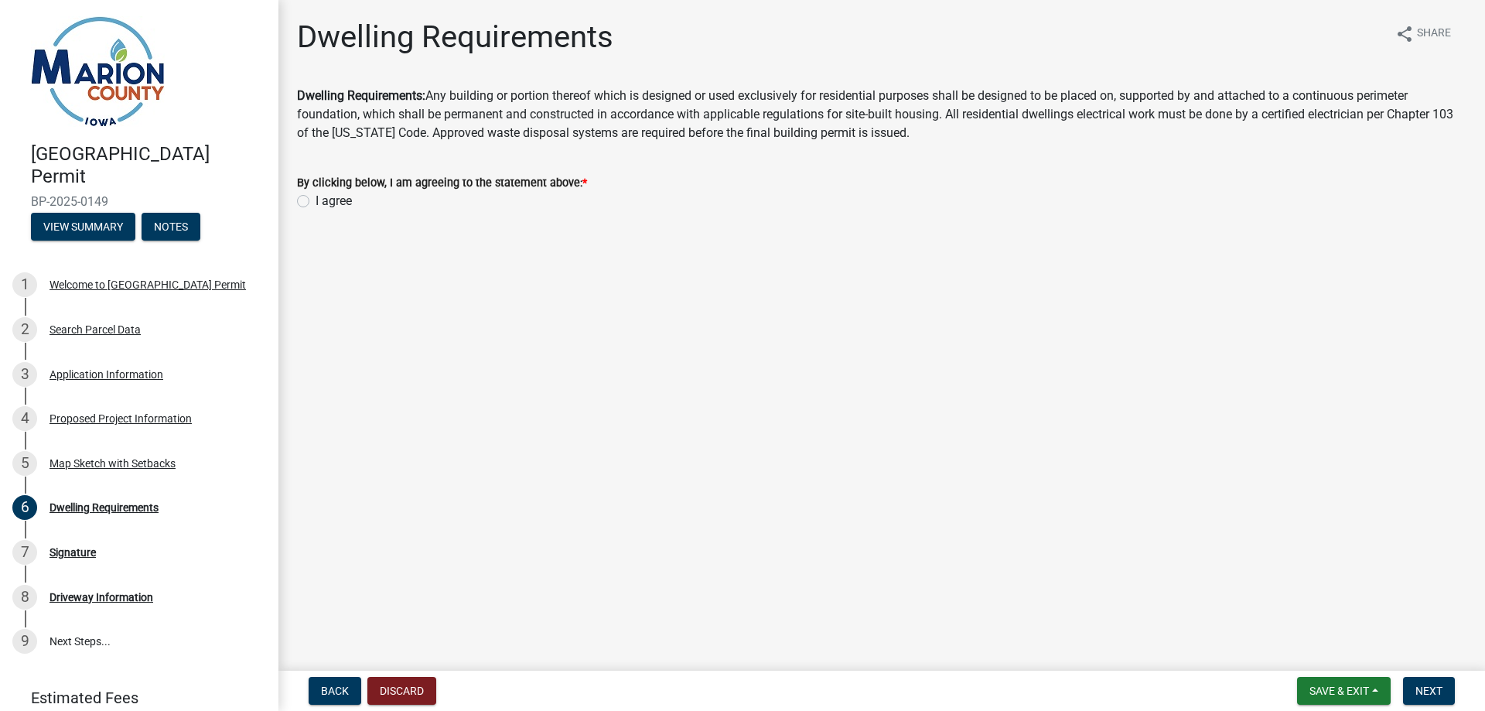
click at [337, 200] on label "I agree" at bounding box center [334, 201] width 36 height 19
click at [326, 200] on input "I agree" at bounding box center [321, 197] width 10 height 10
radio input "true"
click at [1435, 688] on span "Next" at bounding box center [1429, 691] width 27 height 12
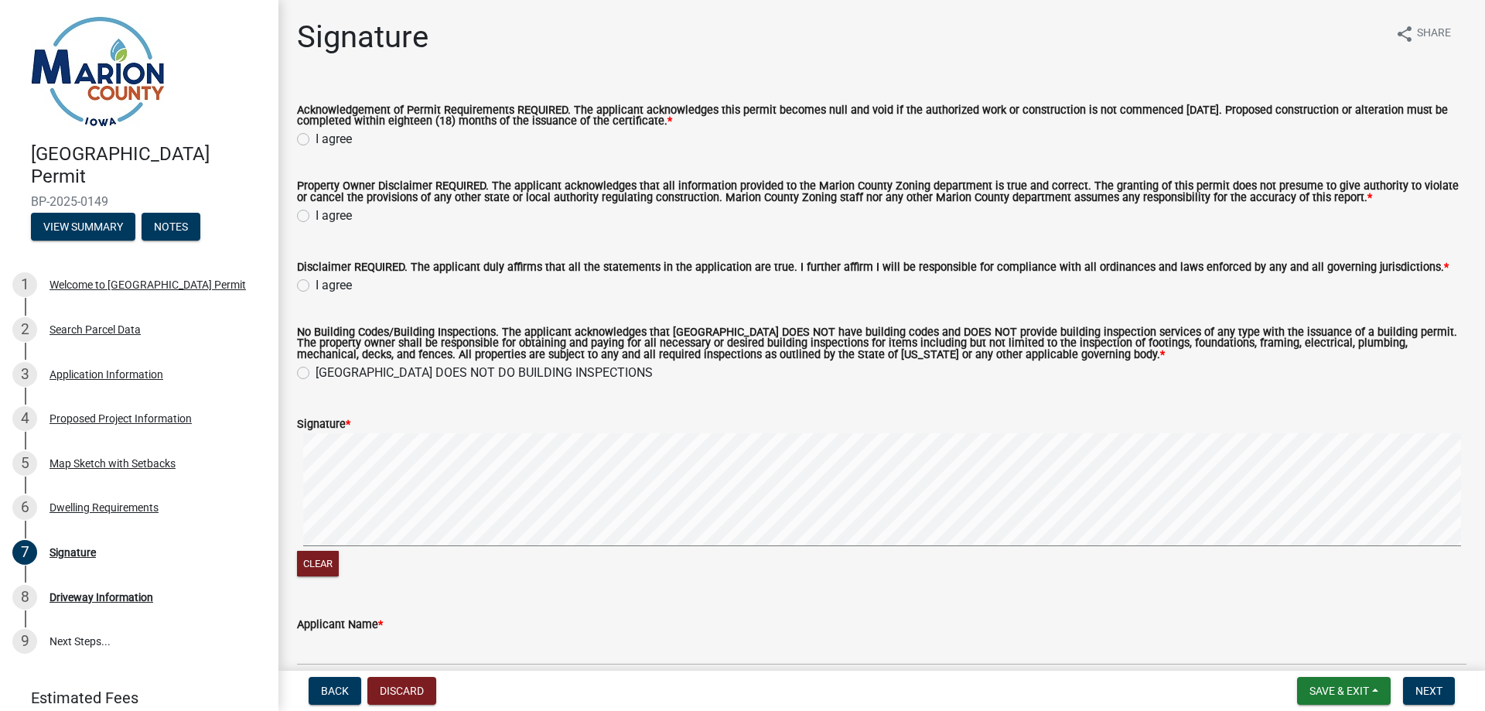
click at [316, 142] on label "I agree" at bounding box center [334, 139] width 36 height 19
click at [316, 140] on input "I agree" at bounding box center [321, 135] width 10 height 10
radio input "true"
click at [311, 217] on div "I agree" at bounding box center [882, 216] width 1170 height 19
drag, startPoint x: 297, startPoint y: 212, endPoint x: 305, endPoint y: 215, distance: 8.3
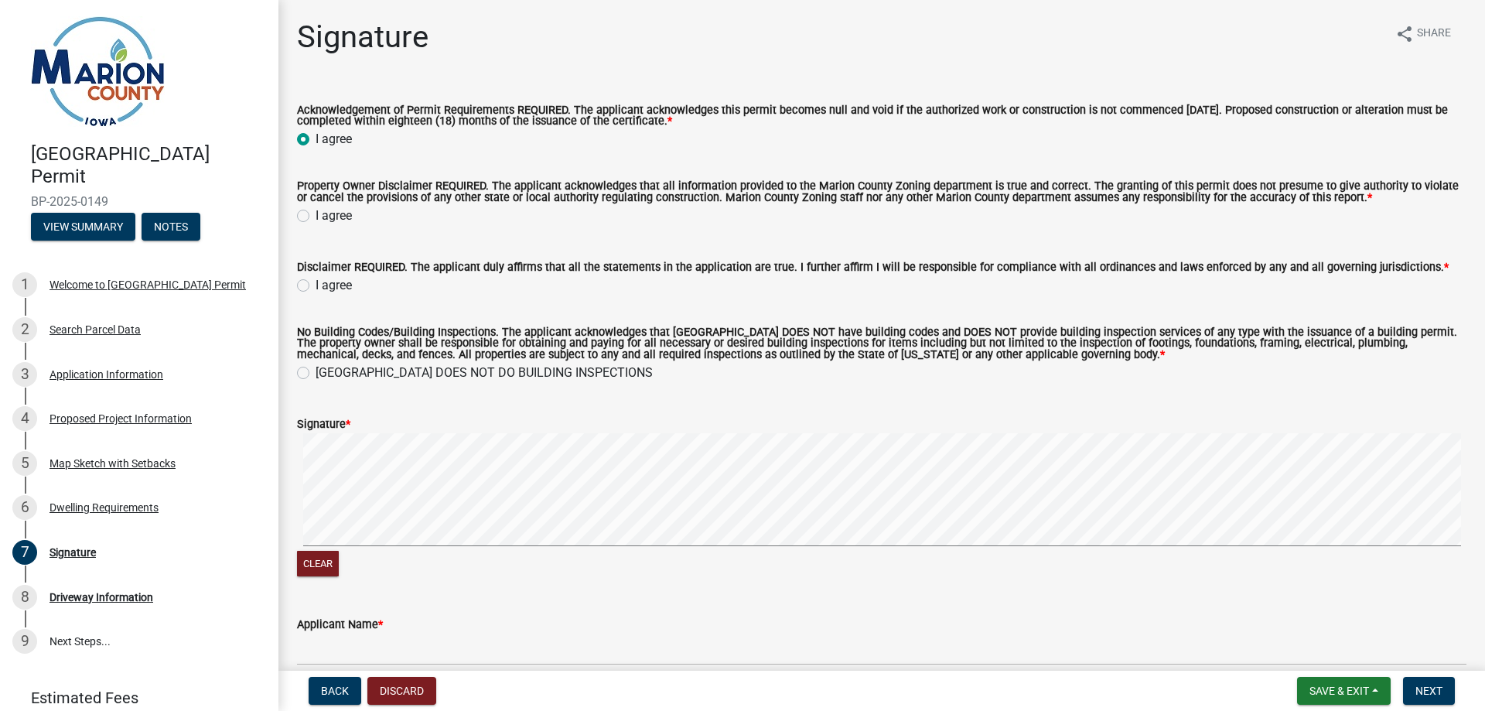
click at [316, 214] on label "I agree" at bounding box center [334, 216] width 36 height 19
click at [316, 214] on input "I agree" at bounding box center [321, 212] width 10 height 10
radio input "true"
click at [316, 285] on label "I agree" at bounding box center [334, 285] width 36 height 19
click at [316, 285] on input "I agree" at bounding box center [321, 281] width 10 height 10
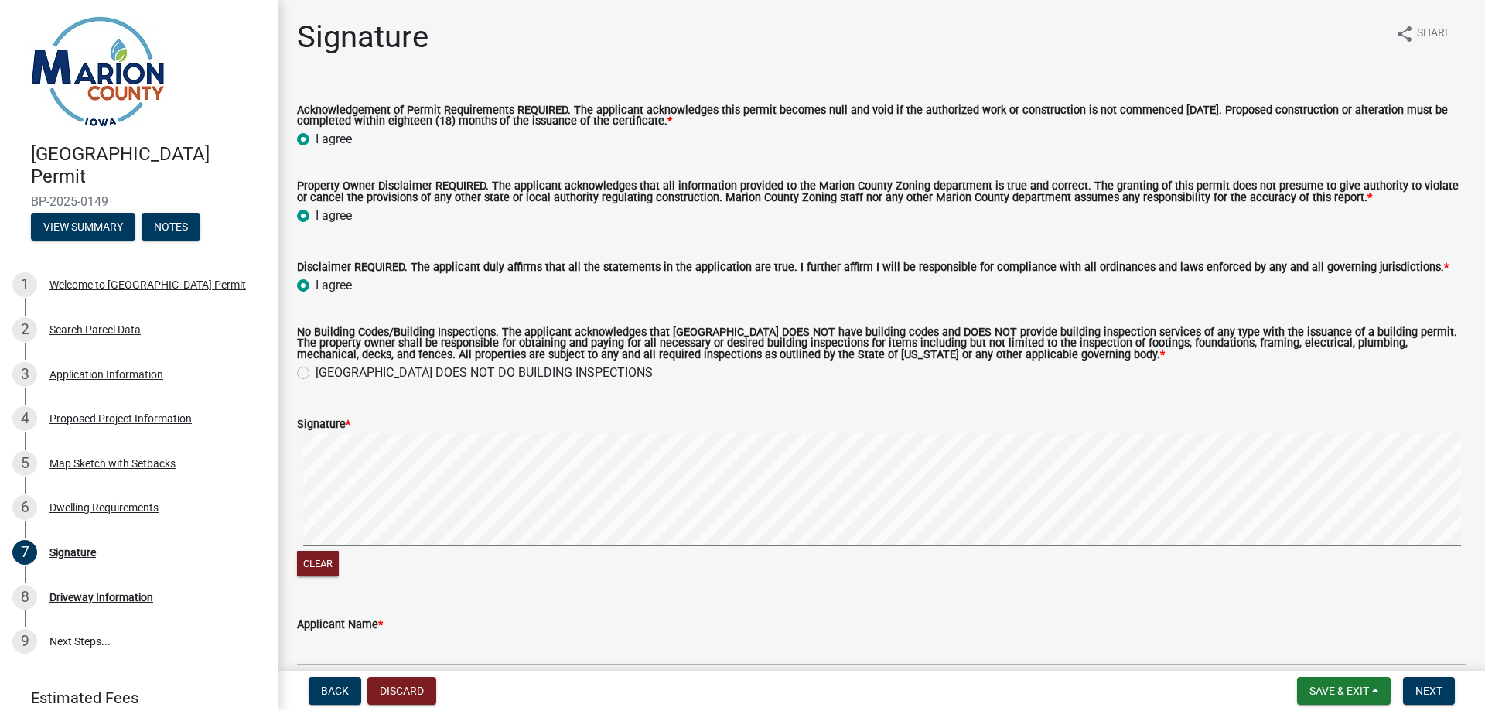
radio input "true"
click at [316, 373] on label "MARION COUNTY DOES NOT DO BUILDING INSPECTIONS" at bounding box center [484, 373] width 337 height 19
click at [316, 373] on input "MARION COUNTY DOES NOT DO BUILDING INSPECTIONS" at bounding box center [321, 369] width 10 height 10
radio input "true"
click at [325, 563] on button "Clear" at bounding box center [318, 564] width 42 height 26
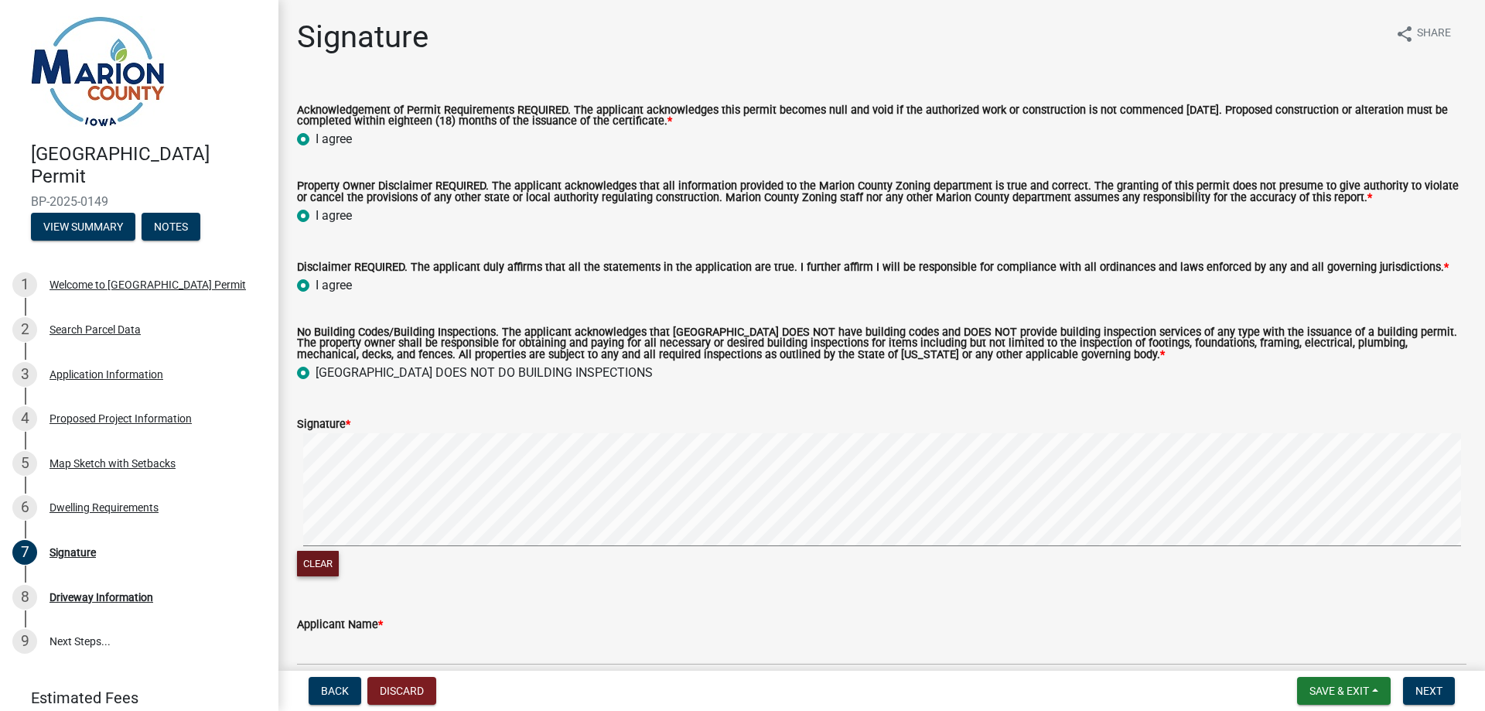
click at [636, 364] on wm-data-entity-input-list "Acknowledgement of Permit Requirements REQUIRED. The applicant acknowledges thi…" at bounding box center [882, 538] width 1170 height 903
click at [338, 572] on div "Clear" at bounding box center [882, 565] width 1170 height 29
click at [326, 568] on button "Clear" at bounding box center [318, 564] width 42 height 26
click at [326, 574] on button "Clear" at bounding box center [318, 564] width 42 height 26
click at [578, 429] on form "Signature * Clear" at bounding box center [882, 488] width 1170 height 184
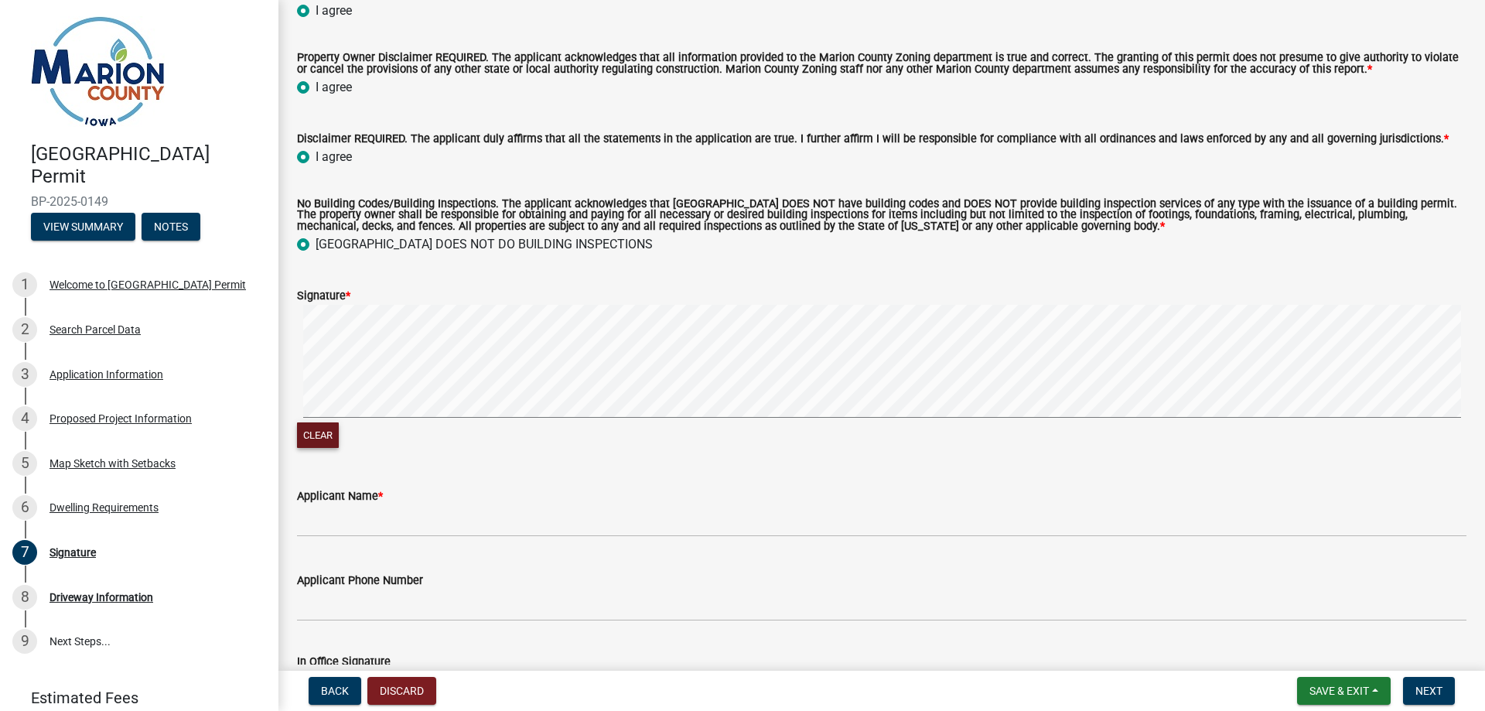
scroll to position [155, 0]
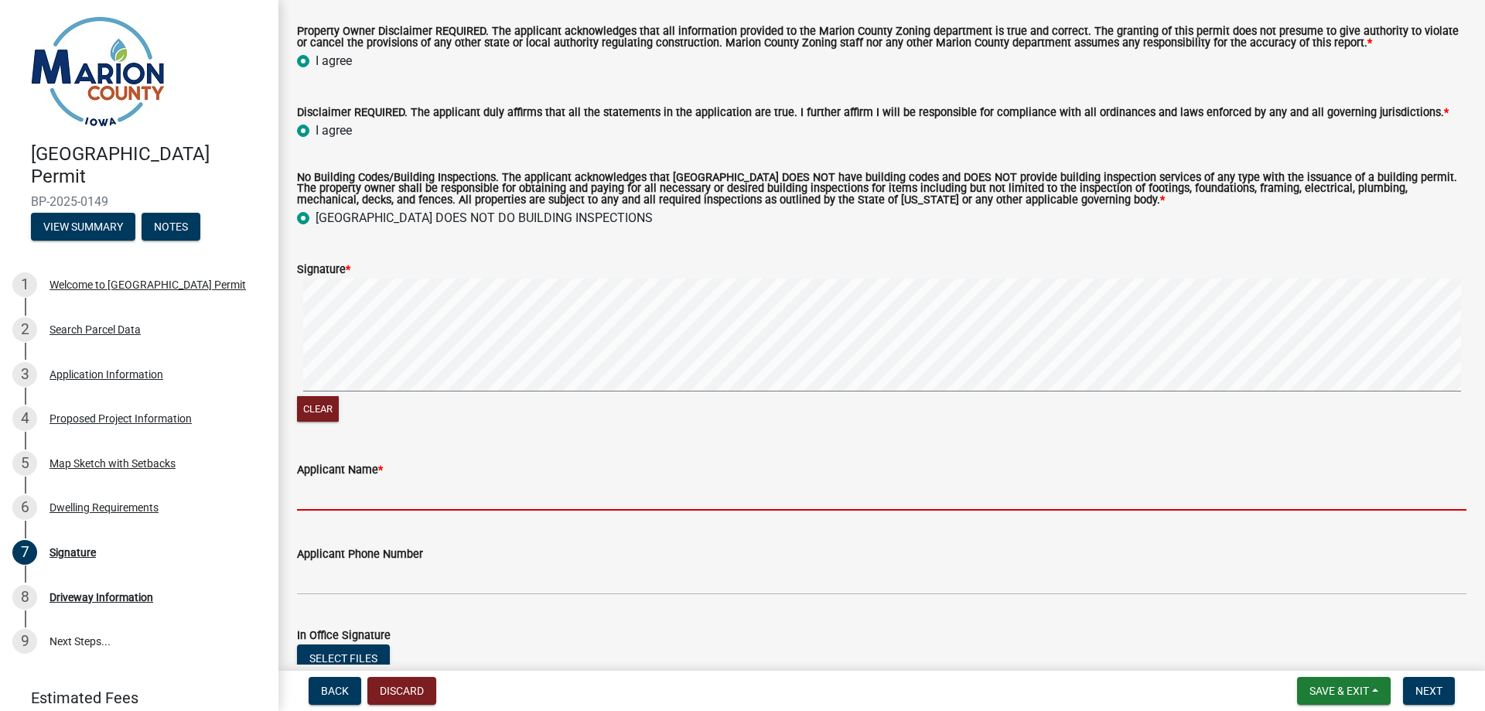
click at [409, 509] on input "Applicant Name *" at bounding box center [882, 495] width 1170 height 32
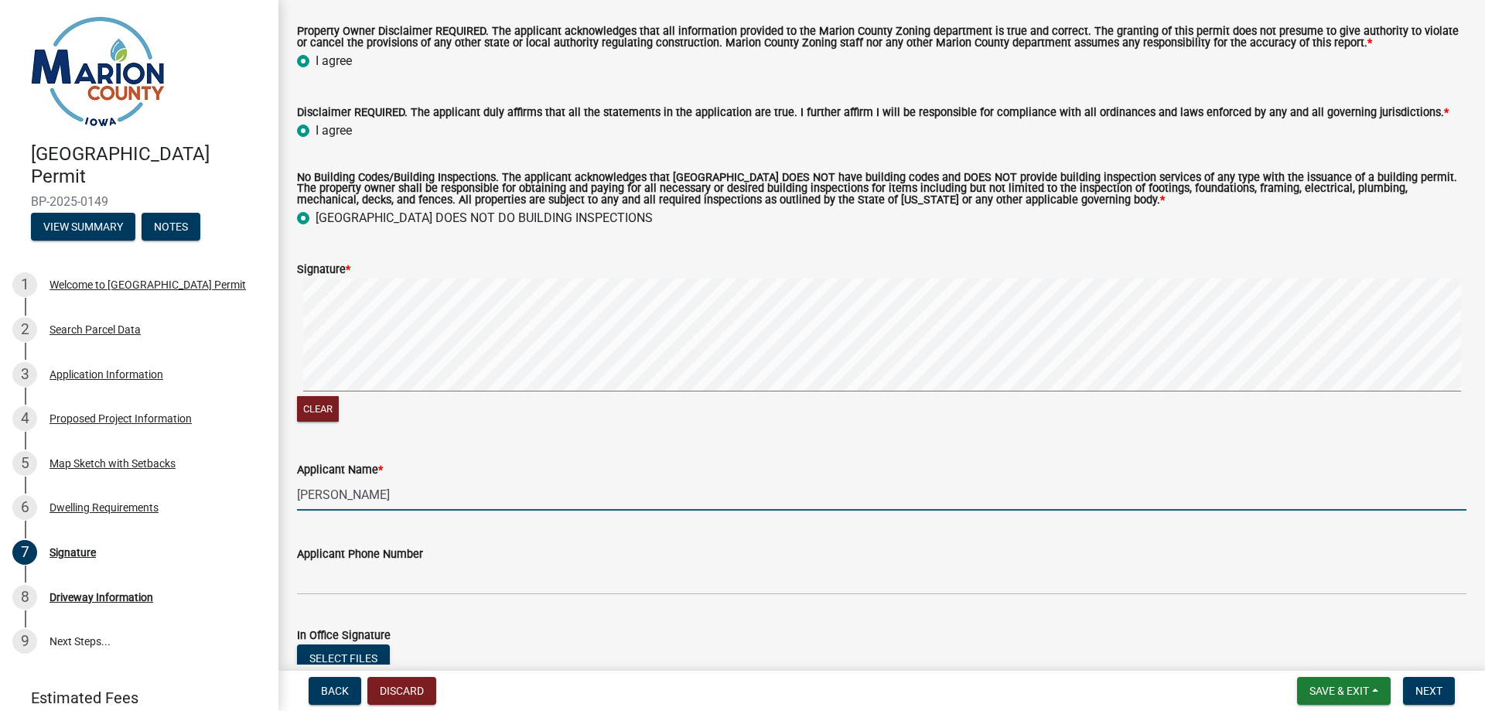
type input "Tyler Baumgarten"
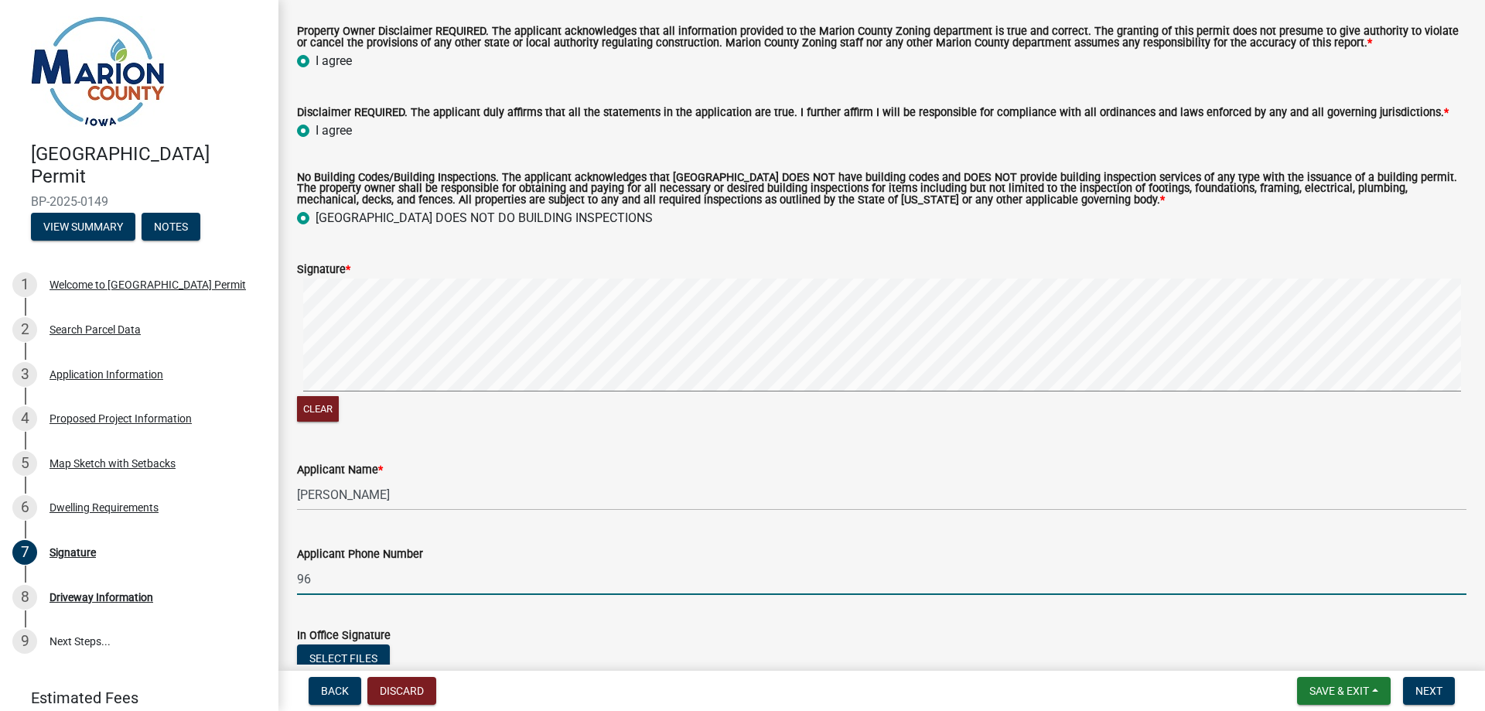
type input "9"
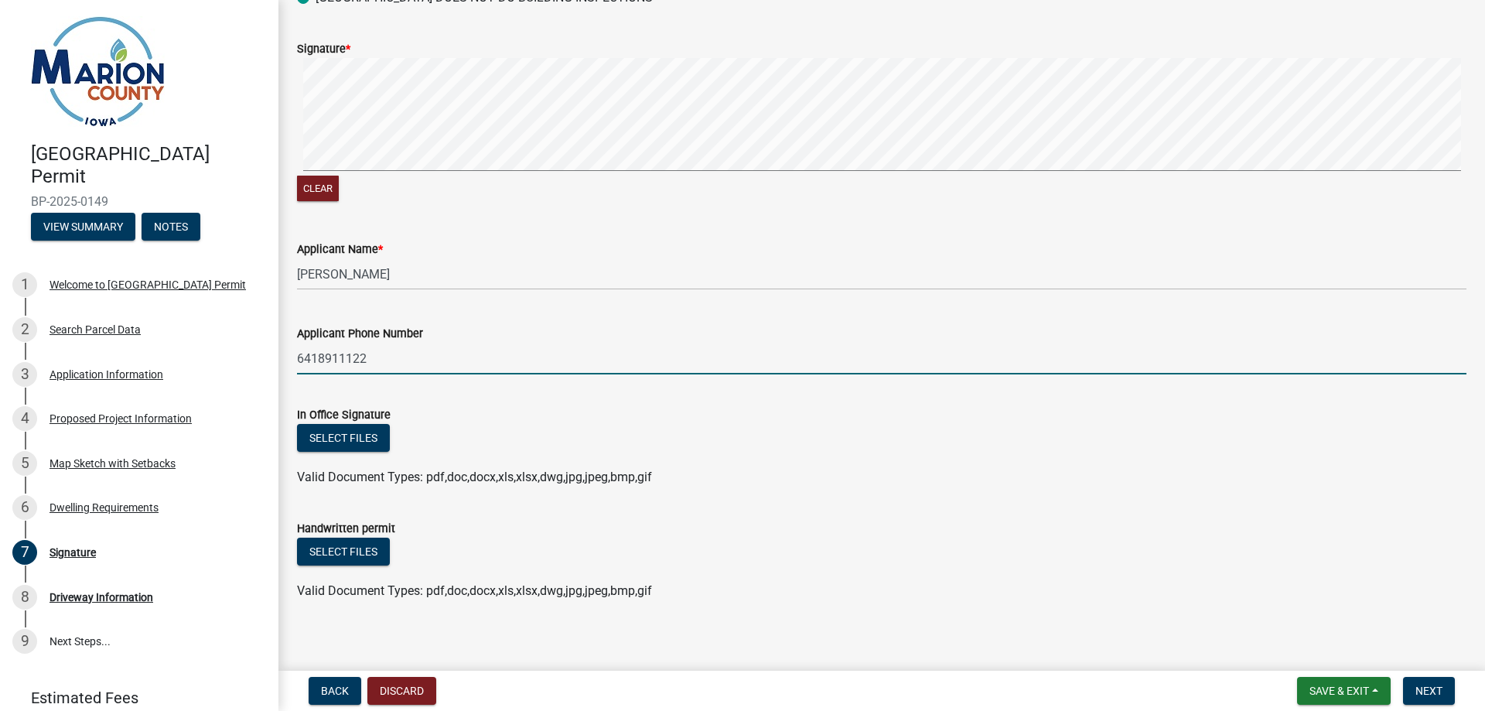
scroll to position [387, 0]
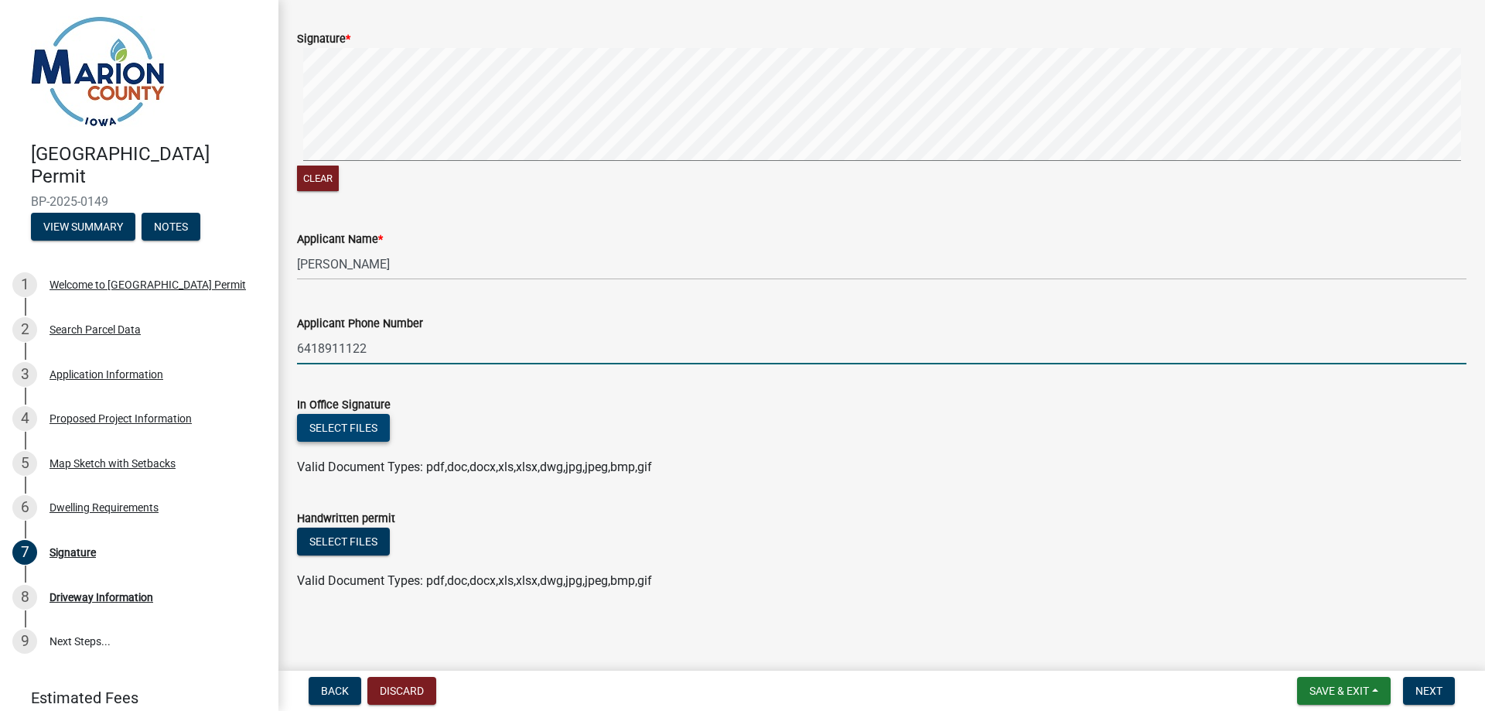
type input "6418911122"
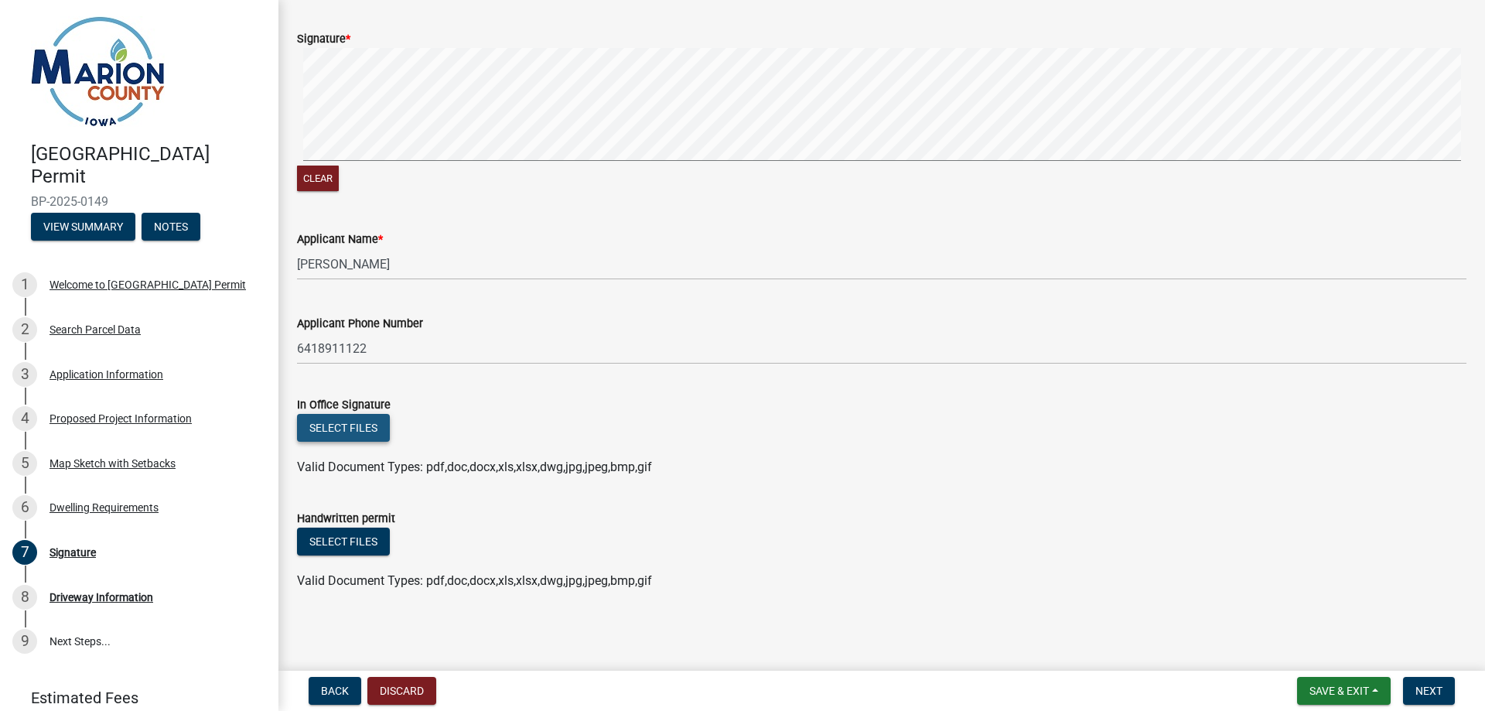
click at [335, 430] on button "Select files" at bounding box center [343, 428] width 93 height 28
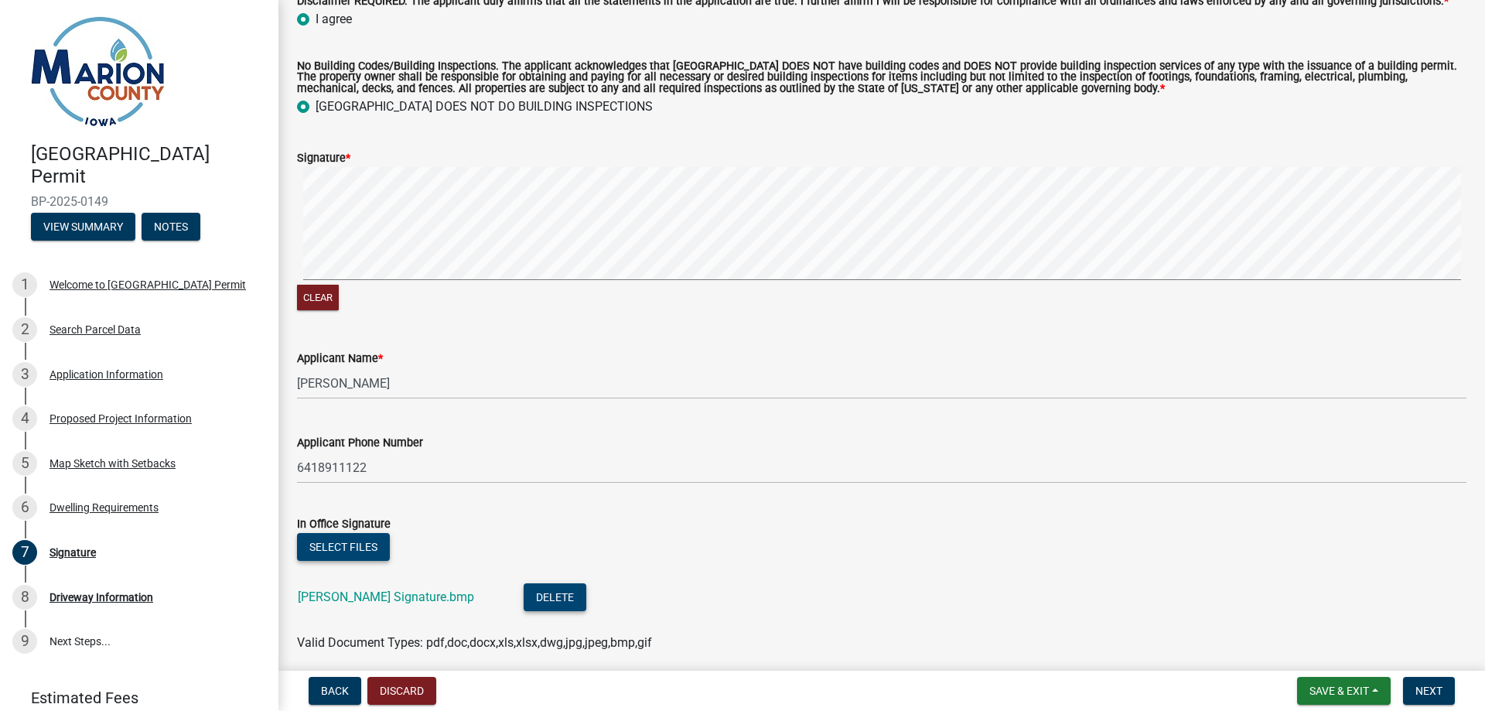
scroll to position [444, 0]
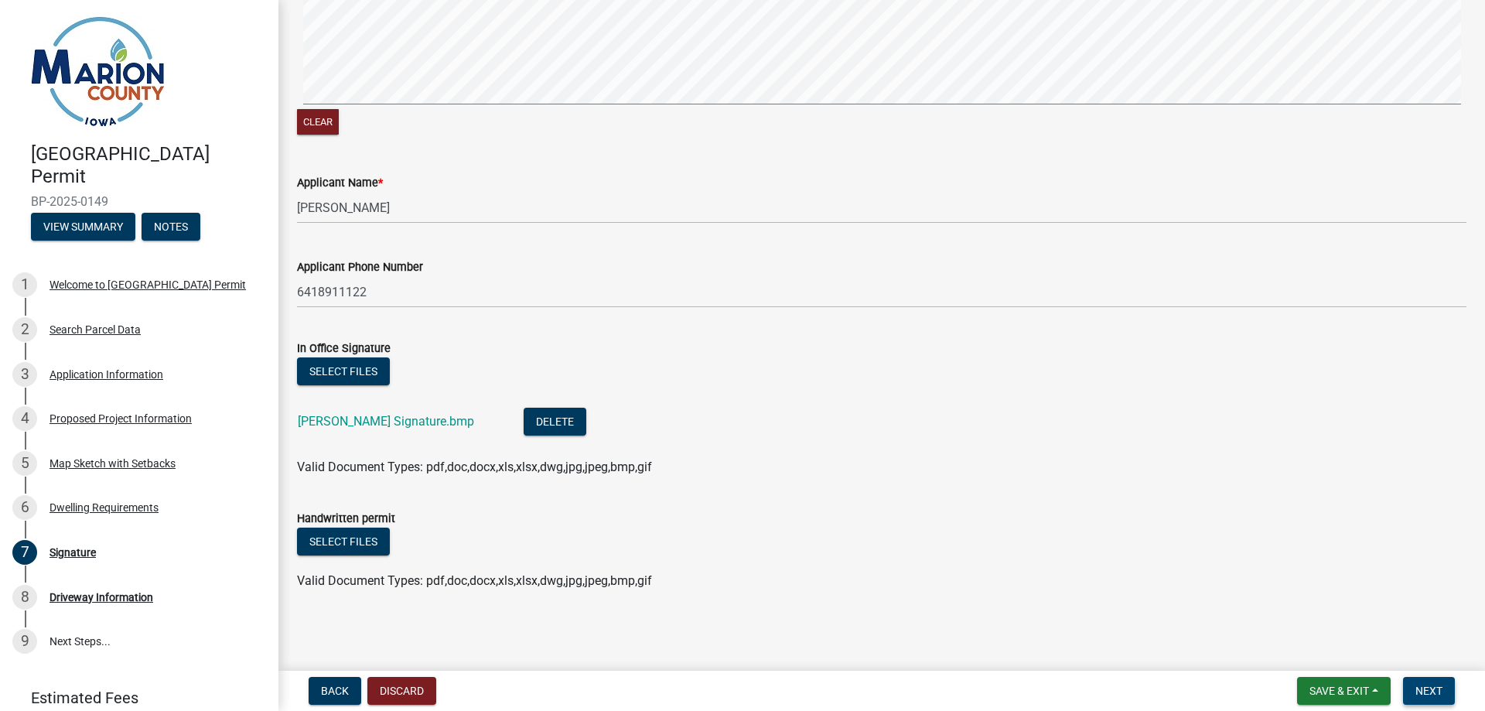
click at [1419, 689] on span "Next" at bounding box center [1429, 691] width 27 height 12
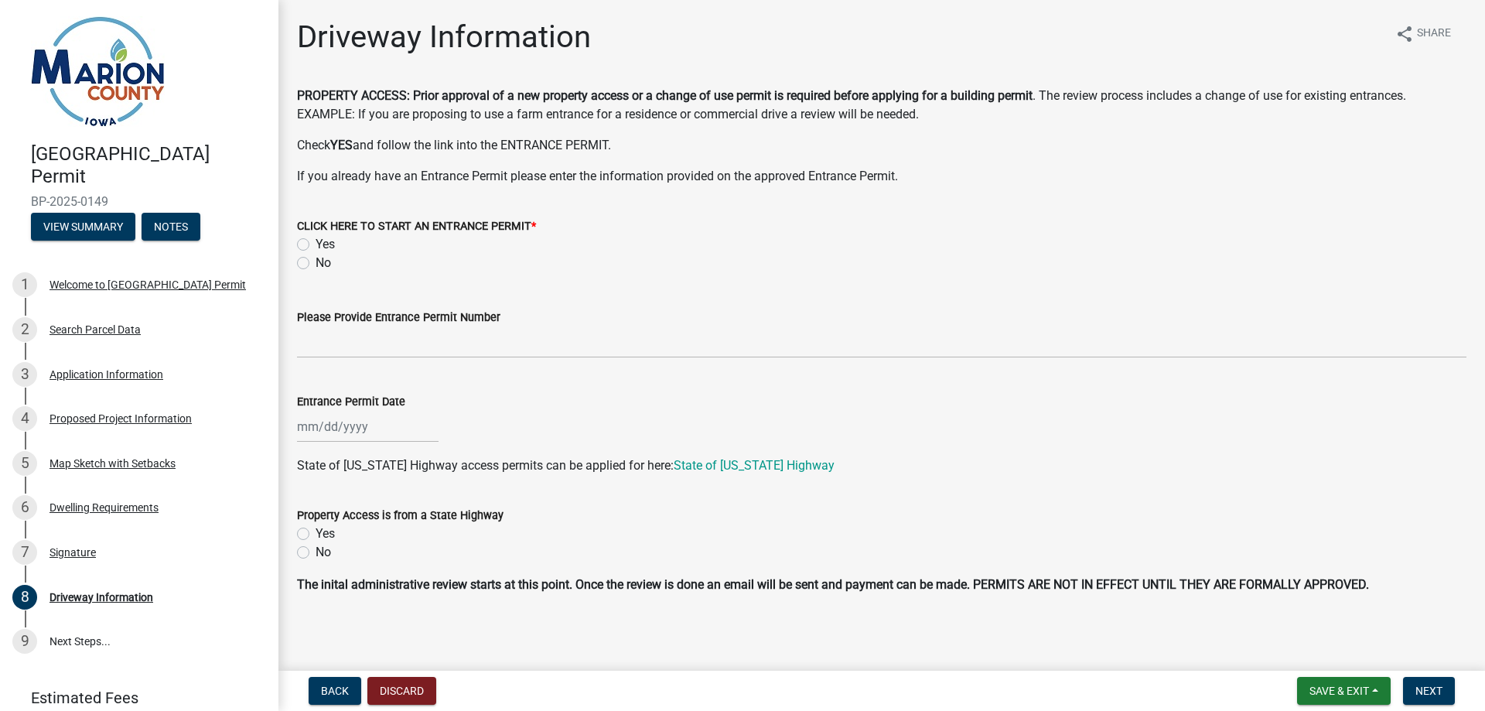
click at [316, 263] on label "No" at bounding box center [323, 263] width 15 height 19
click at [316, 263] on input "No" at bounding box center [321, 259] width 10 height 10
radio input "true"
click at [1445, 693] on button "Next" at bounding box center [1429, 691] width 52 height 28
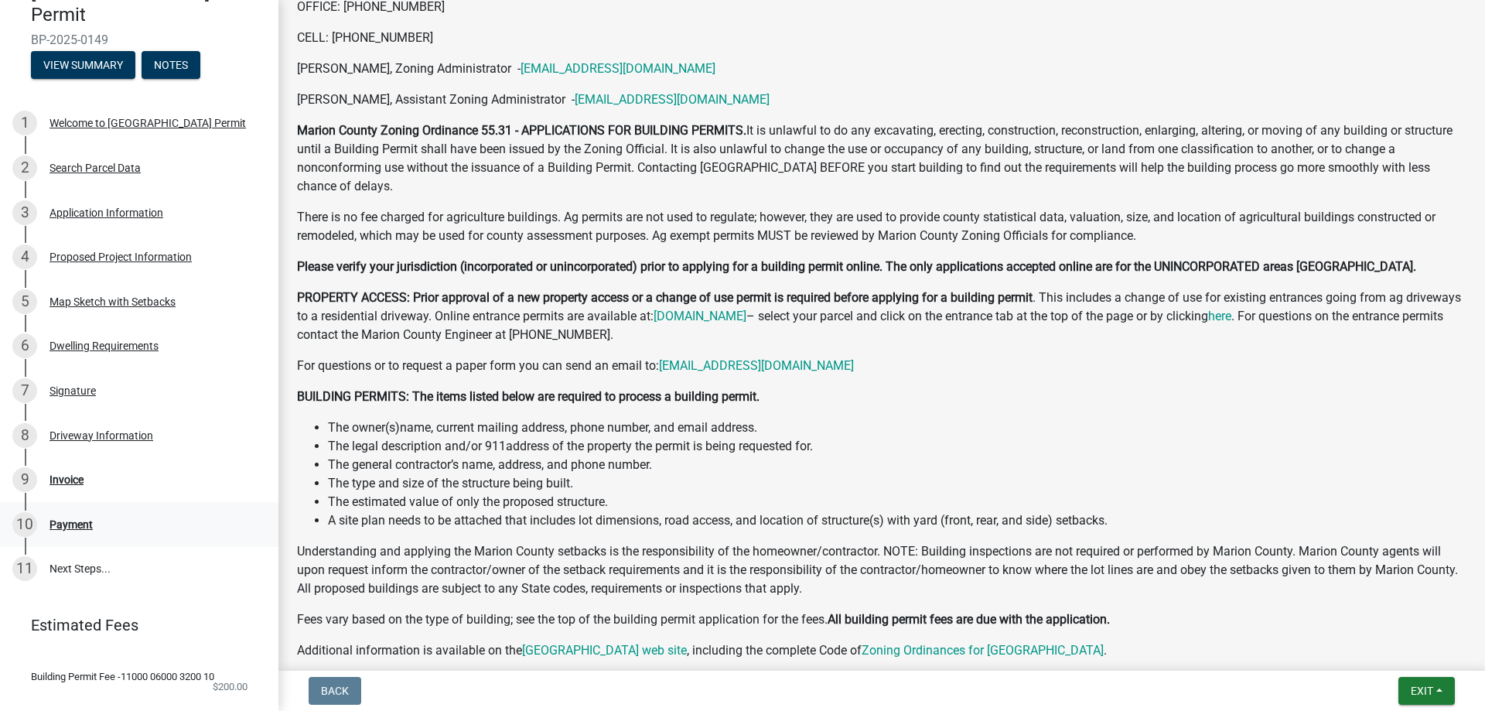
scroll to position [542, 0]
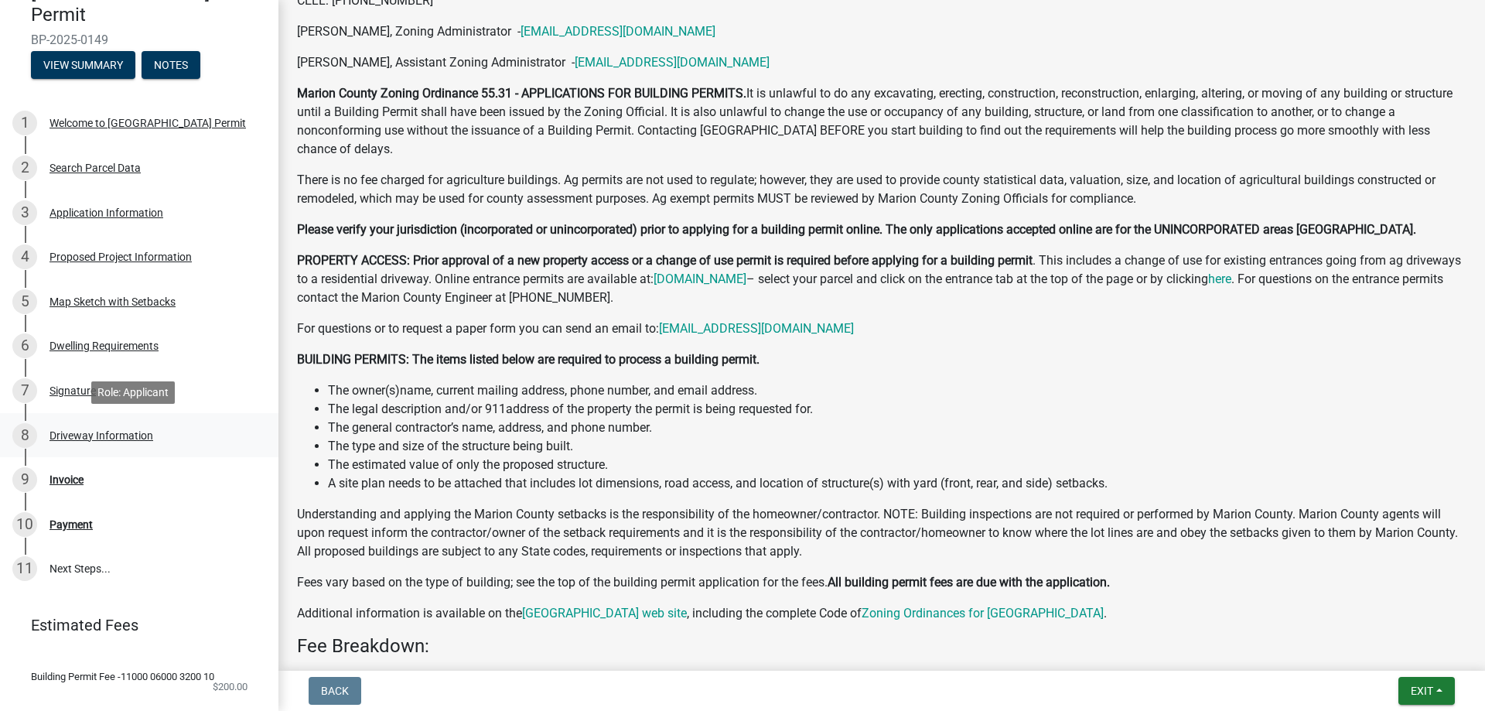
click at [76, 441] on div "Driveway Information" at bounding box center [102, 435] width 104 height 11
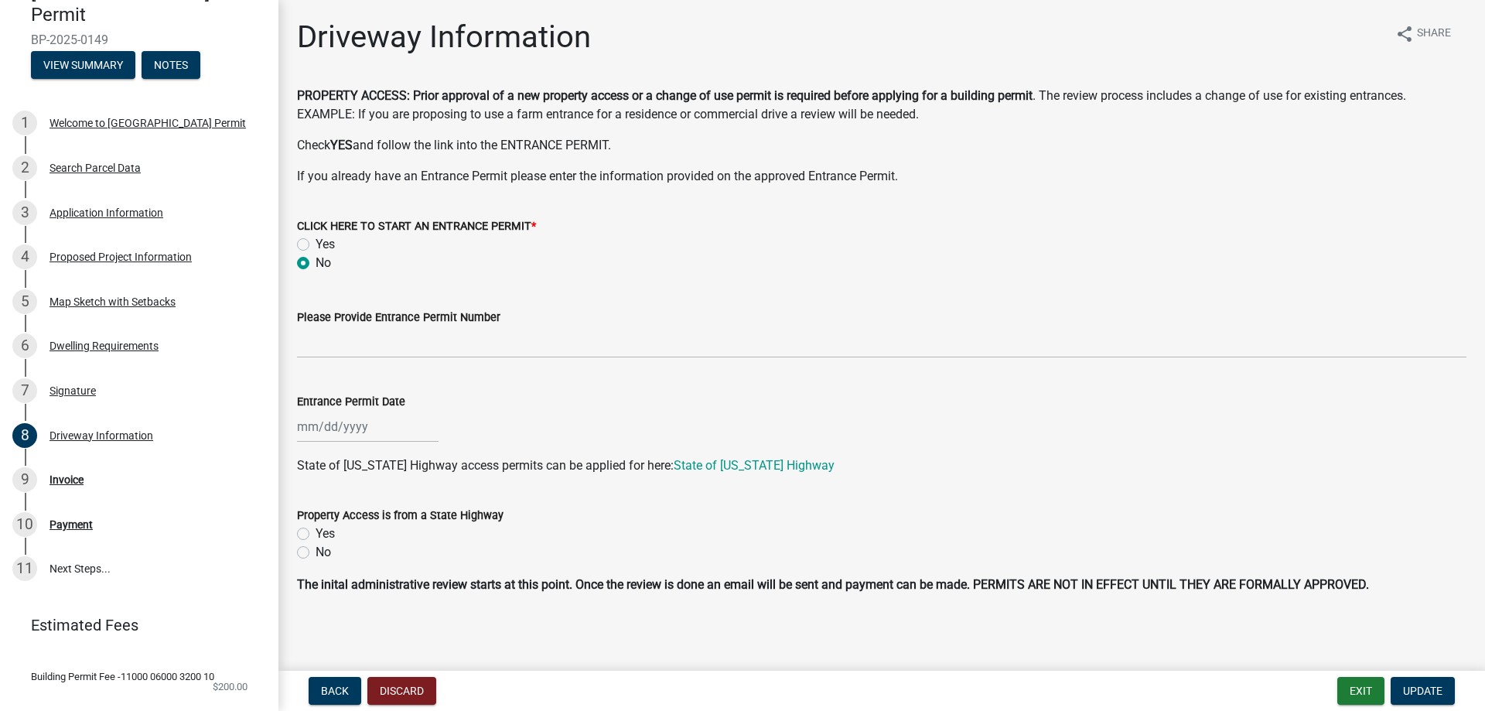
click at [321, 427] on div at bounding box center [368, 427] width 142 height 32
select select "9"
select select "2025"
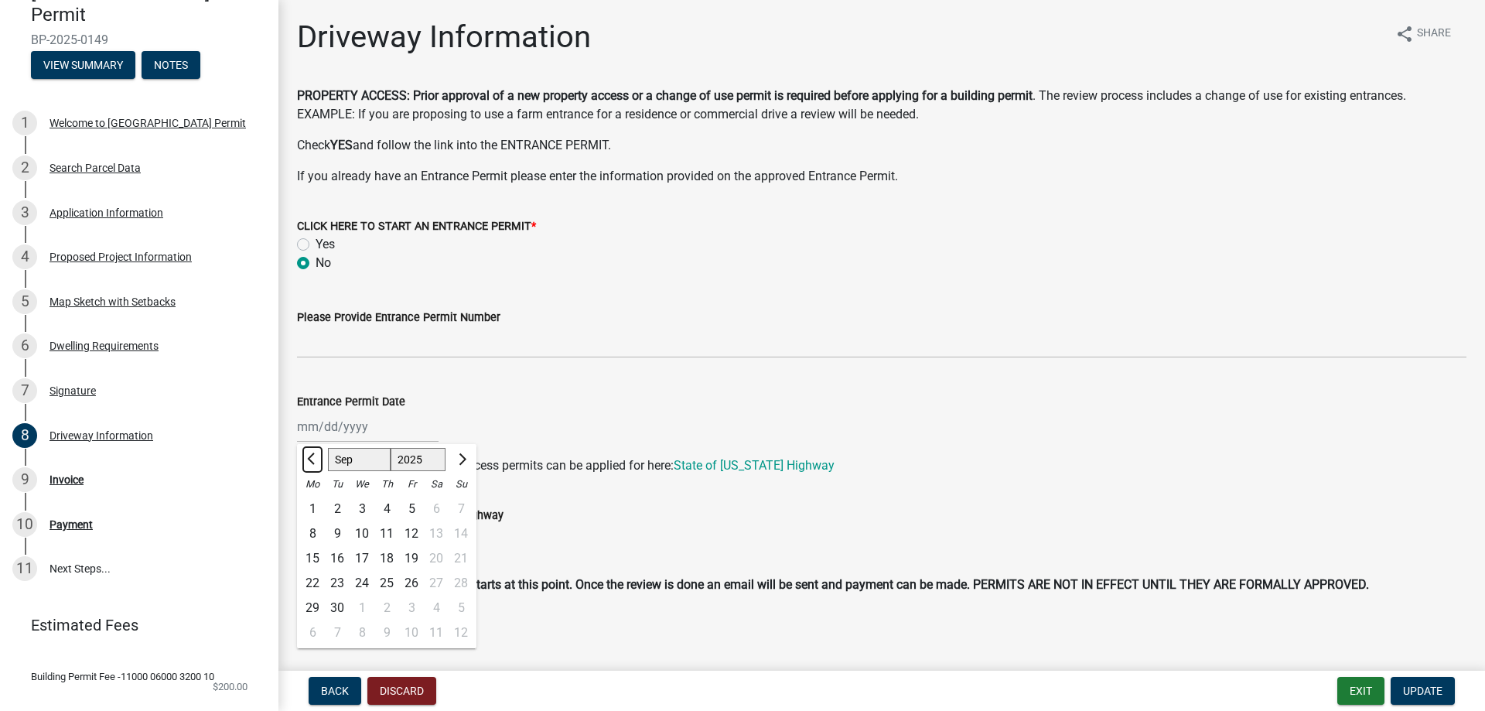
click at [311, 464] on button "Previous month" at bounding box center [312, 459] width 19 height 25
click at [342, 464] on select "Jan Feb Mar Apr May Jun Jul Aug Sep Oct Nov Dec" at bounding box center [359, 459] width 63 height 23
select select "4"
click at [328, 448] on select "Jan Feb Mar Apr May Jun Jul Aug Sep Oct Nov Dec" at bounding box center [359, 459] width 63 height 23
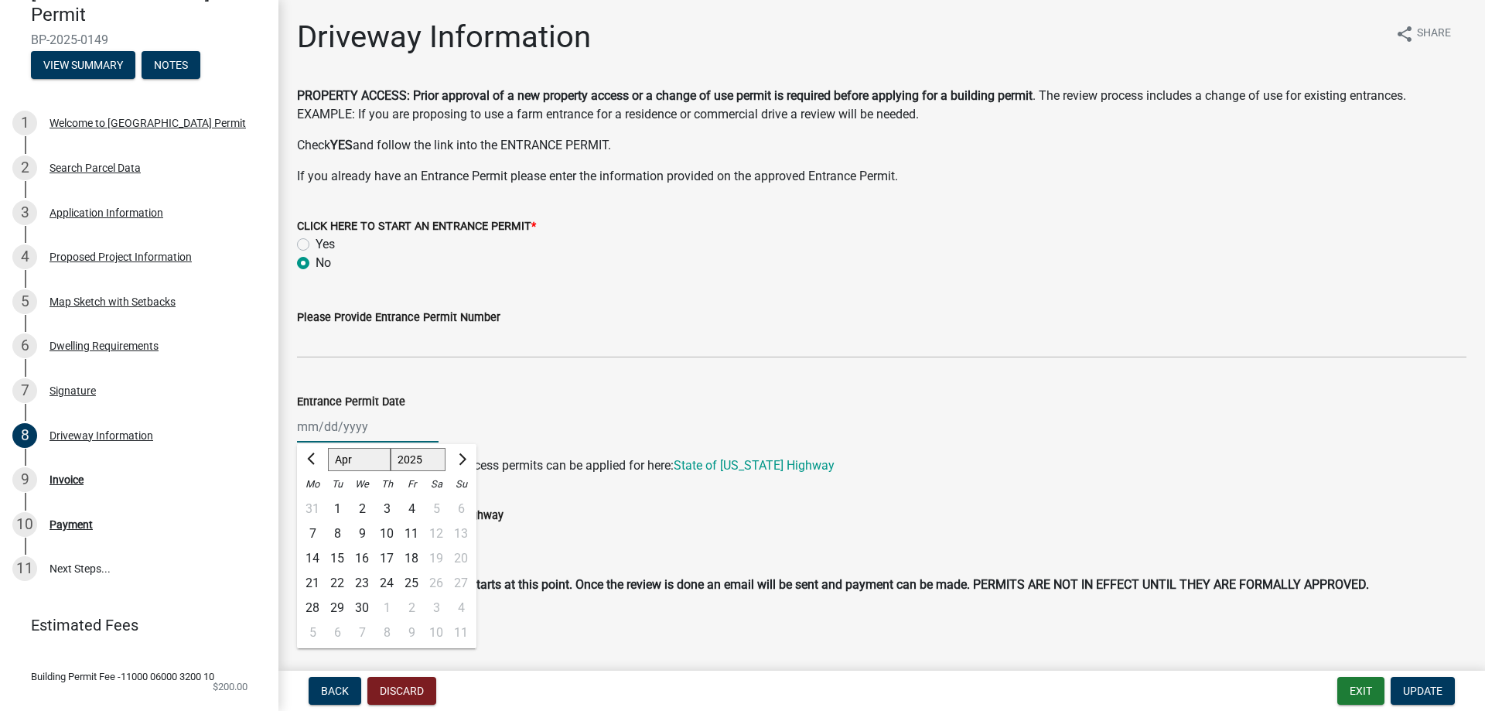
drag, startPoint x: 414, startPoint y: 463, endPoint x: 419, endPoint y: 480, distance: 18.4
click at [414, 463] on select "1525 1526 1527 1528 1529 1530 1531 1532 1533 1534 1535 1536 1537 1538 1539 1540…" at bounding box center [419, 459] width 56 height 23
select select "2024"
click at [391, 448] on select "1525 1526 1527 1528 1529 1530 1531 1532 1533 1534 1535 1536 1537 1538 1539 1540…" at bounding box center [419, 459] width 56 height 23
click at [450, 556] on div "15 16 17 18 19 20 21" at bounding box center [386, 558] width 179 height 25
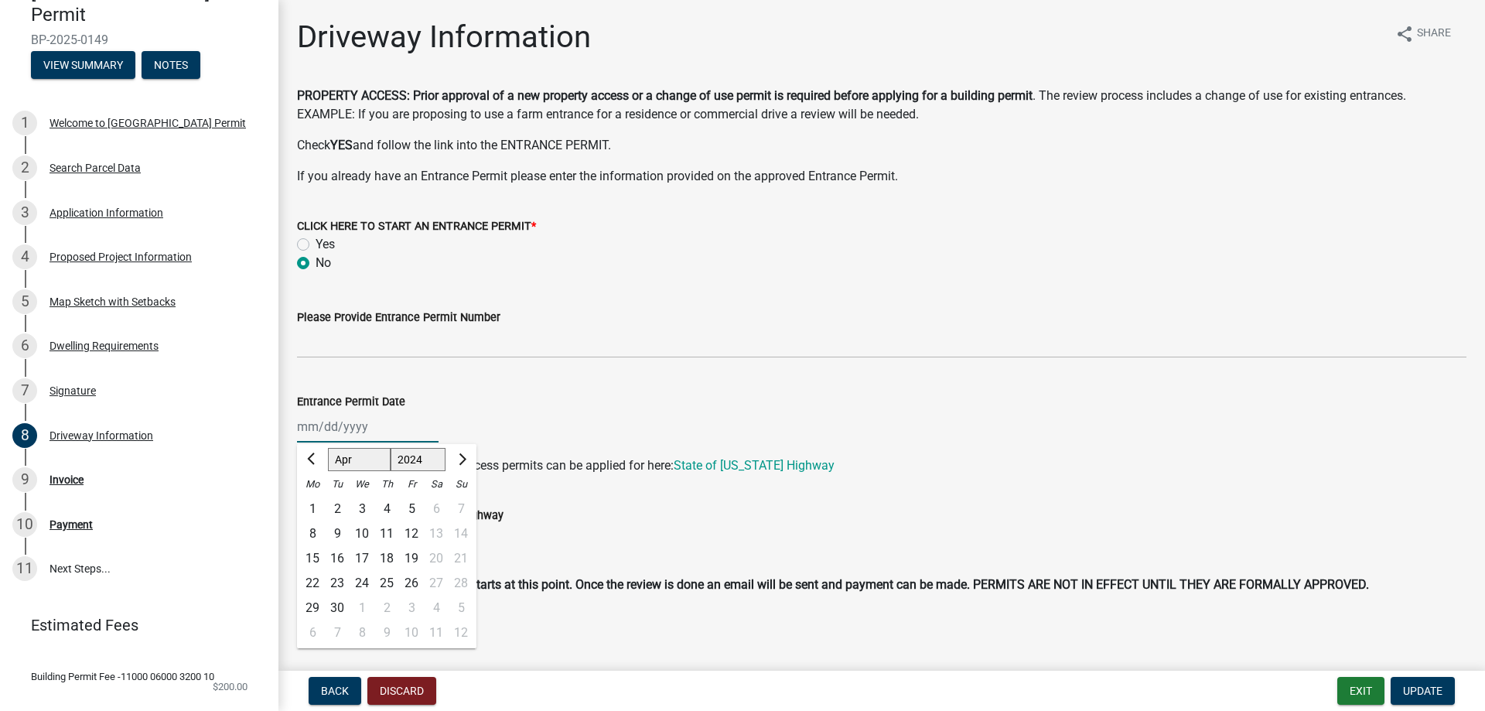
click at [309, 582] on div "22" at bounding box center [312, 583] width 25 height 25
type input "04/22/2024"
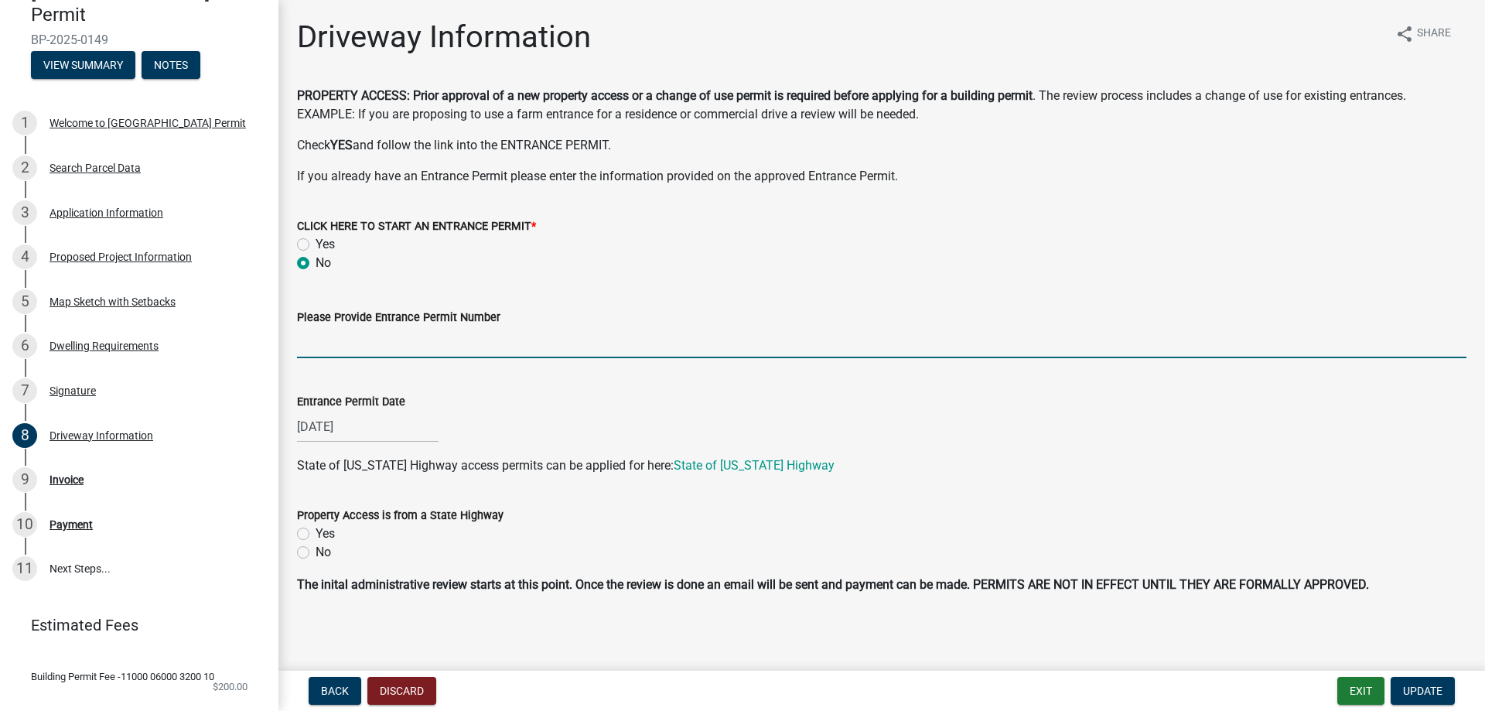
click at [351, 350] on input "Please Provide Entrance Permit Number" at bounding box center [882, 342] width 1170 height 32
type input "0469100000"
click at [306, 559] on div "No" at bounding box center [882, 552] width 1170 height 19
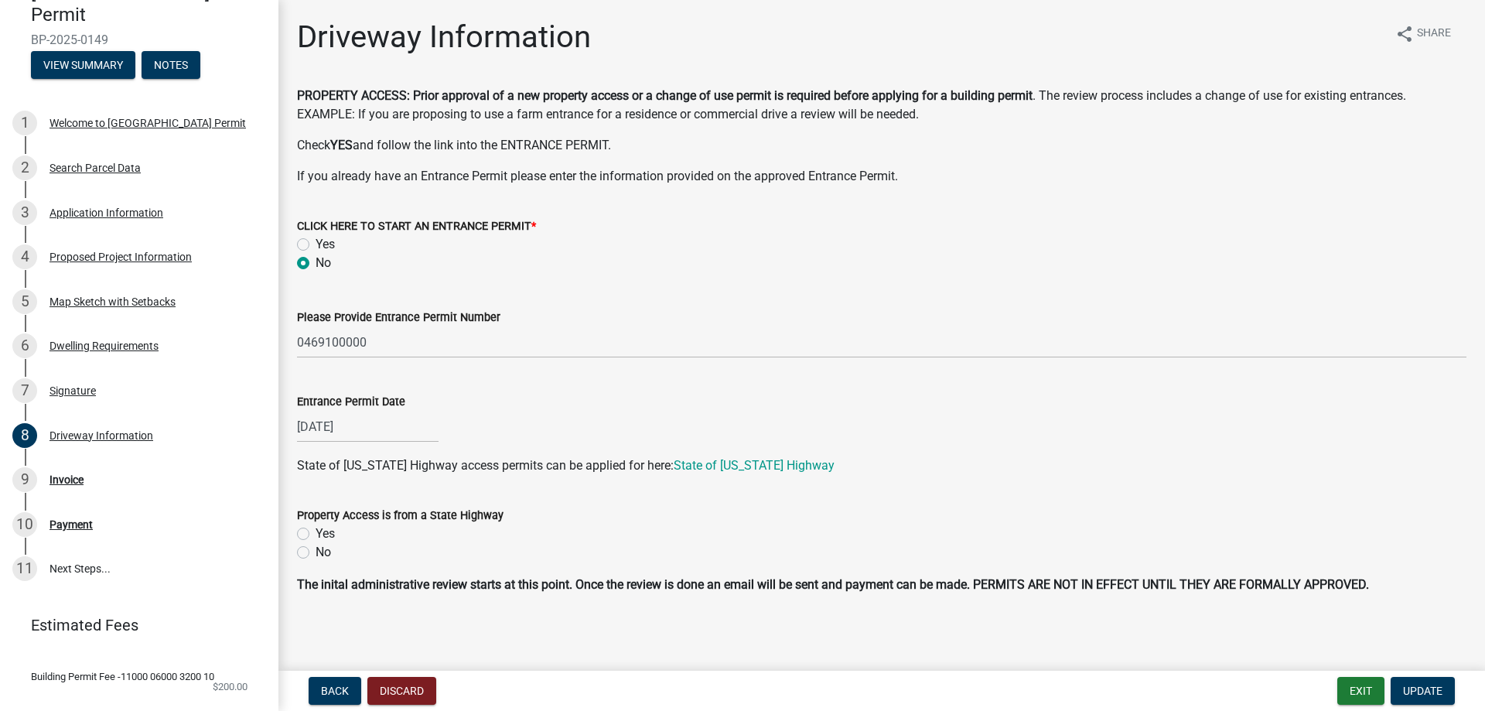
click at [316, 552] on label "No" at bounding box center [323, 552] width 15 height 19
click at [316, 552] on input "No" at bounding box center [321, 548] width 10 height 10
radio input "true"
click at [1444, 685] on button "Update" at bounding box center [1423, 691] width 64 height 28
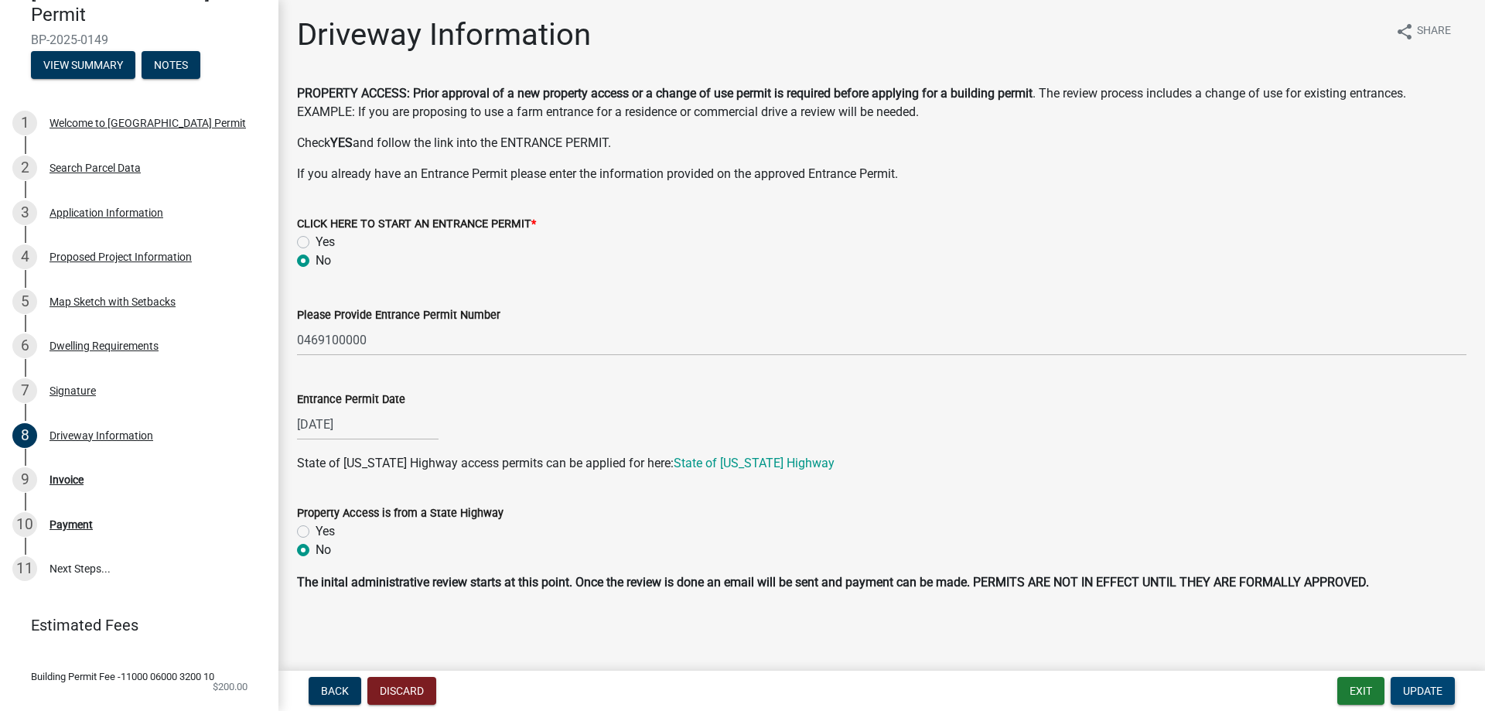
scroll to position [0, 0]
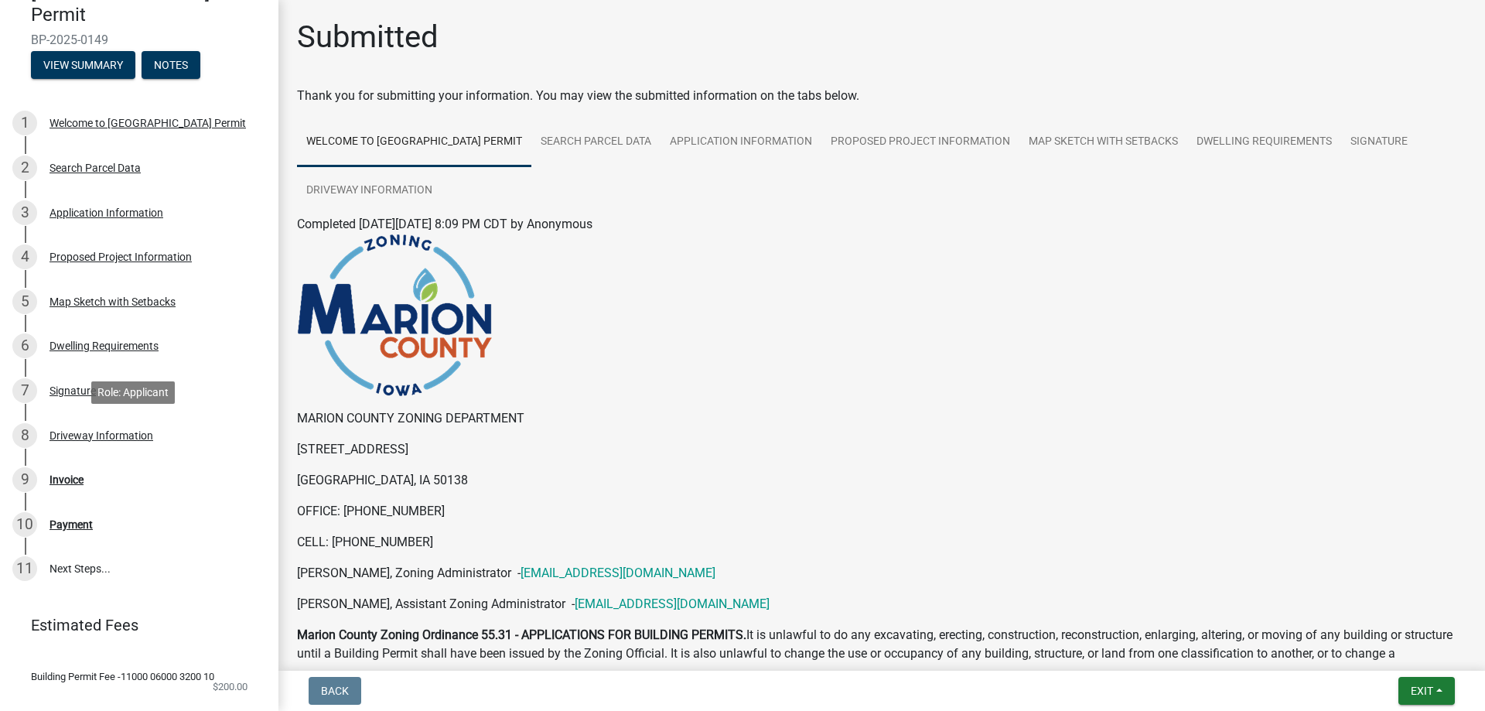
click at [92, 432] on div "Driveway Information" at bounding box center [102, 435] width 104 height 11
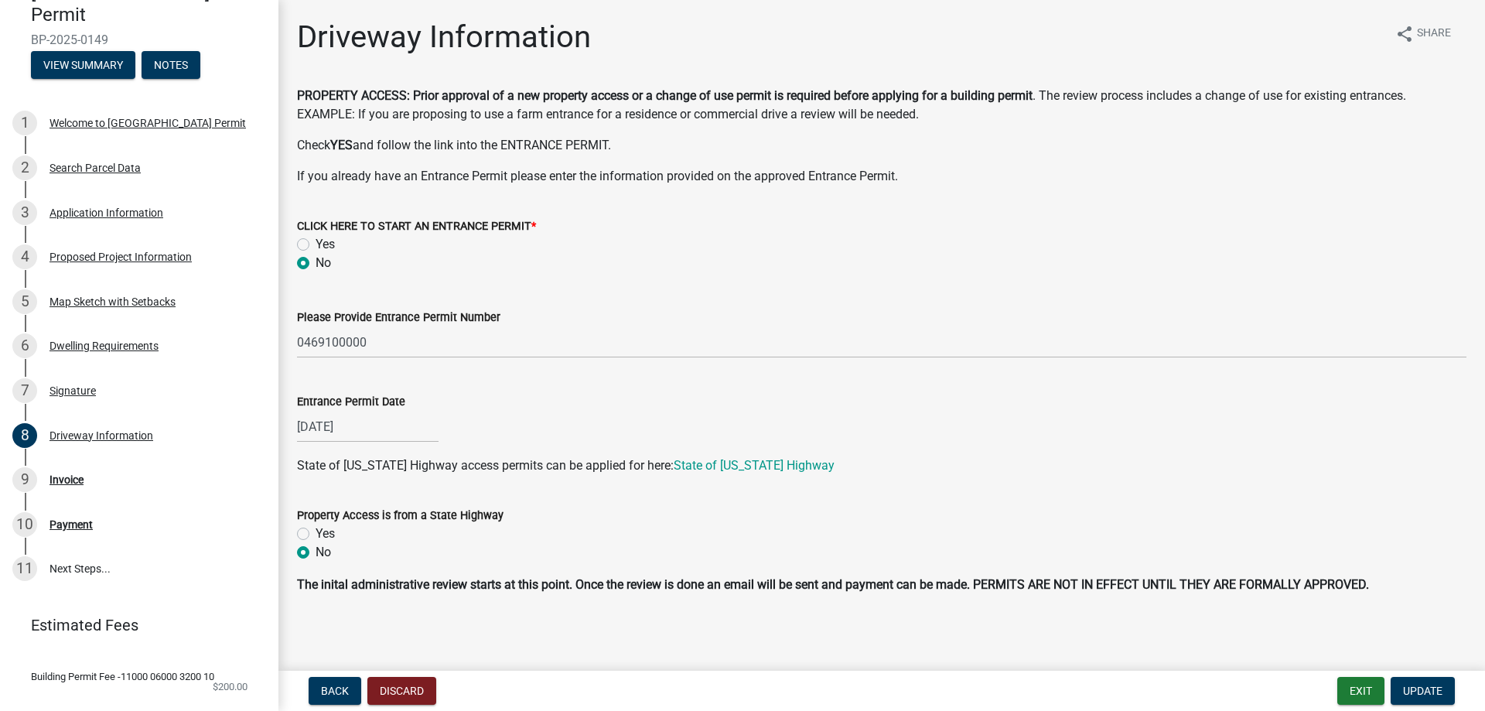
select select "4"
select select "2024"
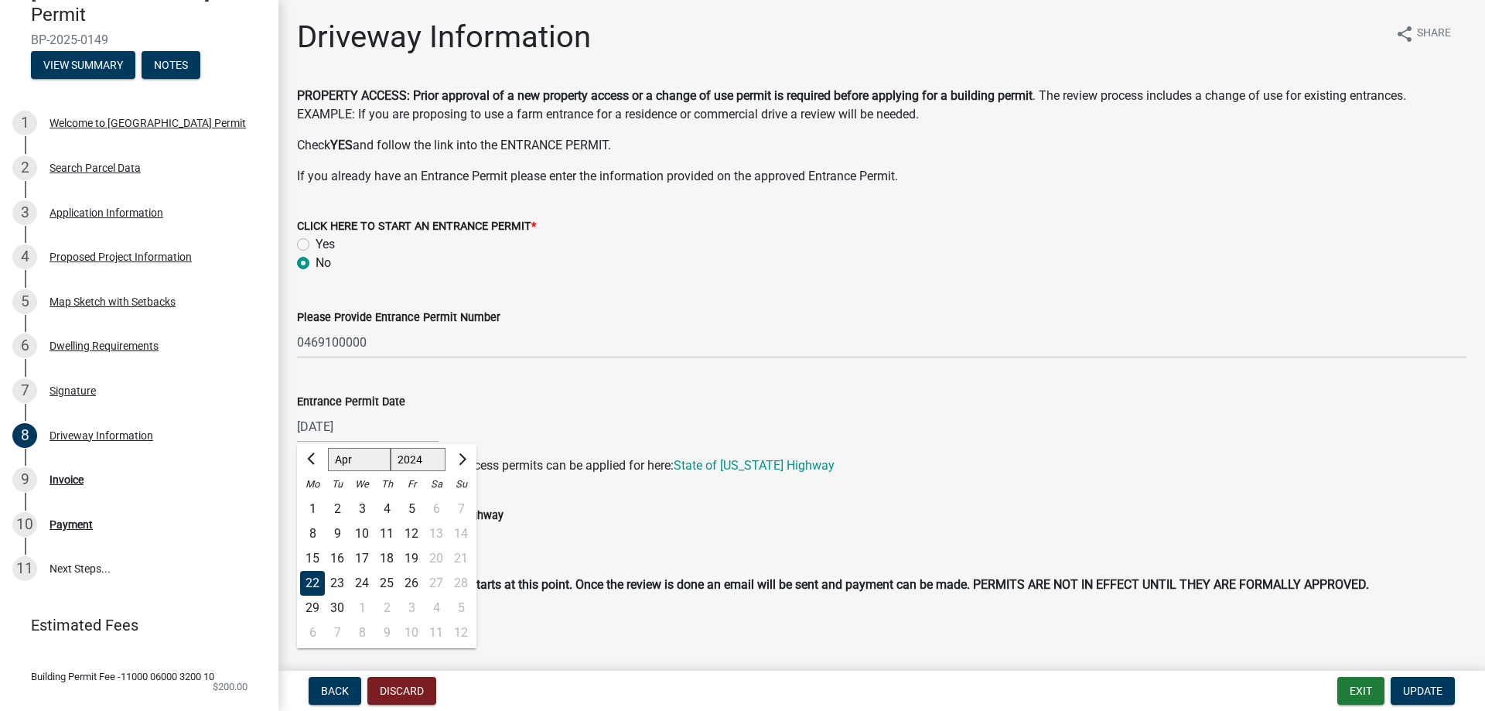
click at [354, 438] on div "04/22/2024 Jan Feb Mar Apr May Jun Jul Aug Sep Oct Nov Dec 1524 1525 1526 1527 …" at bounding box center [368, 427] width 142 height 32
click at [460, 554] on div "15 16 17 18 19 20 21" at bounding box center [386, 558] width 179 height 25
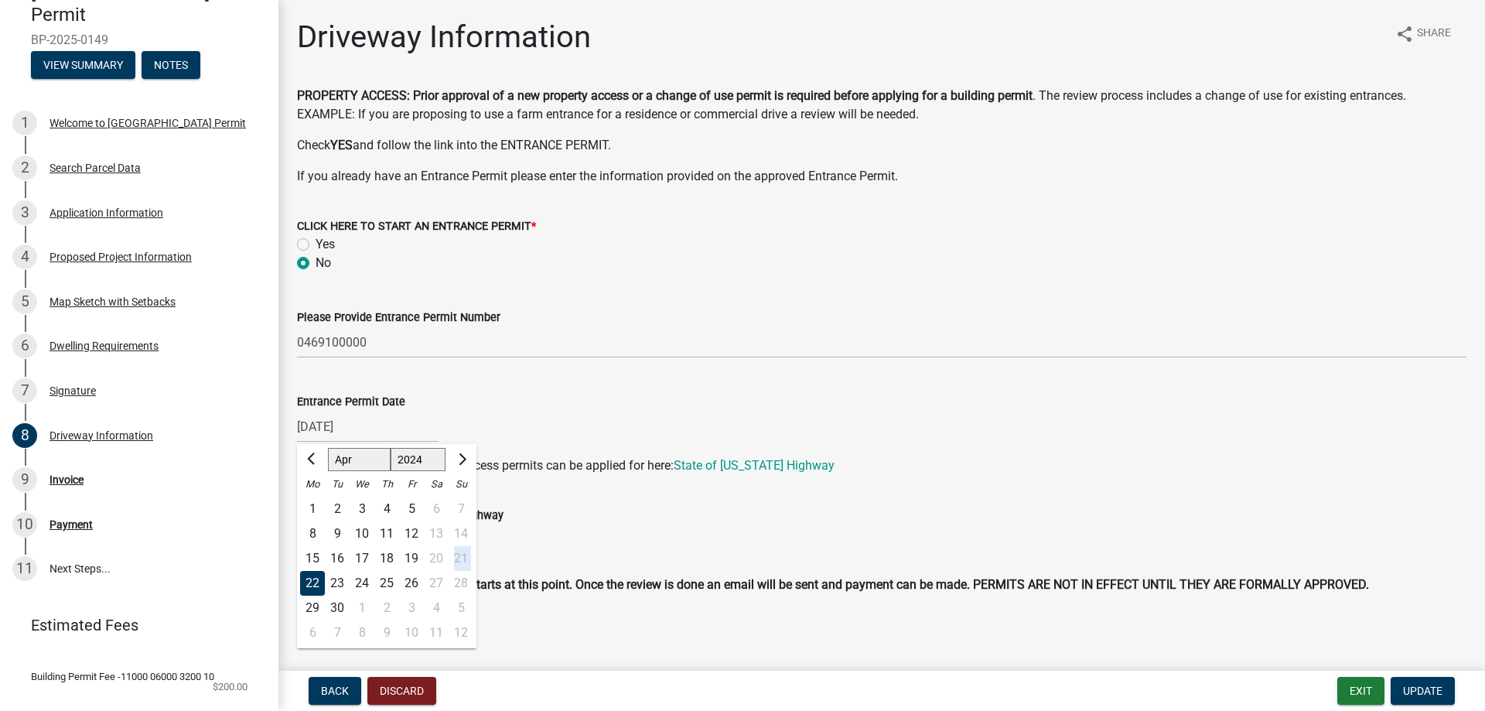
click at [460, 554] on div "15 16 17 18 19 20 21" at bounding box center [386, 558] width 179 height 25
click at [460, 556] on div "15 16 17 18 19 20 21" at bounding box center [386, 558] width 179 height 25
click at [460, 558] on div "15 16 17 18 19 20 21" at bounding box center [386, 558] width 179 height 25
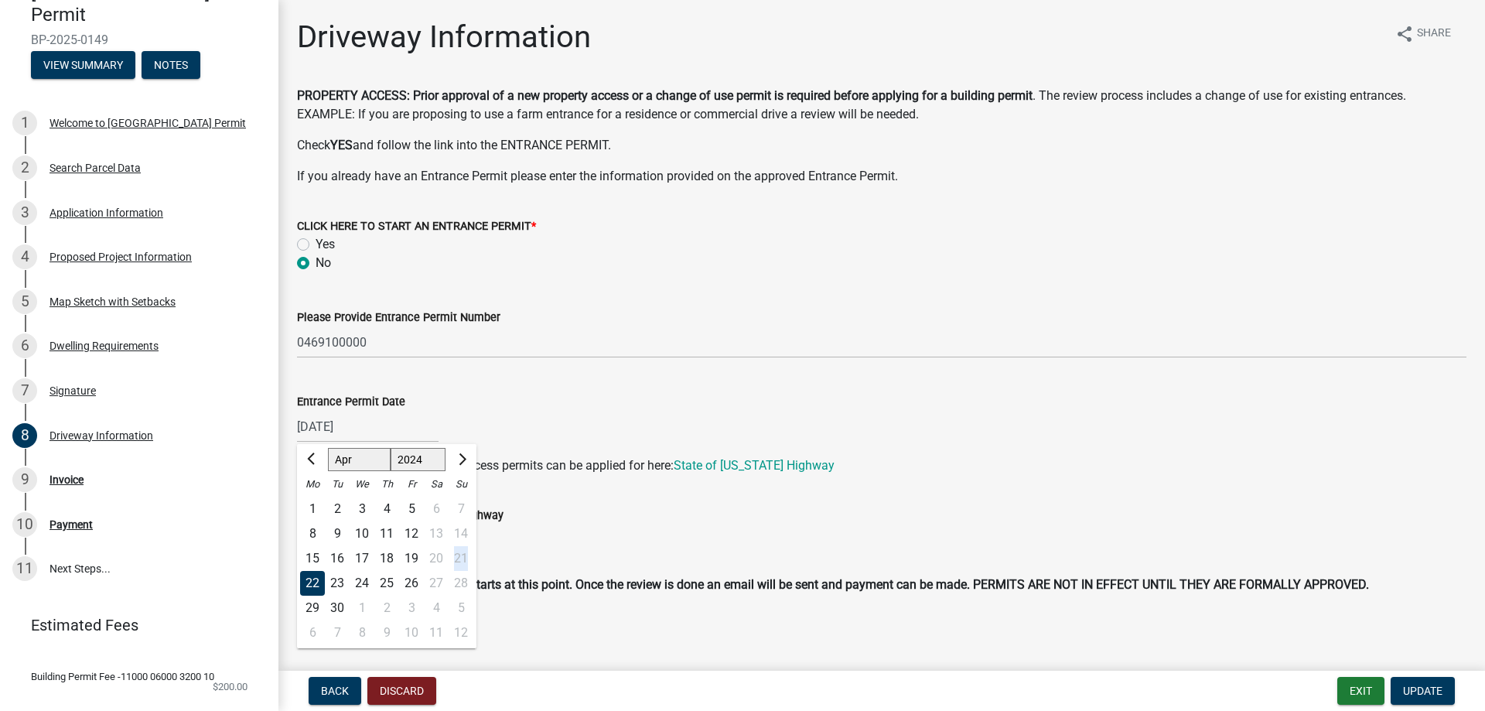
click at [460, 559] on div "15 16 17 18 19 20 21" at bounding box center [386, 558] width 179 height 25
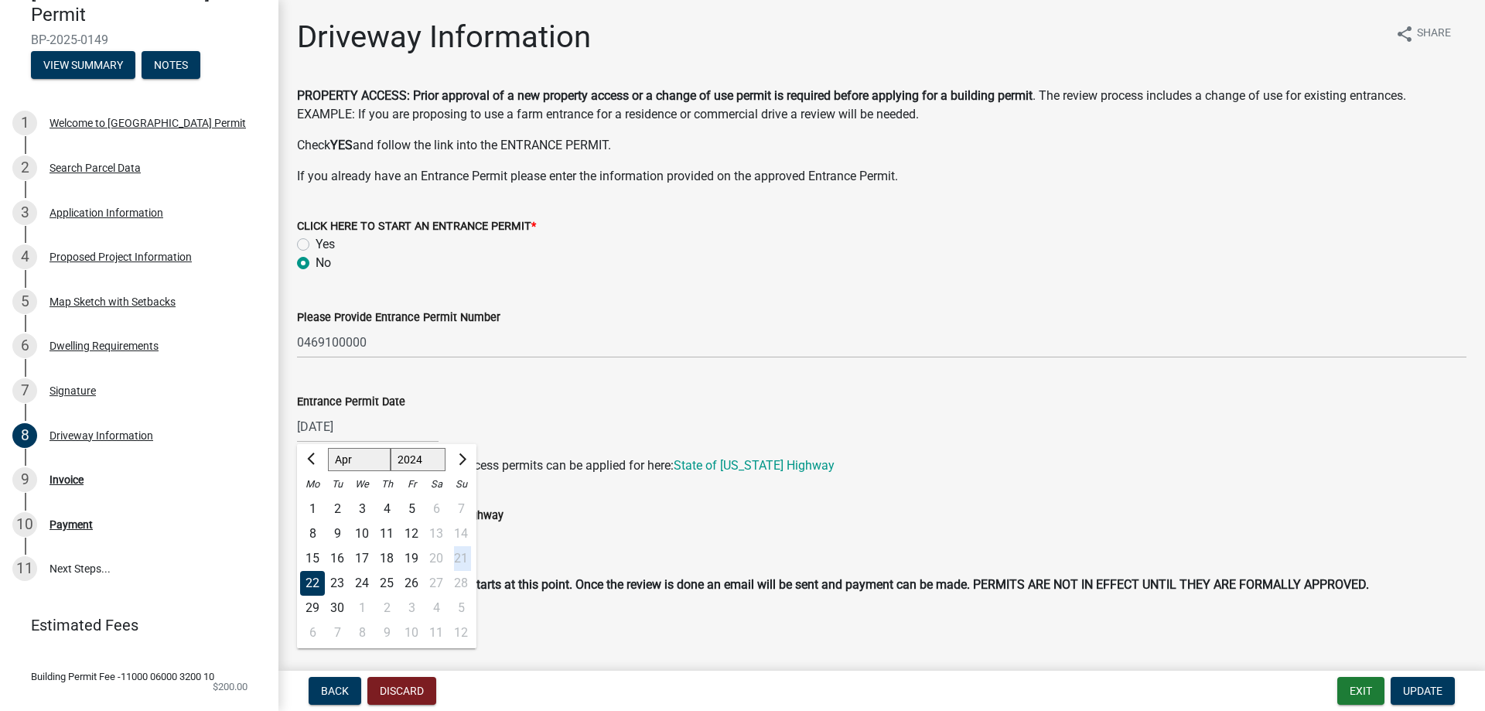
click at [460, 559] on div "15 16 17 18 19 20 21" at bounding box center [386, 558] width 179 height 25
click at [460, 562] on div "15 16 17 18 19 20 21" at bounding box center [386, 558] width 179 height 25
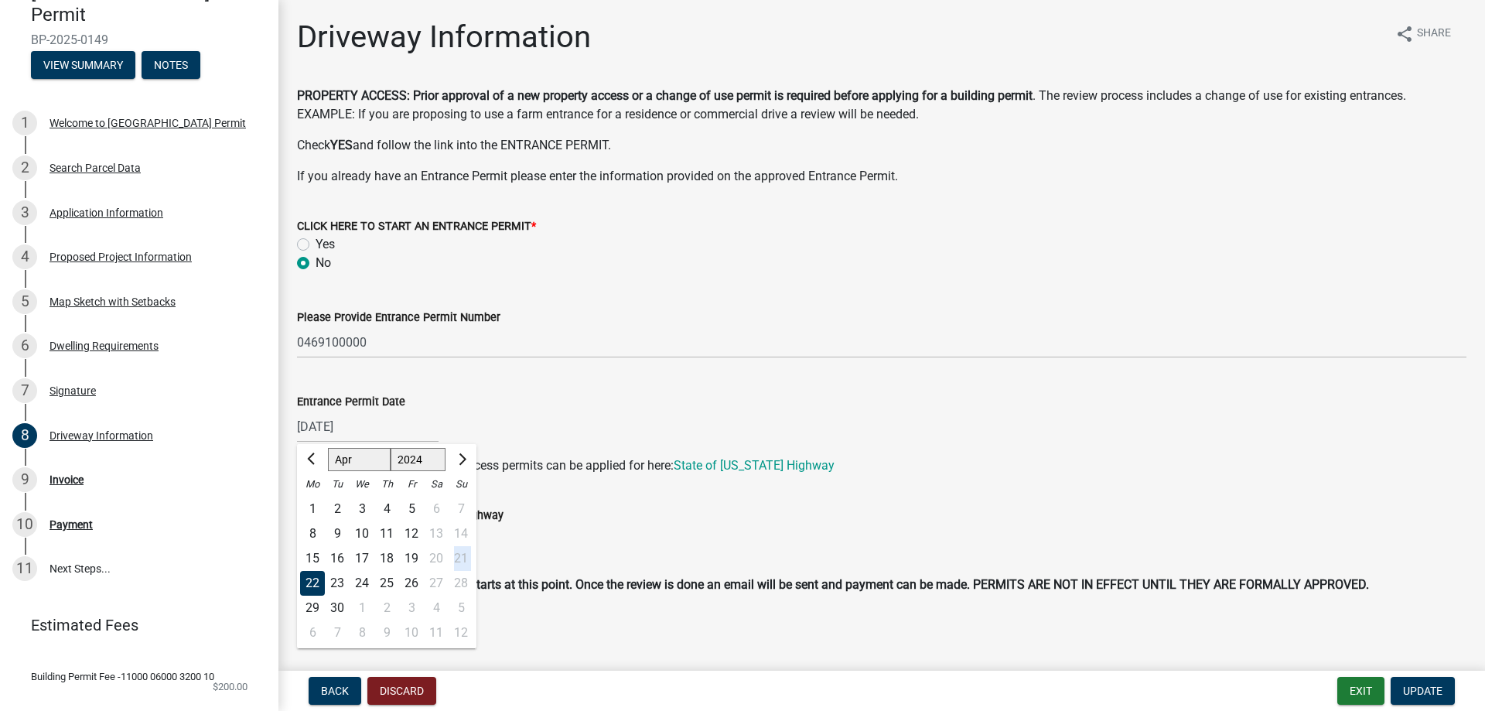
click at [460, 562] on div "15 16 17 18 19 20 21" at bounding box center [386, 558] width 179 height 25
click at [460, 564] on div "15 16 17 18 19 20 21" at bounding box center [386, 558] width 179 height 25
click at [460, 565] on div "15 16 17 18 19 20 21" at bounding box center [386, 558] width 179 height 25
click at [460, 558] on div "15 16 17 18 19 20 21" at bounding box center [386, 558] width 179 height 25
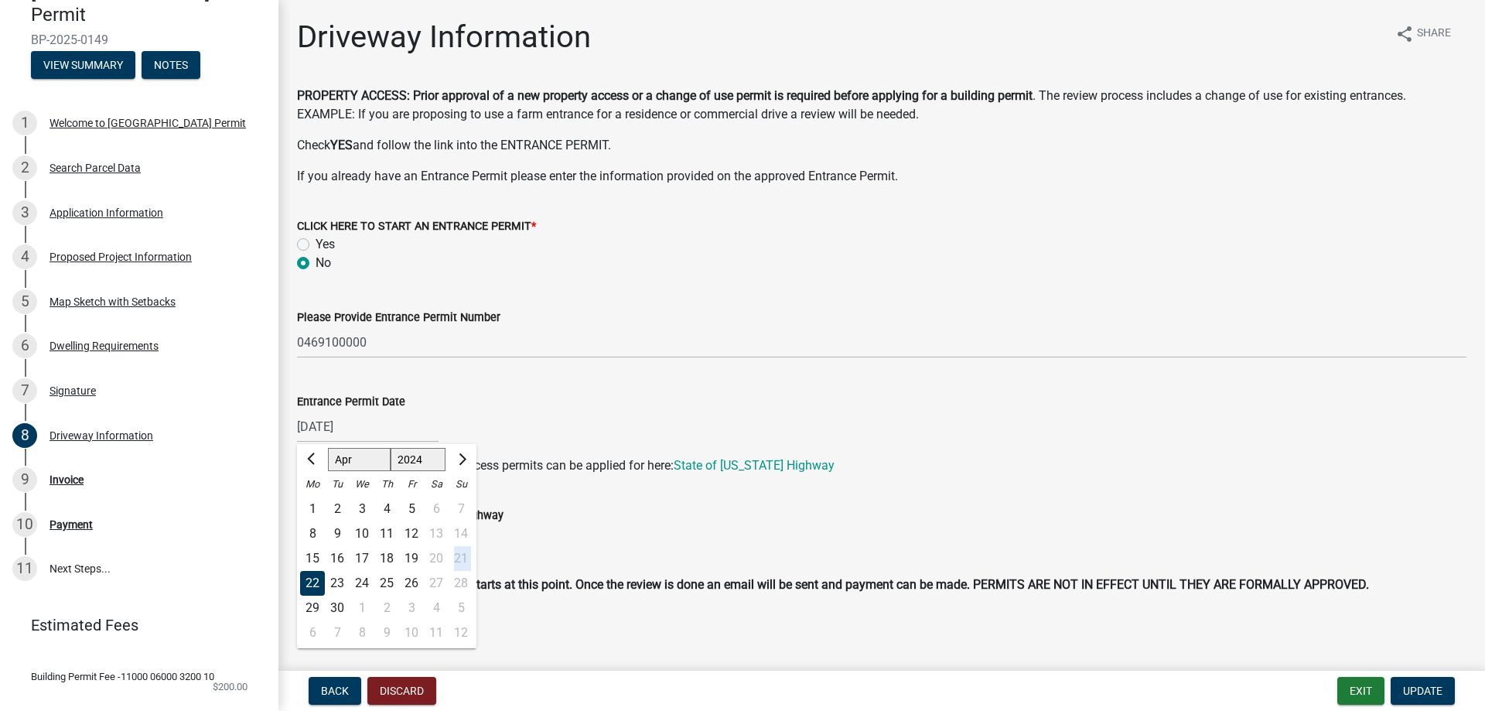
click at [459, 562] on div "15 16 17 18 19 20 21" at bounding box center [386, 558] width 179 height 25
click at [1003, 404] on div "Entrance Permit Date" at bounding box center [882, 401] width 1170 height 19
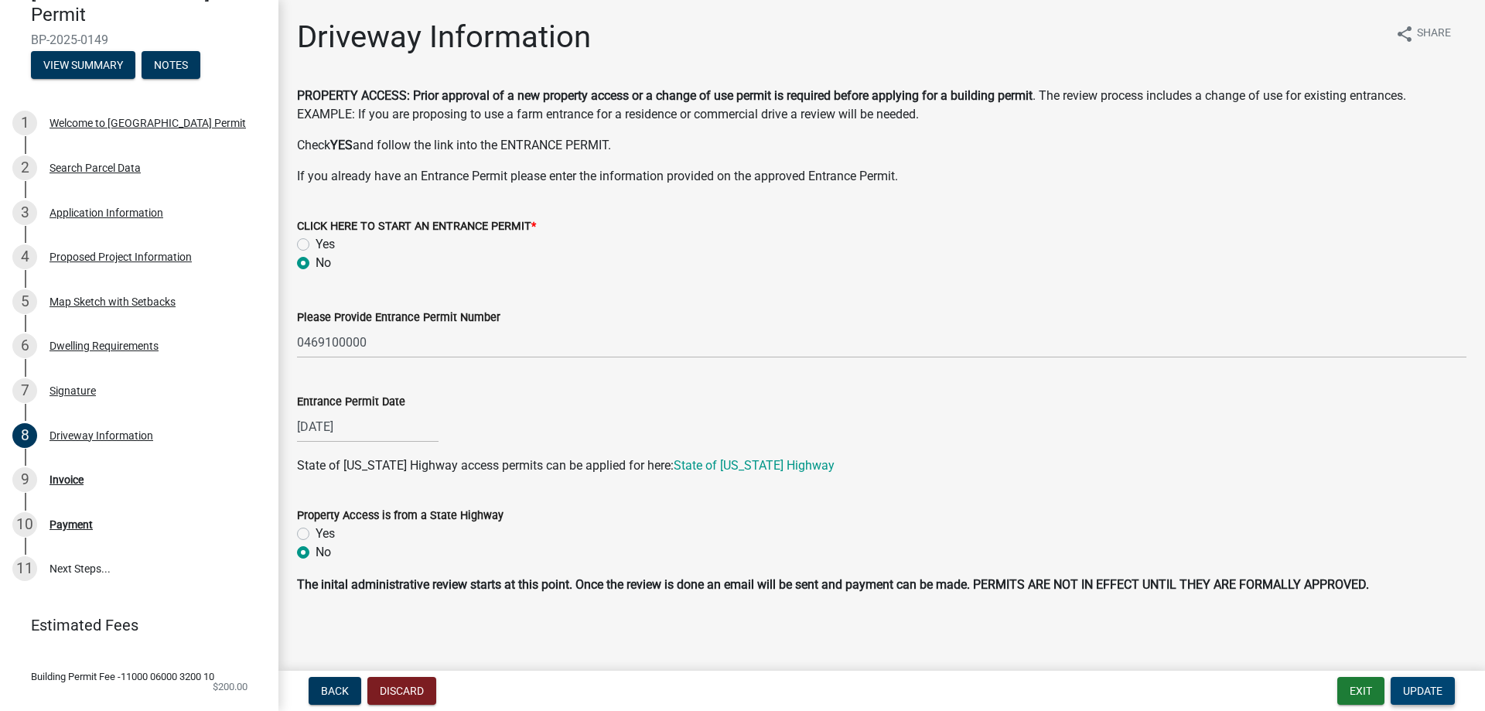
click at [1446, 689] on button "Update" at bounding box center [1423, 691] width 64 height 28
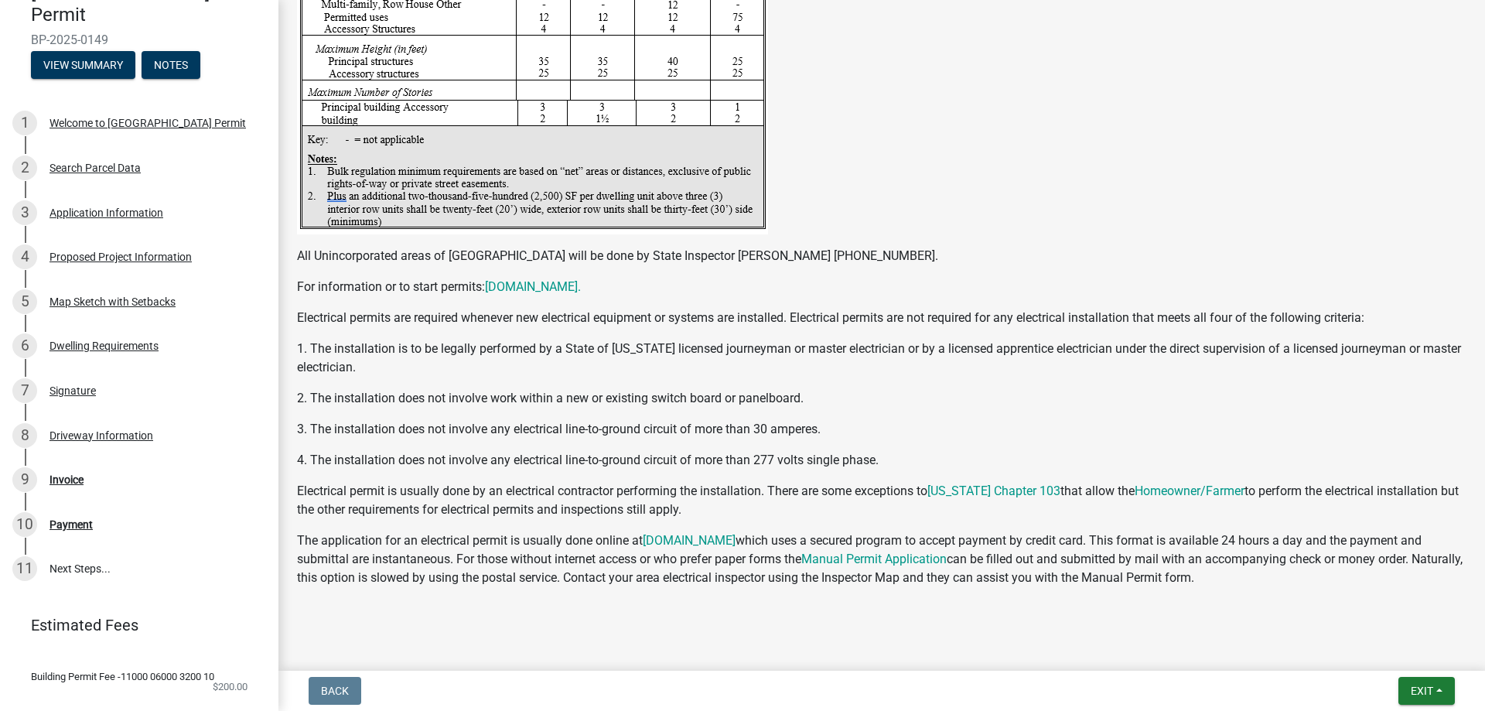
scroll to position [2799, 0]
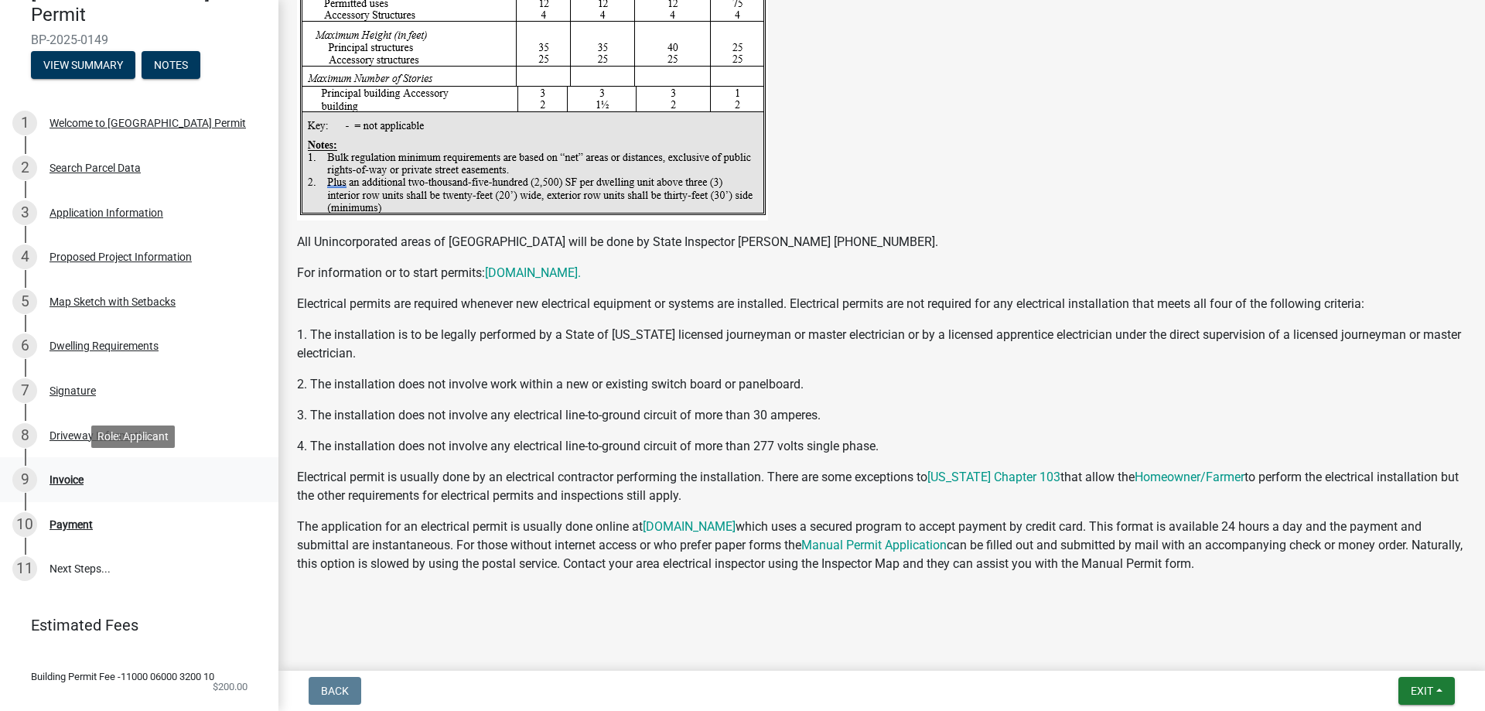
click at [84, 481] on div "9 Invoice" at bounding box center [132, 479] width 241 height 25
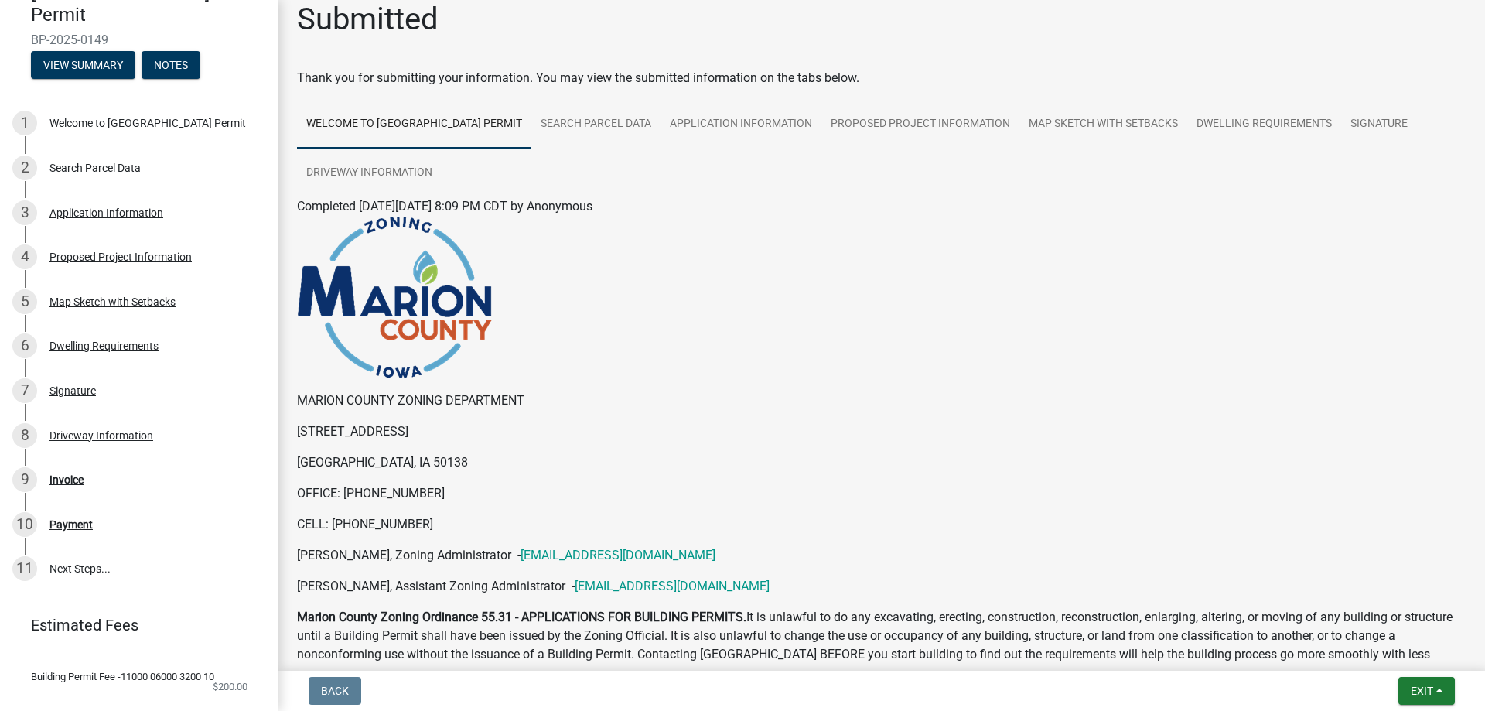
scroll to position [0, 0]
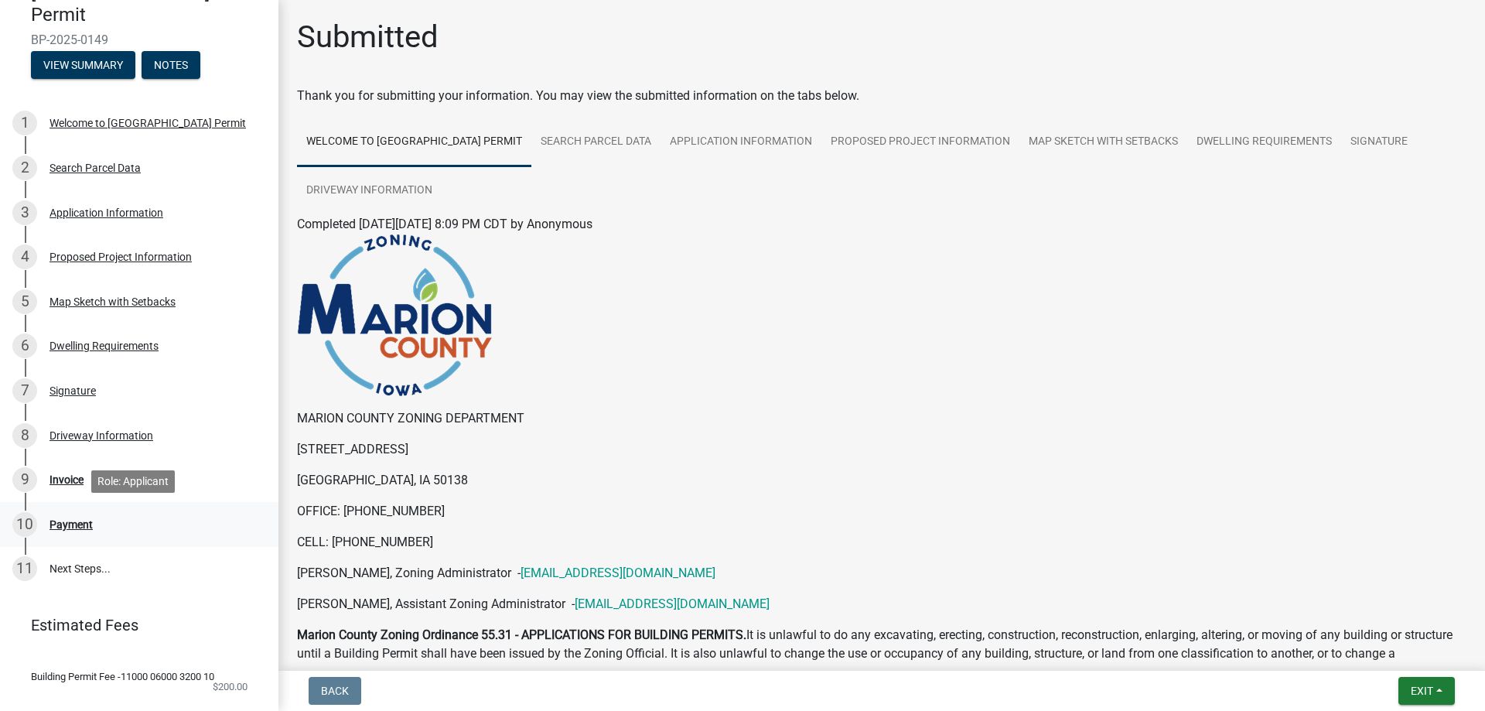
click at [67, 532] on div "10 Payment" at bounding box center [132, 524] width 241 height 25
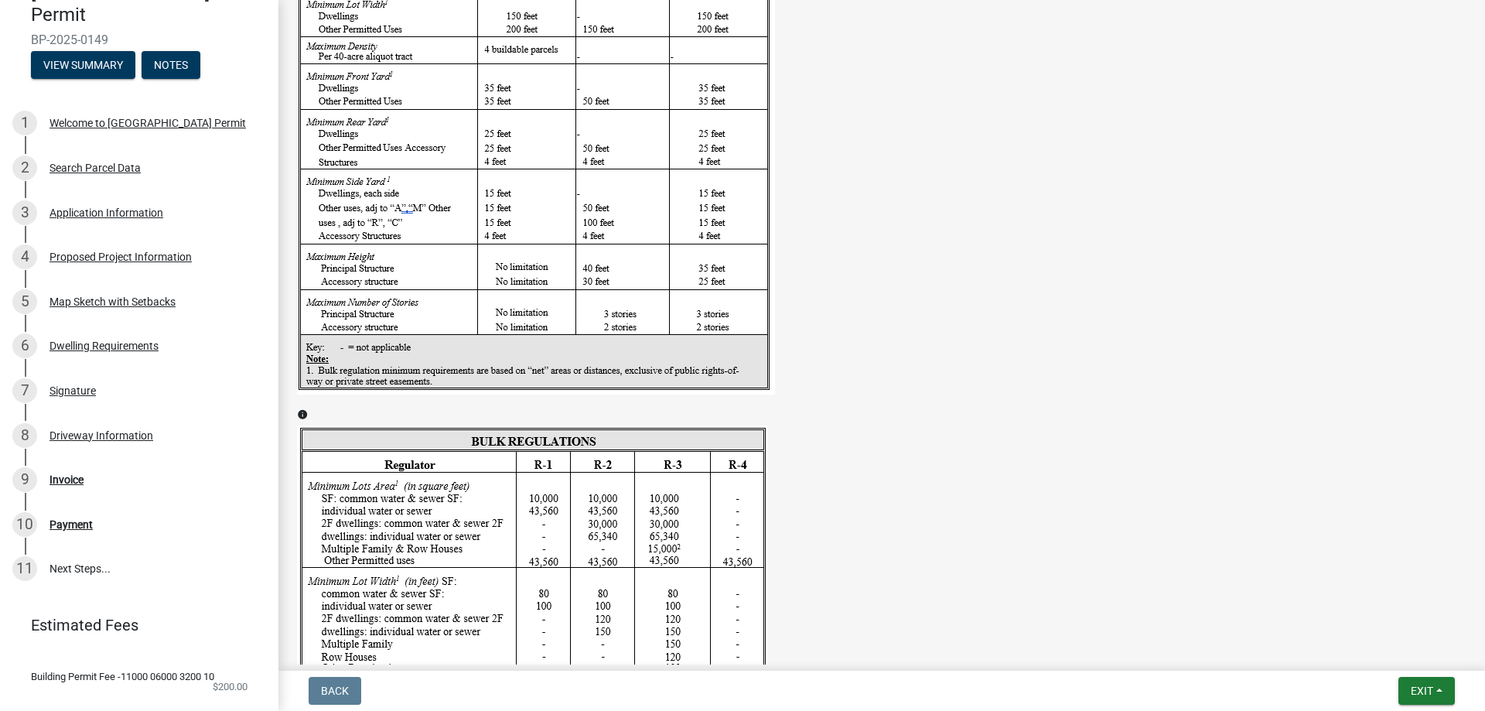
scroll to position [2012, 0]
